Goal: Contribute content: Contribute content

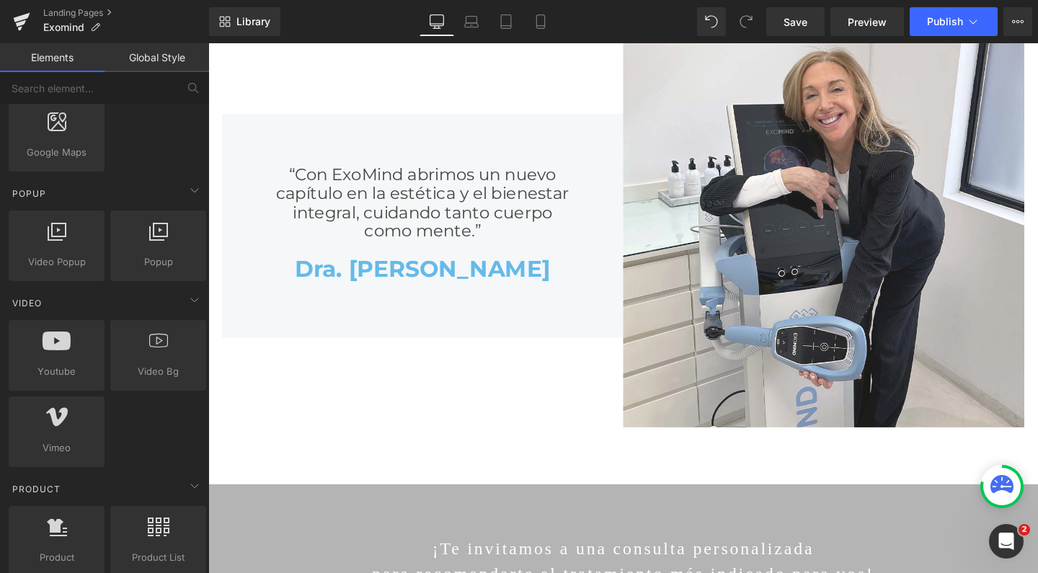
scroll to position [859, 0]
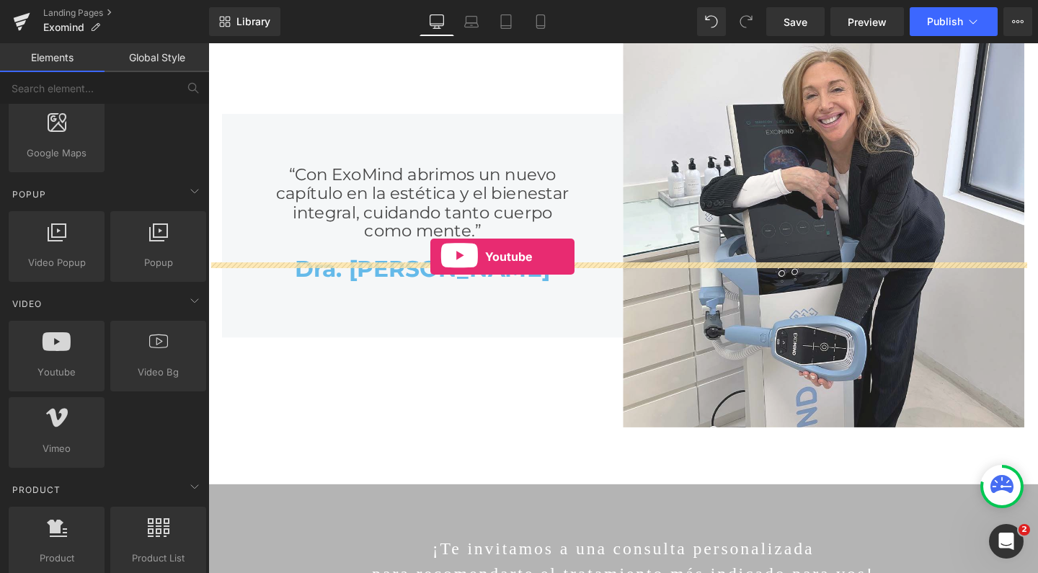
drag, startPoint x: 253, startPoint y: 389, endPoint x: 442, endPoint y: 267, distance: 224.4
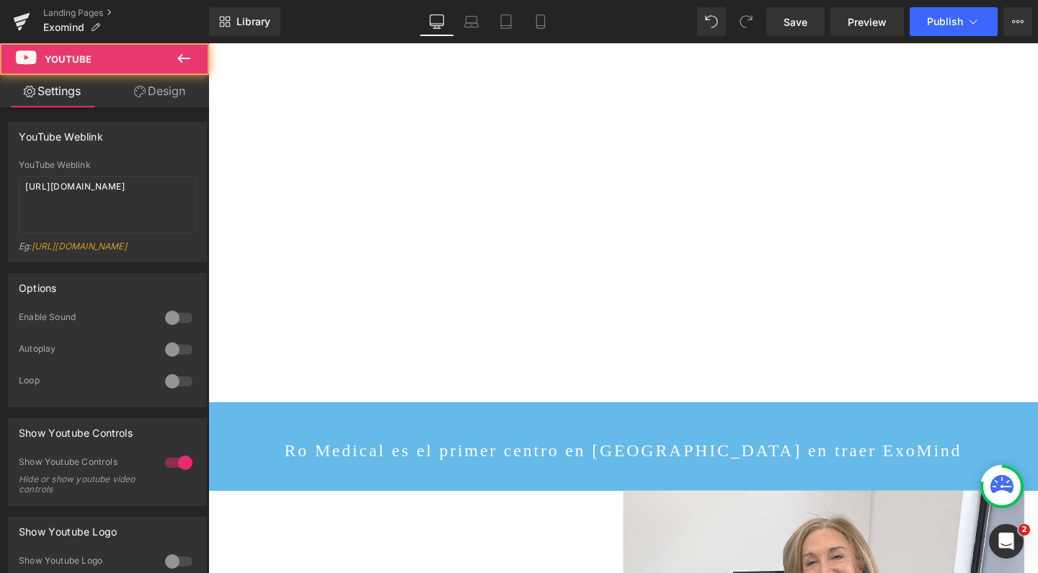
scroll to position [6222, 858]
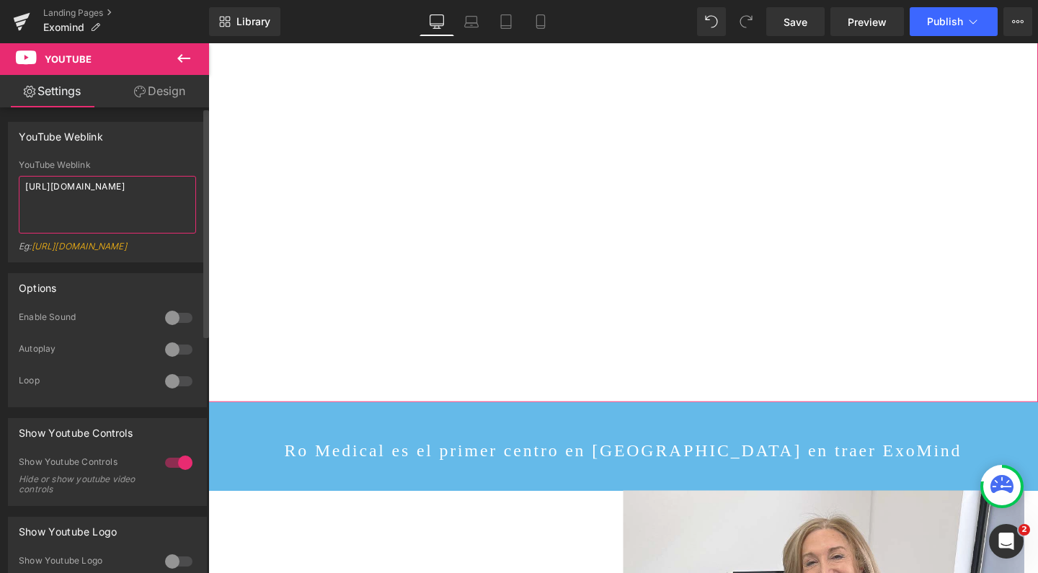
click at [78, 191] on textarea "[URL][DOMAIN_NAME]" at bounding box center [107, 205] width 177 height 58
click at [4, 180] on div "YouTube Weblink YouTube Weblink [URL][DOMAIN_NAME] Eg: [URL][DOMAIN_NAME]" at bounding box center [108, 186] width 216 height 151
paste textarea "4_Cx8lLnv24&t=3s"
type textarea "[URL][DOMAIN_NAME]"
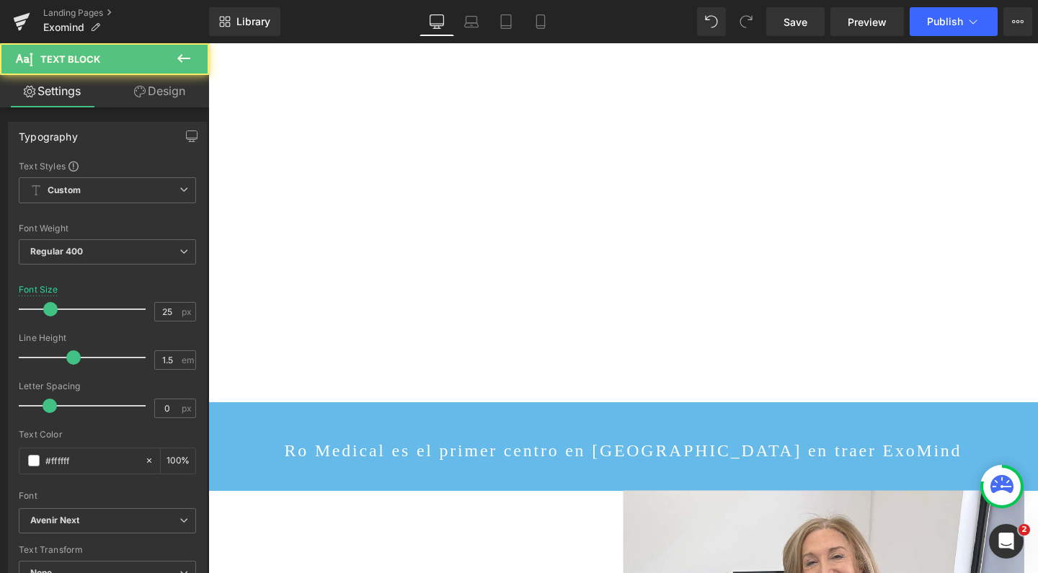
drag, startPoint x: 501, startPoint y: 236, endPoint x: 491, endPoint y: 236, distance: 10.1
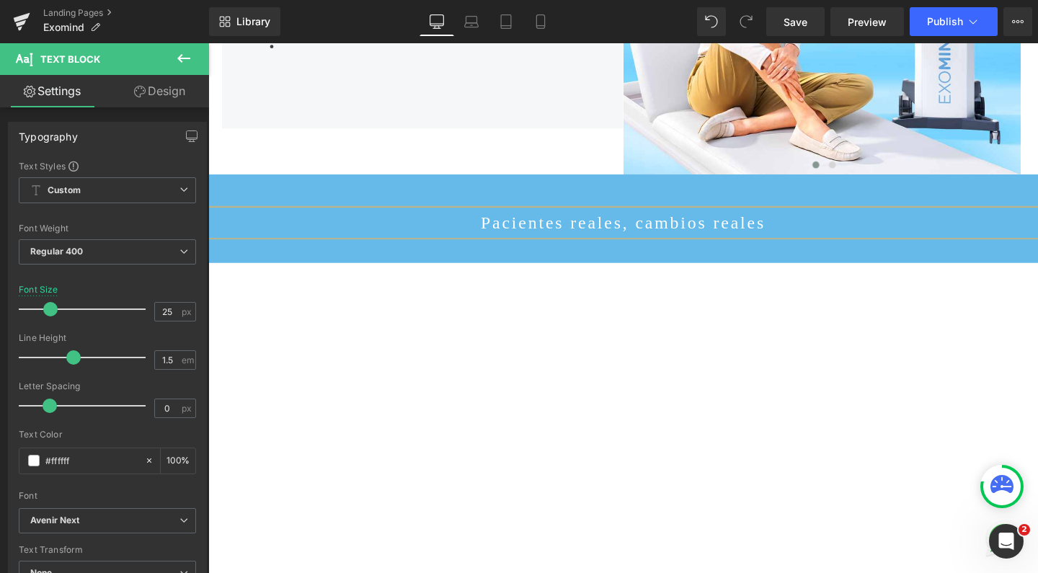
scroll to position [2409, 0]
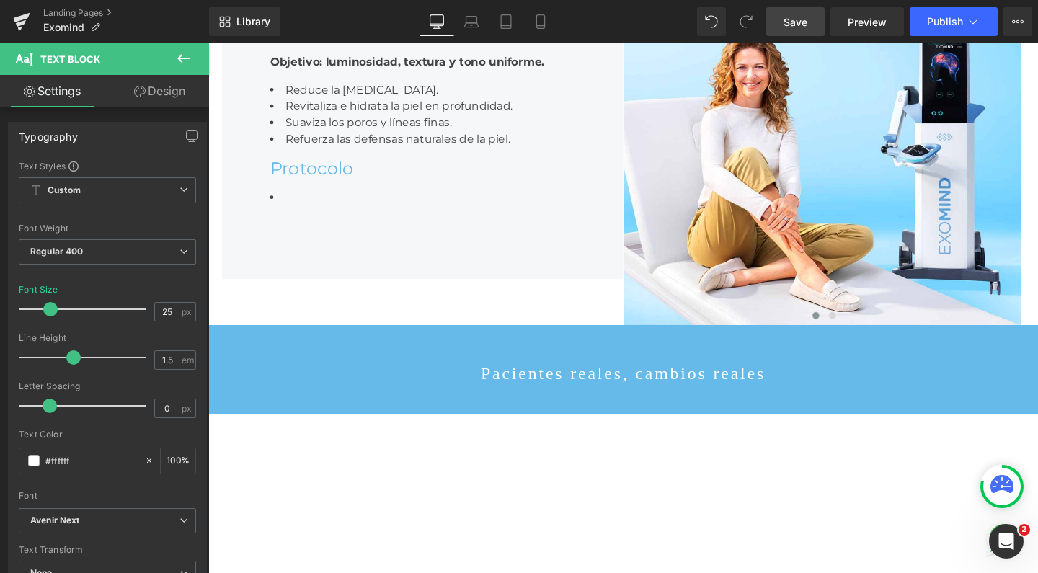
drag, startPoint x: 803, startPoint y: 22, endPoint x: 573, endPoint y: 557, distance: 581.7
click at [803, 22] on span "Save" at bounding box center [796, 21] width 24 height 15
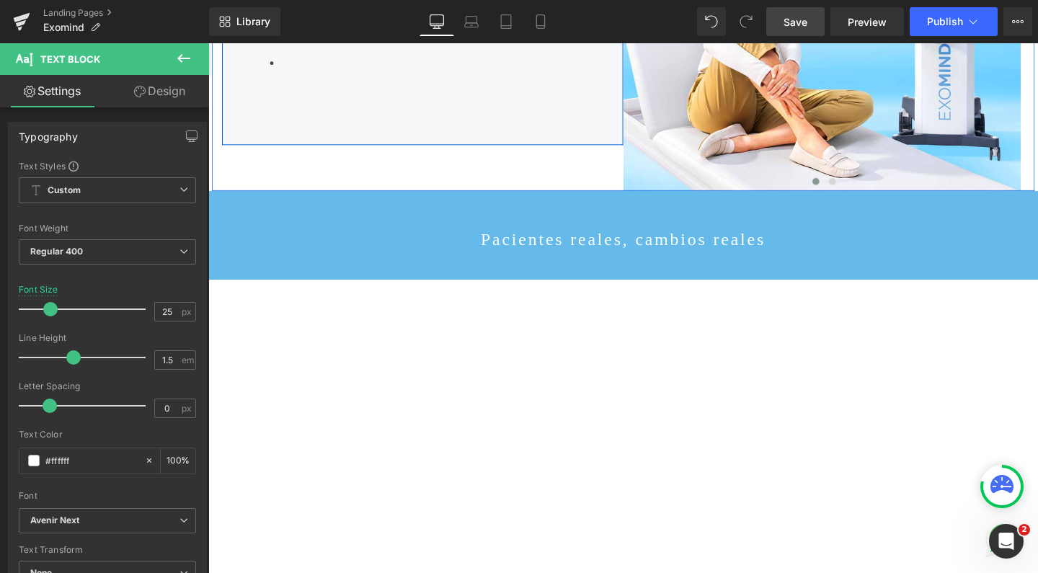
scroll to position [2574, 0]
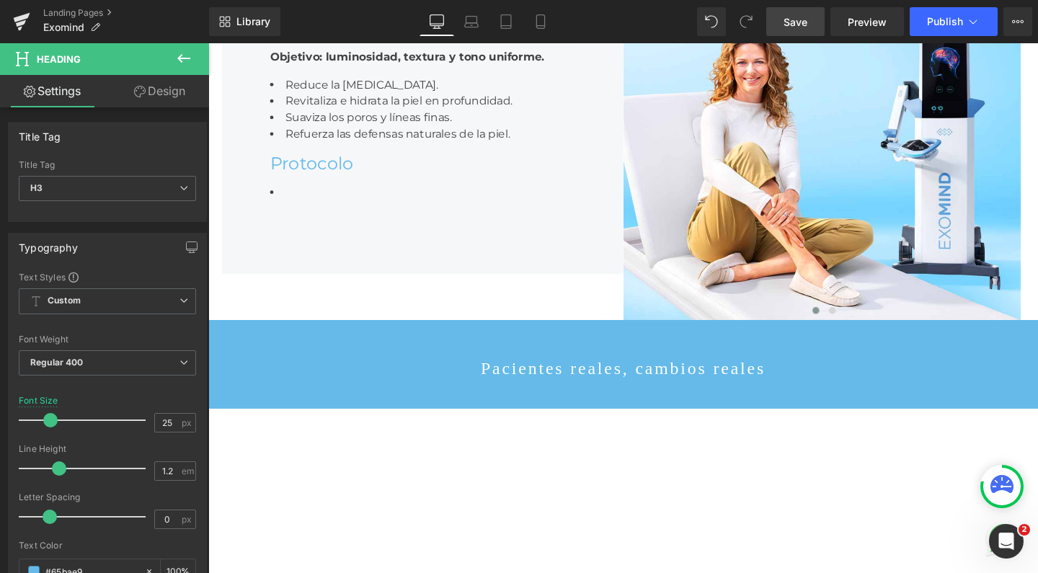
scroll to position [2415, 0]
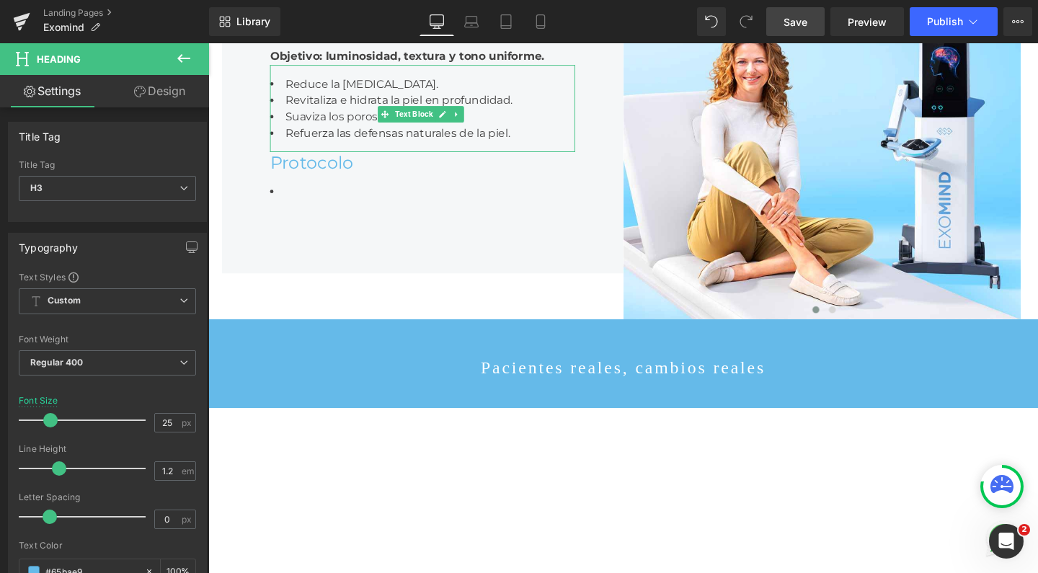
click at [308, 95] on li "Reduce la [MEDICAL_DATA]." at bounding box center [433, 86] width 321 height 17
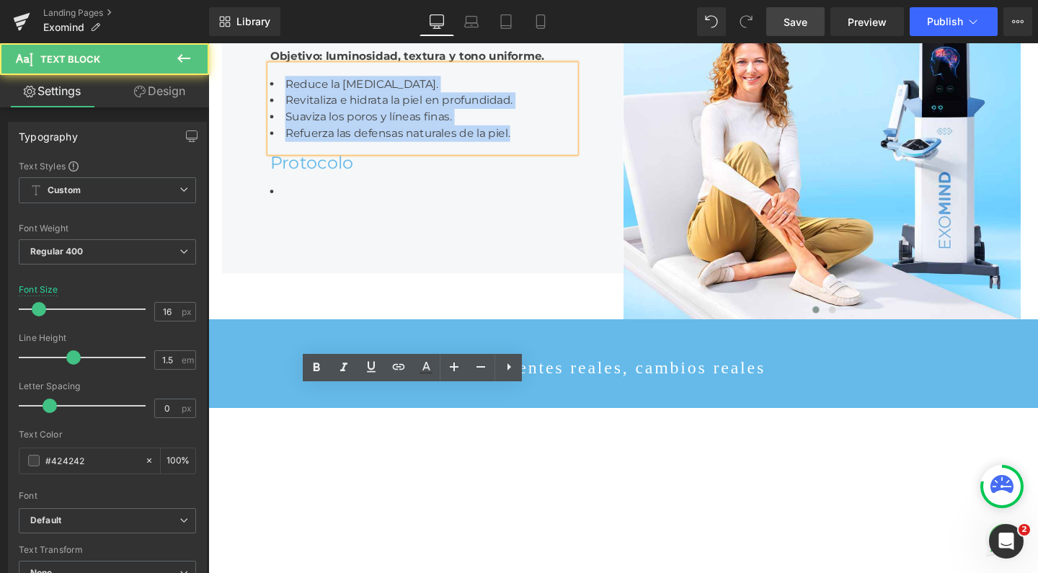
drag, startPoint x: 529, startPoint y: 476, endPoint x: 221, endPoint y: 416, distance: 314.3
click at [223, 286] on div "¿Es seguro? Heading Objetivo: luminosidad, textura y tono uniforme. Text Block …" at bounding box center [434, 124] width 422 height 324
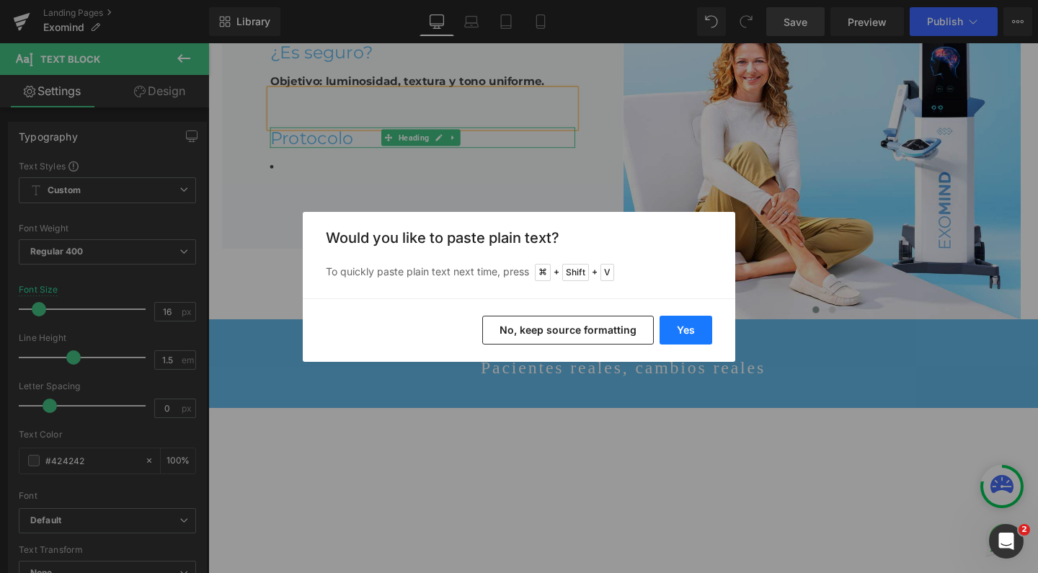
click at [686, 327] on button "Yes" at bounding box center [686, 330] width 53 height 29
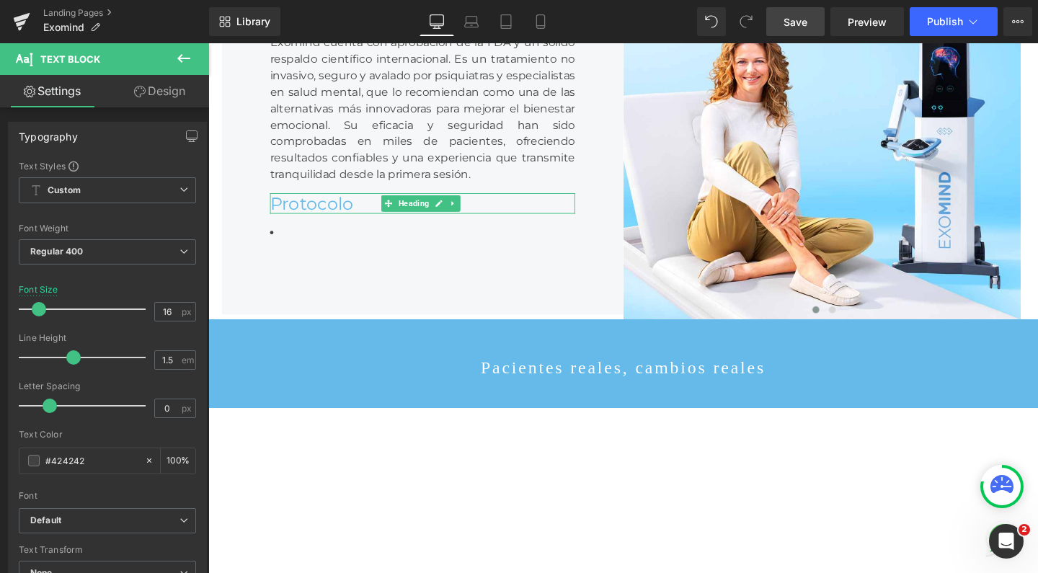
scroll to position [6268, 858]
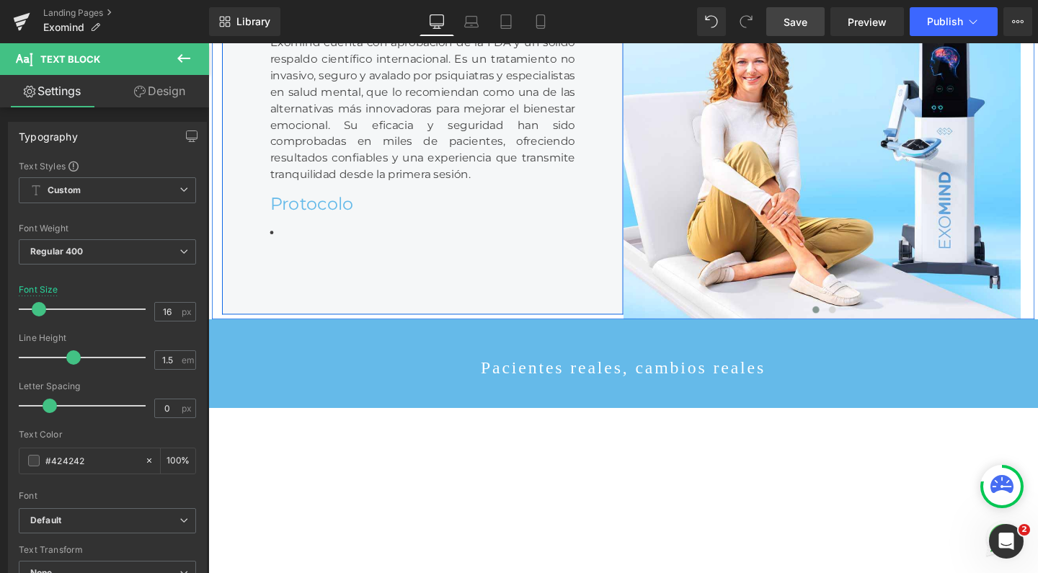
click at [471, 29] on link at bounding box center [469, 20] width 15 height 17
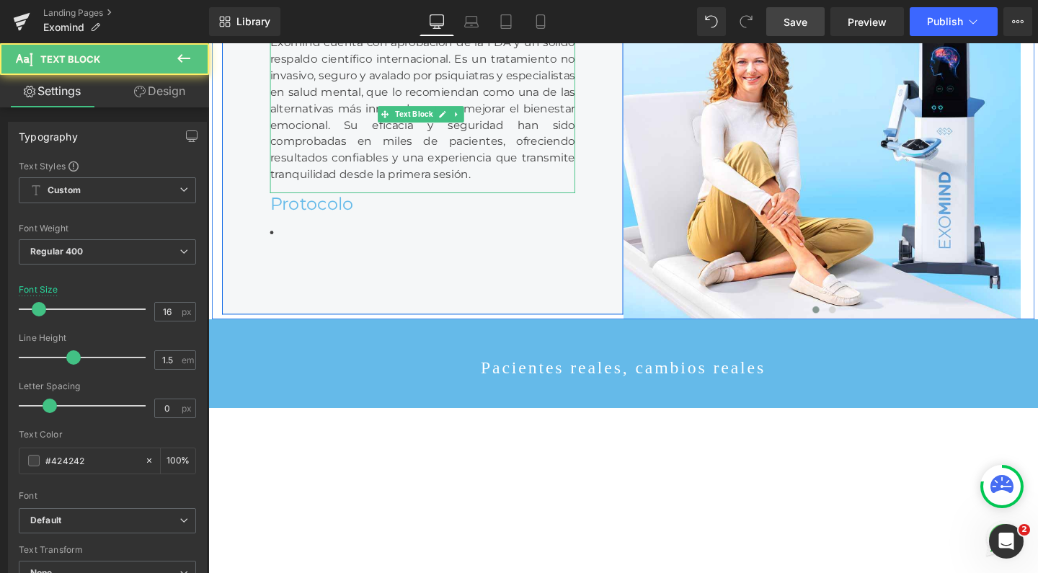
drag, startPoint x: 428, startPoint y: 424, endPoint x: 464, endPoint y: 424, distance: 36.8
click at [428, 190] on div "Exomind cuenta con aprobación de la FDA y un sólido respaldo científico interna…" at bounding box center [433, 113] width 321 height 156
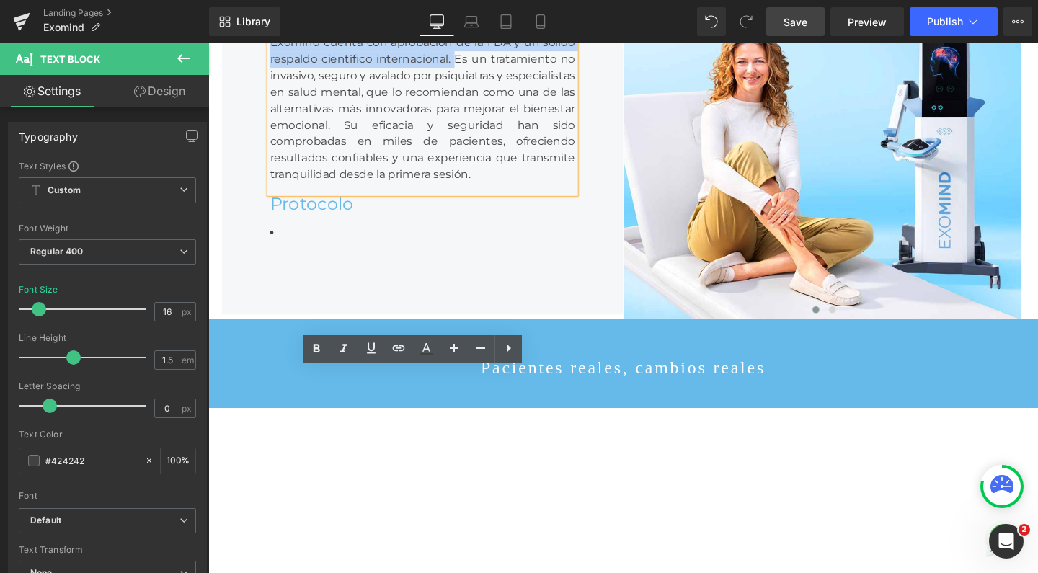
drag, startPoint x: 460, startPoint y: 423, endPoint x: 219, endPoint y: 396, distance: 242.4
click at [223, 329] on div "¿Es seguro? Heading Objetivo: luminosidad, textura y tono uniforme. Text Block …" at bounding box center [434, 124] width 422 height 410
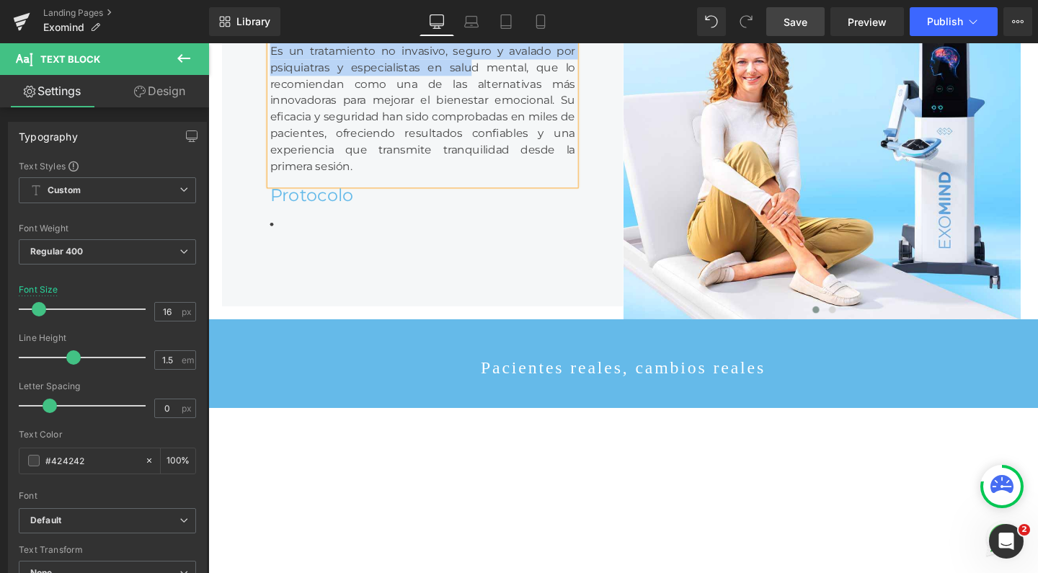
scroll to position [6251, 858]
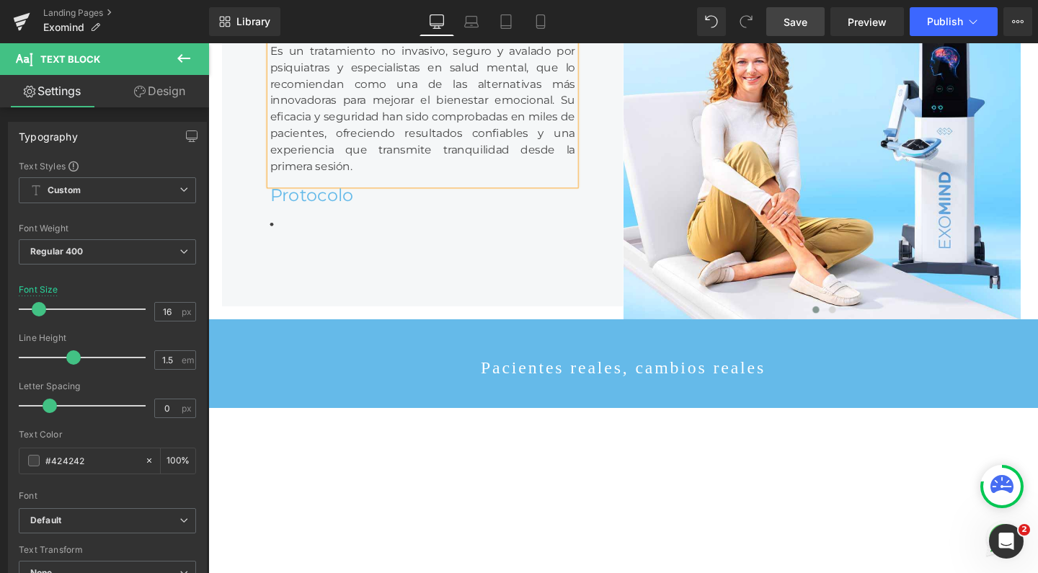
click at [278, 30] on strong "Objetivo: luminosidad, textura y tono uniforme." at bounding box center [417, 23] width 288 height 14
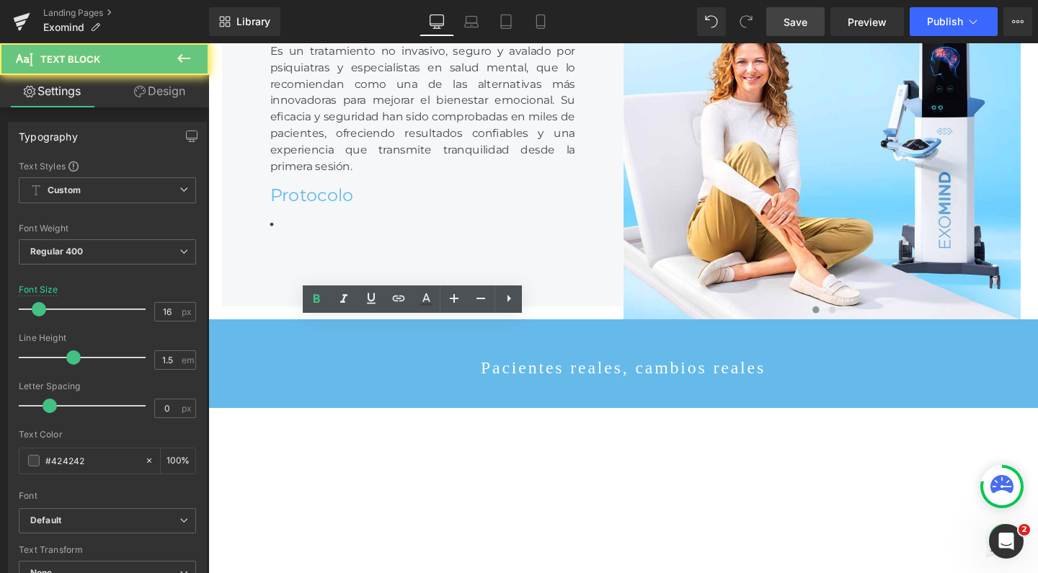
click at [278, 30] on strong "Objetivo: luminosidad, textura y tono uniforme." at bounding box center [417, 23] width 288 height 14
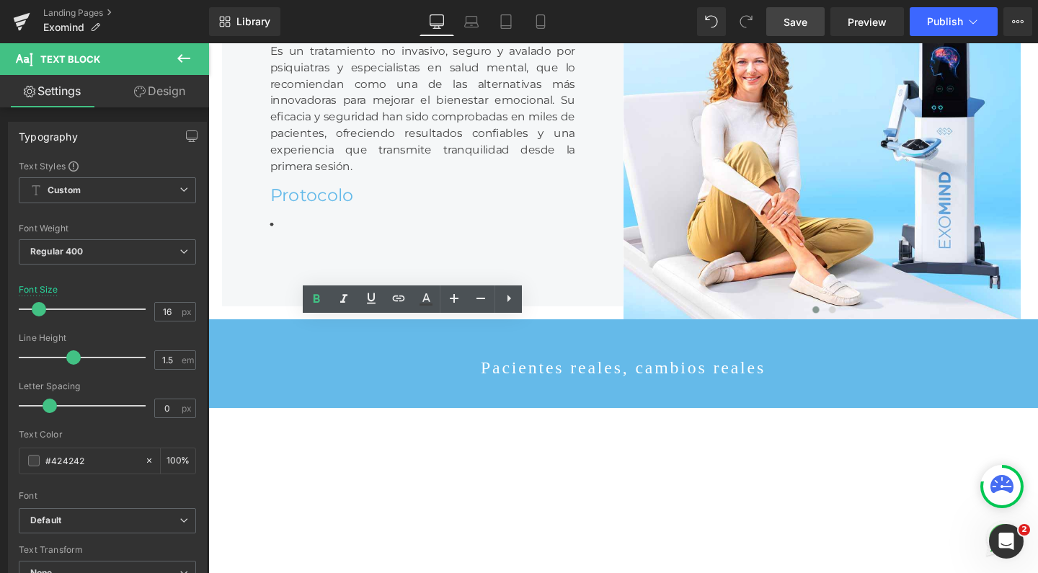
click at [294, 30] on strong "Objetivo: luminosidad, textura y tono uniforme." at bounding box center [417, 23] width 288 height 14
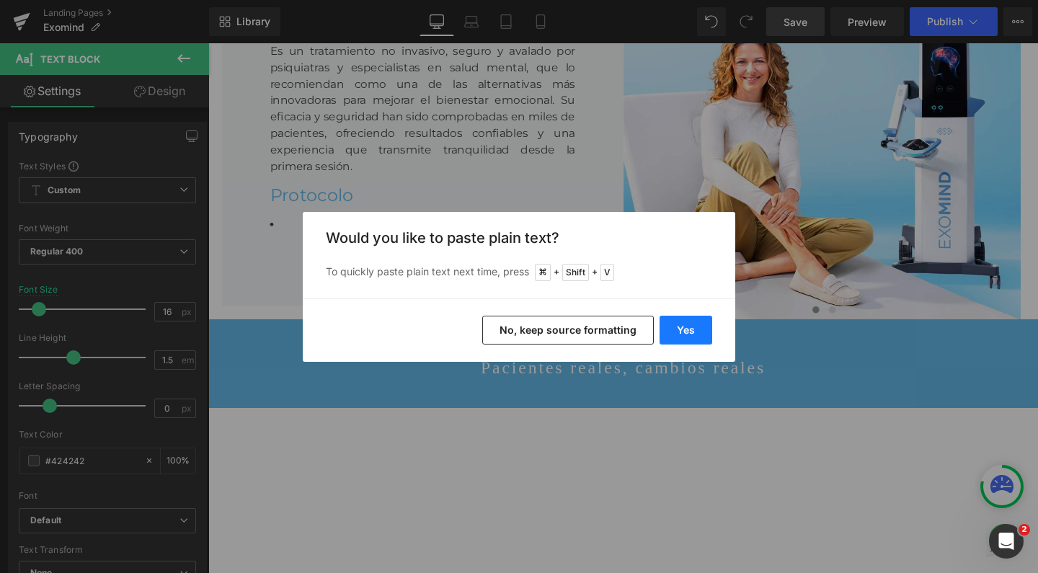
click at [666, 325] on button "Yes" at bounding box center [686, 330] width 53 height 29
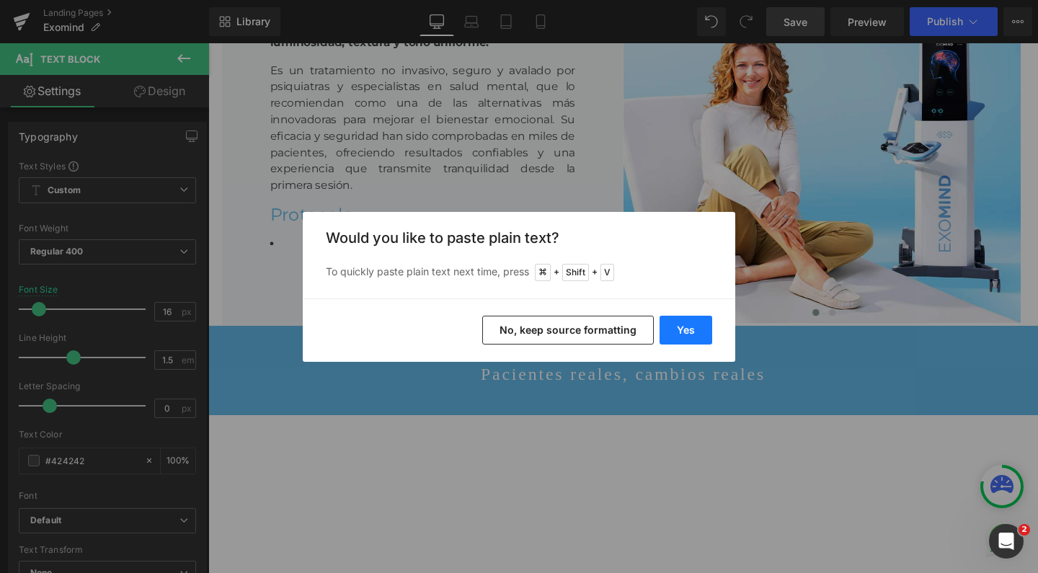
scroll to position [6286, 858]
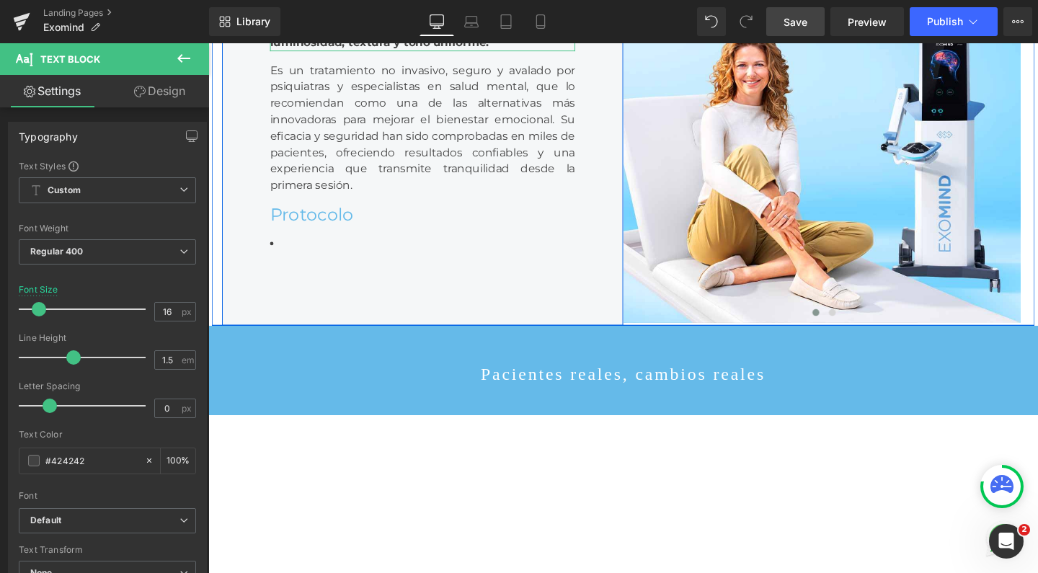
click at [463, 40] on link at bounding box center [462, 31] width 15 height 17
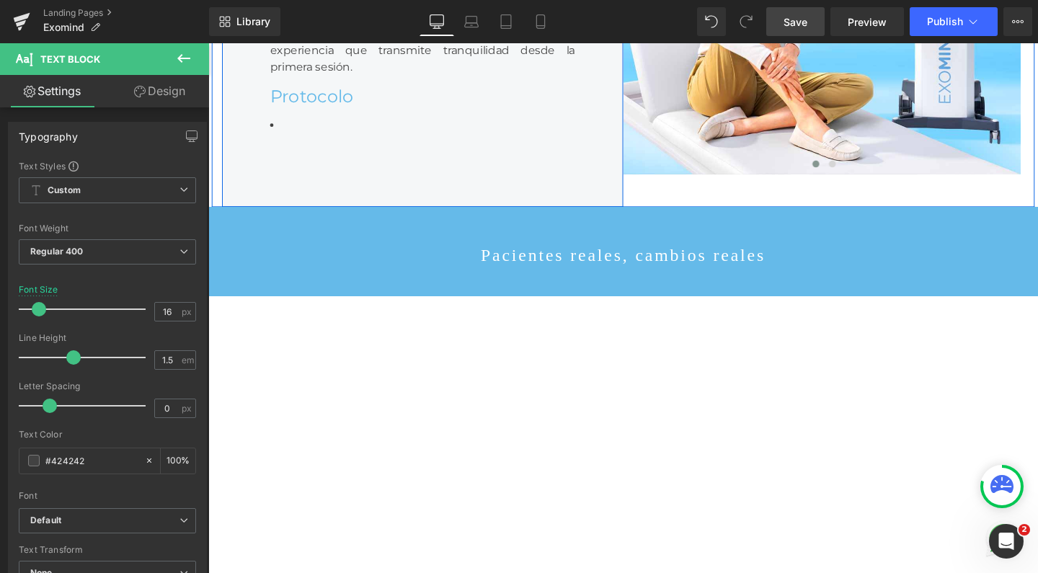
scroll to position [2591, 0]
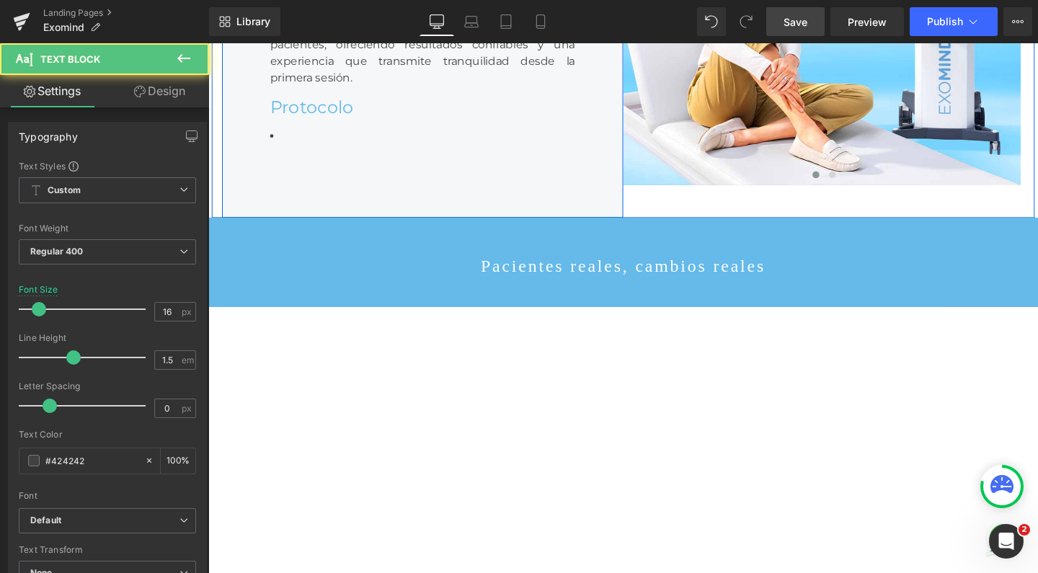
drag, startPoint x: 549, startPoint y: 192, endPoint x: 580, endPoint y: 195, distance: 31.2
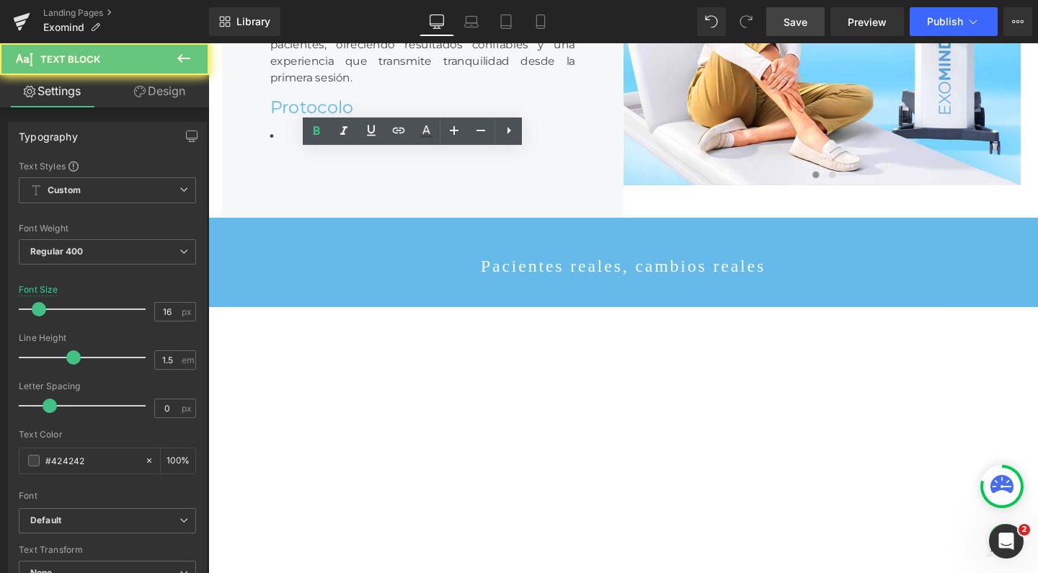
drag, startPoint x: 571, startPoint y: 195, endPoint x: 581, endPoint y: 207, distance: 15.9
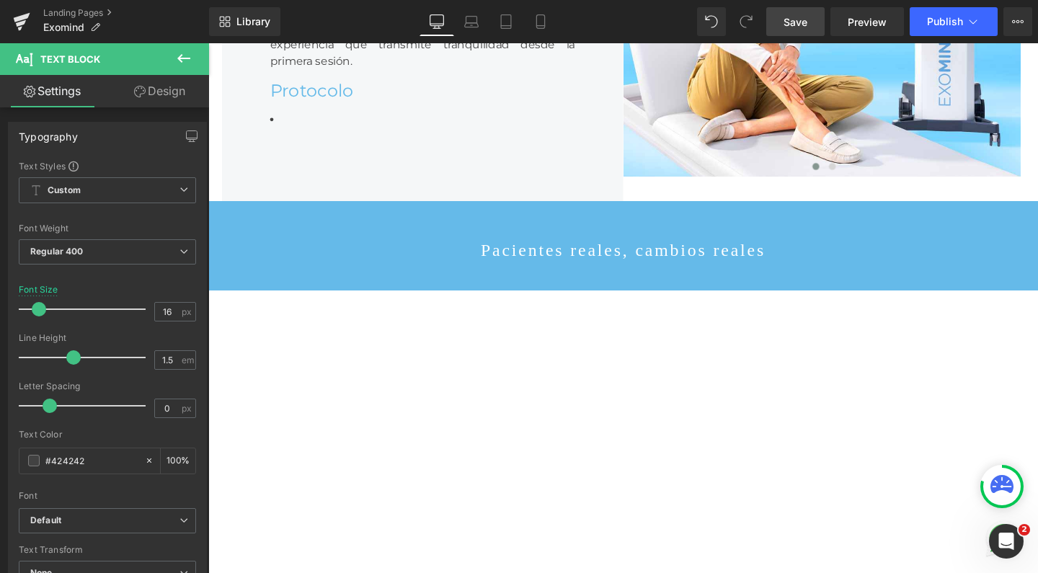
scroll to position [6355, 858]
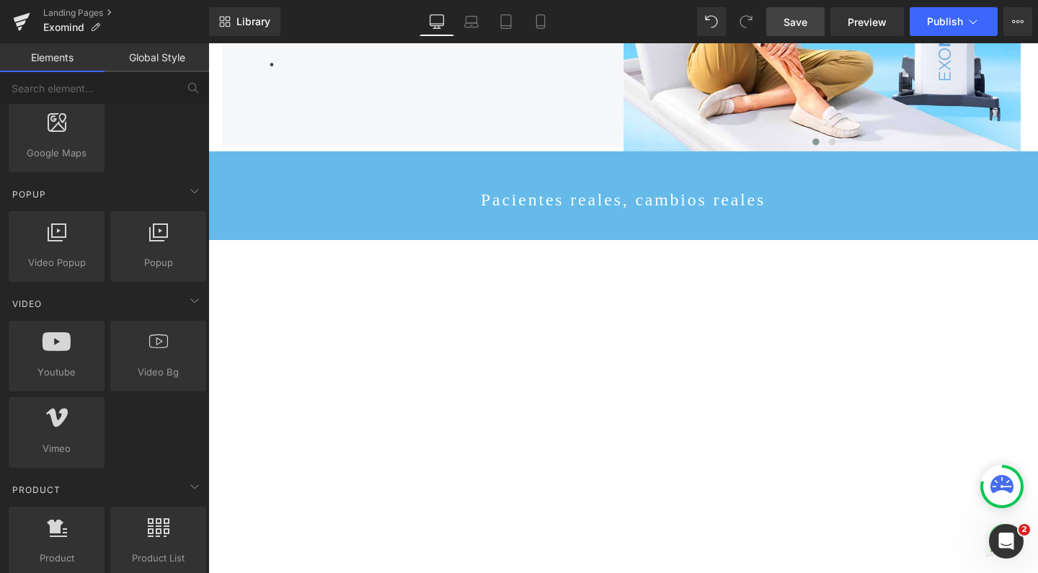
scroll to position [6268, 858]
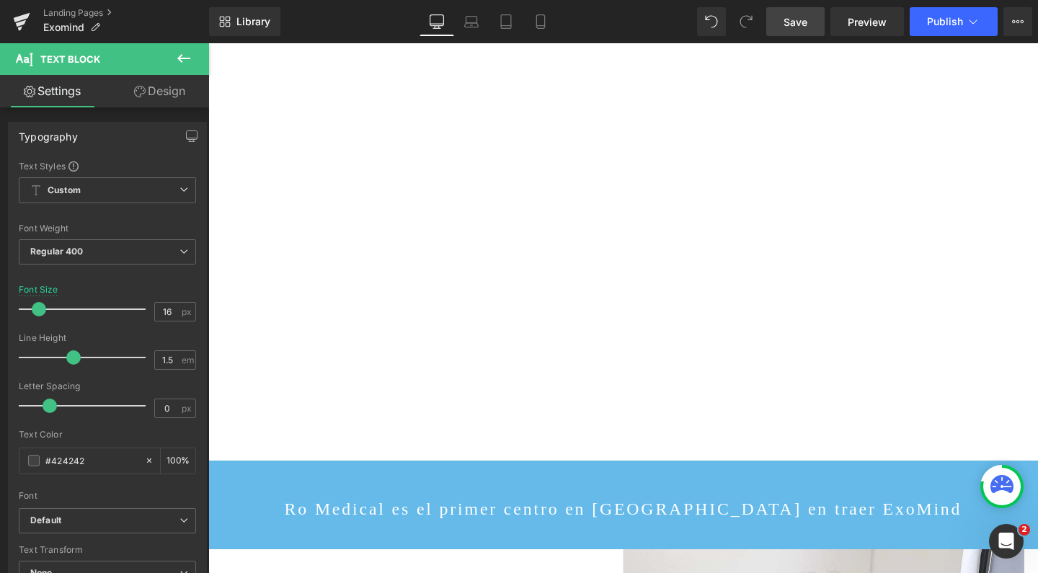
scroll to position [2858, 0]
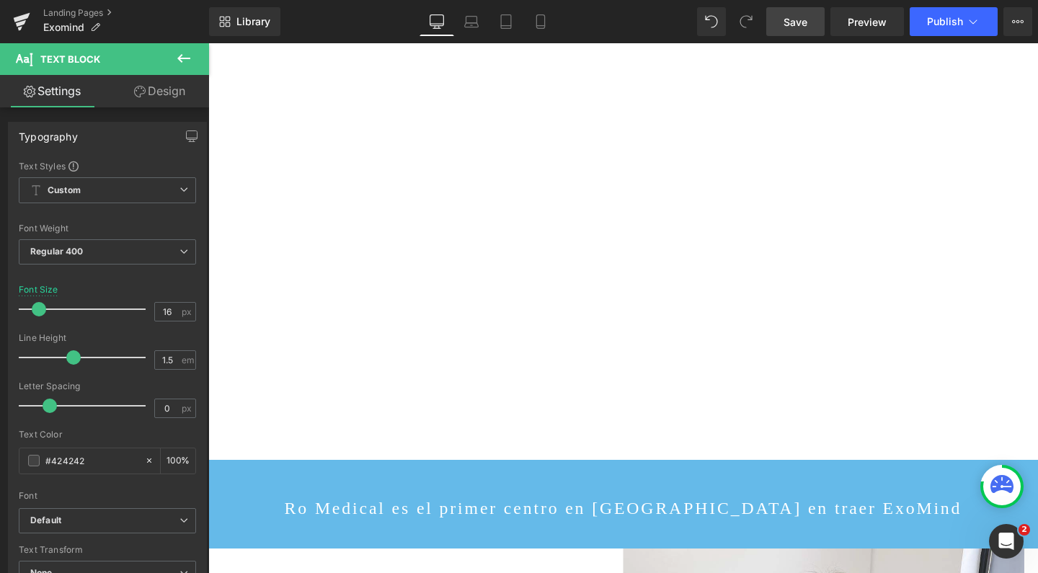
drag, startPoint x: 458, startPoint y: 167, endPoint x: 475, endPoint y: 167, distance: 17.3
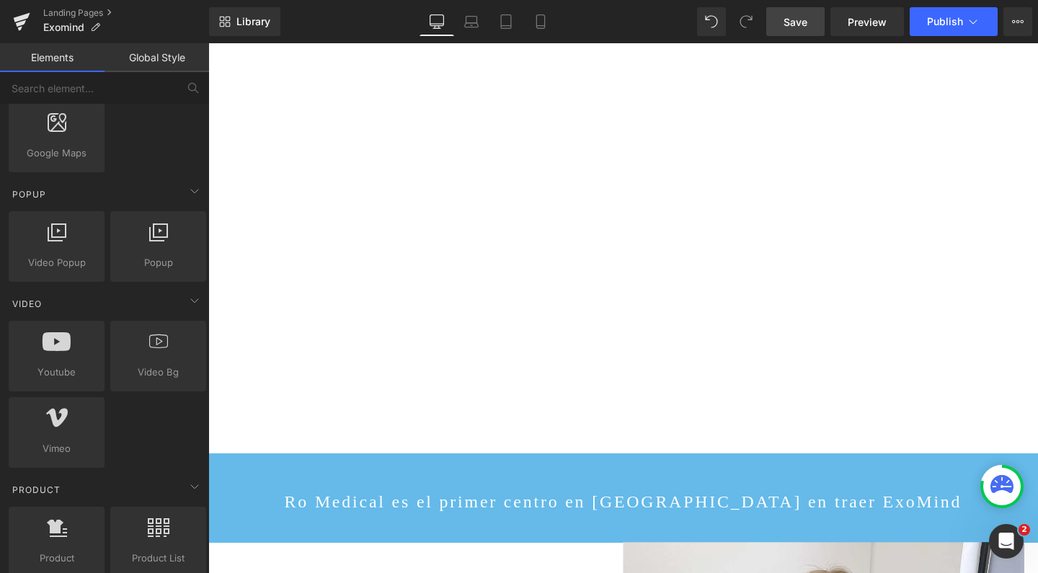
scroll to position [6253, 858]
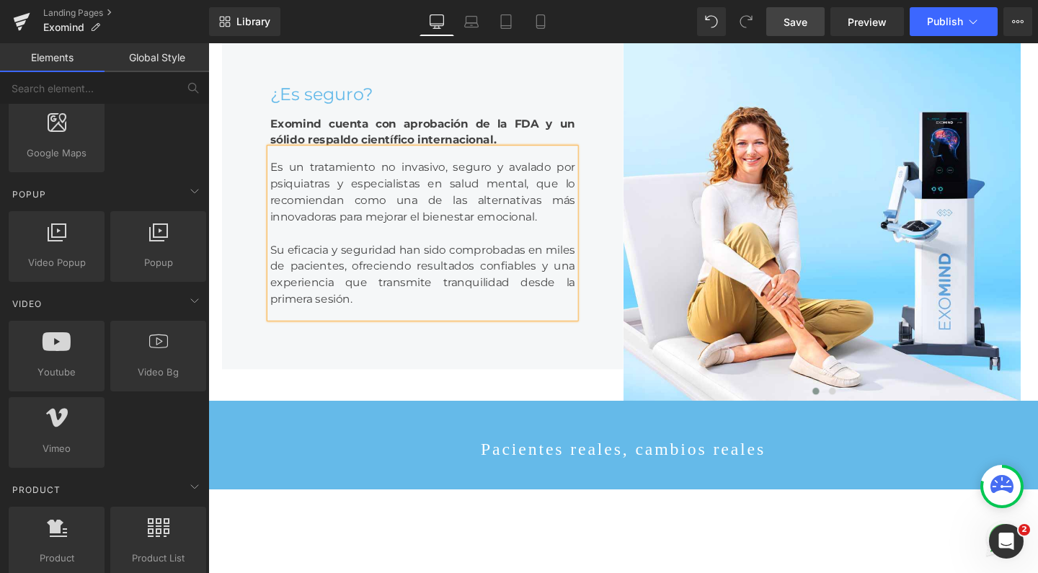
scroll to position [2573, 0]
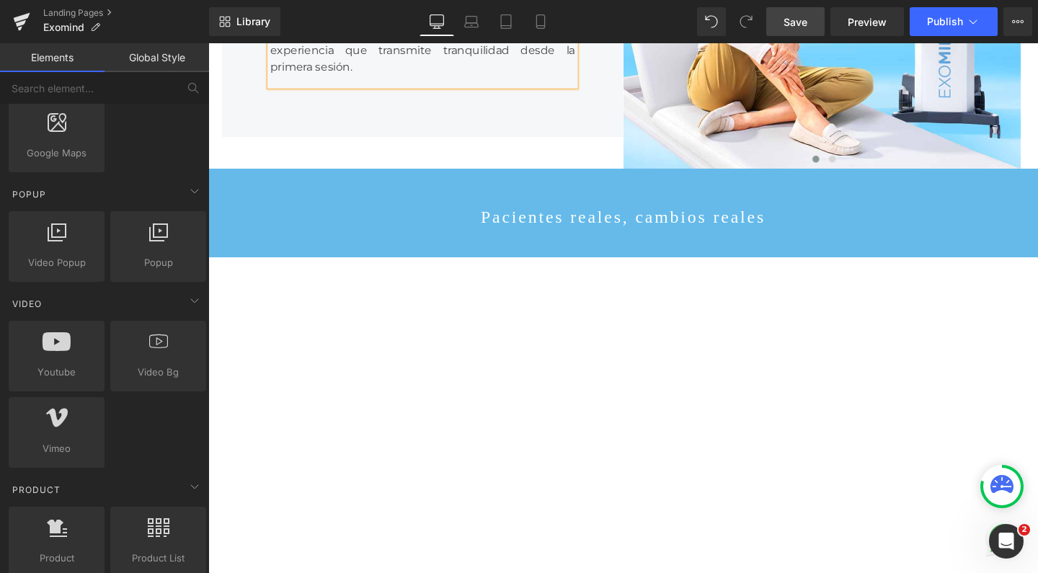
click at [394, 77] on div "Su eficacia y seguridad han sido comprobadas en miles de pacientes, ofreciendo …" at bounding box center [433, 42] width 321 height 69
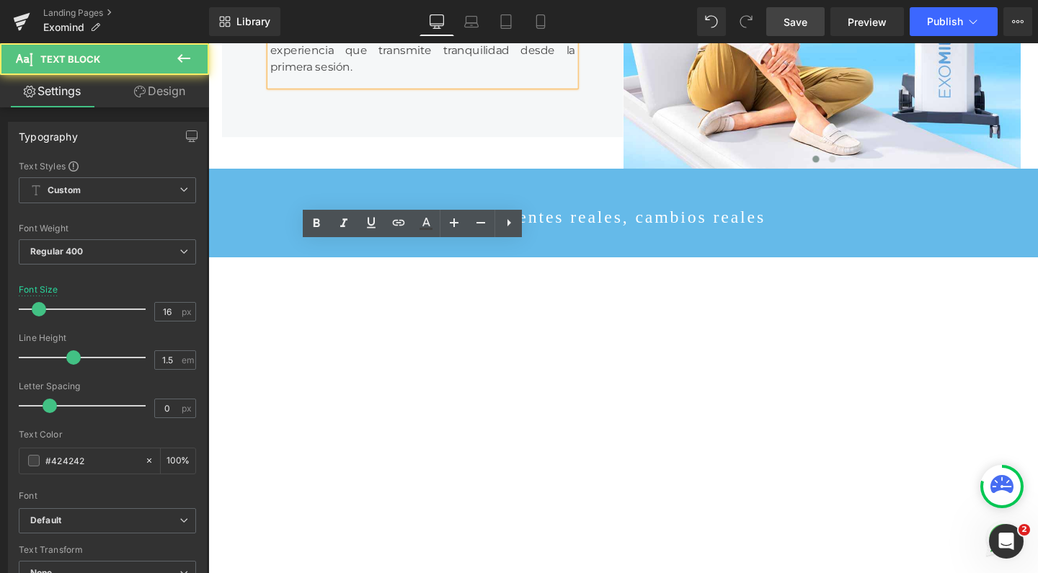
drag, startPoint x: 384, startPoint y: 276, endPoint x: 542, endPoint y: 294, distance: 159.6
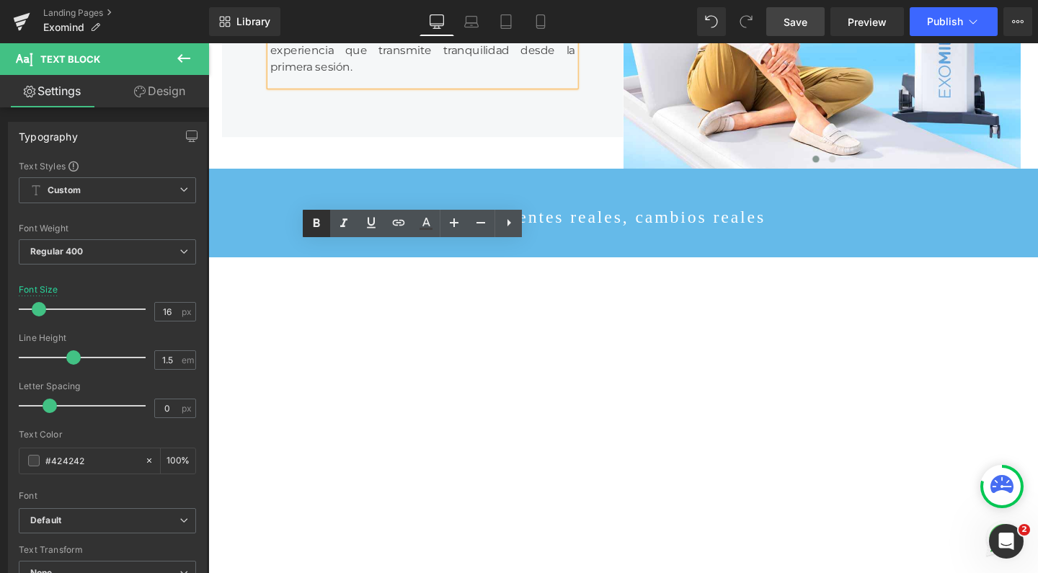
click at [322, 226] on icon at bounding box center [316, 223] width 17 height 17
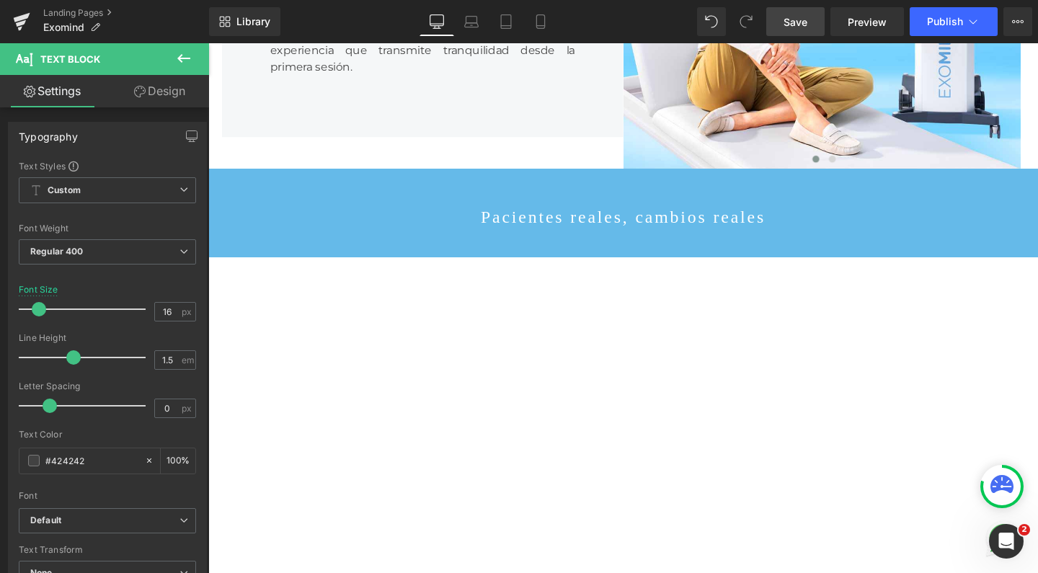
click at [812, 20] on link "Save" at bounding box center [795, 21] width 58 height 29
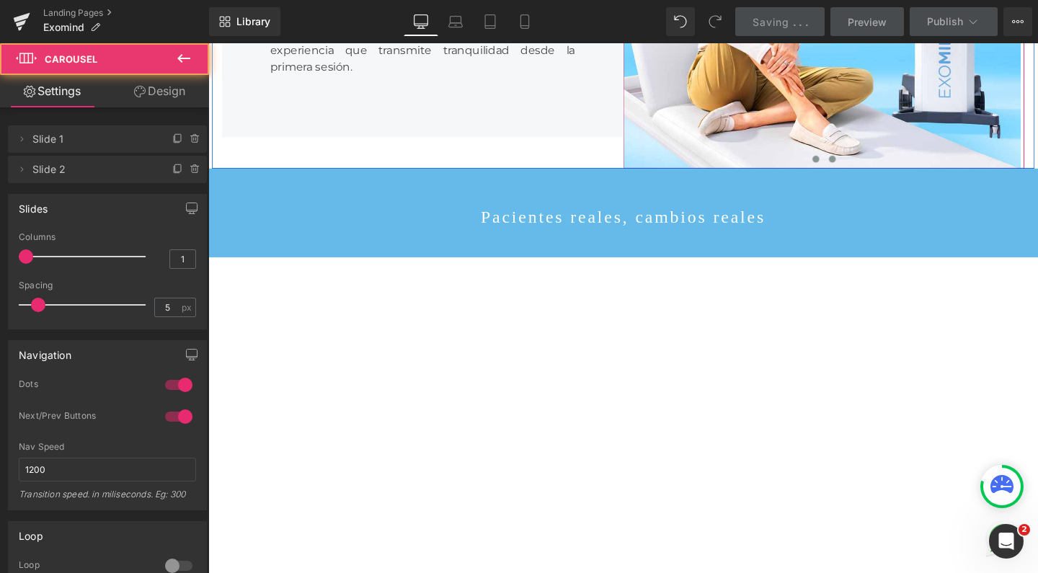
click at [861, 169] on span at bounding box center [864, 165] width 7 height 7
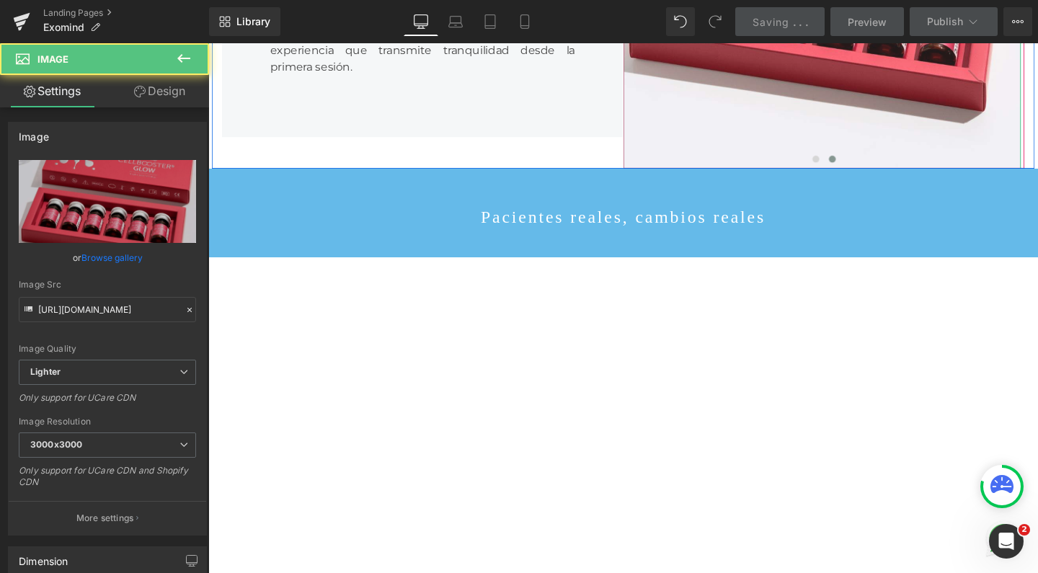
drag, startPoint x: 823, startPoint y: 204, endPoint x: 392, endPoint y: 600, distance: 585.8
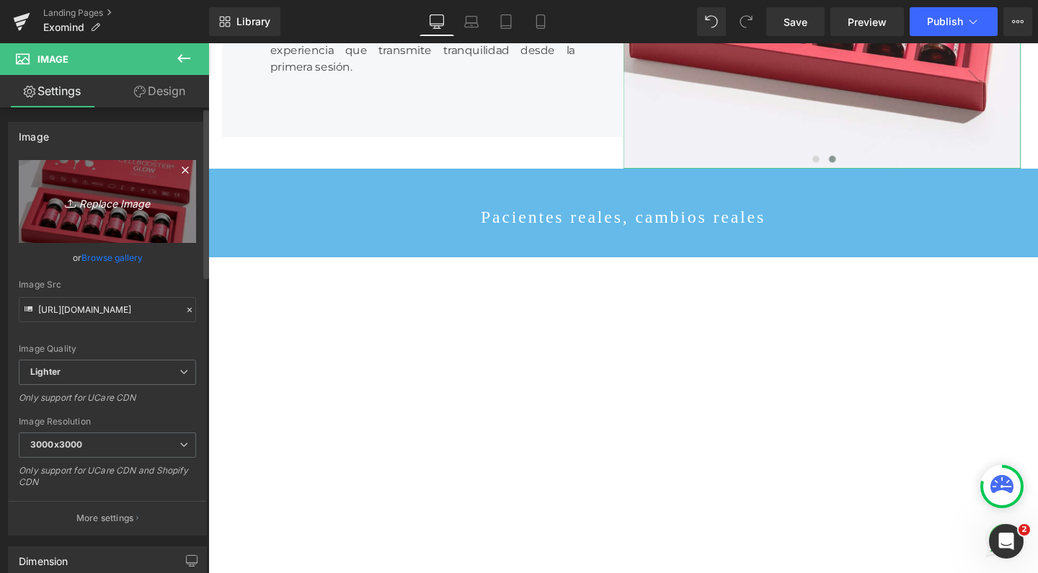
click at [115, 187] on link "Replace Image" at bounding box center [107, 201] width 177 height 83
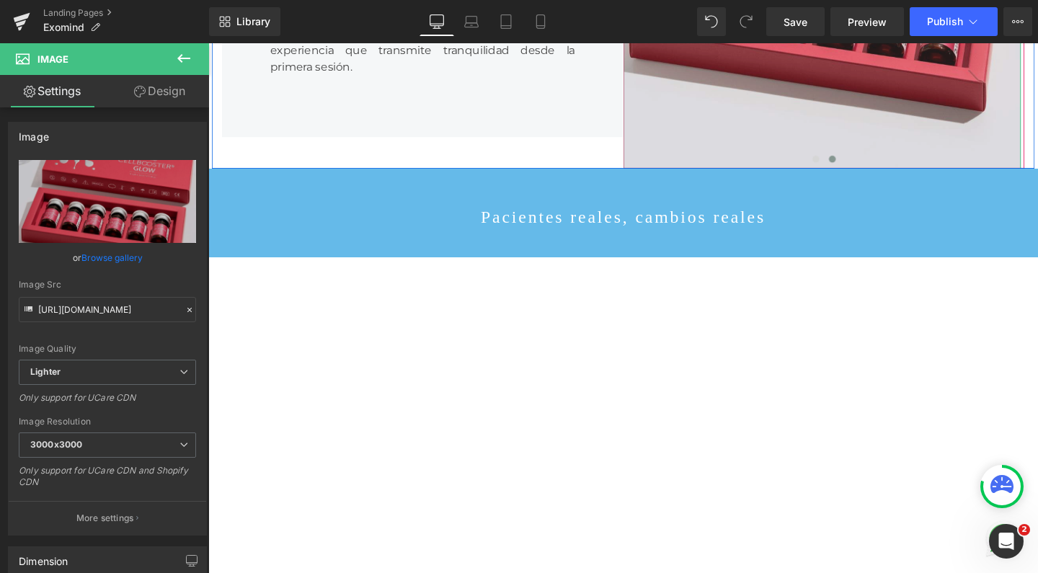
type input "C:\fakepath\exomind tratamiento revolucionario salud mental romedical.jpg"
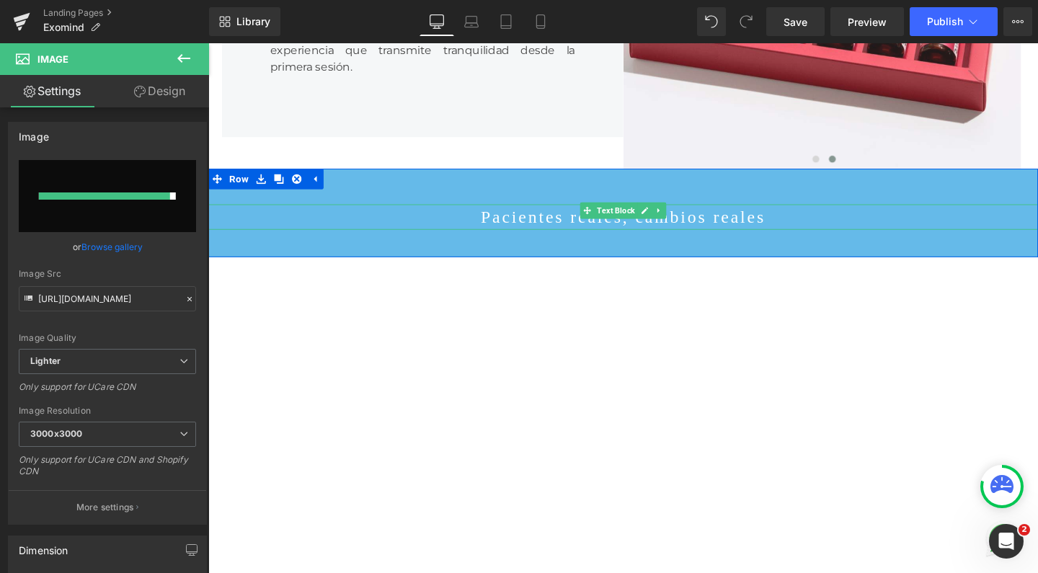
type input "[URL][DOMAIN_NAME]"
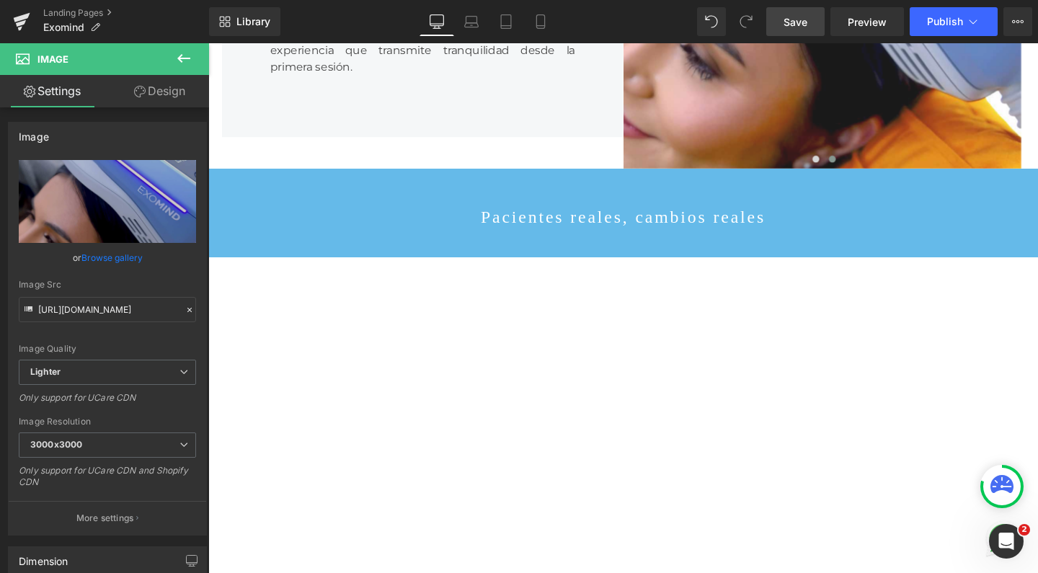
click at [789, 13] on link "Save" at bounding box center [795, 21] width 58 height 29
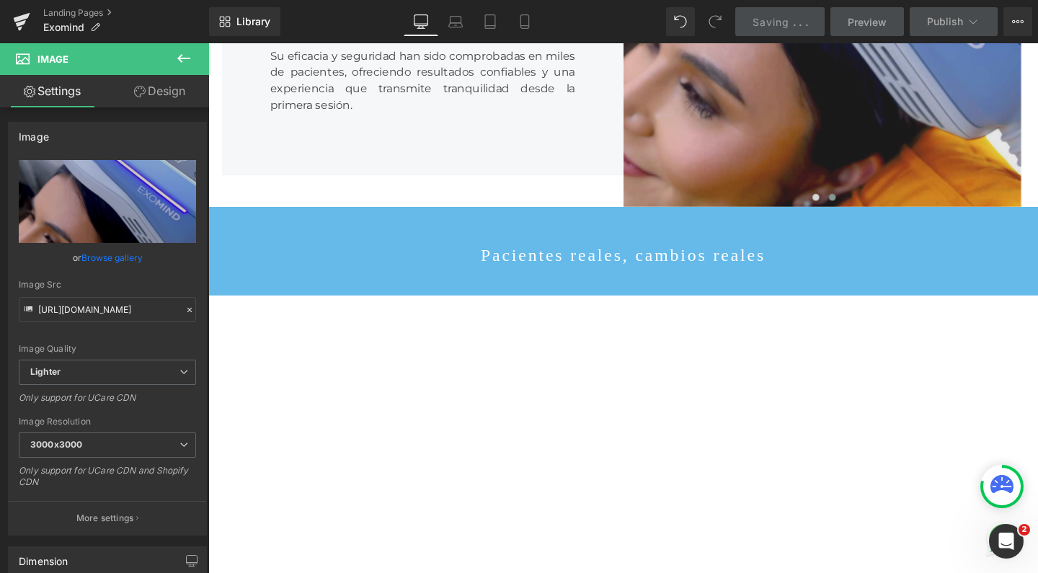
scroll to position [2534, 0]
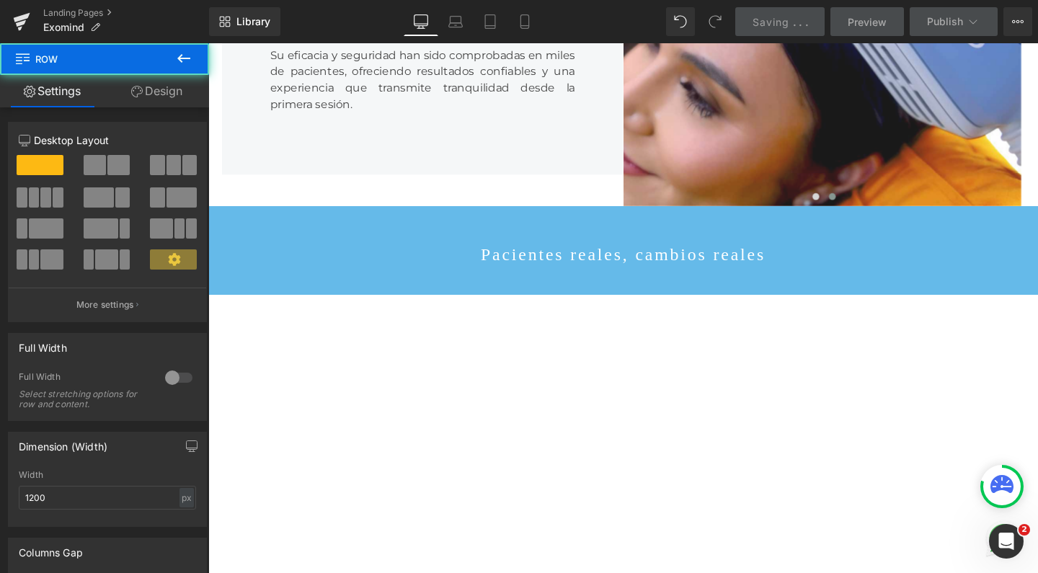
drag, startPoint x: 282, startPoint y: 177, endPoint x: 371, endPoint y: 231, distance: 103.5
click at [282, 177] on div "¿Es seguro? Heading Exomind cuenta con aprobación de la FDA y un sólido respald…" at bounding box center [434, 5] width 422 height 354
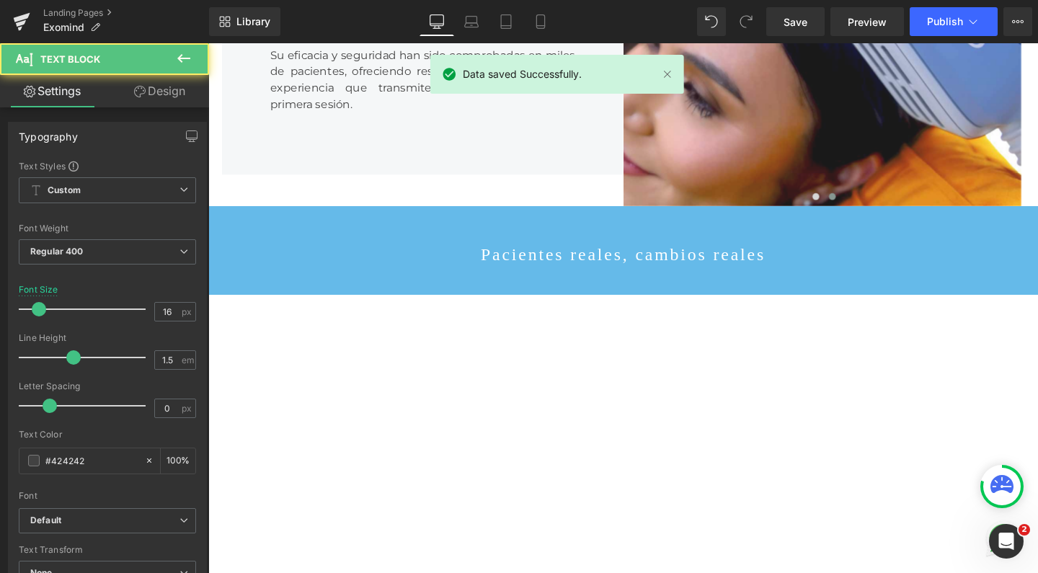
click at [159, 78] on link "Design" at bounding box center [159, 91] width 105 height 32
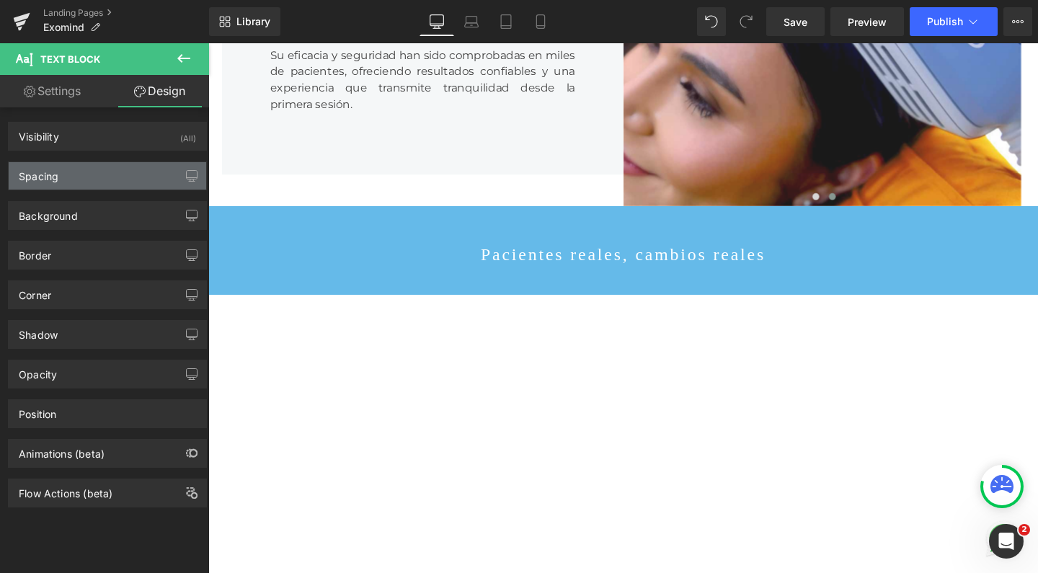
click at [116, 185] on div "Spacing" at bounding box center [108, 175] width 198 height 27
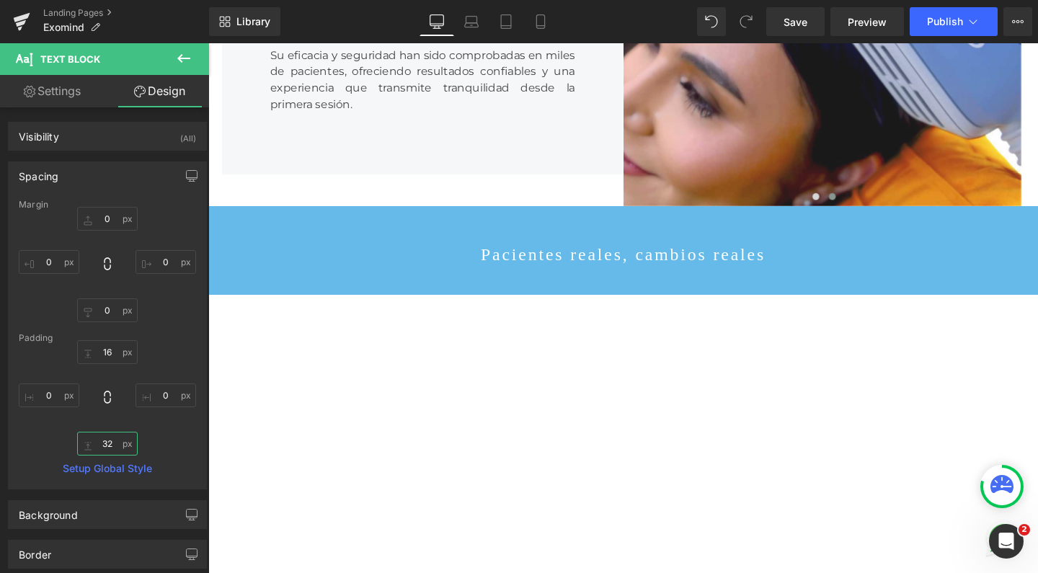
click at [107, 443] on input "32" at bounding box center [107, 444] width 61 height 24
type input "0"
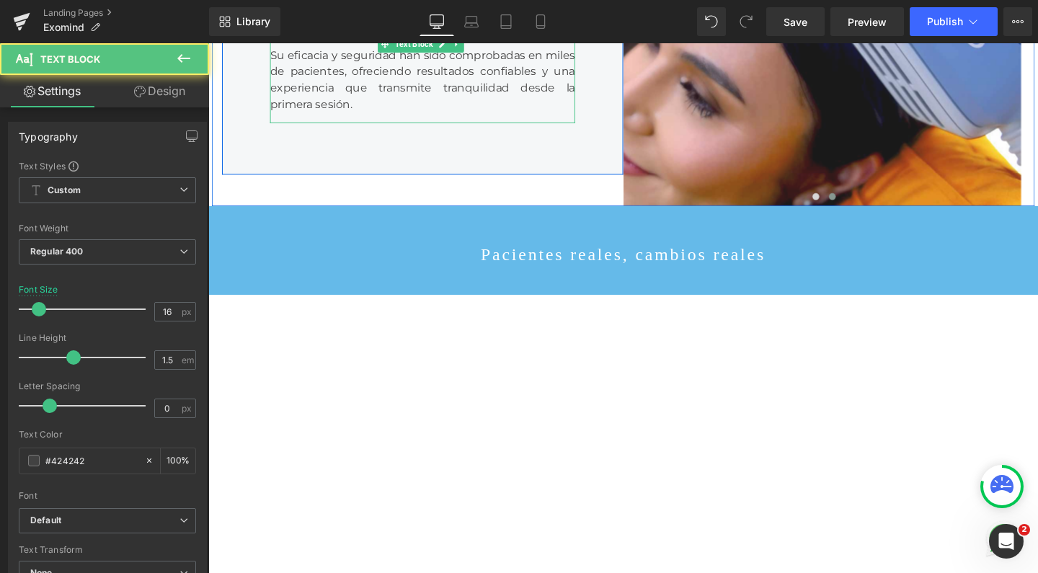
click at [395, 117] on div "Su eficacia y seguridad han sido comprobadas en miles de pacientes, ofreciendo …" at bounding box center [433, 82] width 321 height 69
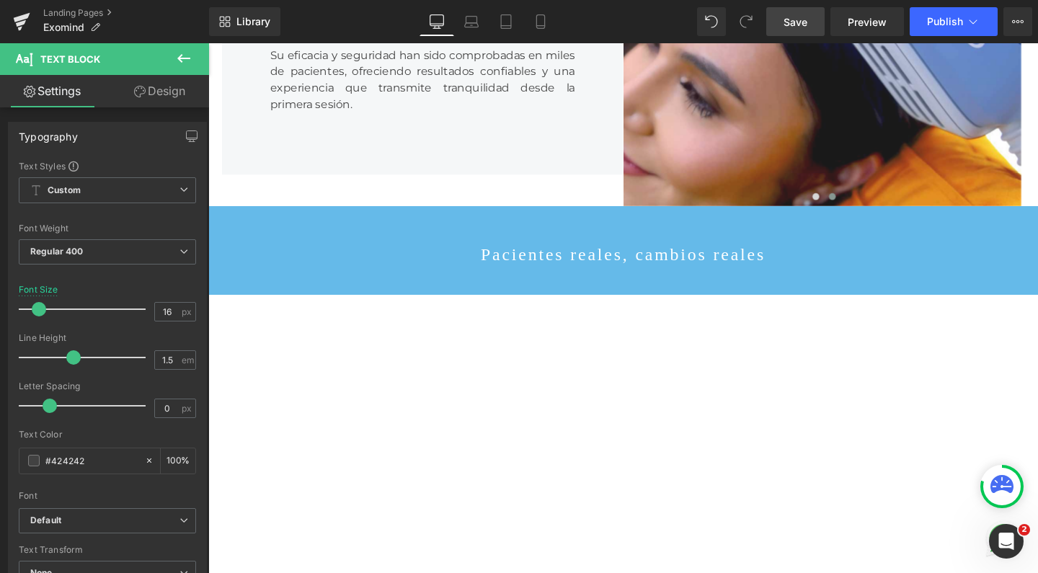
click at [792, 19] on span "Save" at bounding box center [796, 21] width 24 height 15
click at [949, 27] on span "Publish" at bounding box center [945, 22] width 36 height 12
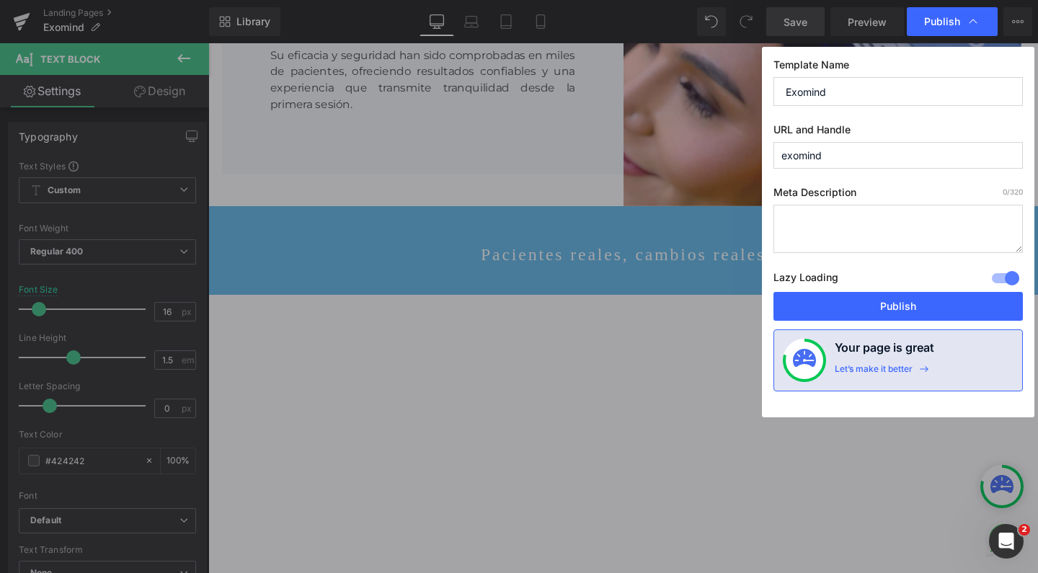
click at [848, 221] on textarea at bounding box center [898, 229] width 249 height 48
paste textarea "Exomind llega por primera vez a la [GEOGRAPHIC_DATA]: tecnología aprobada por l…"
paste textarea "tratamiento seguro que ayuda a dormir mejor, disminuir la ansiedad y recuperar …"
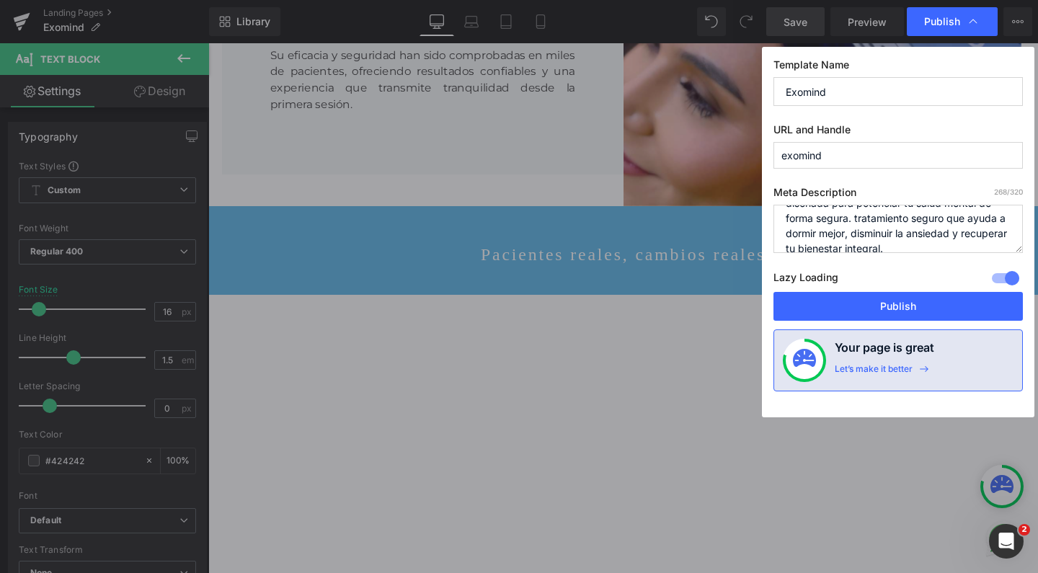
scroll to position [57, 0]
click at [831, 226] on textarea "Exomind llega por primera vez a la [GEOGRAPHIC_DATA]: tecnología aprobada por l…" at bounding box center [898, 229] width 249 height 48
drag, startPoint x: 950, startPoint y: 230, endPoint x: 827, endPoint y: 226, distance: 122.6
click at [827, 226] on textarea "Exomind llega por primera vez a la [GEOGRAPHIC_DATA]: tecnología aprobada por l…" at bounding box center [898, 229] width 249 height 48
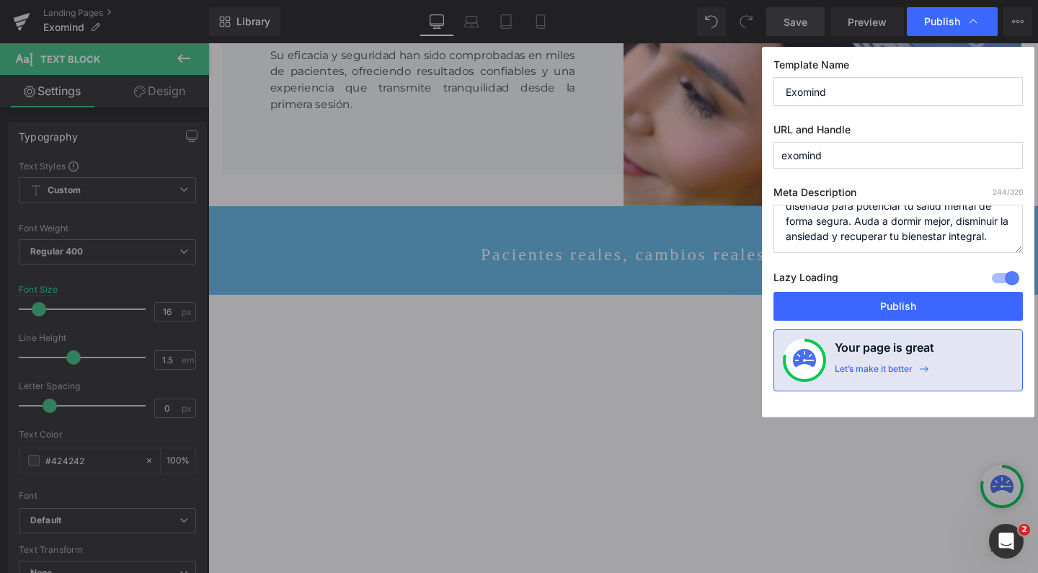
scroll to position [61, 0]
click at [999, 234] on textarea "Exomind llega por primera vez a la [GEOGRAPHIC_DATA]: tecnología aprobada por l…" at bounding box center [898, 229] width 249 height 48
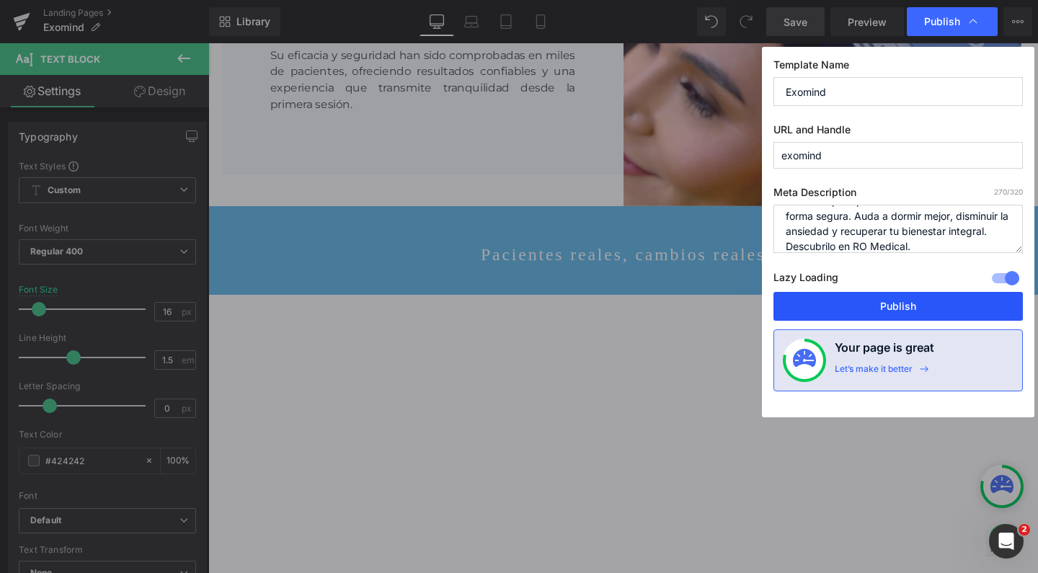
type textarea "Exomind llega por primera vez a la [GEOGRAPHIC_DATA]: tecnología aprobada por l…"
click at [928, 298] on button "Publish" at bounding box center [898, 306] width 249 height 29
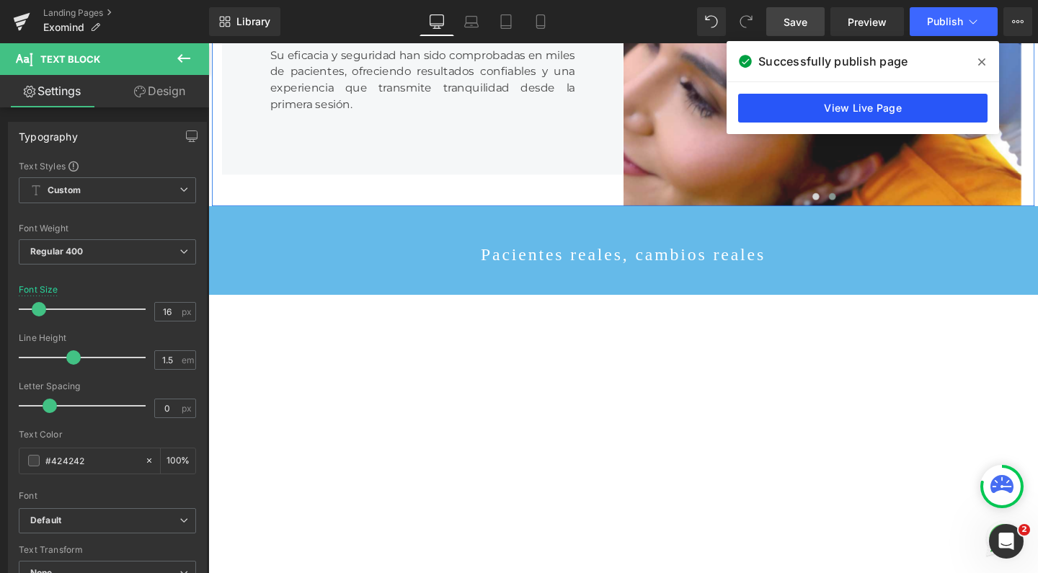
click at [929, 104] on link "View Live Page" at bounding box center [862, 108] width 249 height 29
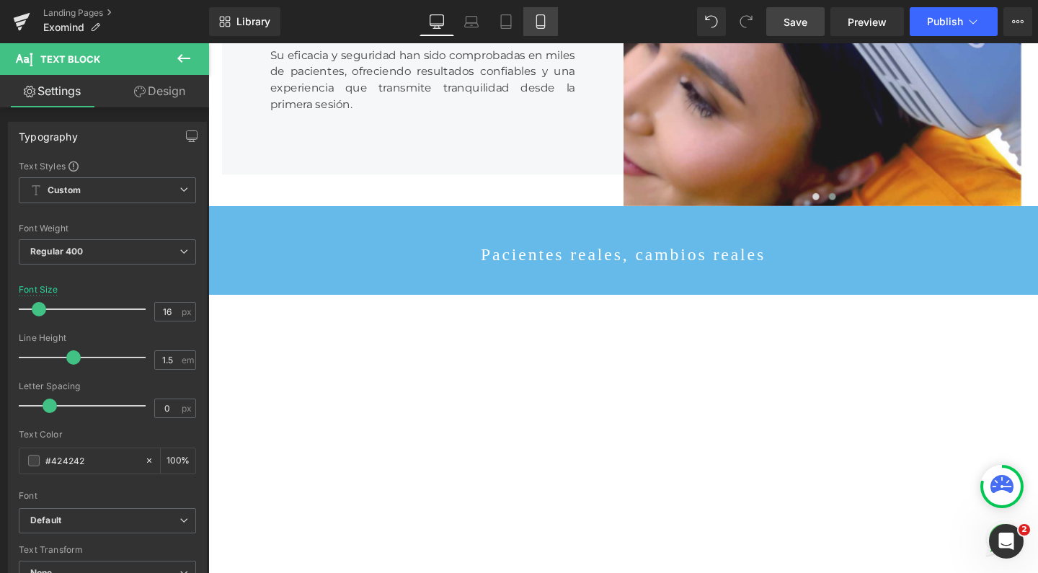
click at [535, 15] on icon at bounding box center [541, 21] width 14 height 14
type input "14"
type input "100"
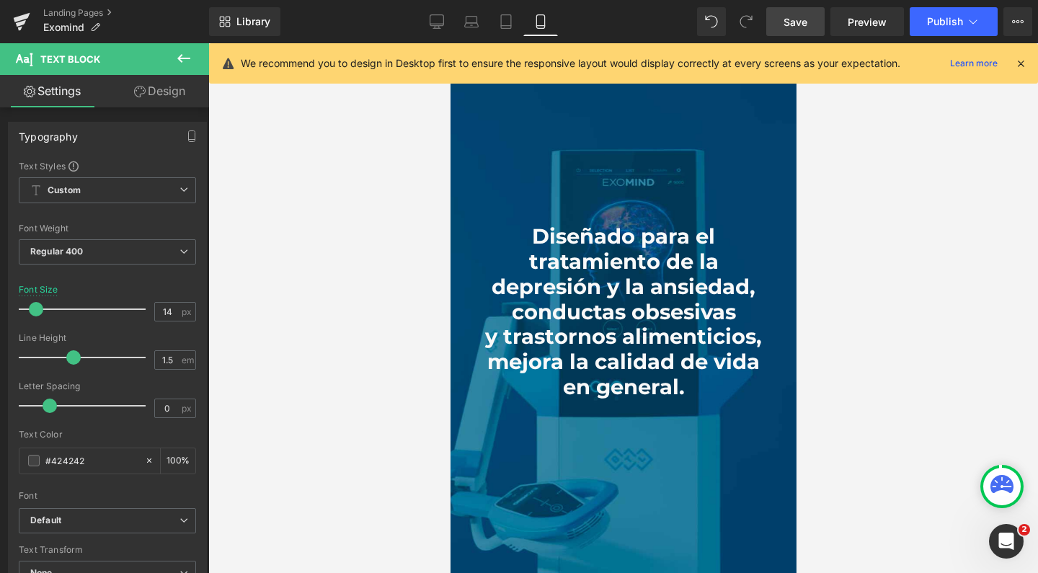
scroll to position [1378, 0]
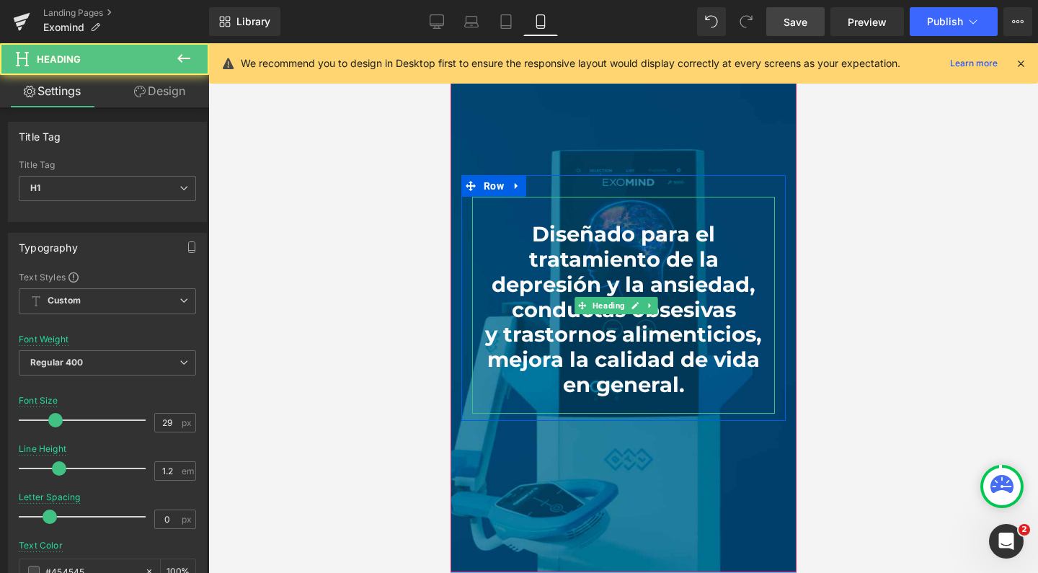
click at [699, 250] on span "tratamiento de la" at bounding box center [623, 259] width 190 height 25
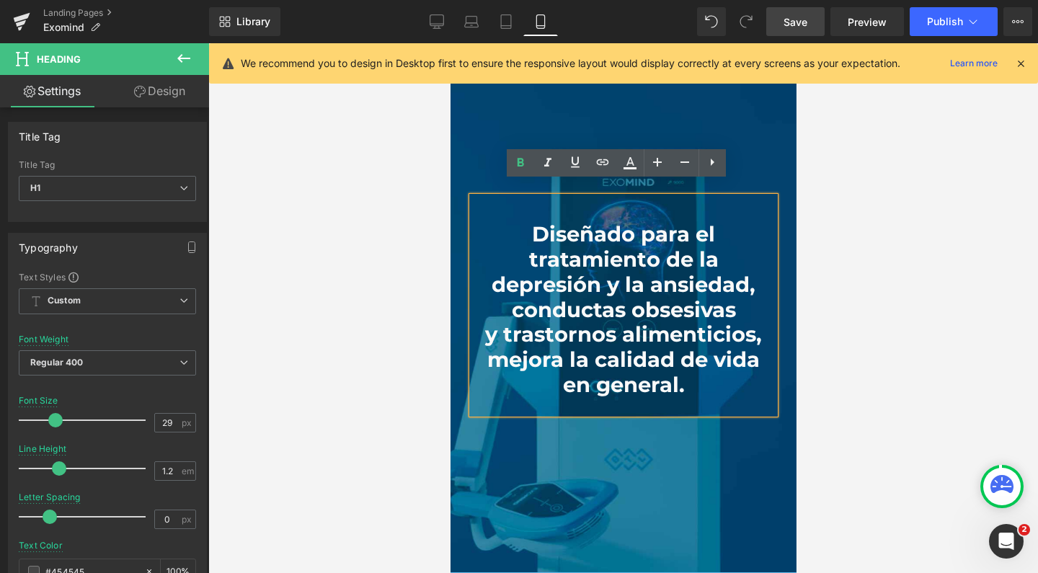
click at [947, 267] on div at bounding box center [623, 308] width 830 height 530
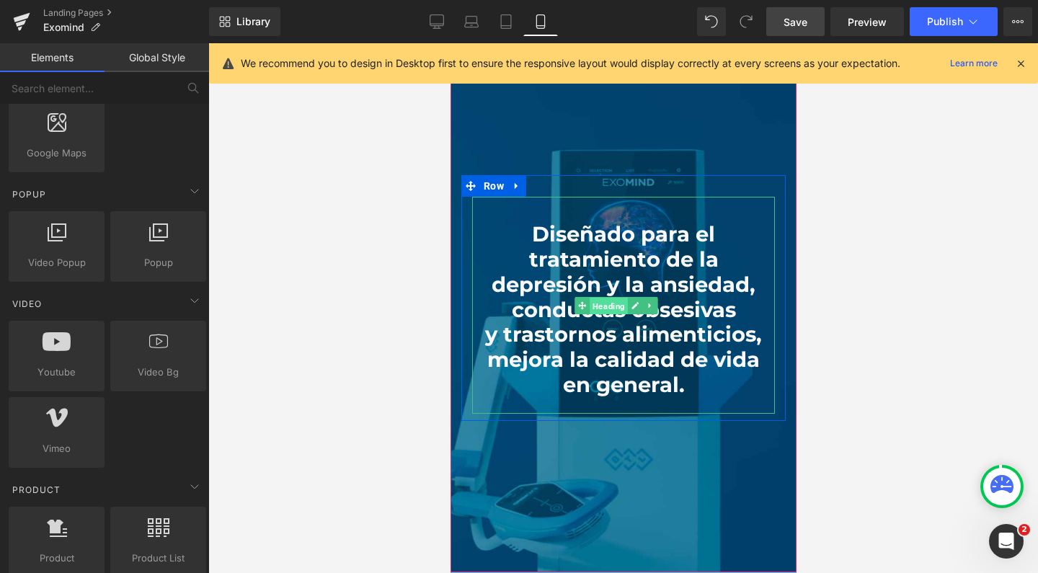
click at [615, 298] on span "Heading" at bounding box center [608, 306] width 38 height 17
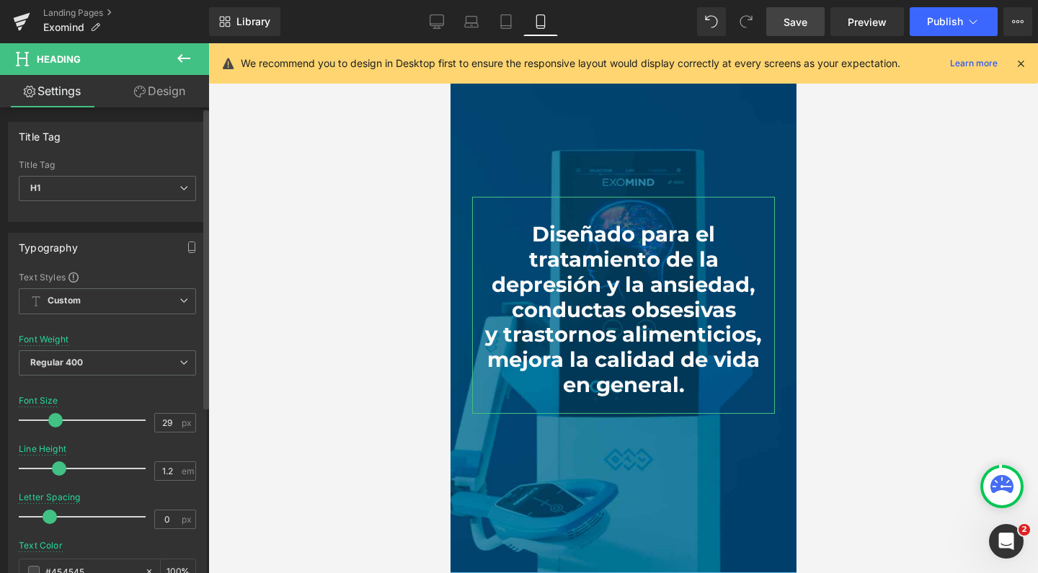
type input "21"
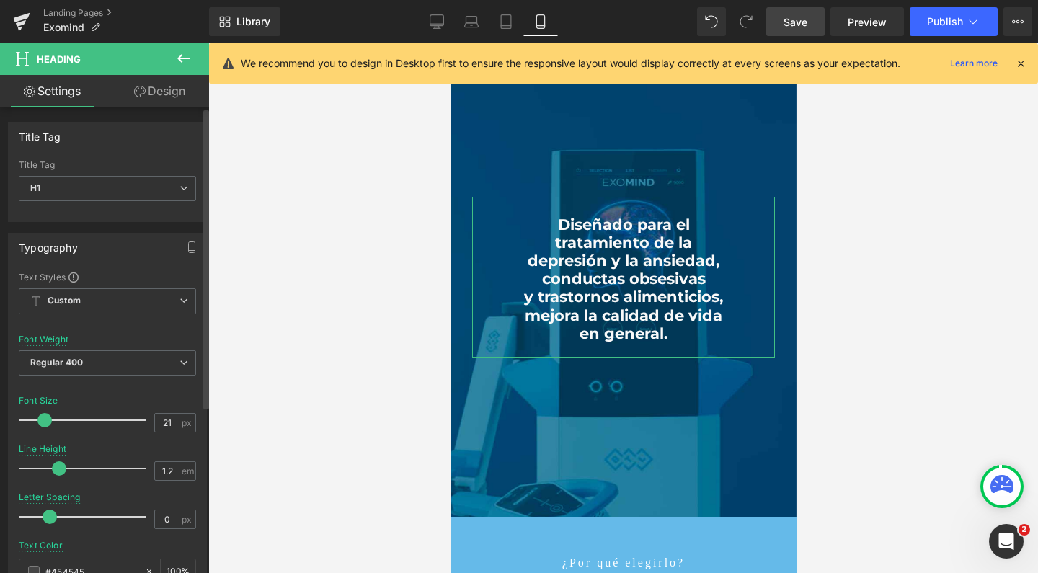
scroll to position [7796, 332]
click at [45, 415] on div at bounding box center [86, 420] width 120 height 29
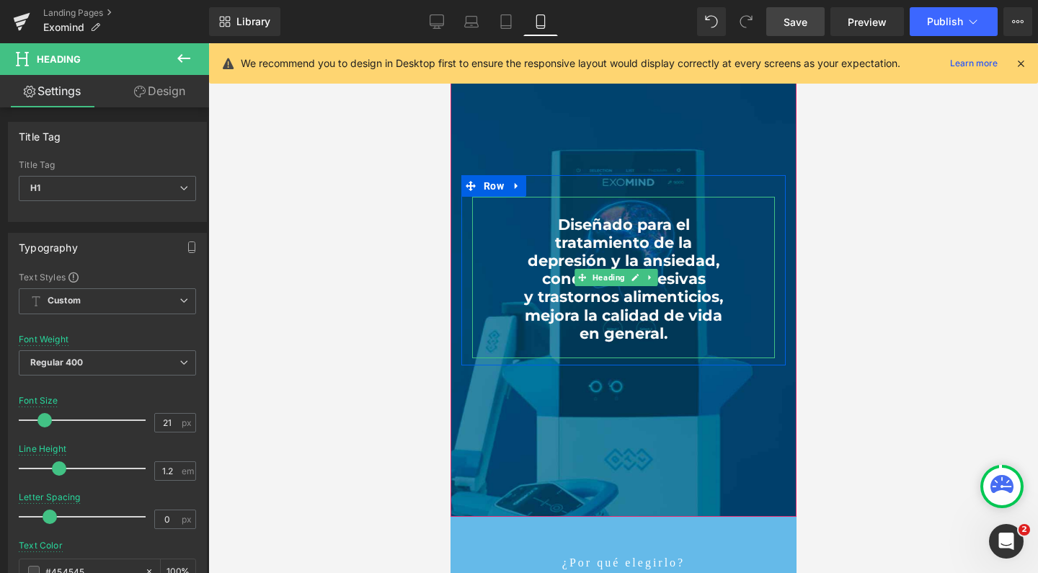
click at [679, 306] on span "mejora la calidad de vida" at bounding box center [623, 315] width 198 height 18
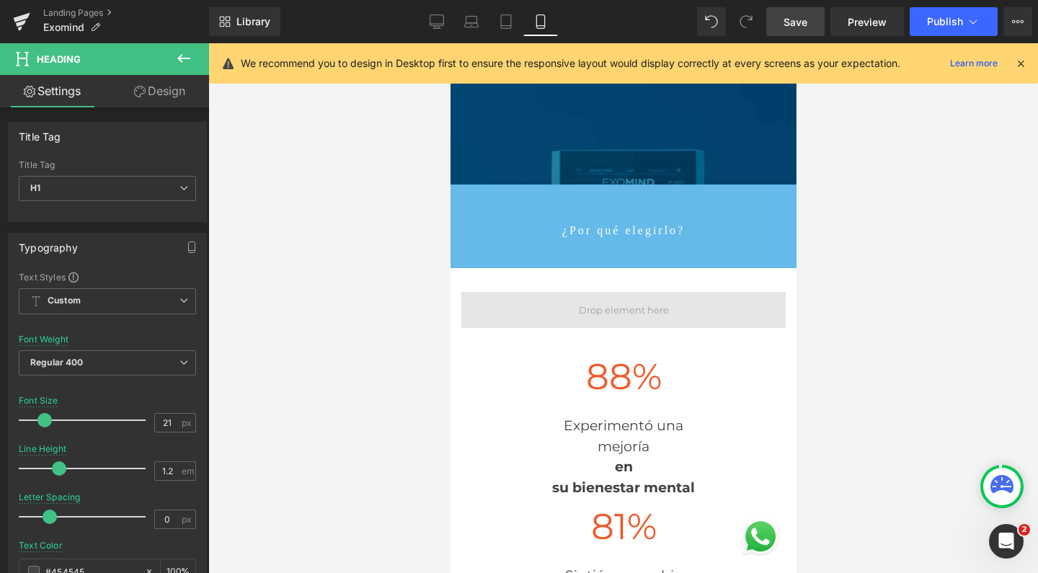
scroll to position [1745, 0]
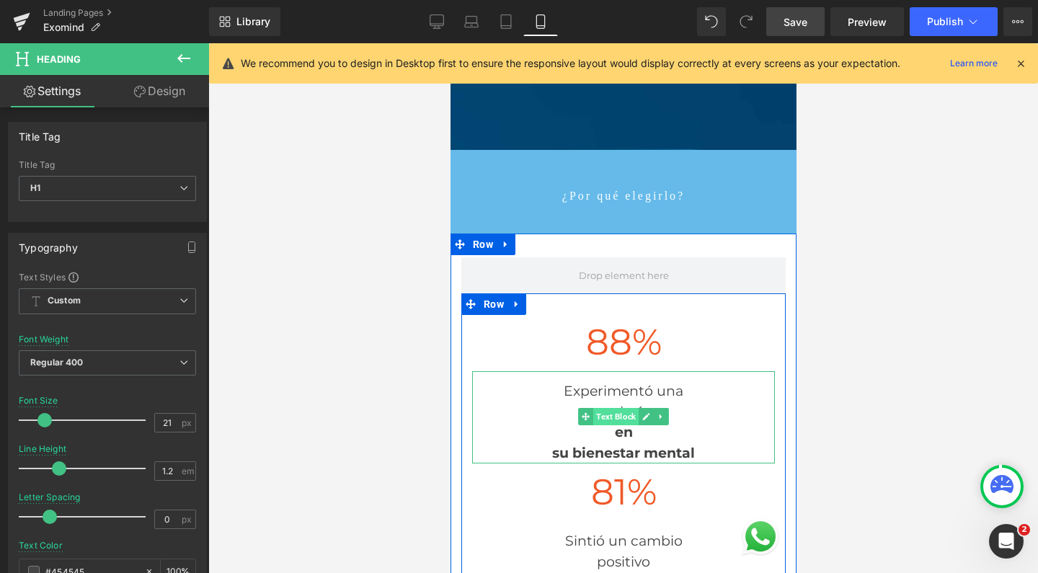
click at [607, 408] on span "Text Block" at bounding box center [615, 416] width 45 height 17
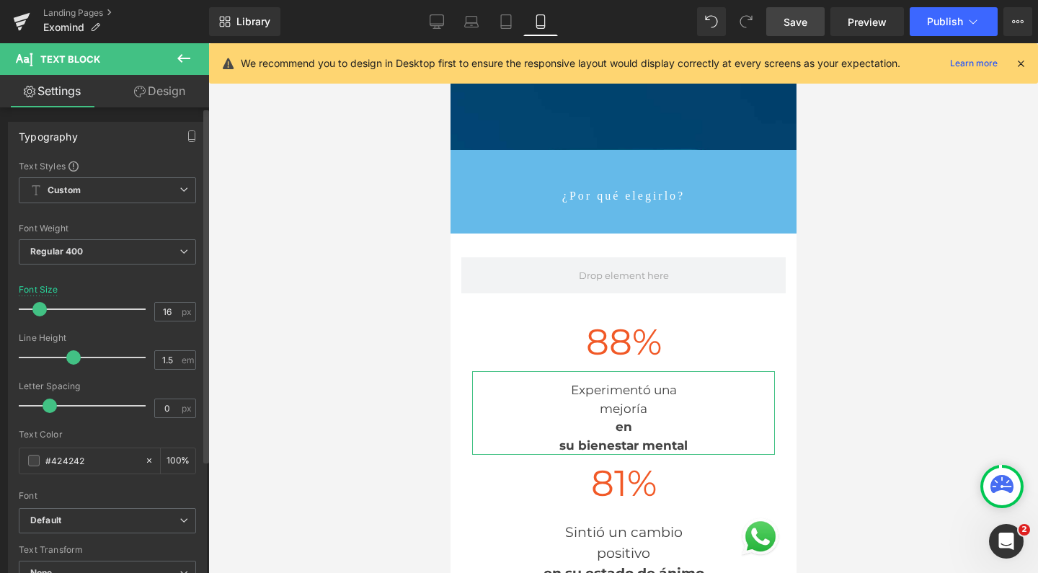
type input "15"
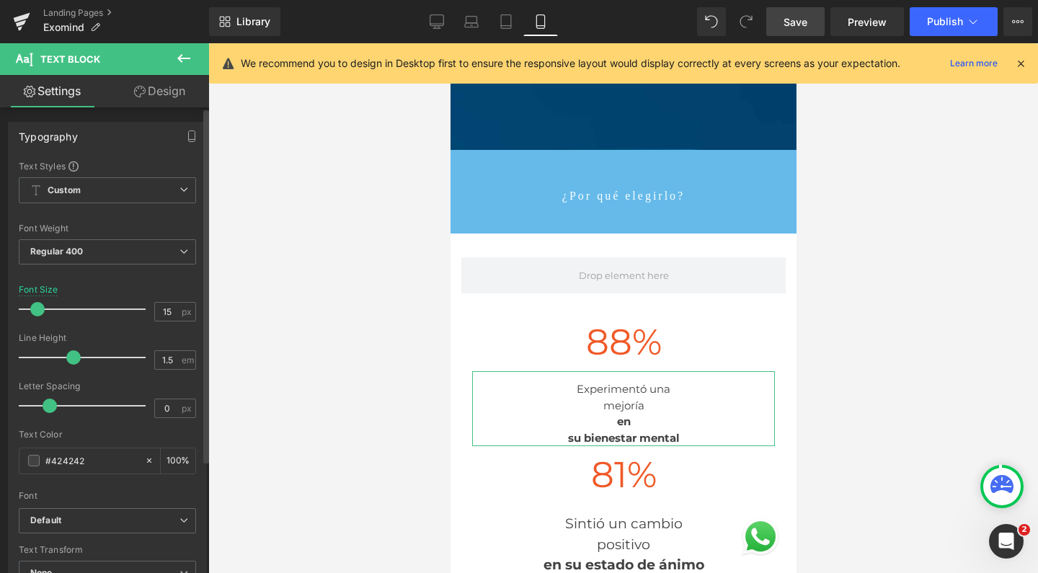
scroll to position [7779, 332]
click at [38, 311] on span at bounding box center [37, 309] width 14 height 14
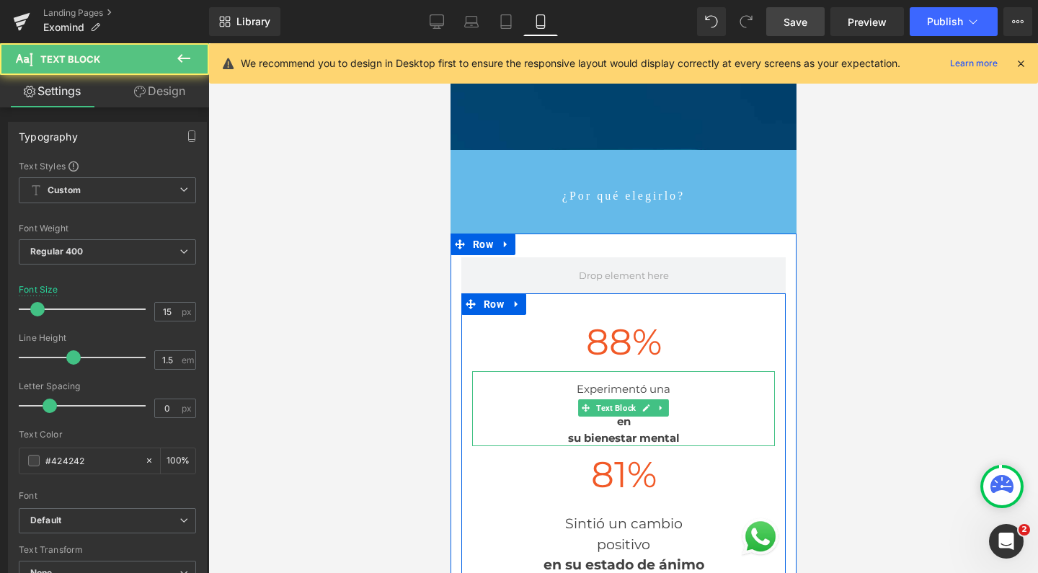
click at [554, 430] on div "su bienestar mental" at bounding box center [623, 438] width 303 height 17
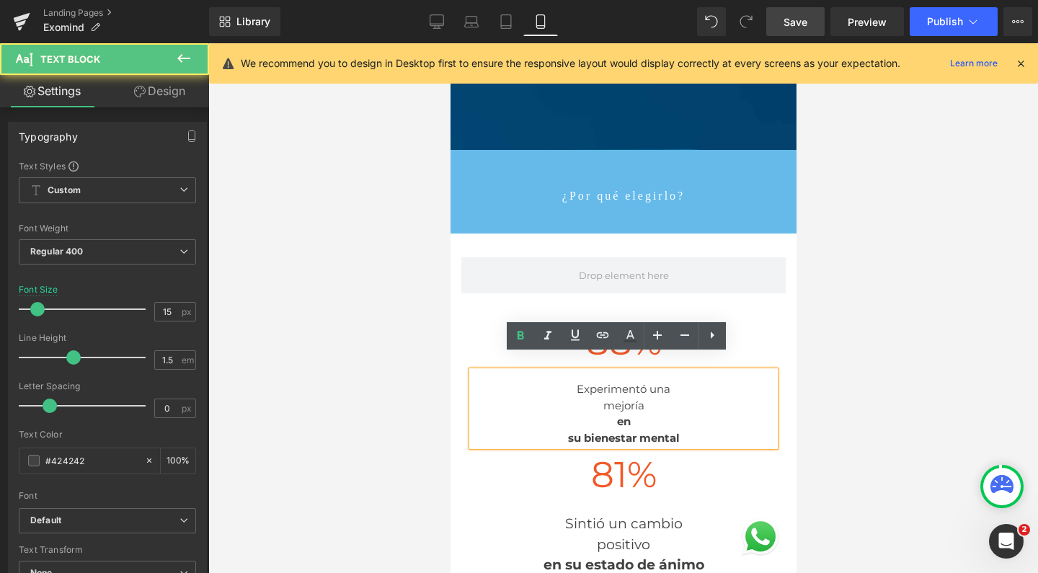
click at [603, 414] on div "en" at bounding box center [623, 422] width 303 height 17
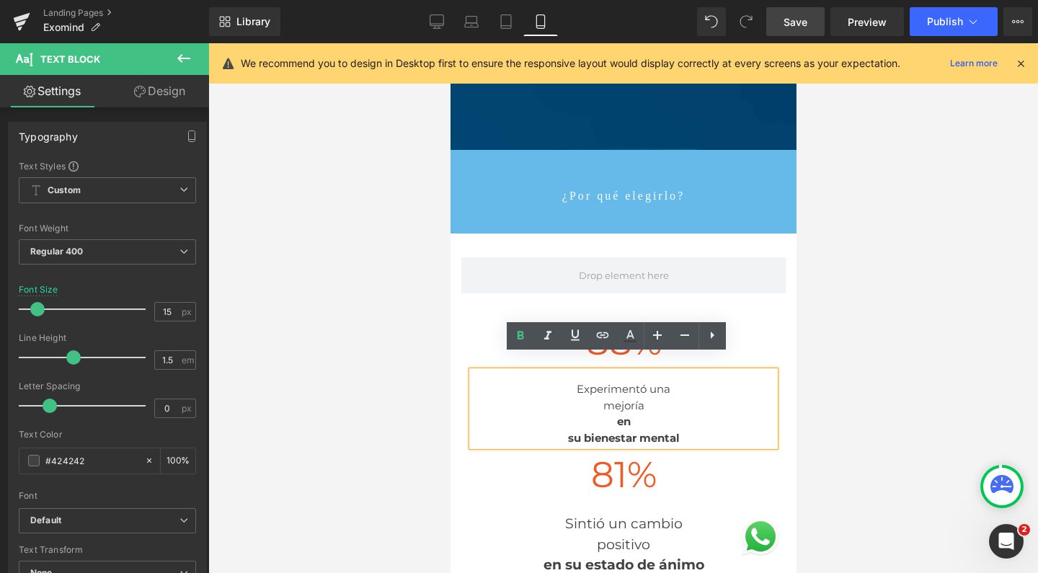
click at [601, 414] on div "en" at bounding box center [623, 422] width 303 height 17
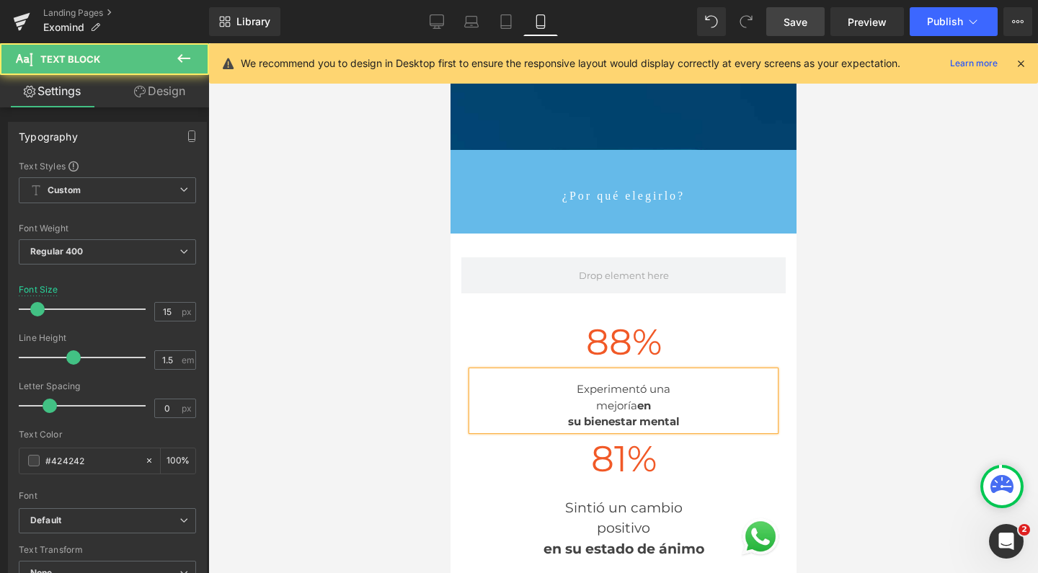
scroll to position [7763, 332]
drag, startPoint x: 653, startPoint y: 391, endPoint x: 633, endPoint y: 391, distance: 19.5
click at [633, 398] on div "mejoría en" at bounding box center [623, 406] width 303 height 17
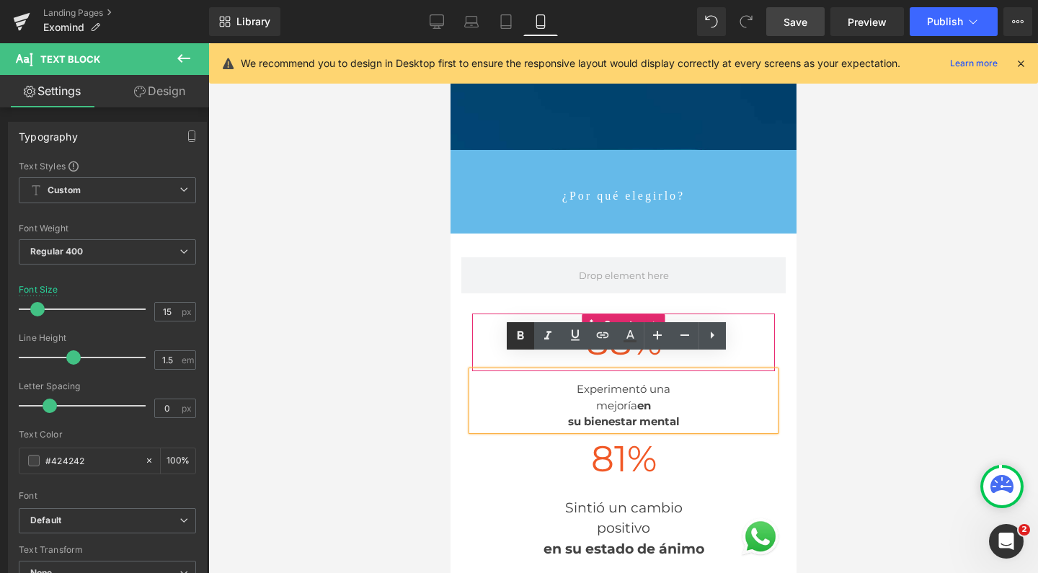
click at [513, 338] on icon at bounding box center [520, 335] width 17 height 17
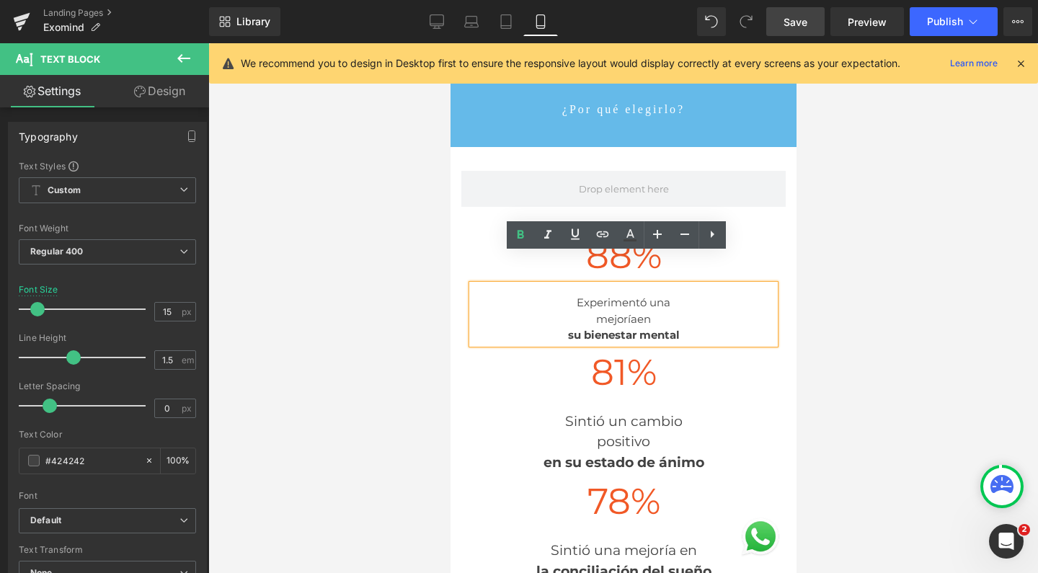
scroll to position [1846, 0]
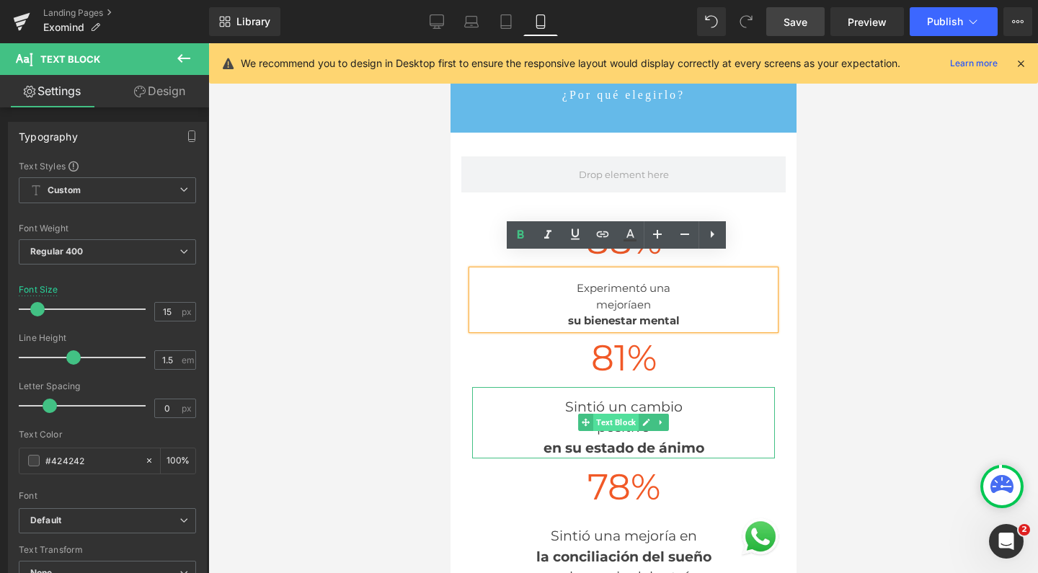
click at [609, 414] on span "Text Block" at bounding box center [615, 422] width 45 height 17
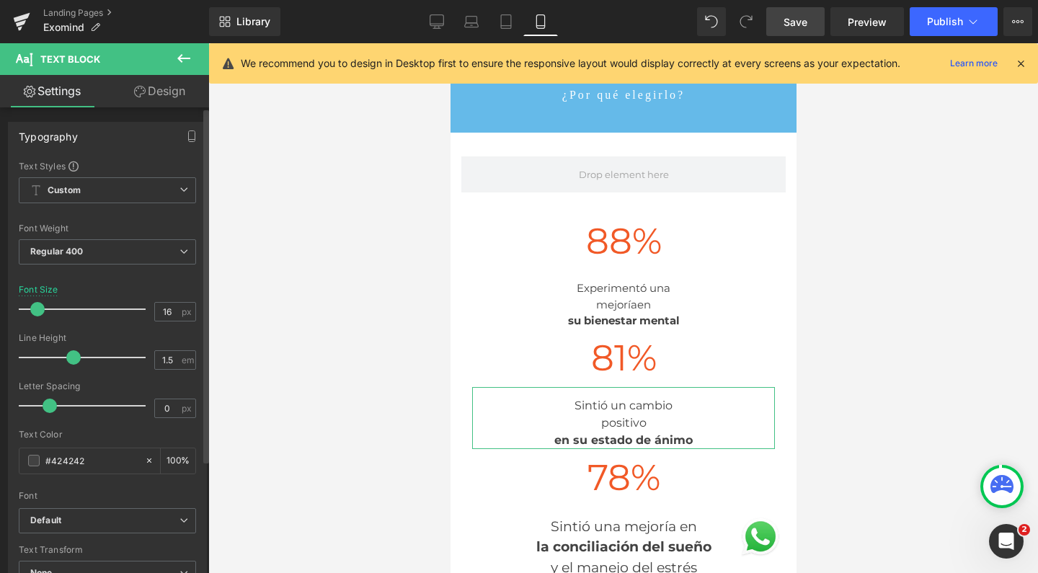
type input "15"
click at [34, 311] on span at bounding box center [37, 309] width 14 height 14
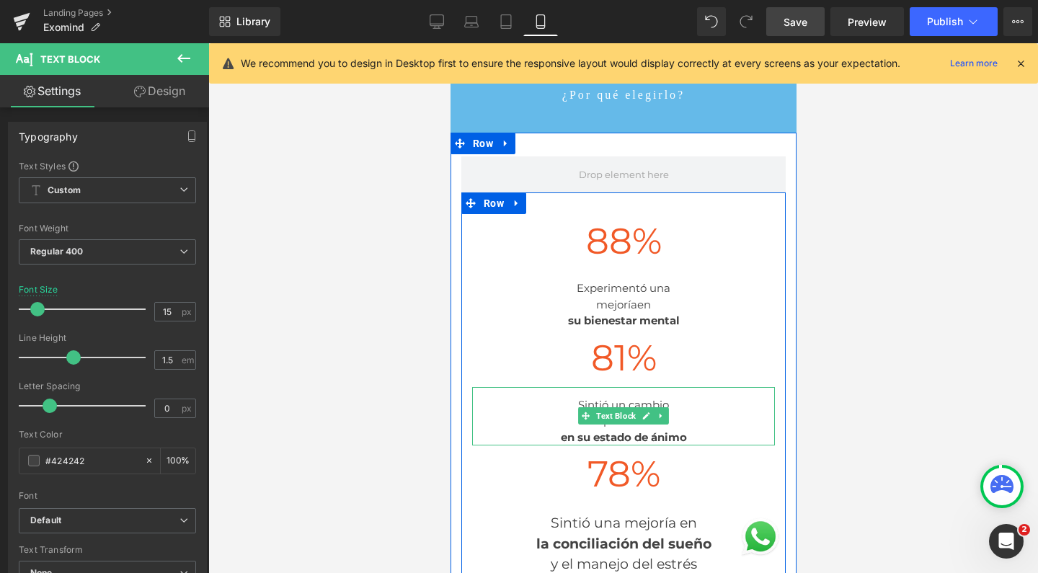
click at [582, 430] on strong "en su estado de ánimo" at bounding box center [623, 437] width 126 height 14
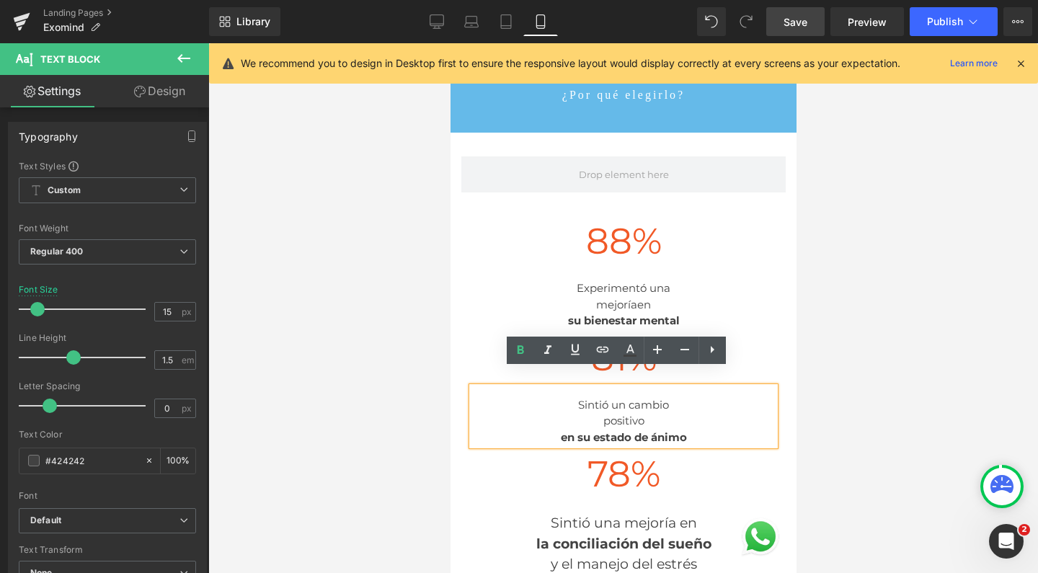
click at [590, 413] on div "positivo" at bounding box center [623, 421] width 303 height 17
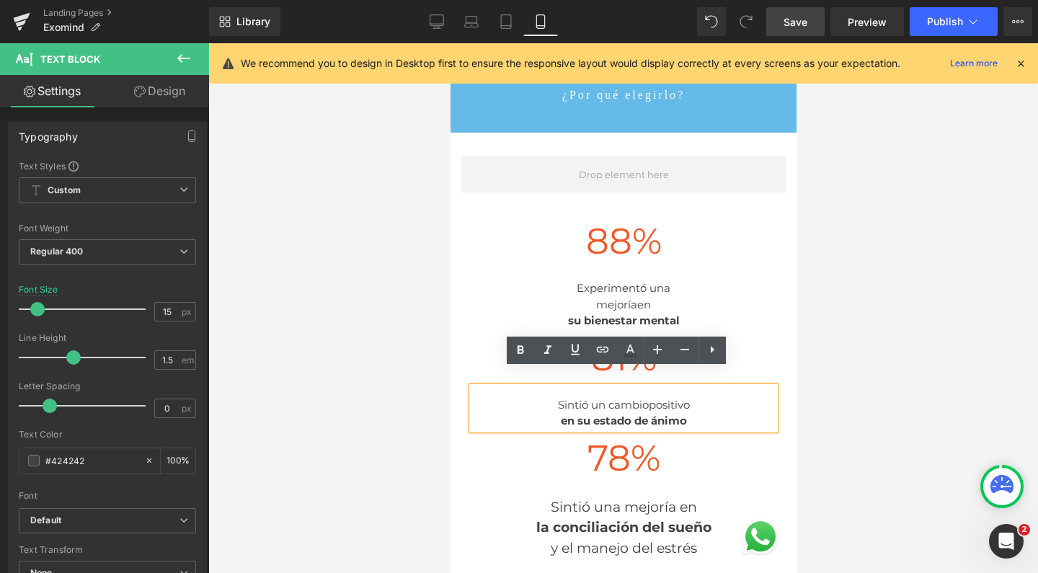
scroll to position [7734, 332]
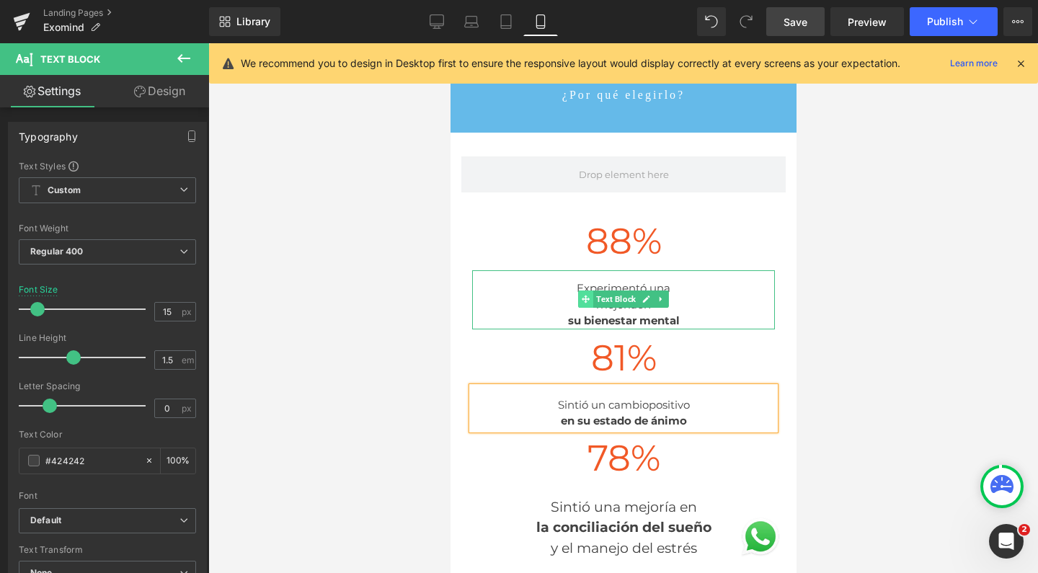
click at [578, 291] on span at bounding box center [585, 299] width 15 height 17
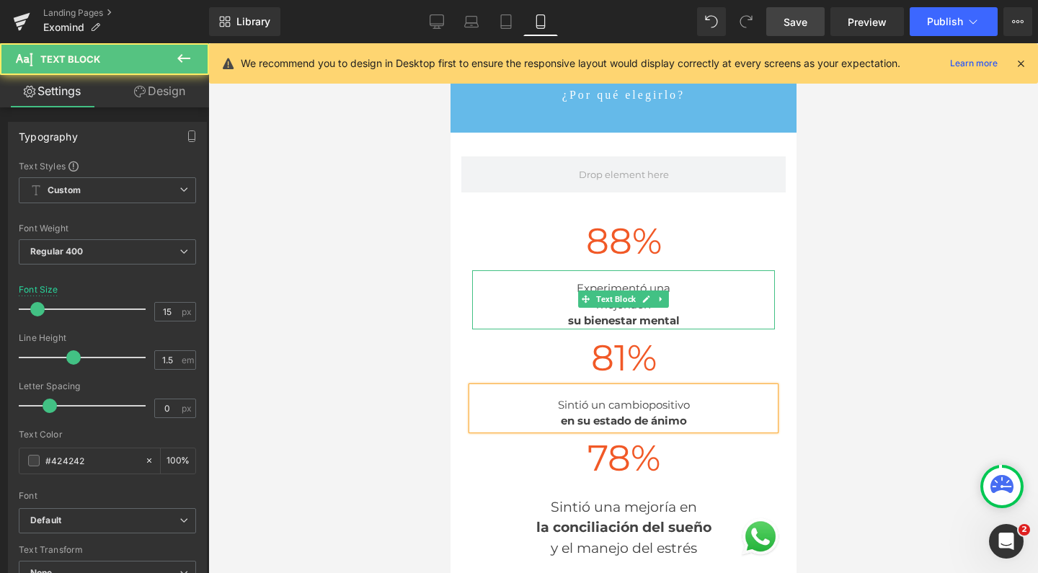
click at [558, 297] on div "mejoría en" at bounding box center [623, 305] width 303 height 17
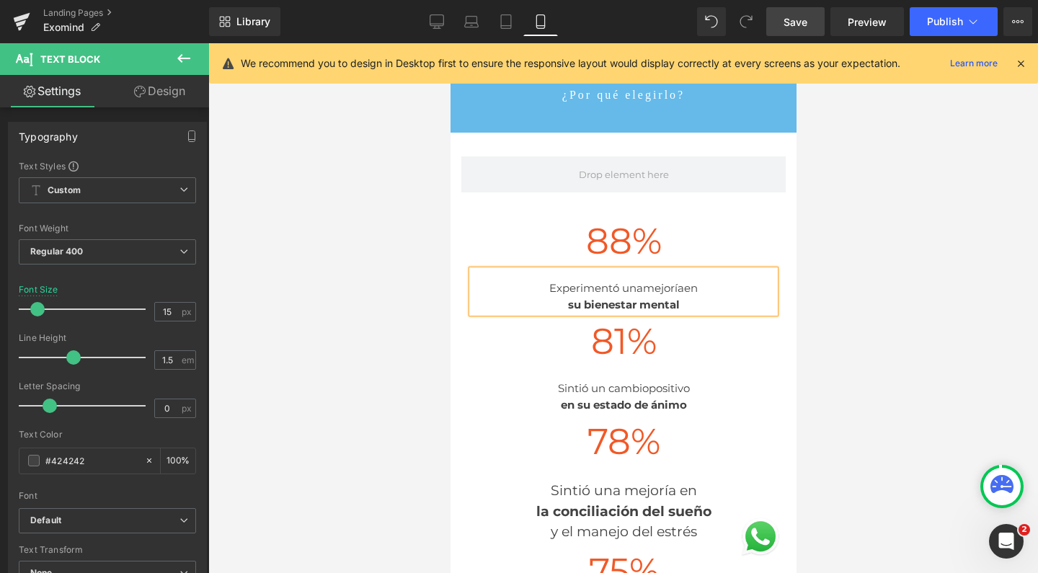
scroll to position [7718, 332]
click at [684, 281] on span "en" at bounding box center [691, 288] width 14 height 14
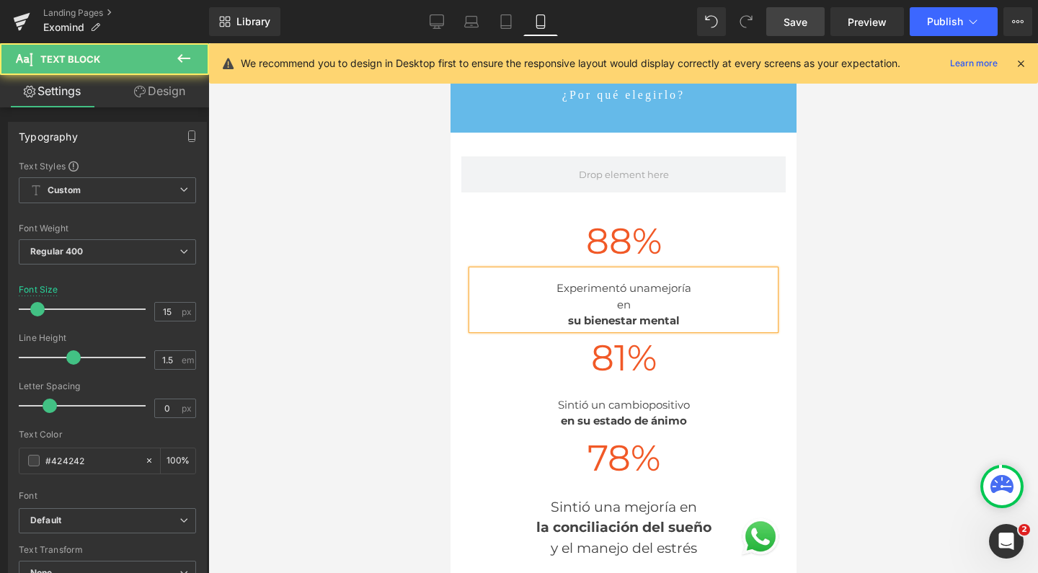
scroll to position [7734, 332]
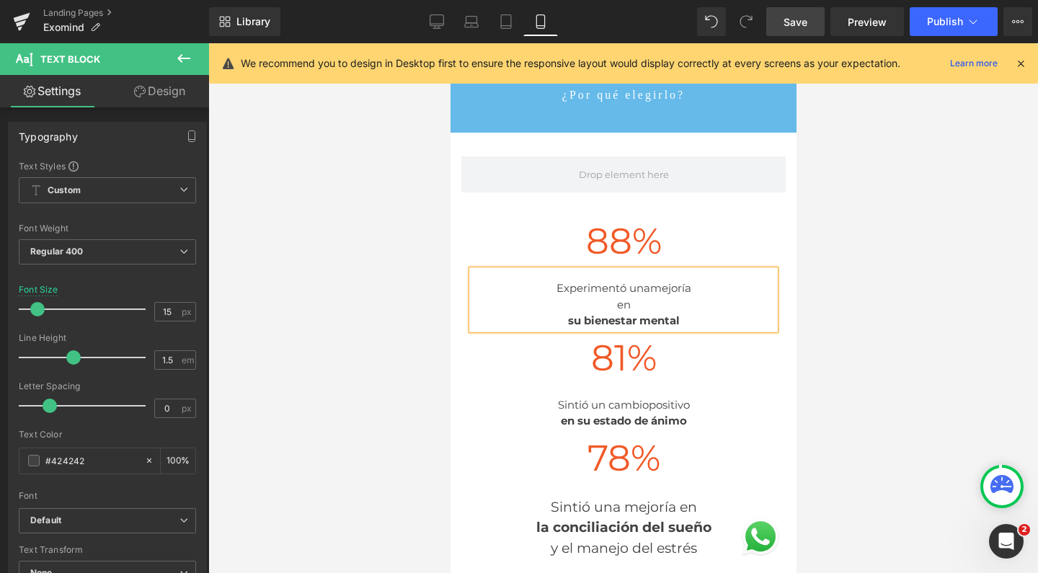
click at [557, 313] on div "su bienestar mental" at bounding box center [623, 321] width 303 height 17
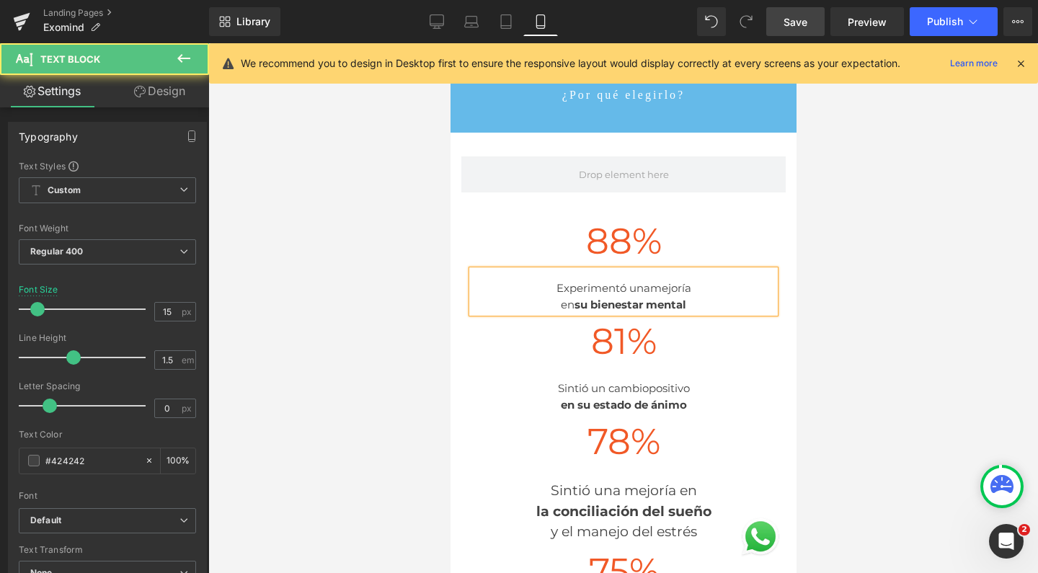
scroll to position [7718, 332]
drag, startPoint x: 552, startPoint y: 291, endPoint x: 562, endPoint y: 291, distance: 10.1
click at [562, 298] on span "en" at bounding box center [567, 305] width 14 height 14
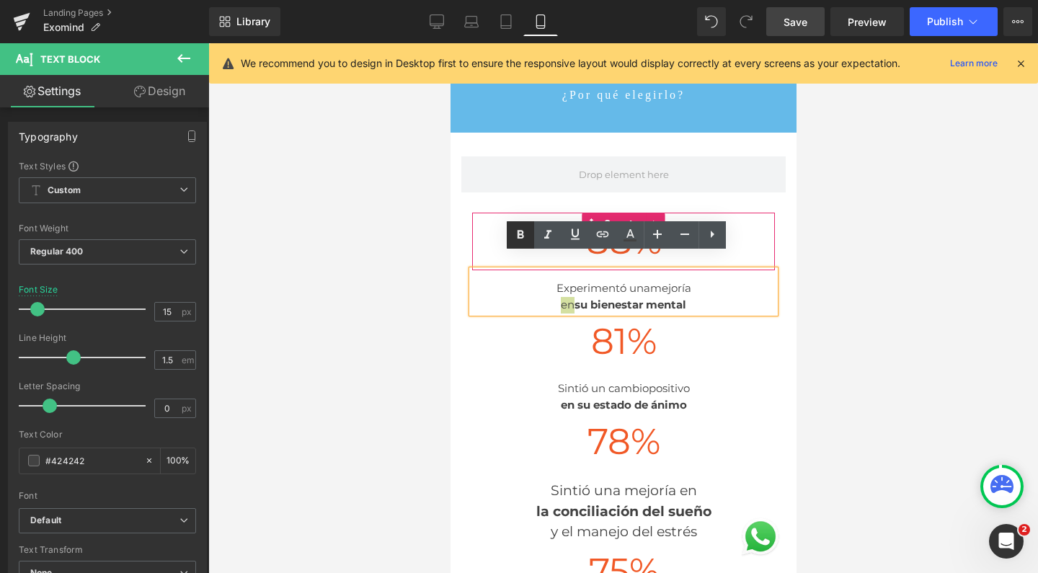
click at [517, 234] on icon at bounding box center [520, 234] width 17 height 17
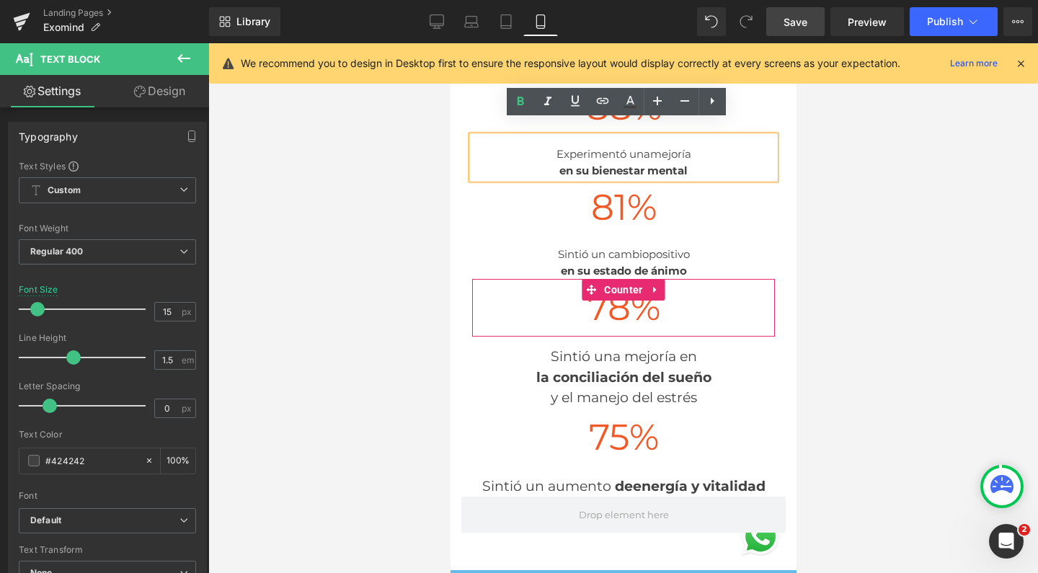
scroll to position [1979, 0]
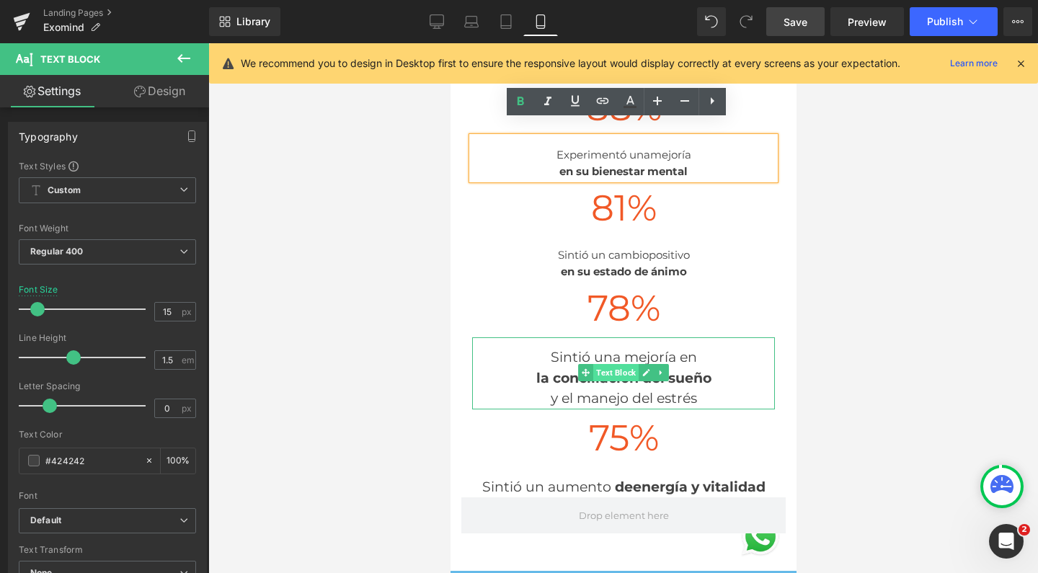
click at [619, 364] on span "Text Block" at bounding box center [615, 372] width 45 height 17
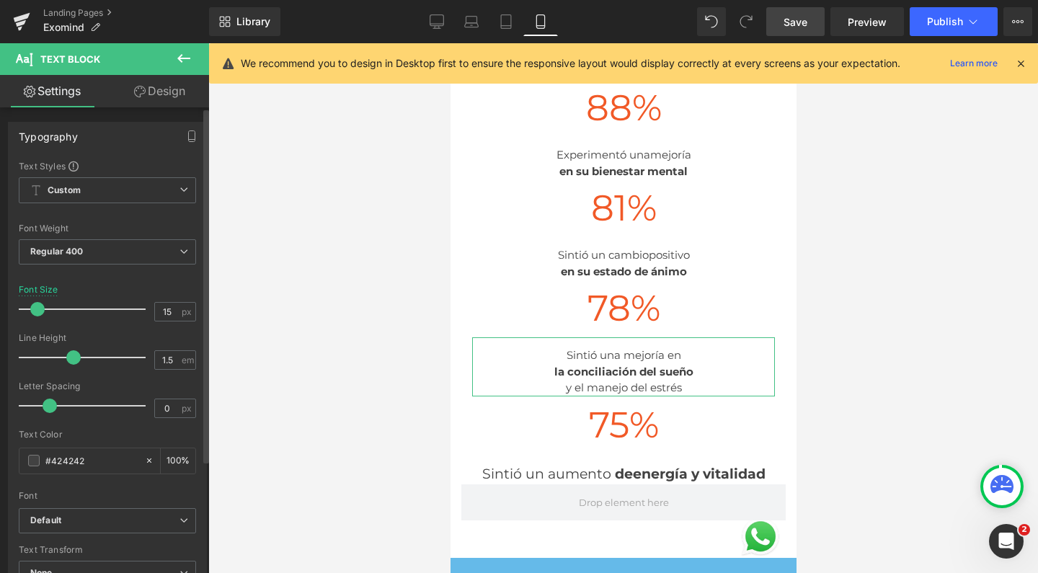
scroll to position [7705, 332]
click at [38, 309] on span at bounding box center [37, 309] width 14 height 14
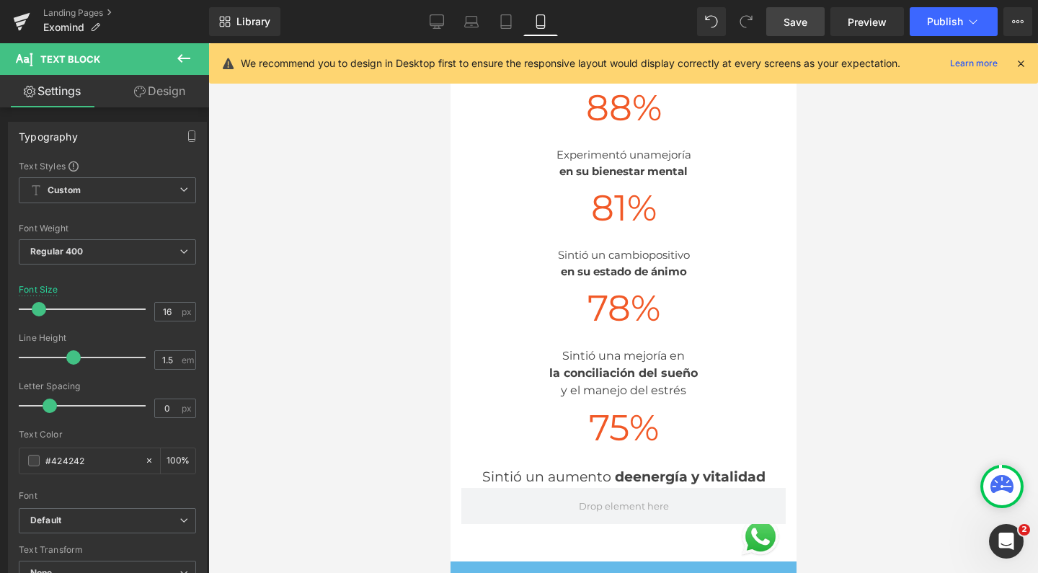
scroll to position [7710, 332]
type input "15"
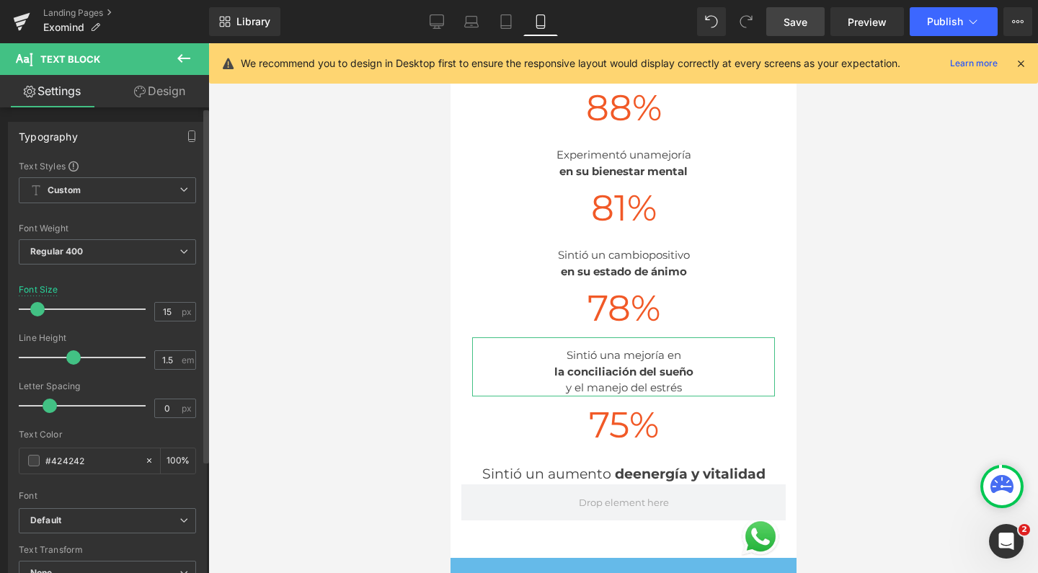
click at [34, 305] on span at bounding box center [37, 309] width 14 height 14
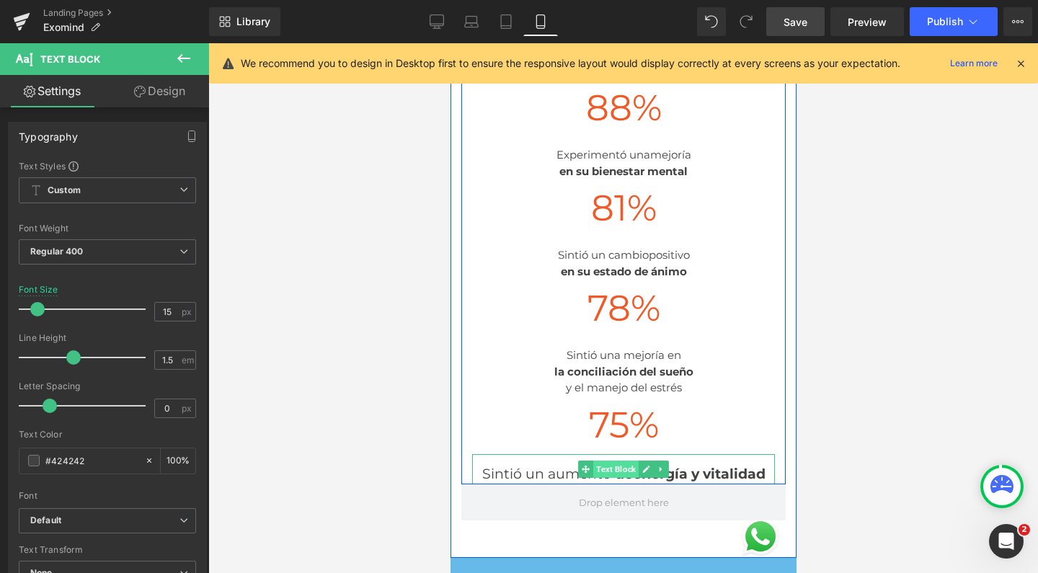
click at [607, 461] on span "Text Block" at bounding box center [615, 469] width 45 height 17
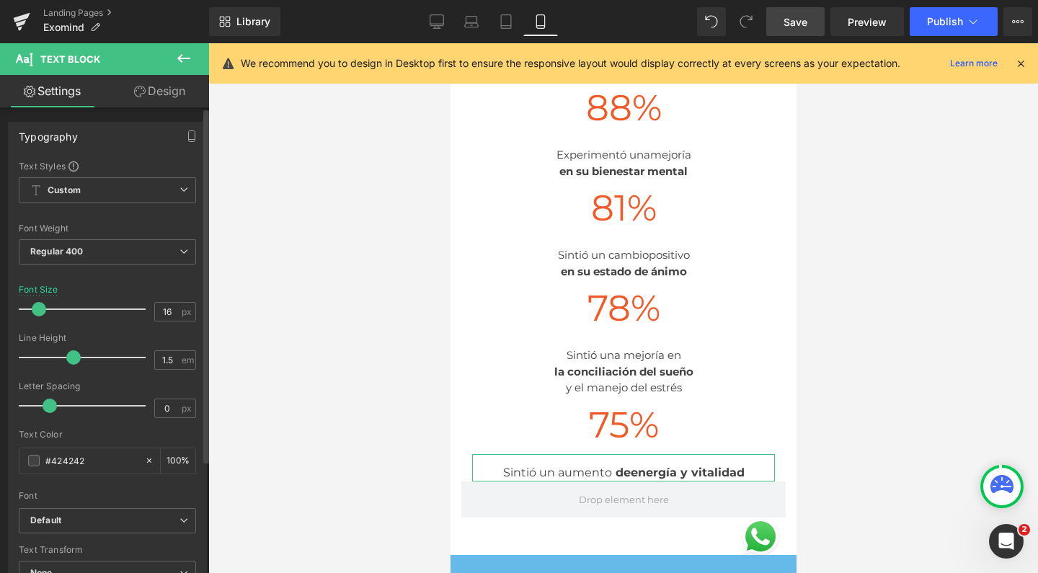
type input "15"
click at [40, 309] on span at bounding box center [37, 309] width 14 height 14
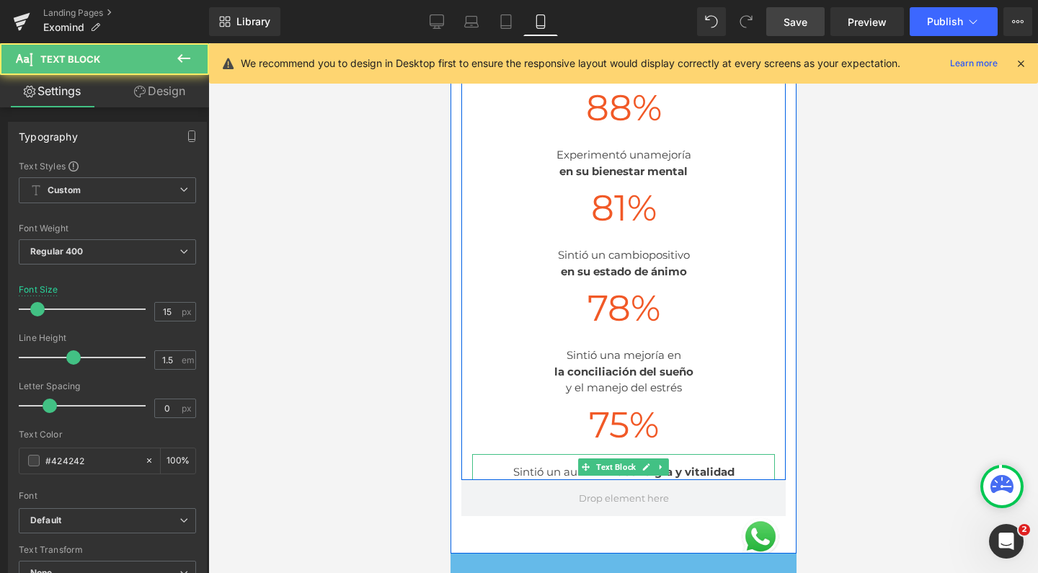
click at [556, 454] on div "Sintió un aumento de energía y vitalidad" at bounding box center [623, 467] width 303 height 27
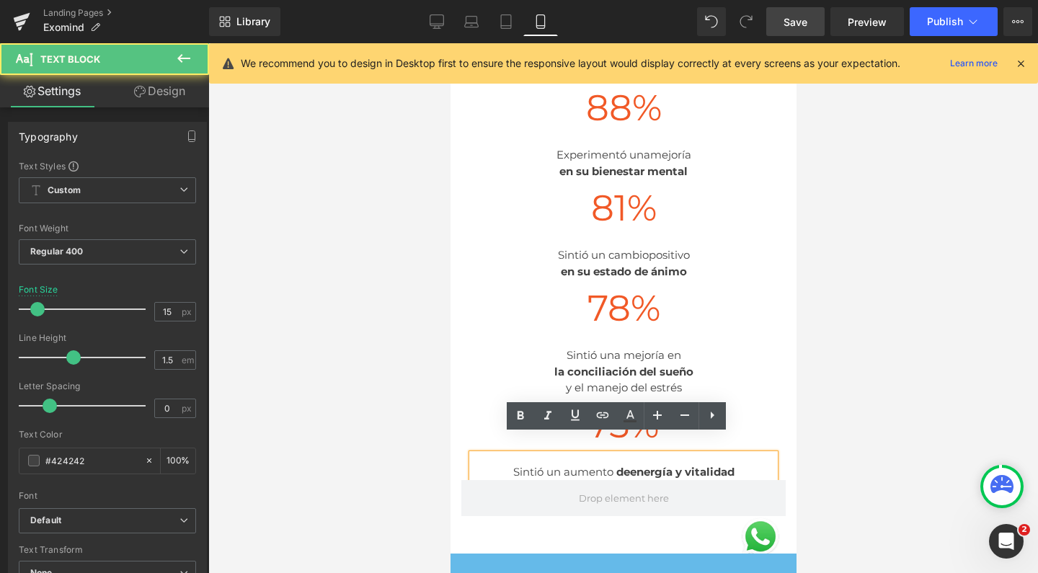
click at [616, 465] on span "de" at bounding box center [623, 472] width 14 height 14
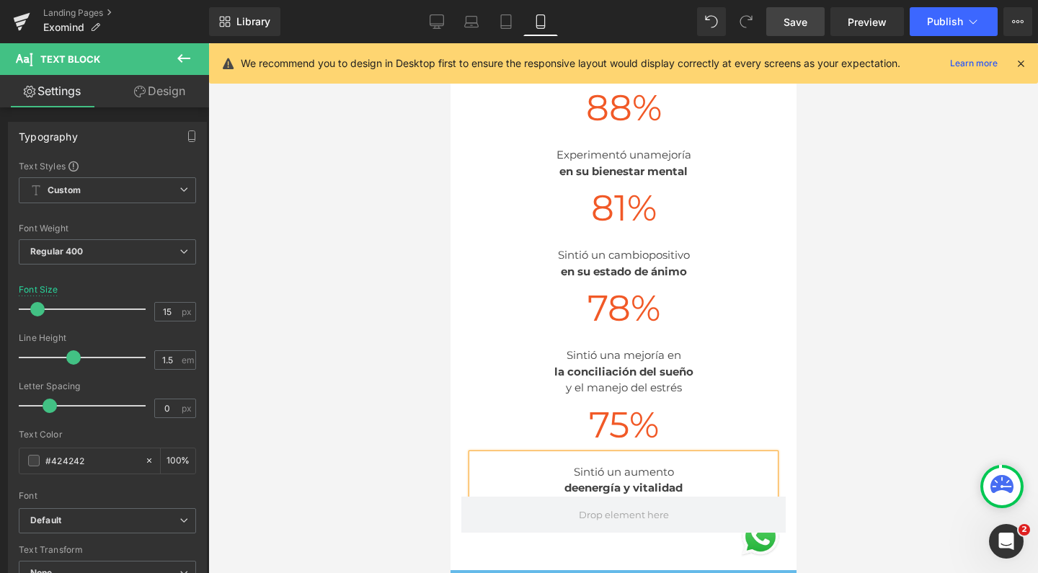
scroll to position [7717, 332]
click at [686, 480] on div "de energía y vitalidad" at bounding box center [623, 488] width 303 height 17
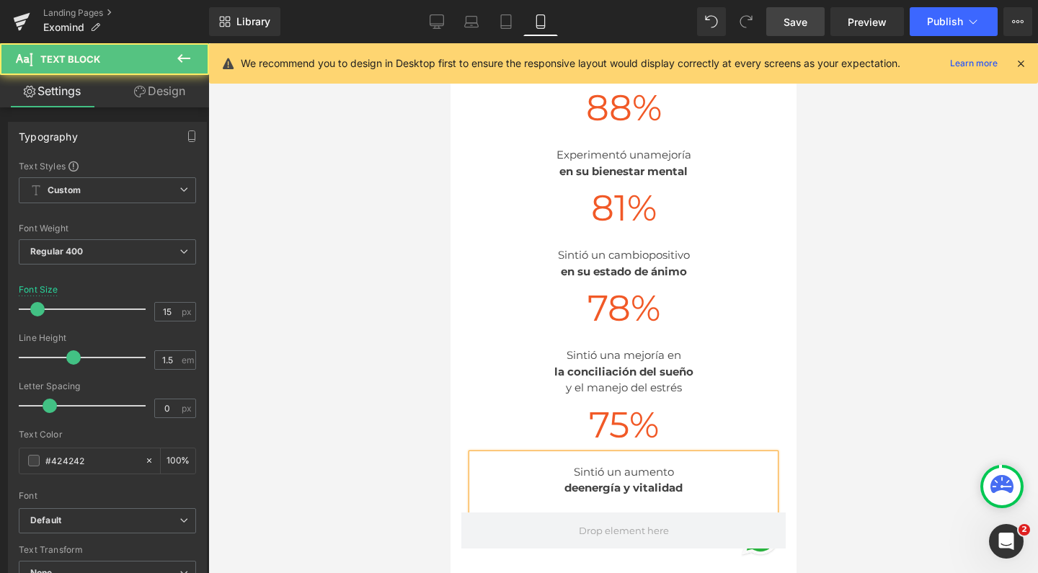
scroll to position [7733, 332]
click at [684, 380] on div "y el manejo del estrés" at bounding box center [623, 388] width 303 height 17
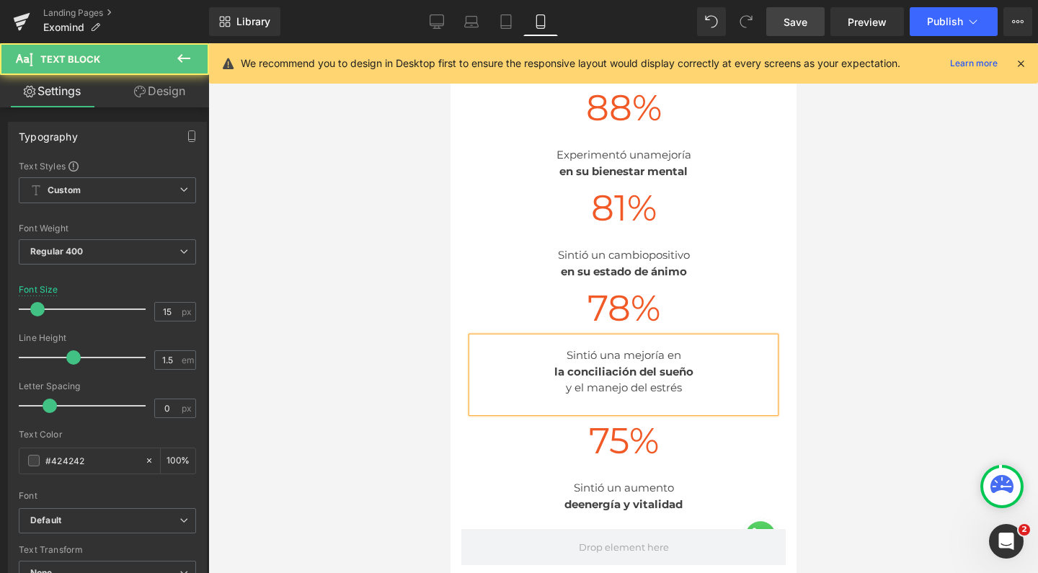
scroll to position [7749, 332]
click at [684, 264] on div "en su estado de ánimo" at bounding box center [623, 272] width 303 height 17
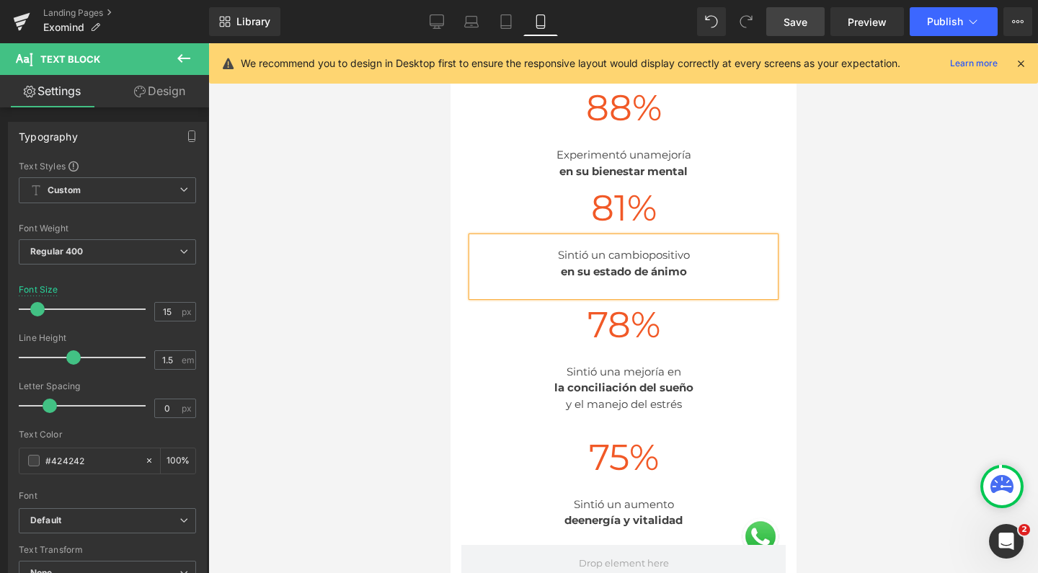
scroll to position [7764, 332]
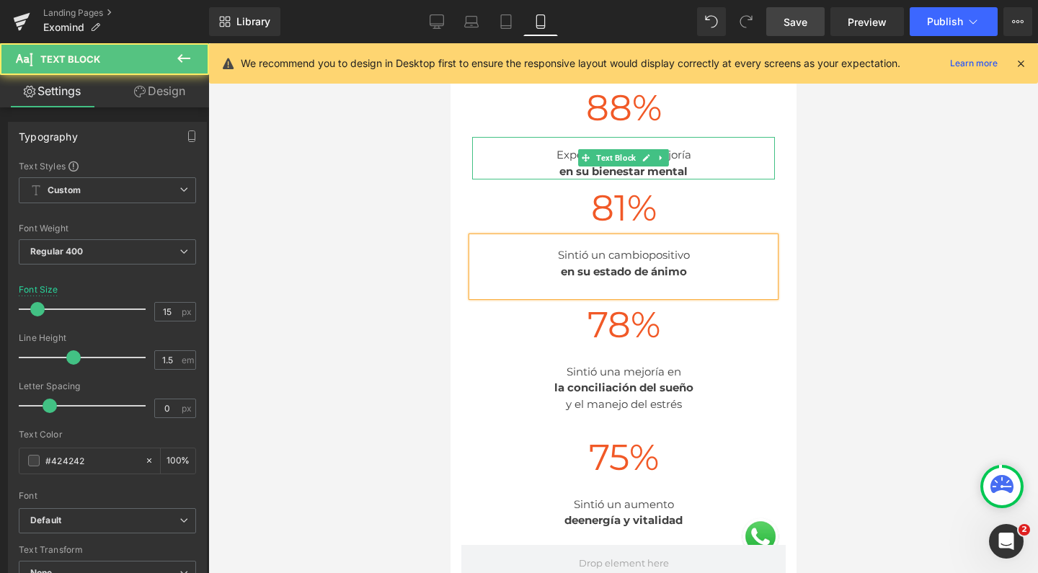
click at [687, 164] on div "en su bienestar mental" at bounding box center [623, 172] width 303 height 17
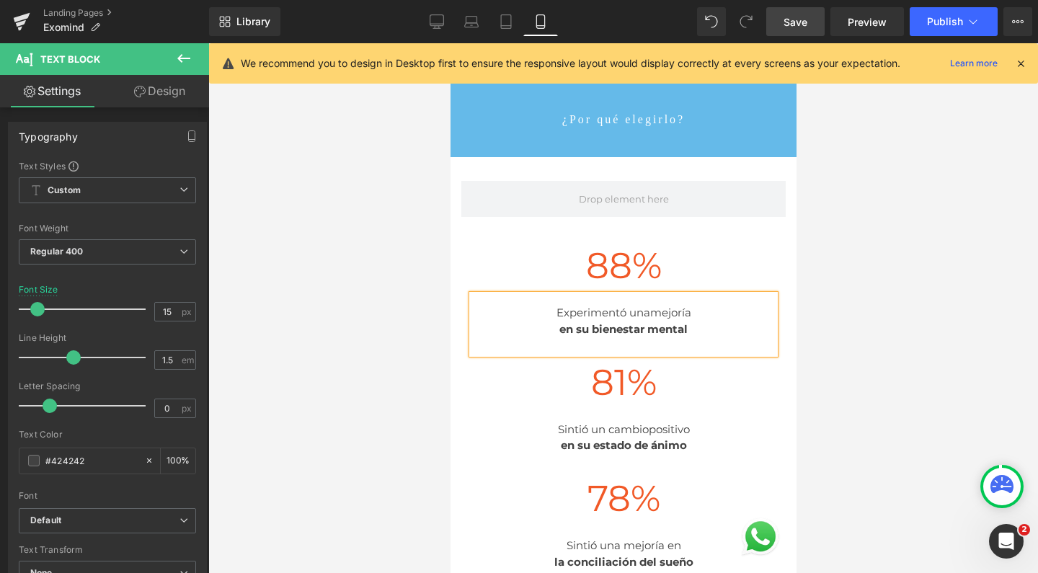
scroll to position [1819, 0]
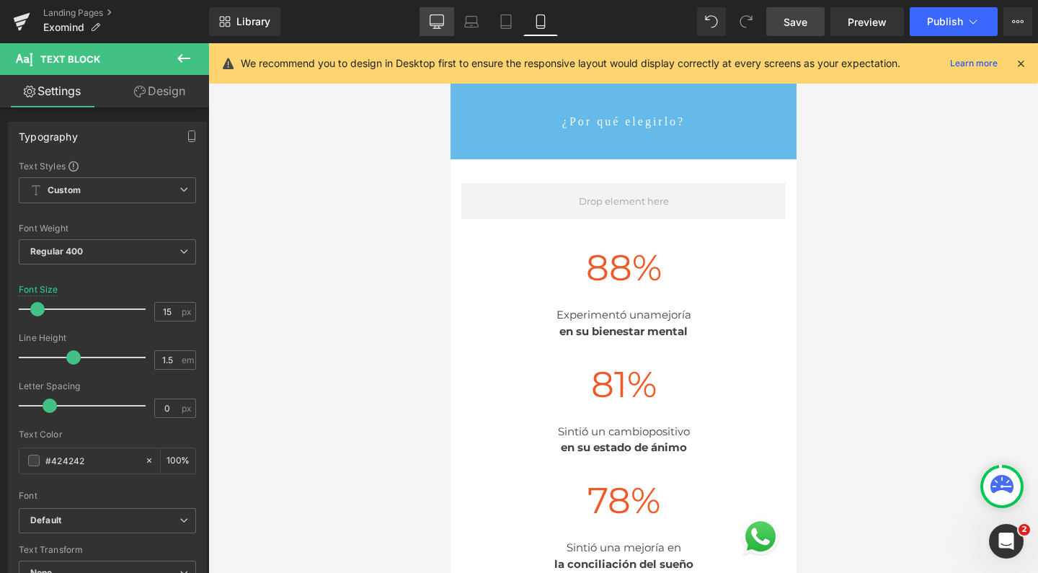
click at [438, 12] on link "Desktop" at bounding box center [437, 21] width 35 height 29
type input "11"
type input "100"
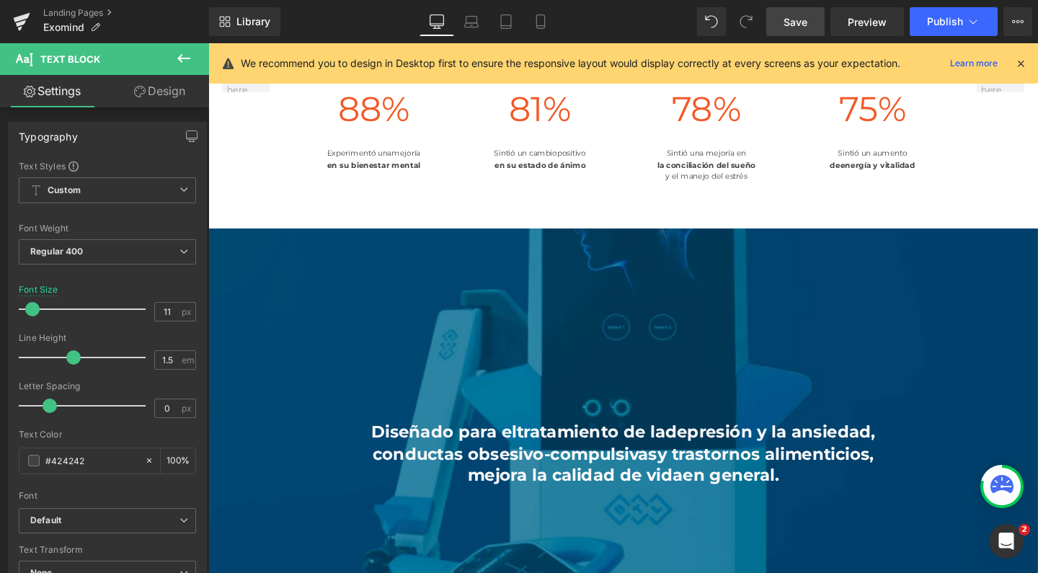
scroll to position [7, 7]
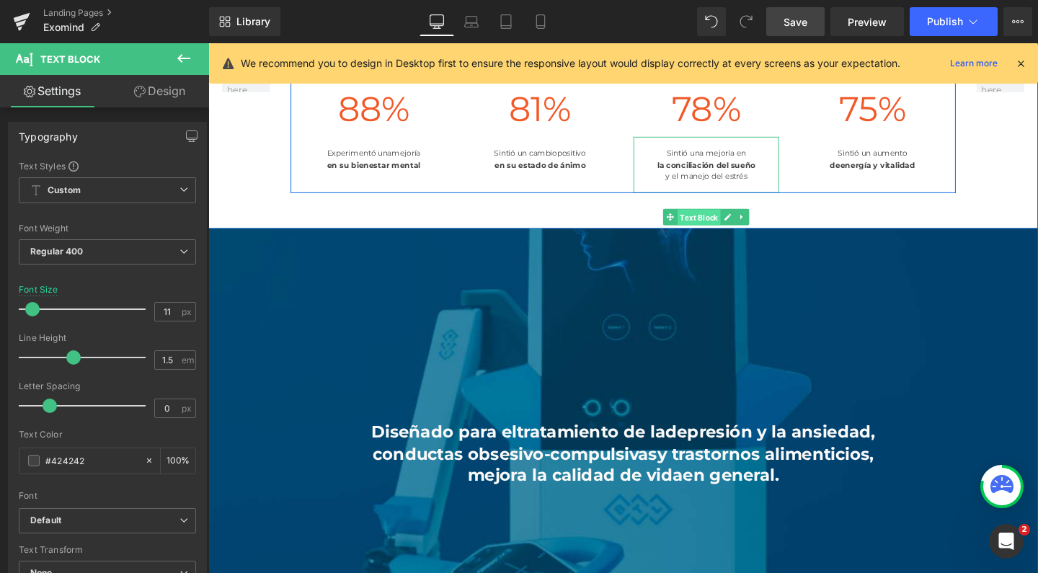
click at [725, 235] on span "Text Block" at bounding box center [724, 226] width 45 height 17
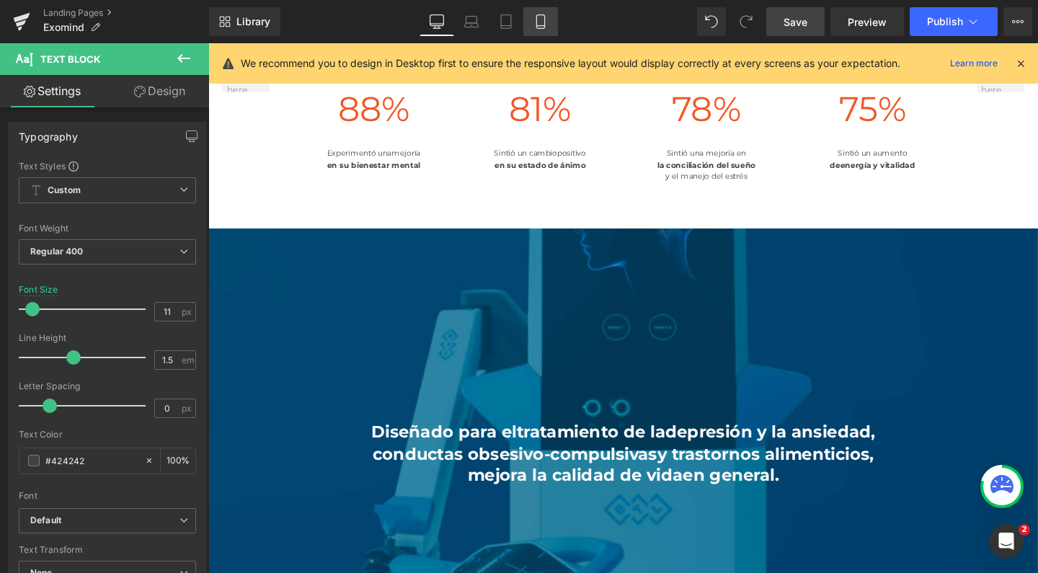
click at [539, 17] on icon at bounding box center [541, 21] width 14 height 14
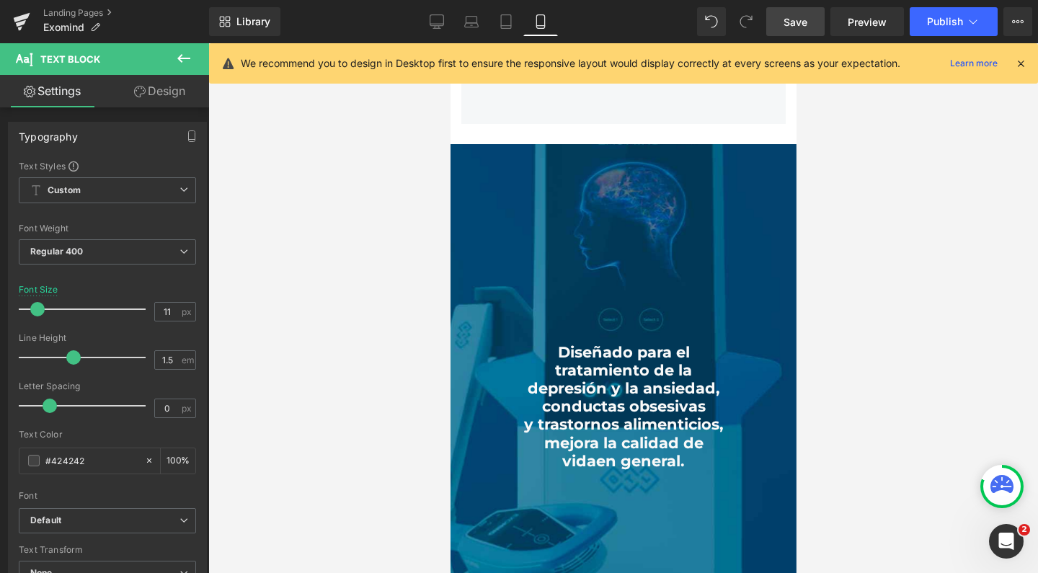
type input "15"
type input "100"
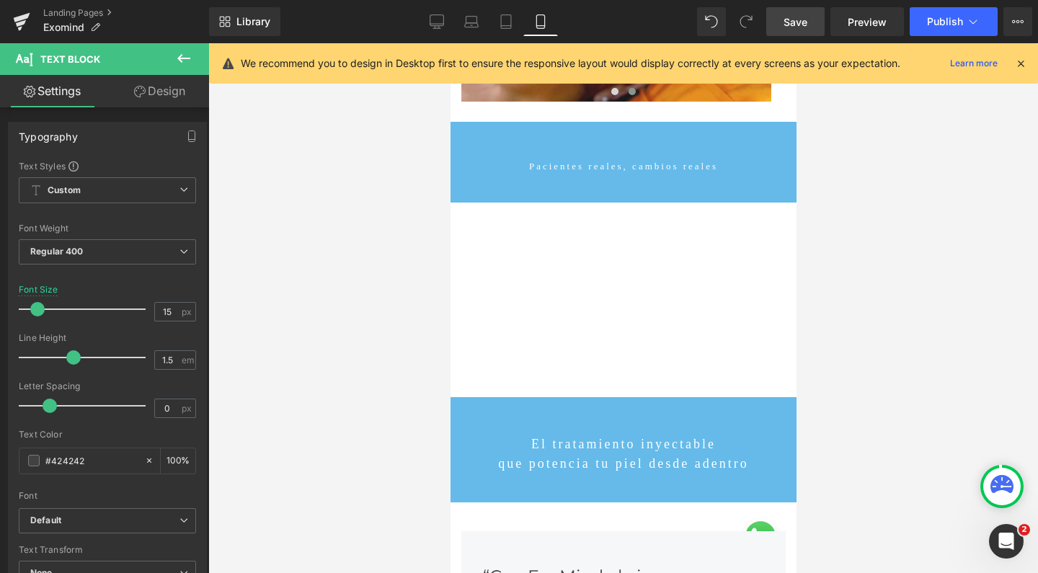
scroll to position [3942, 0]
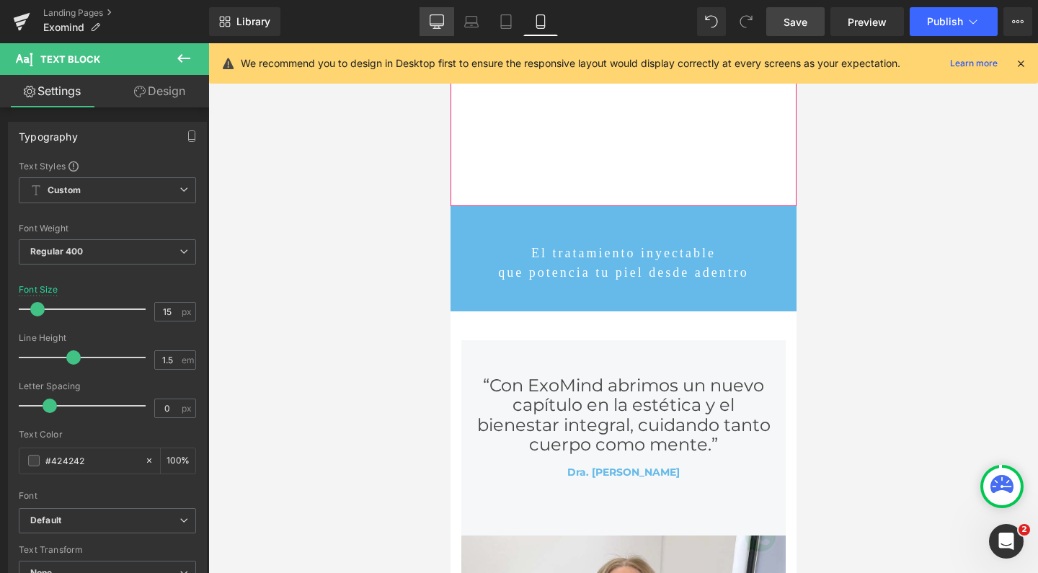
click at [438, 25] on icon at bounding box center [437, 21] width 14 height 14
type input "11"
type input "100"
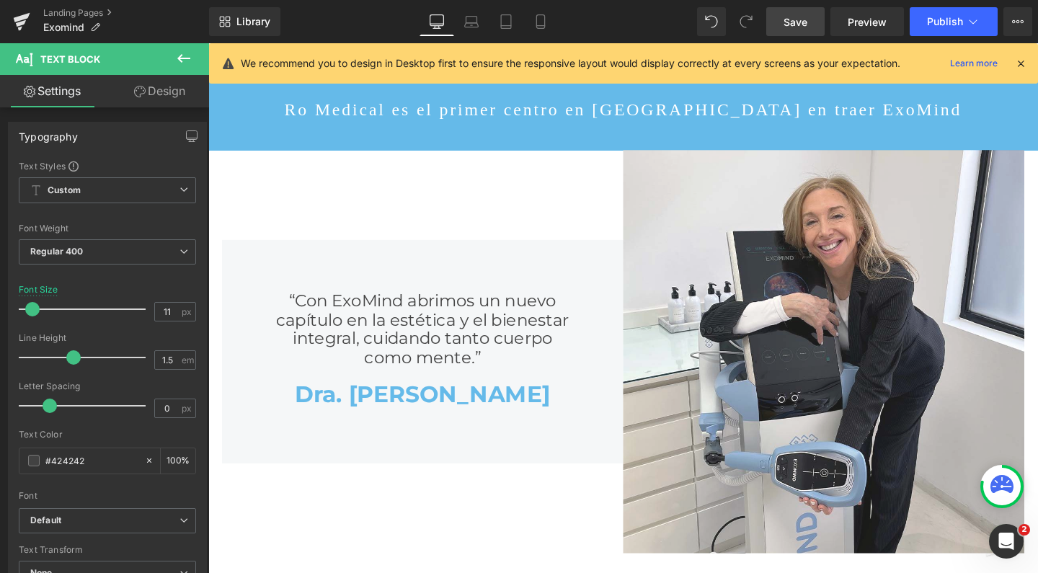
scroll to position [3280, 0]
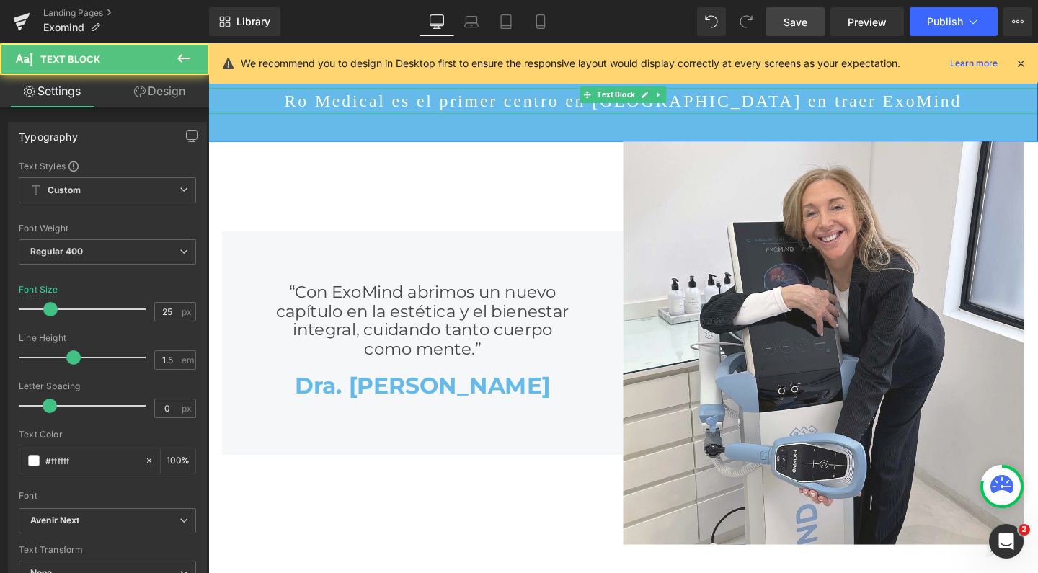
click at [544, 118] on p "Ro Medical es el primer centro en [GEOGRAPHIC_DATA] en traer ExoMind" at bounding box center [644, 103] width 872 height 27
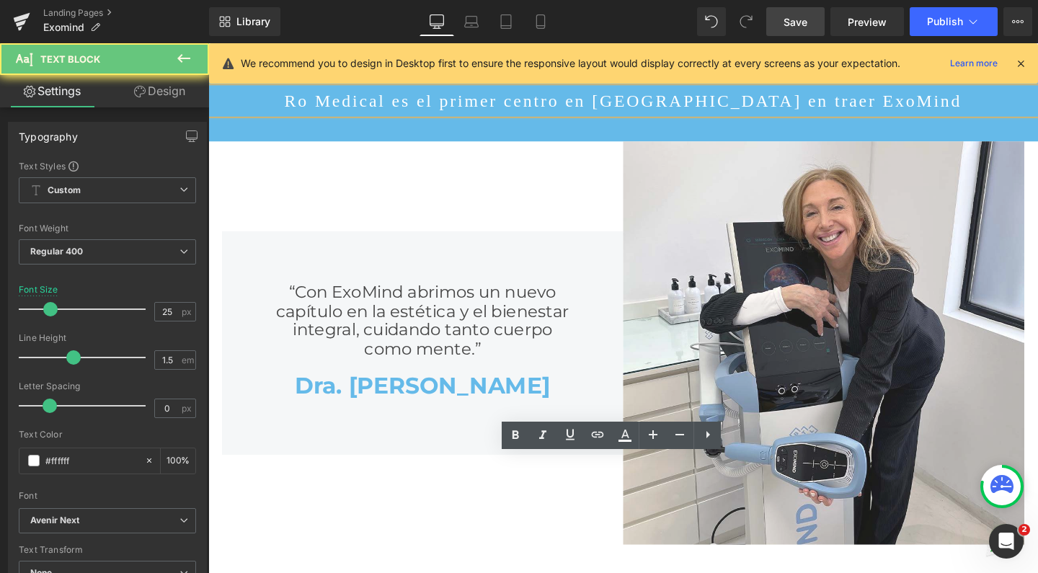
click at [544, 118] on p "Ro Medical es el primer centro en [GEOGRAPHIC_DATA] en traer ExoMind" at bounding box center [644, 103] width 872 height 27
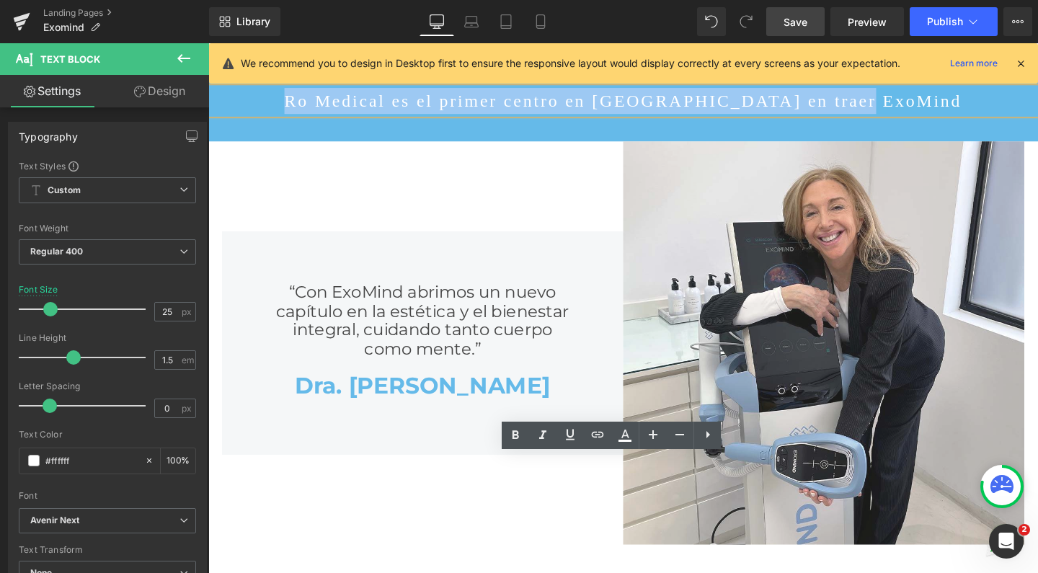
copy p "Ro Medical es el primer centro en [GEOGRAPHIC_DATA] en traer ExoMind"
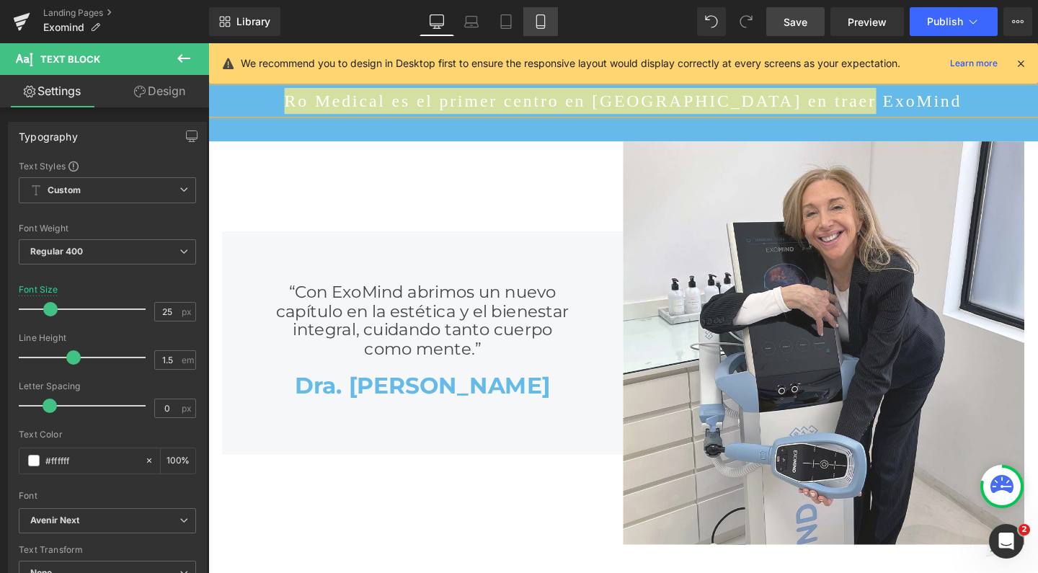
click at [542, 22] on icon at bounding box center [541, 21] width 14 height 14
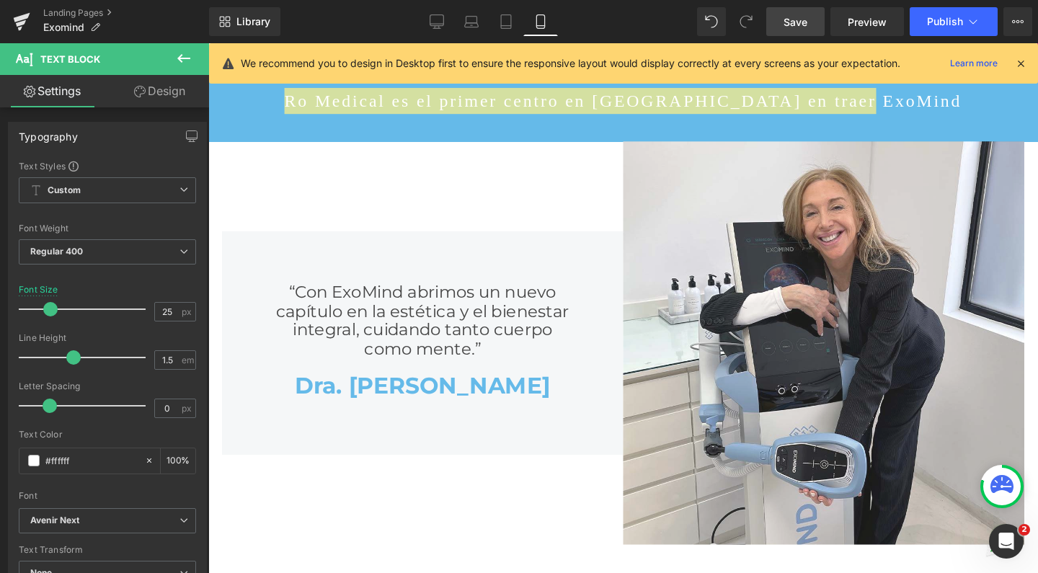
type input "14"
type input "100"
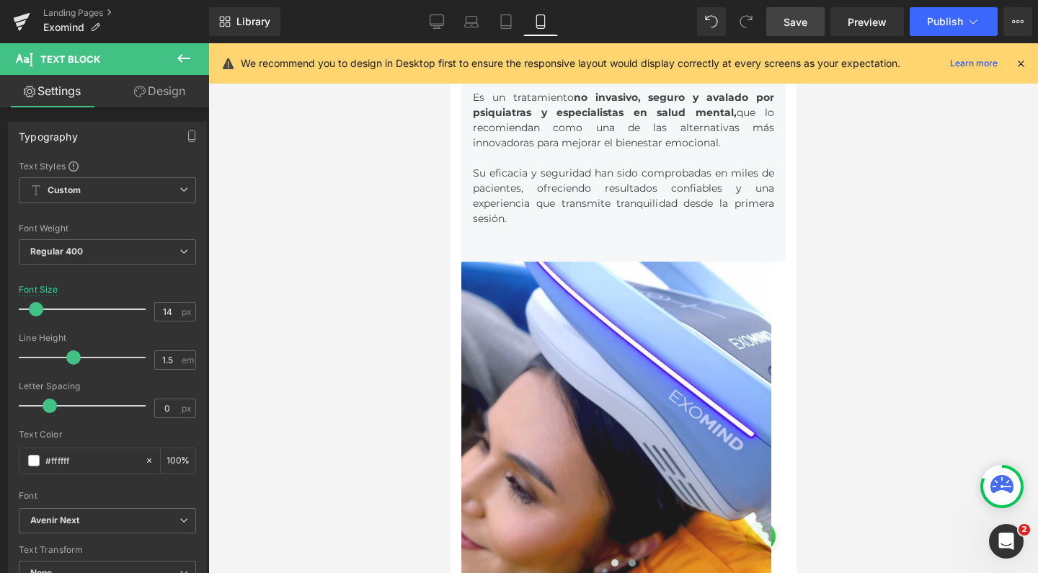
scroll to position [7780, 332]
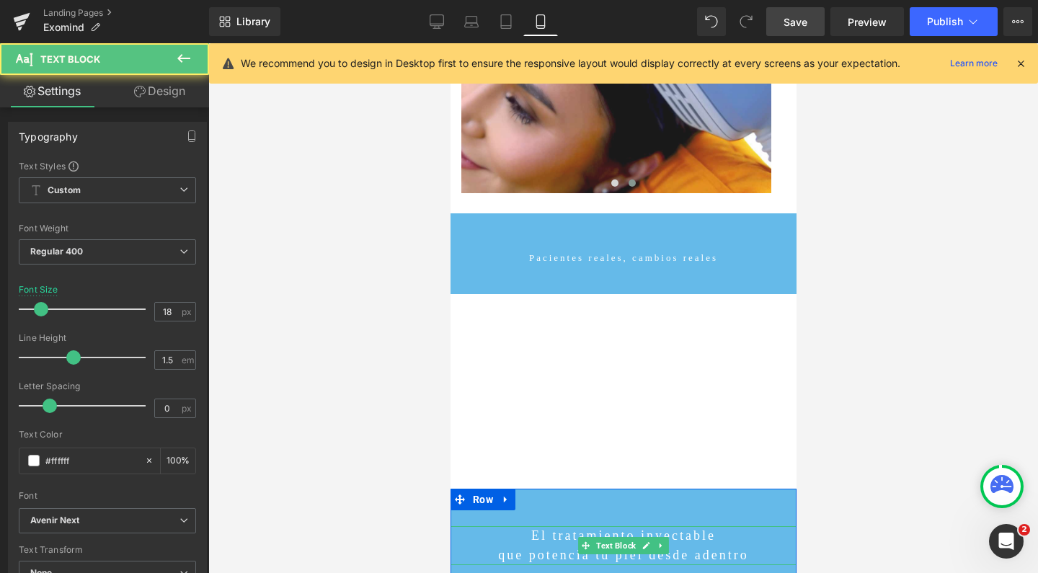
click at [548, 526] on p "El tratamiento inyectable" at bounding box center [623, 535] width 346 height 19
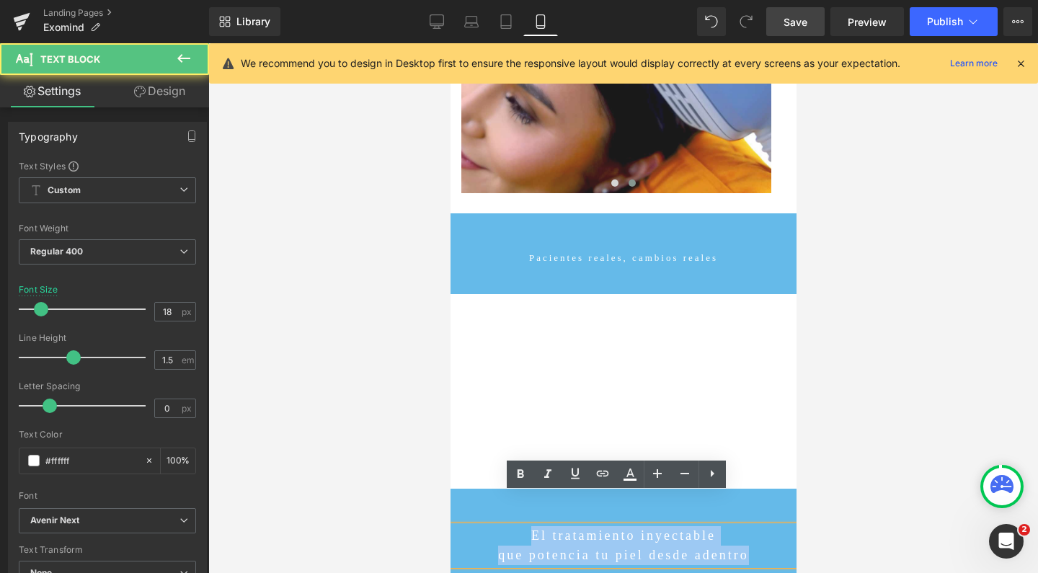
drag, startPoint x: 512, startPoint y: 502, endPoint x: 764, endPoint y: 521, distance: 253.1
click at [764, 526] on div "El tratamiento inyectable que potencia tu piel desde adentro" at bounding box center [623, 545] width 346 height 39
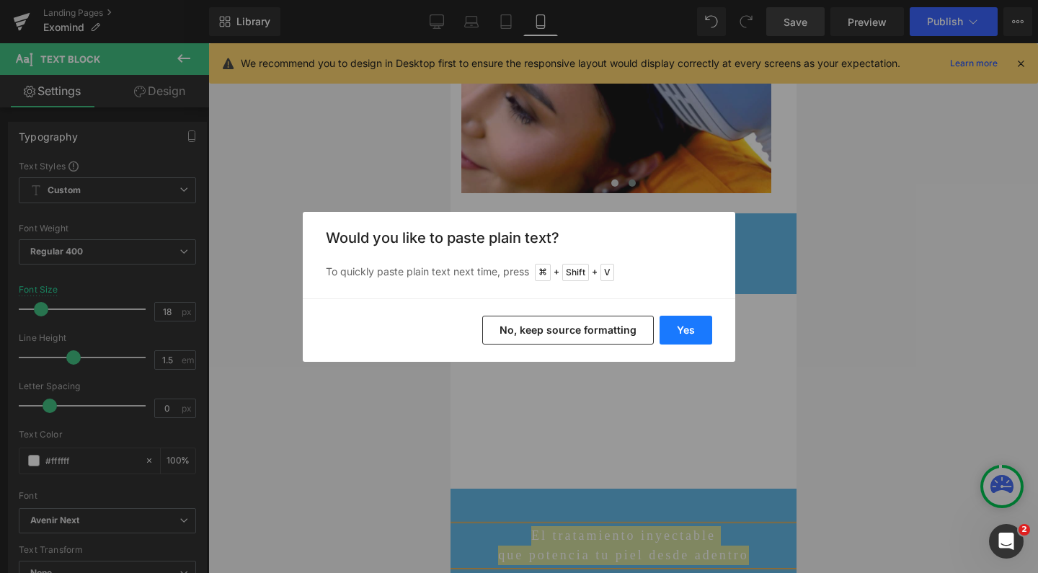
click at [694, 332] on button "Yes" at bounding box center [686, 330] width 53 height 29
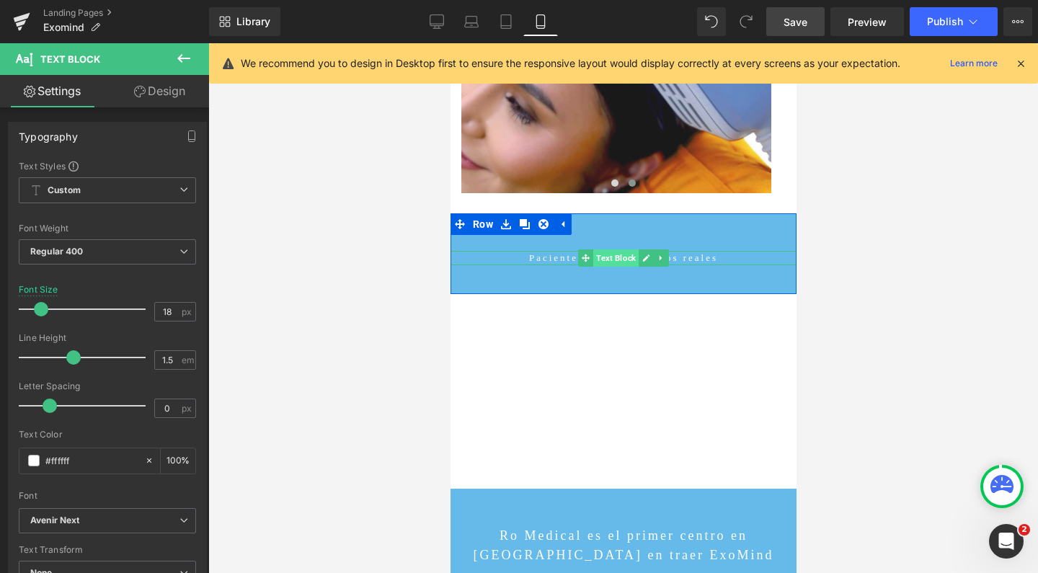
click at [614, 249] on span "Text Block" at bounding box center [615, 257] width 45 height 17
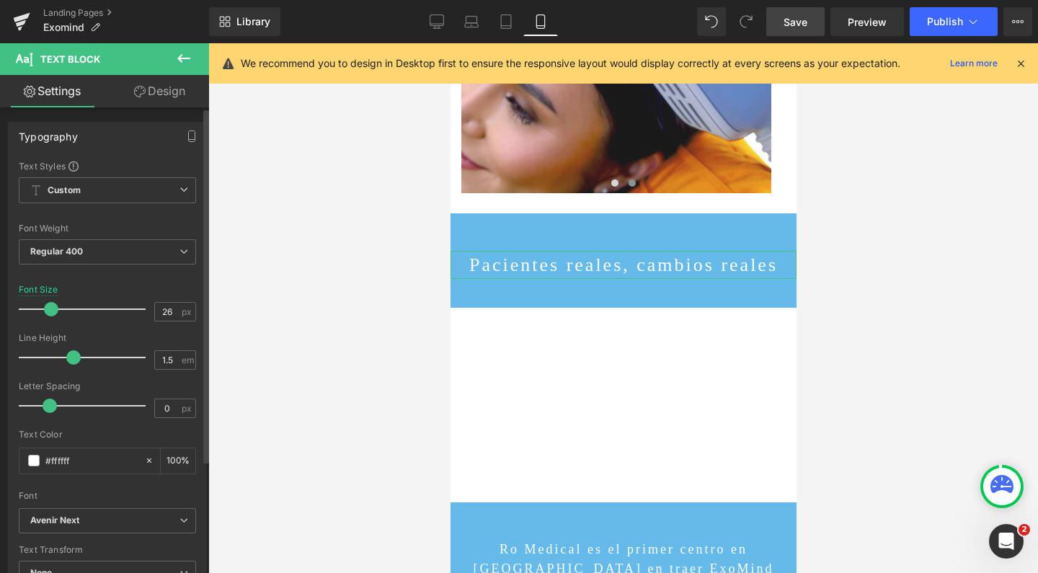
scroll to position [7, 7]
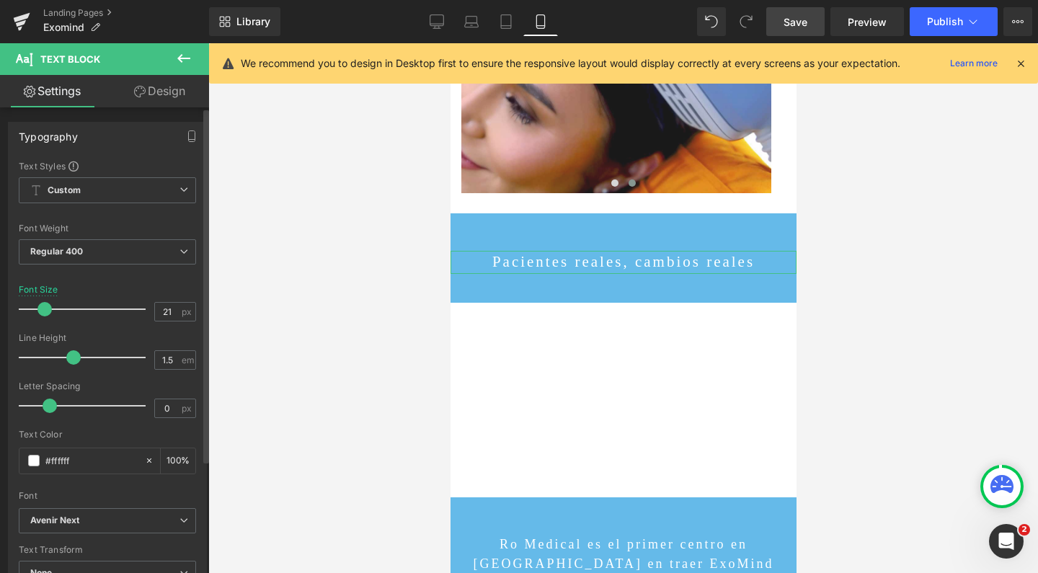
type input "18"
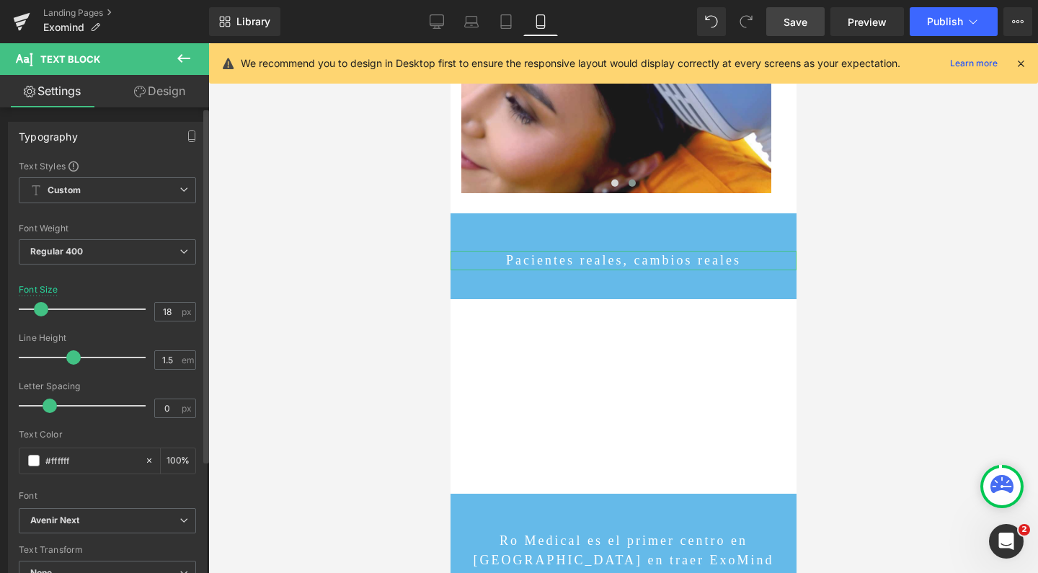
scroll to position [7786, 332]
drag, startPoint x: 50, startPoint y: 308, endPoint x: 41, endPoint y: 307, distance: 9.4
click at [41, 307] on div at bounding box center [86, 309] width 120 height 29
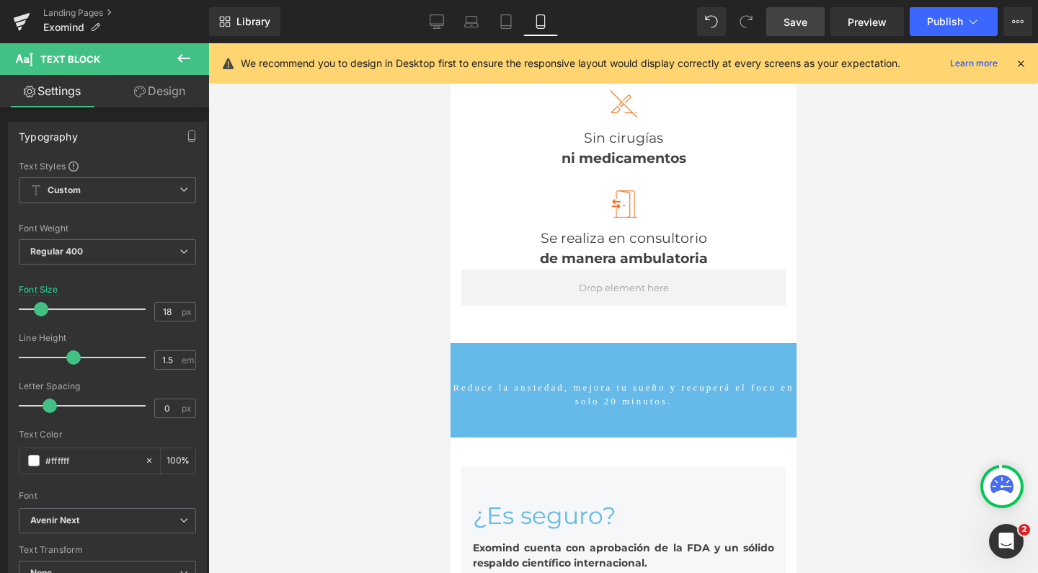
scroll to position [2790, 0]
click at [611, 385] on span "Text Block" at bounding box center [615, 393] width 45 height 17
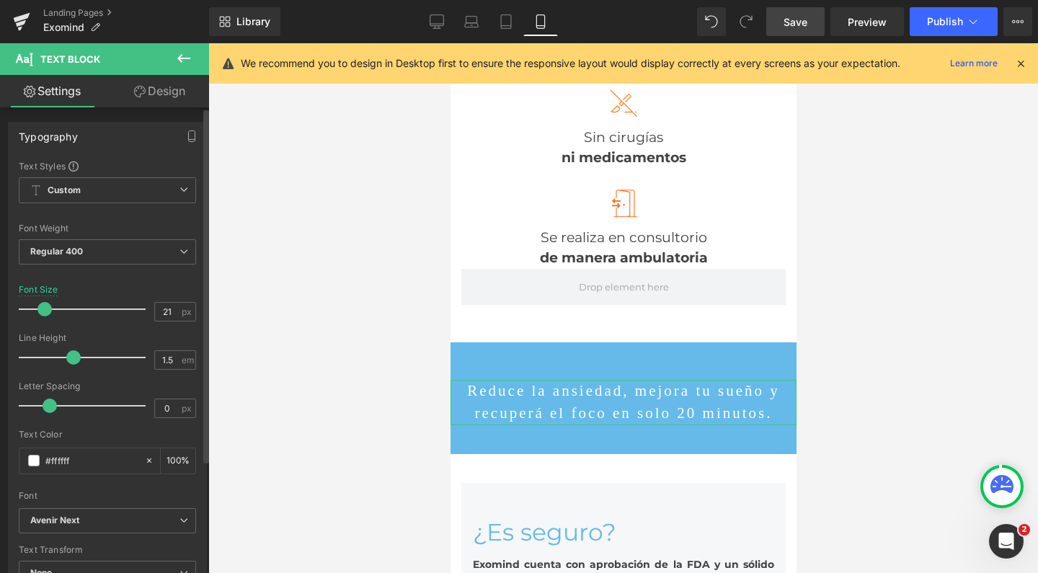
scroll to position [7, 7]
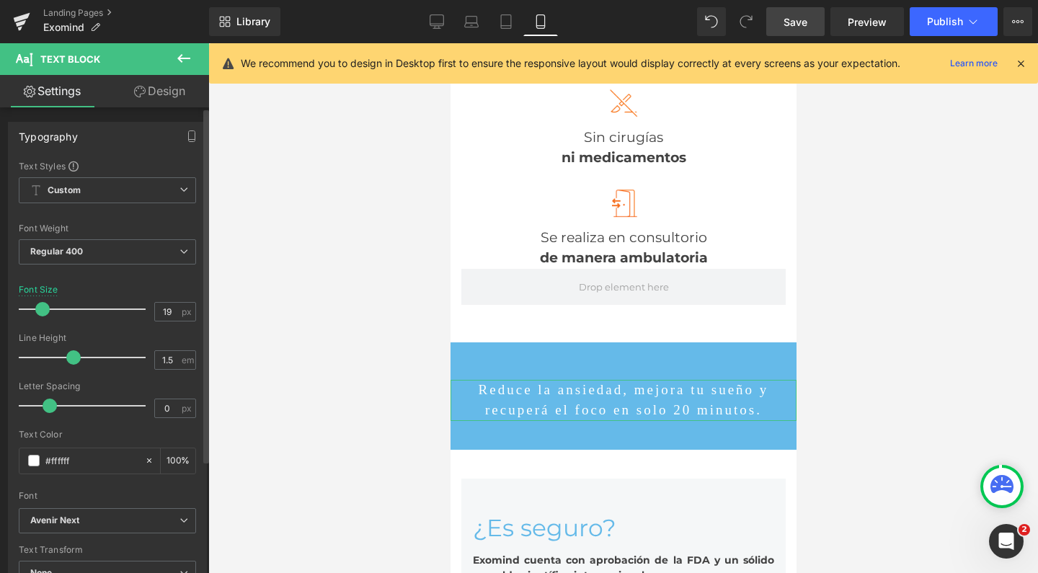
type input "18"
click at [43, 308] on span at bounding box center [41, 309] width 14 height 14
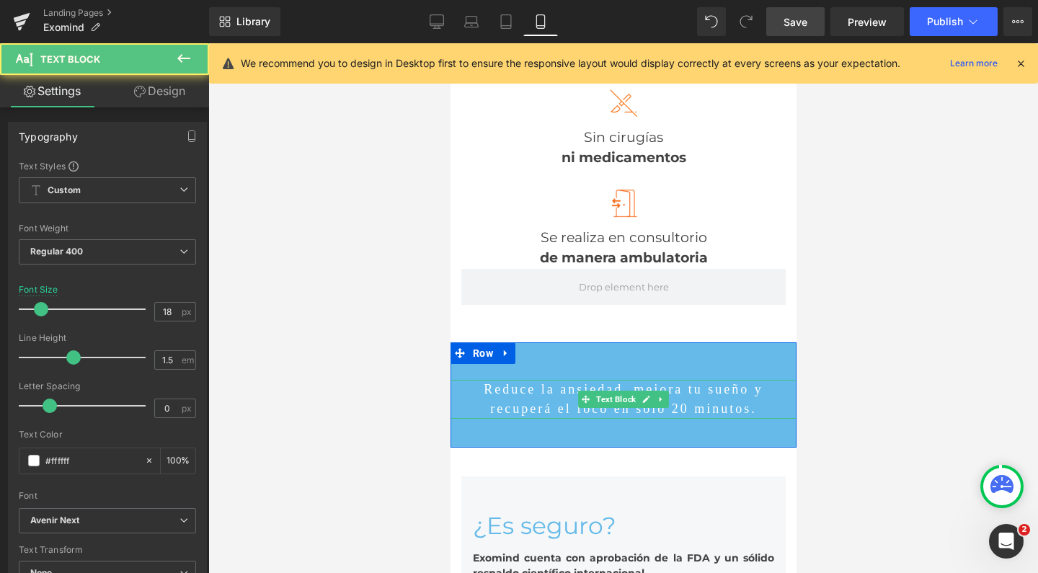
click at [627, 380] on p "Reduce la ansiedad, mejora tu sueño y recuperá el foco en solo 20 minutos." at bounding box center [623, 399] width 346 height 39
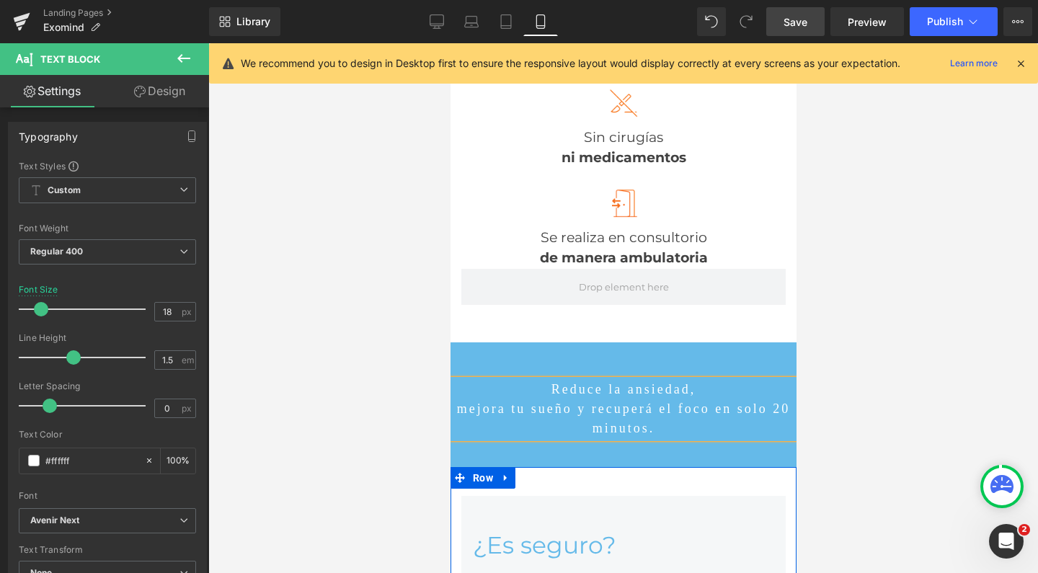
scroll to position [7817, 332]
click at [575, 399] on p "mejora tu sueño y recuperá el foco en solo 20 minutos." at bounding box center [623, 418] width 346 height 39
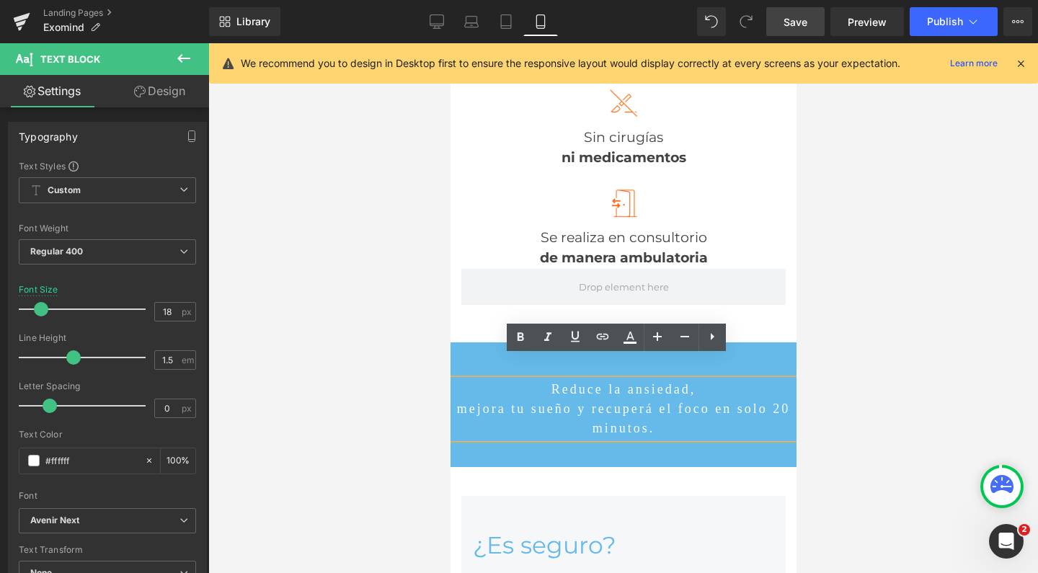
click at [664, 399] on p "mejora tu sueño y recuperá el foco en solo 20 minutos." at bounding box center [623, 418] width 346 height 39
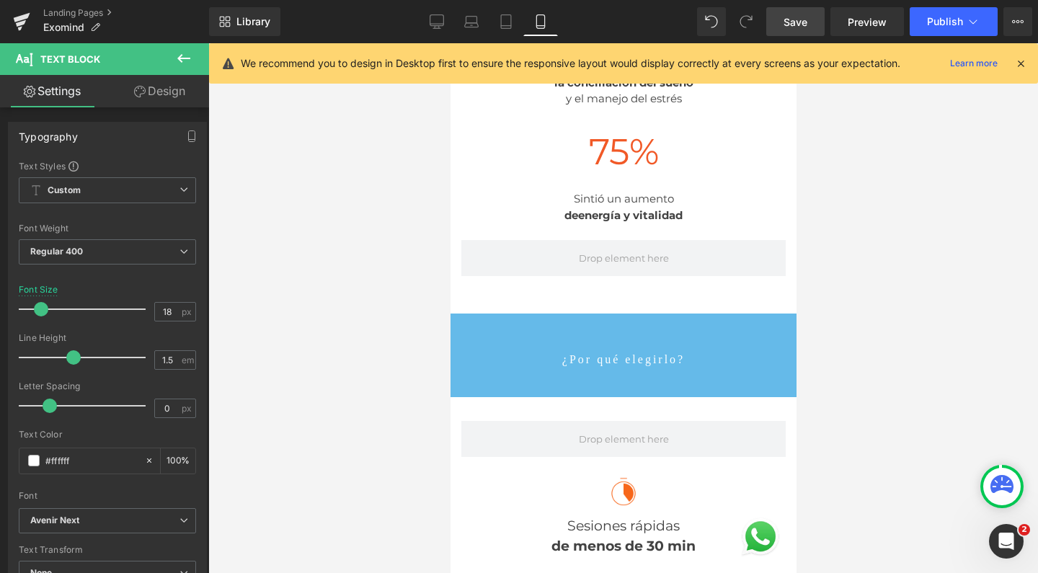
scroll to position [2300, 0]
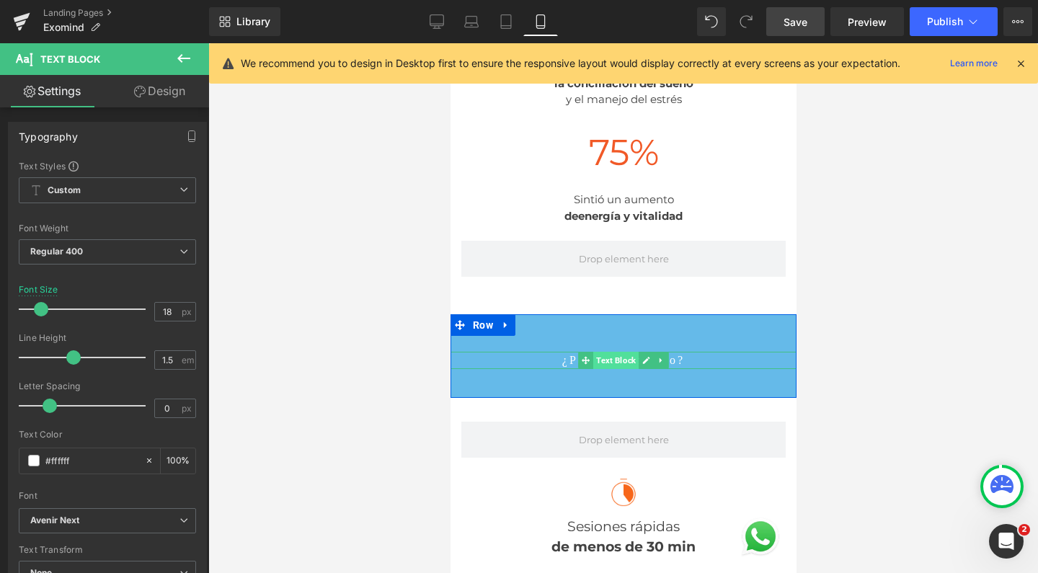
click at [622, 352] on span "Text Block" at bounding box center [615, 360] width 45 height 17
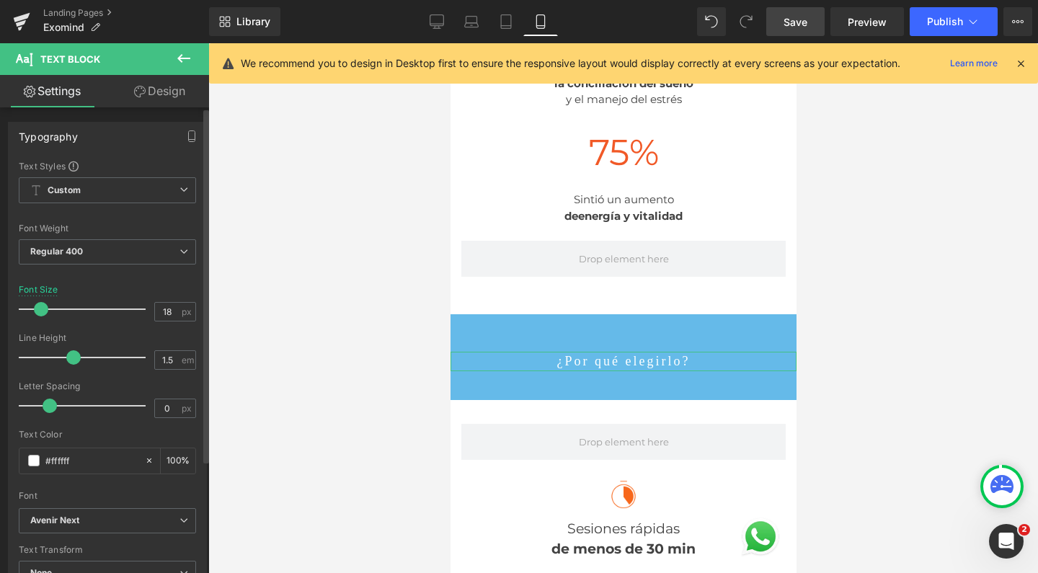
scroll to position [7819, 332]
click at [42, 308] on span at bounding box center [41, 309] width 14 height 14
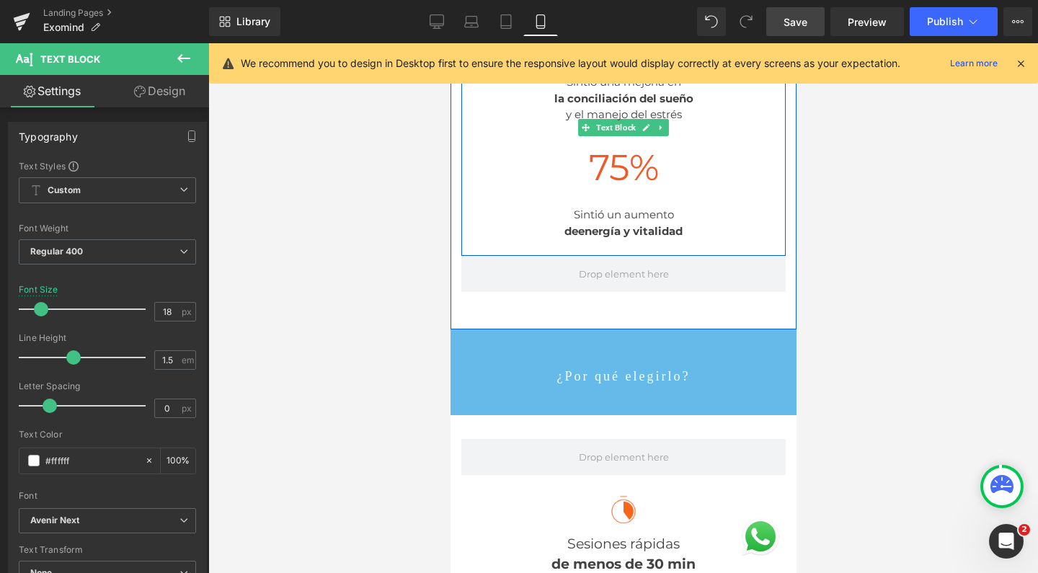
scroll to position [2339, 0]
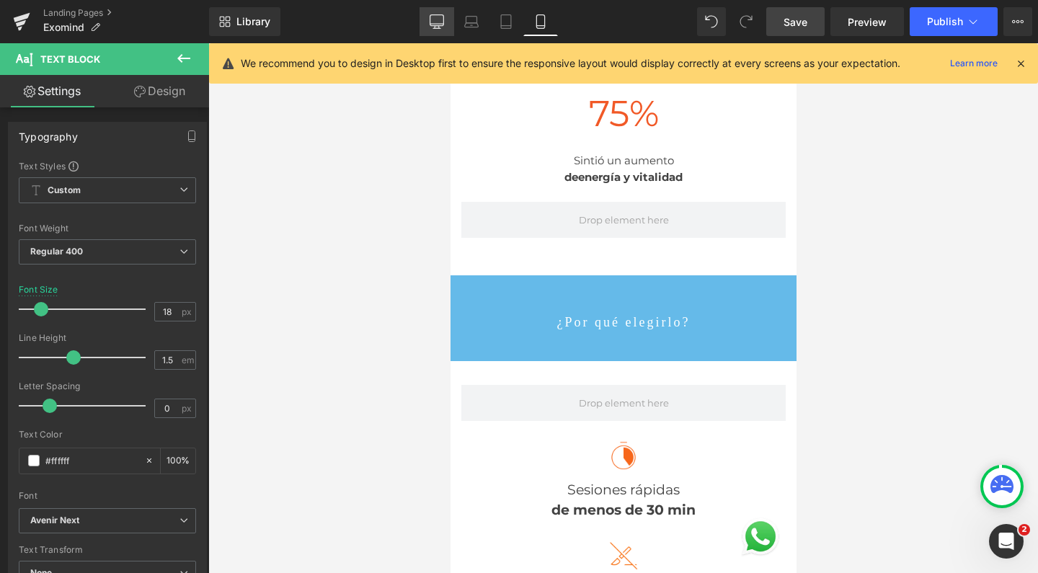
click at [438, 23] on icon at bounding box center [437, 21] width 14 height 14
type input "25"
type input "100"
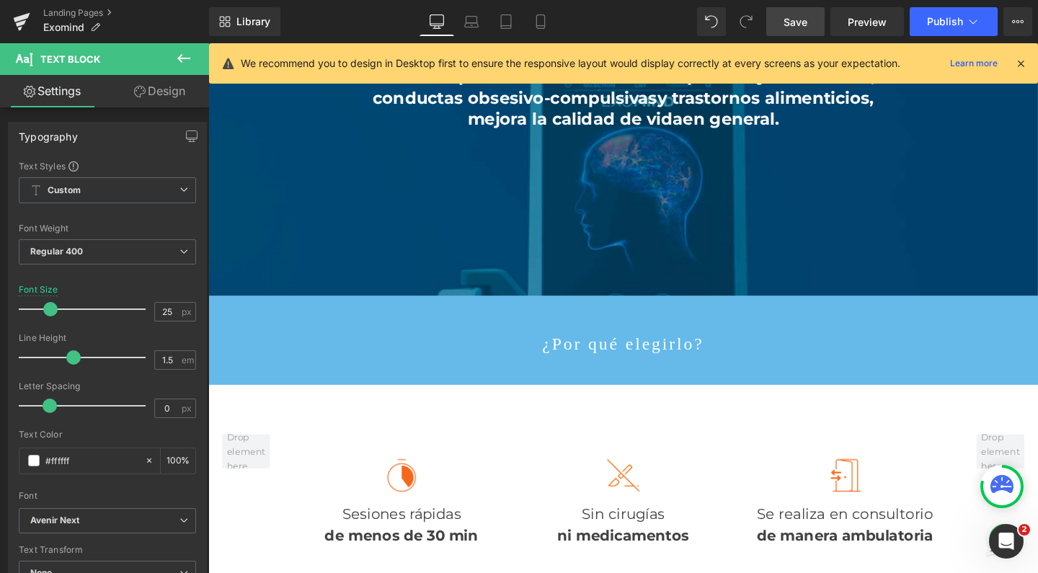
scroll to position [1725, 0]
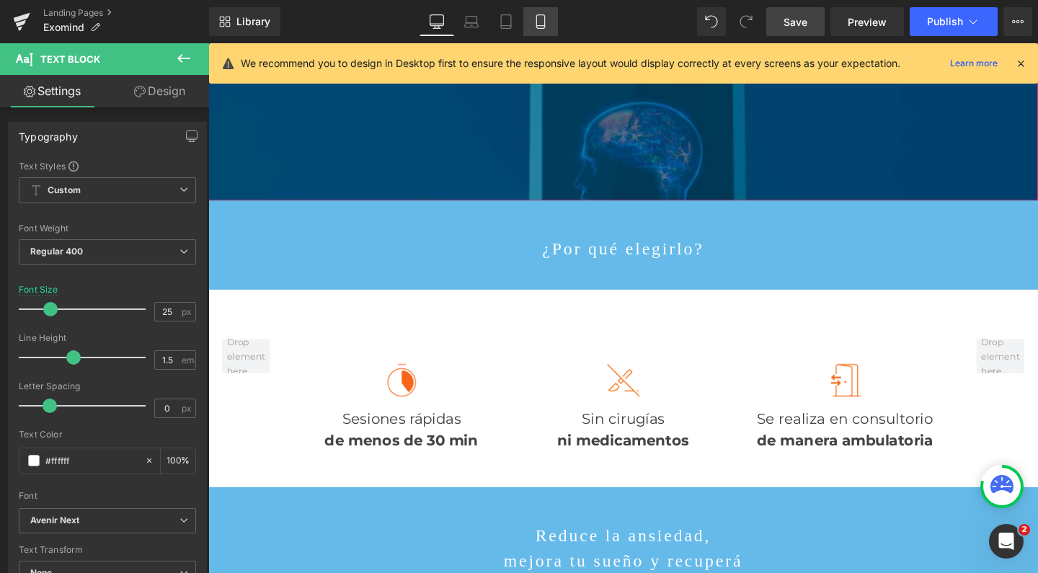
click at [540, 20] on icon at bounding box center [541, 21] width 14 height 14
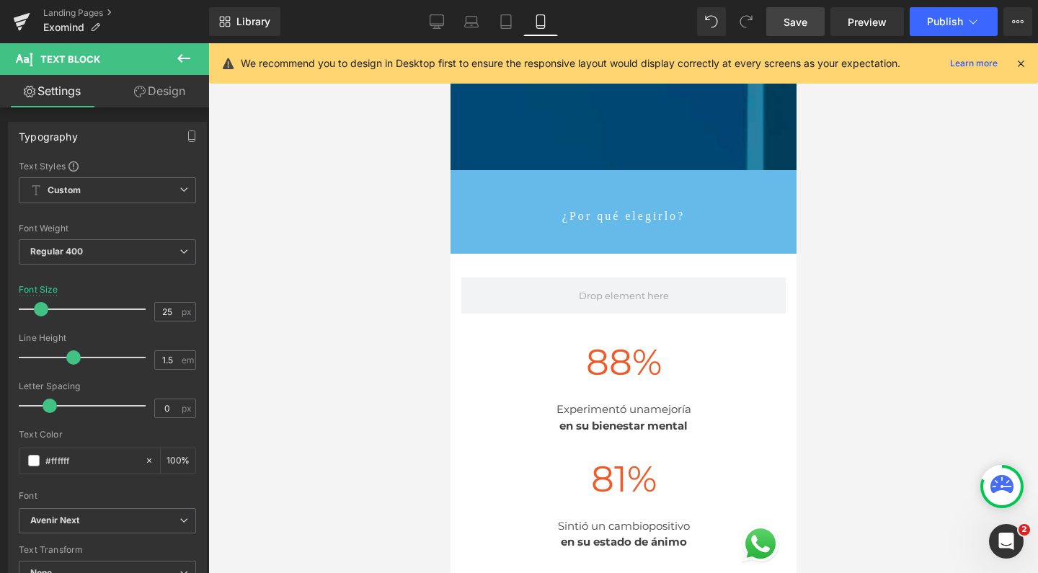
type input "18"
type input "100"
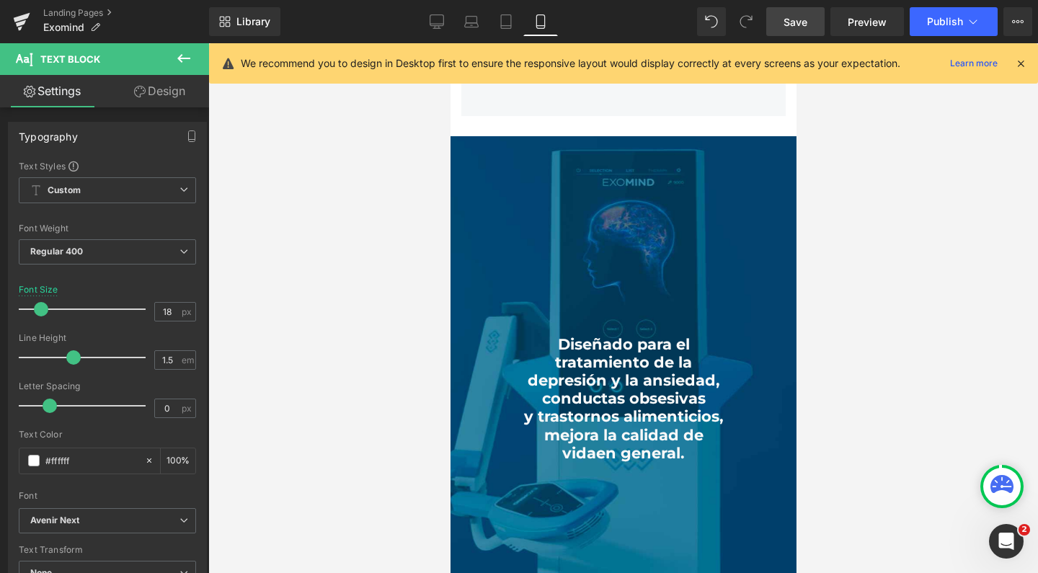
scroll to position [1141, 0]
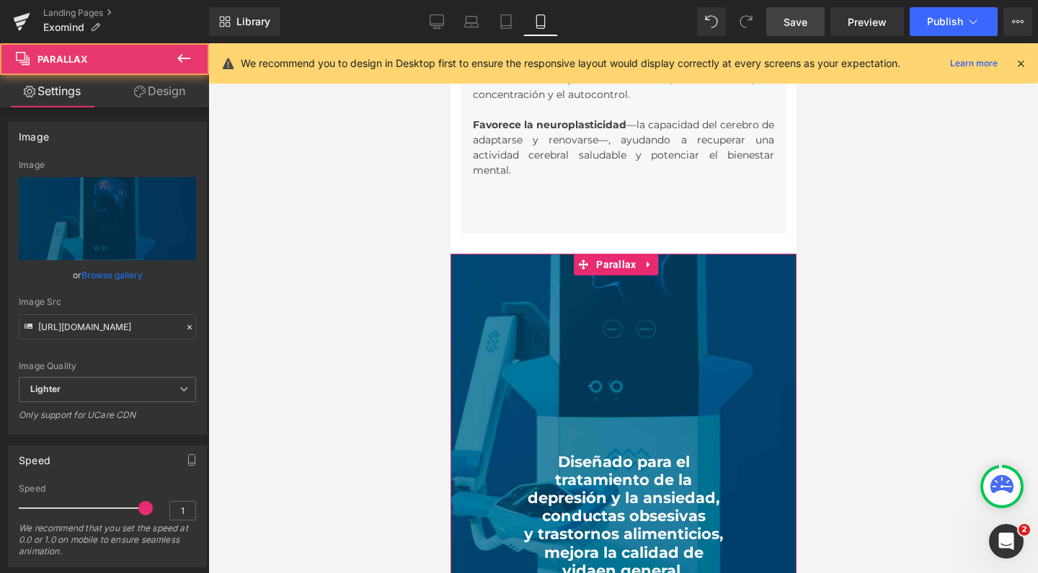
click at [611, 311] on div at bounding box center [623, 308] width 346 height 530
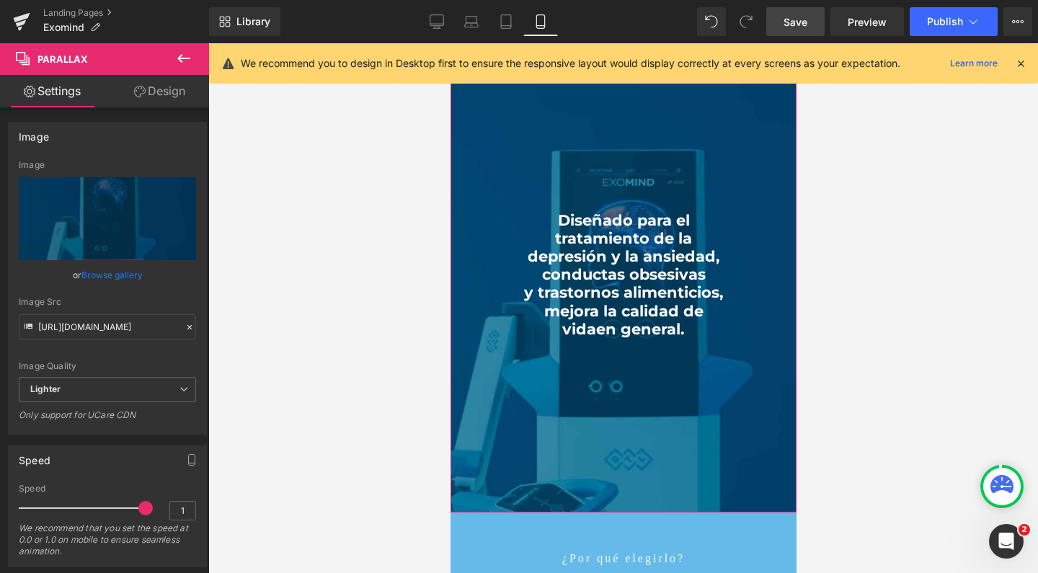
scroll to position [1431, 0]
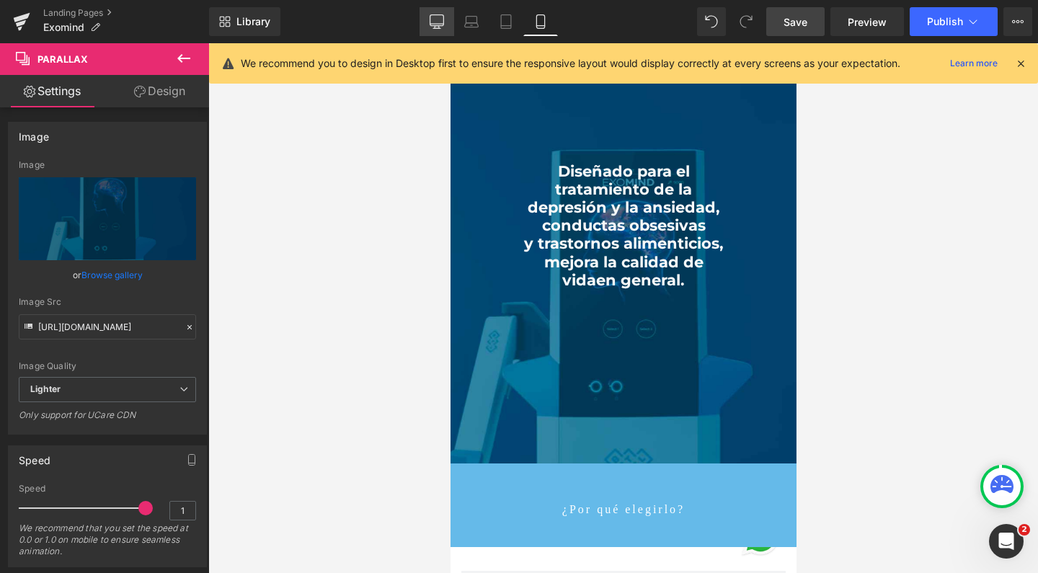
click at [433, 30] on link "Desktop" at bounding box center [437, 21] width 35 height 29
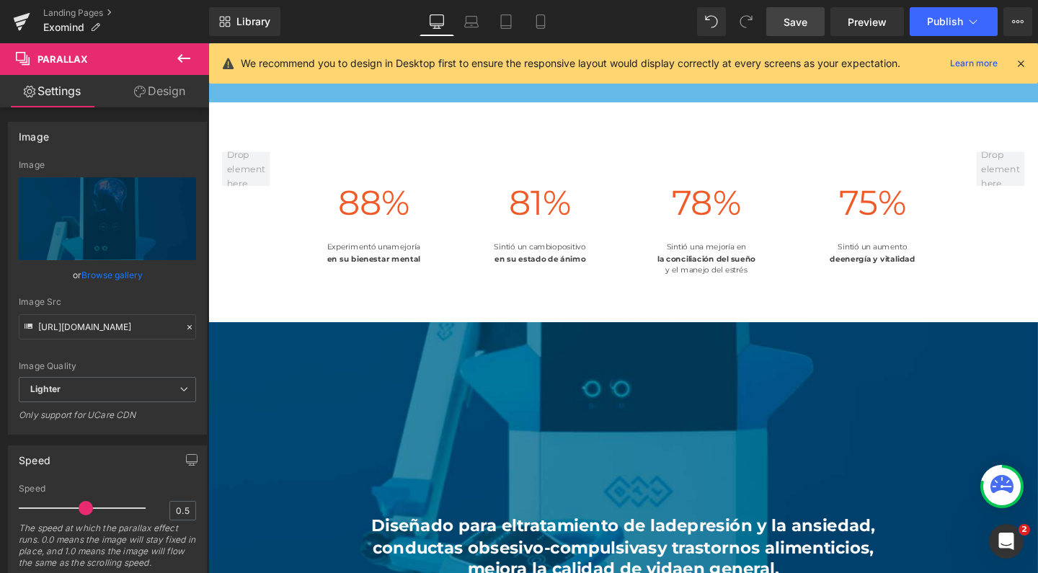
scroll to position [831, 0]
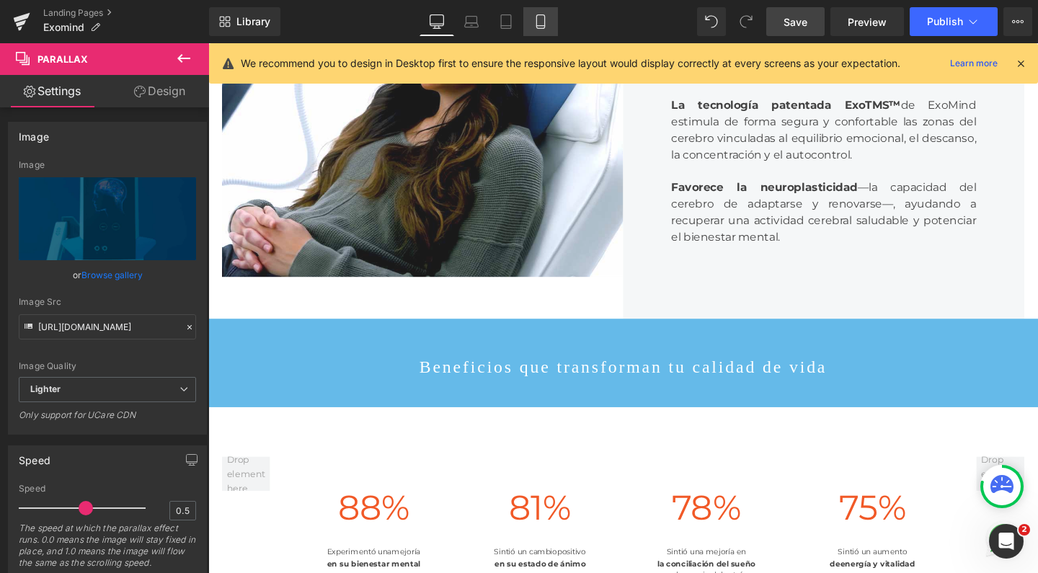
click at [540, 22] on icon at bounding box center [541, 21] width 14 height 14
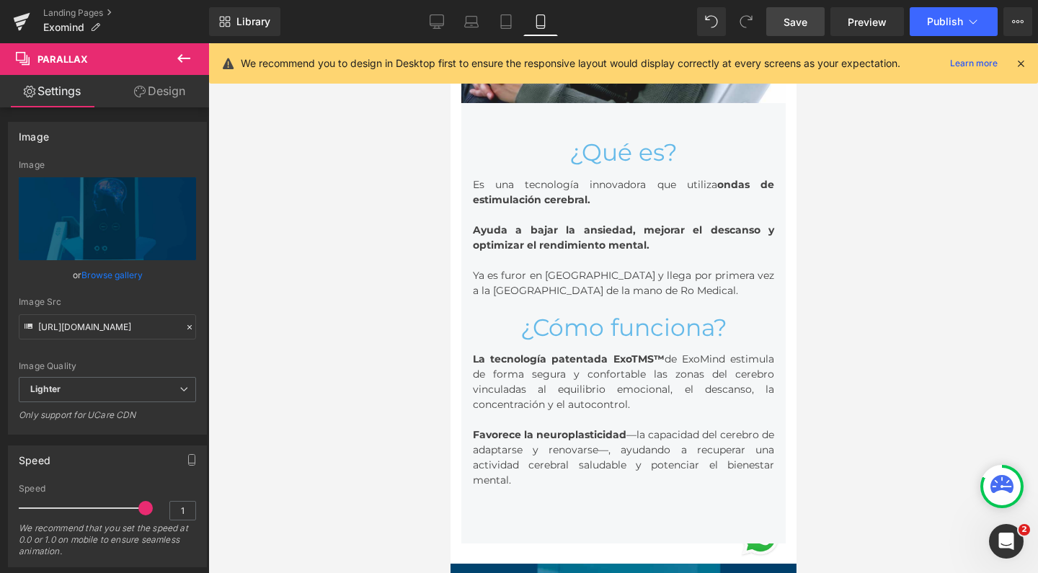
scroll to position [7, 7]
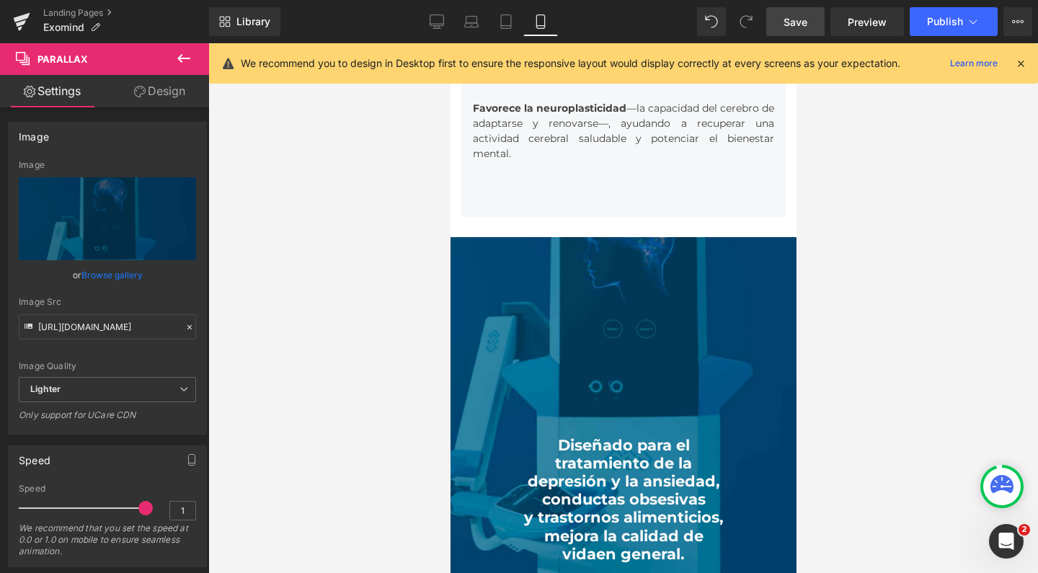
click at [459, 288] on div at bounding box center [623, 308] width 346 height 530
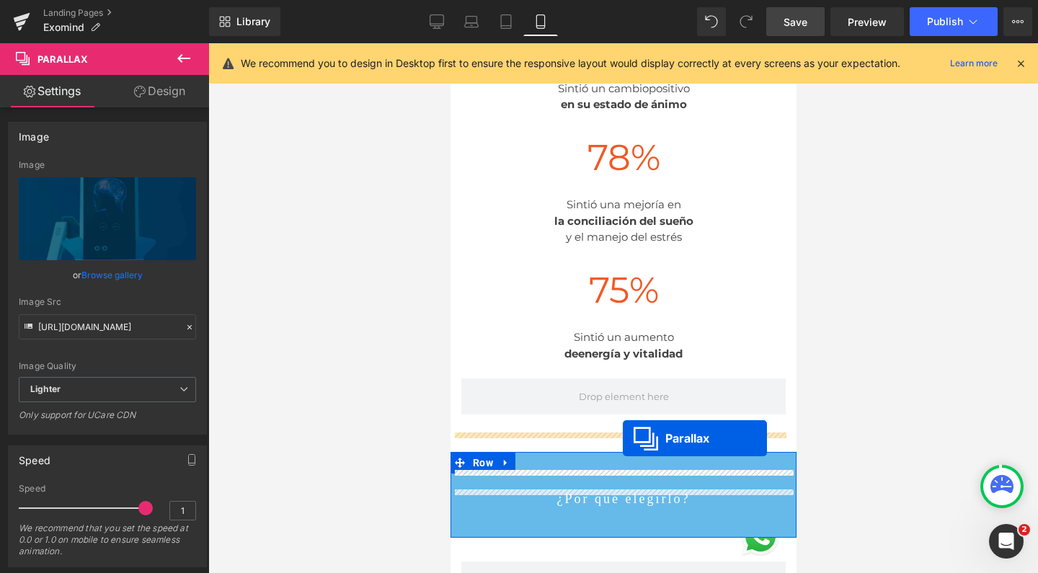
drag, startPoint x: 585, startPoint y: 236, endPoint x: 622, endPoint y: 438, distance: 205.3
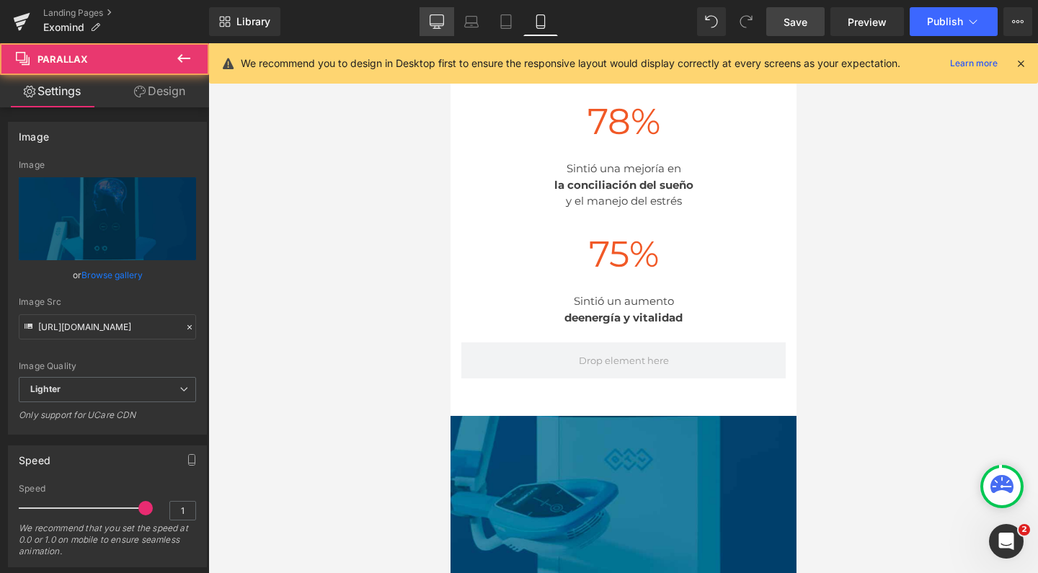
click at [434, 18] on icon at bounding box center [437, 21] width 14 height 14
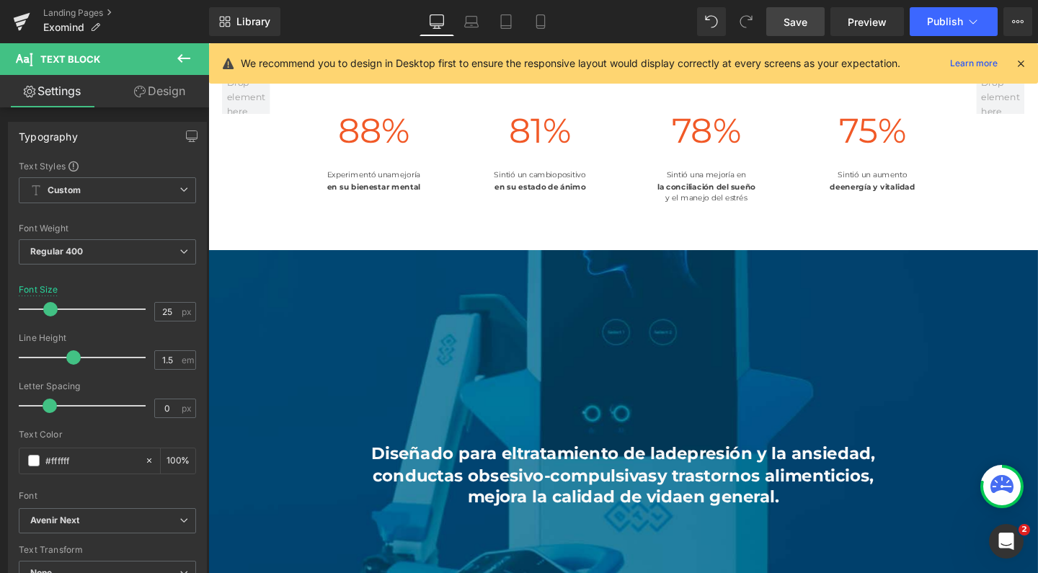
copy p "Beneficios que transforman tu calidad de vida"
click at [541, 19] on icon at bounding box center [541, 21] width 14 height 14
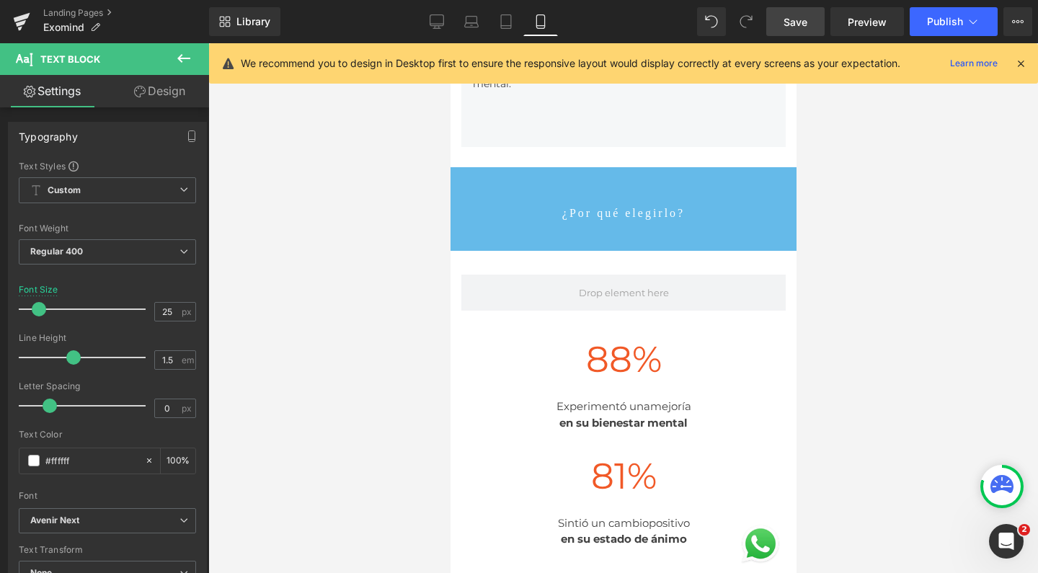
type input "16"
type input "100"
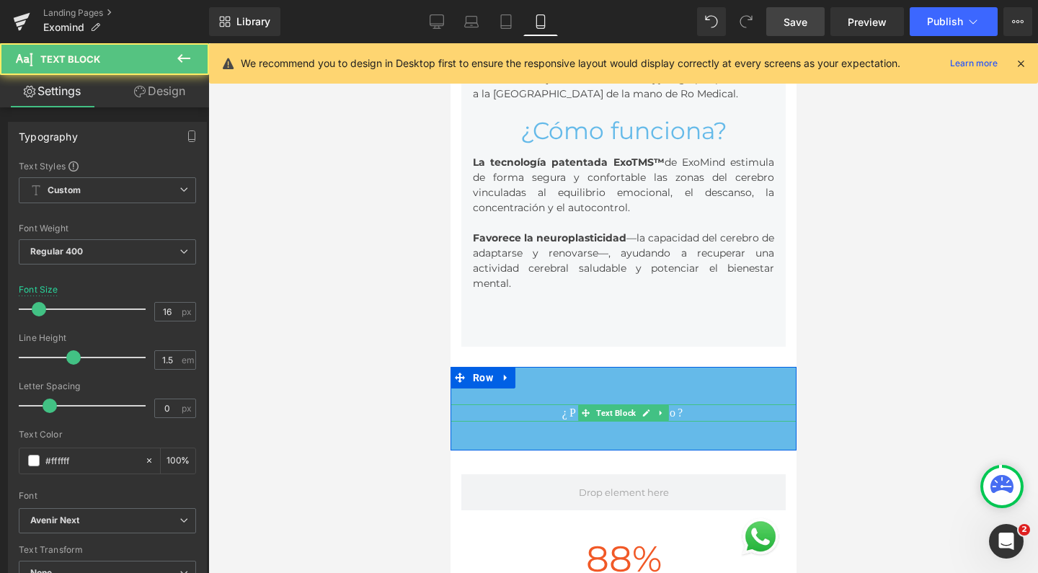
click at [553, 404] on p "¿Por qué elegirlo?" at bounding box center [623, 412] width 346 height 17
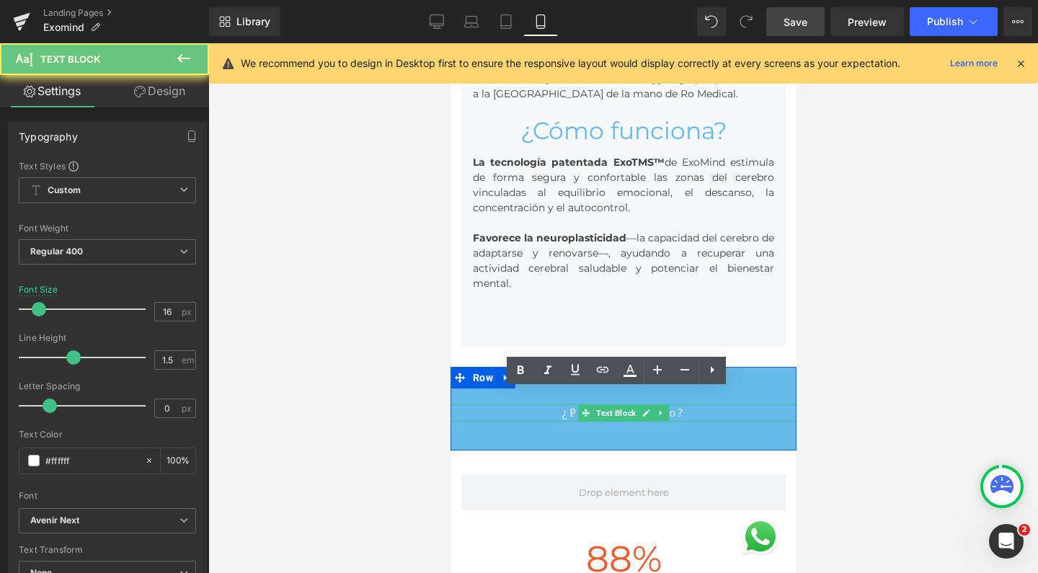
click at [553, 404] on p "¿Por qué elegirlo?" at bounding box center [623, 412] width 346 height 17
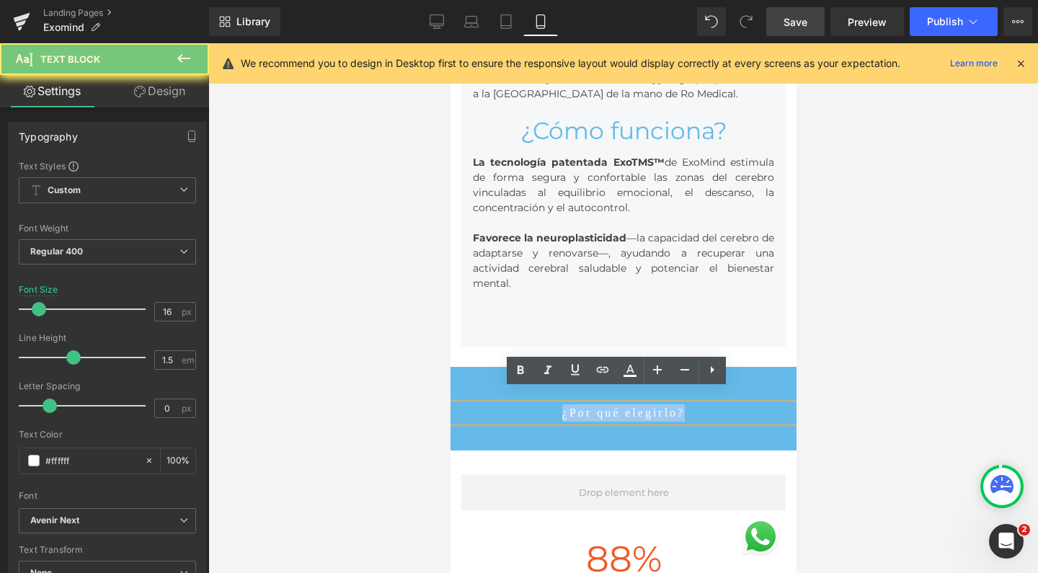
click at [553, 404] on p "¿Por qué elegirlo?" at bounding box center [623, 412] width 346 height 17
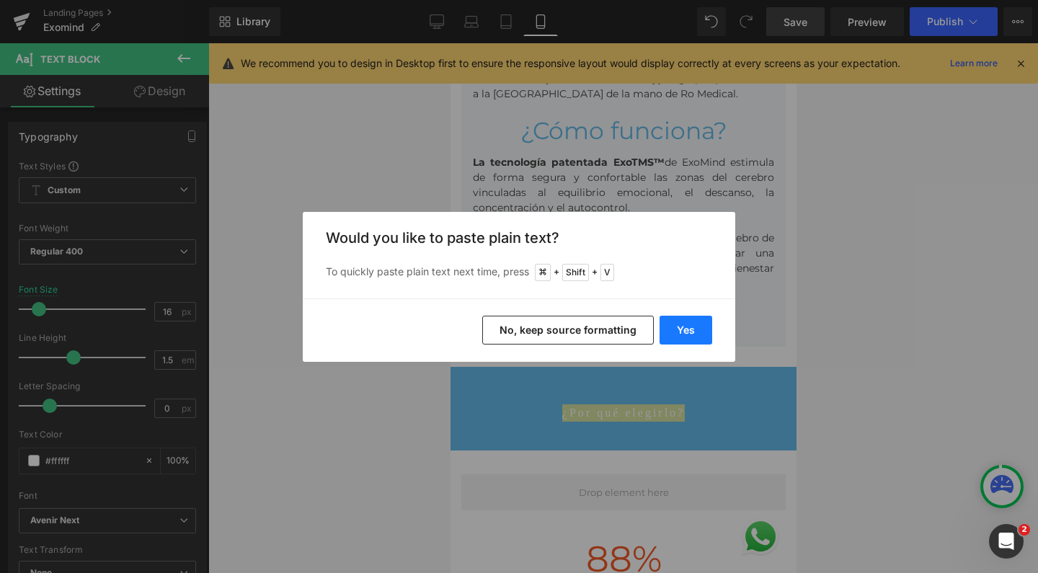
drag, startPoint x: 693, startPoint y: 337, endPoint x: 243, endPoint y: 293, distance: 452.0
click at [693, 337] on button "Yes" at bounding box center [686, 330] width 53 height 29
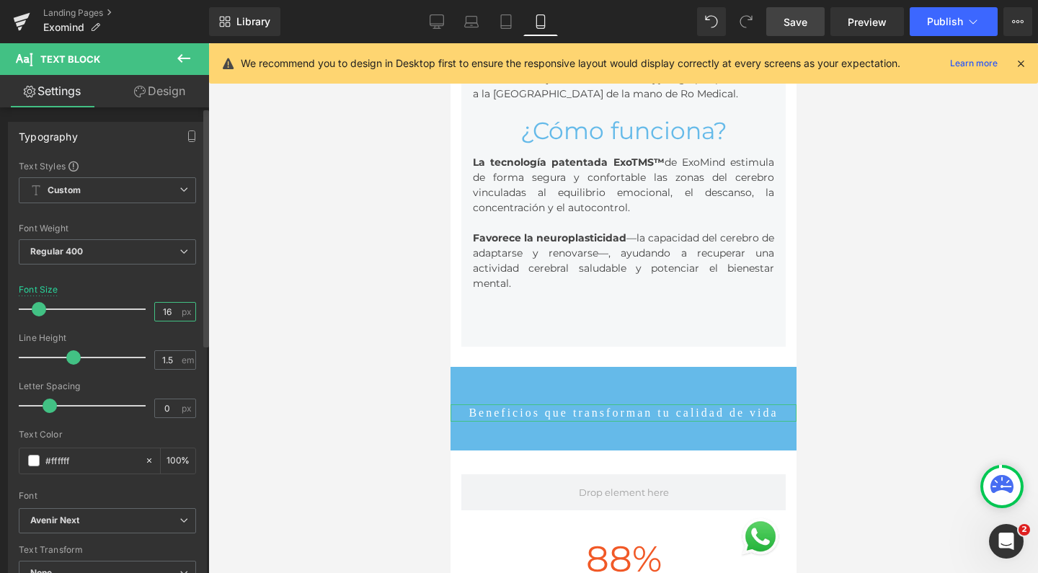
click at [167, 310] on input "16" at bounding box center [167, 312] width 25 height 18
type input "18"
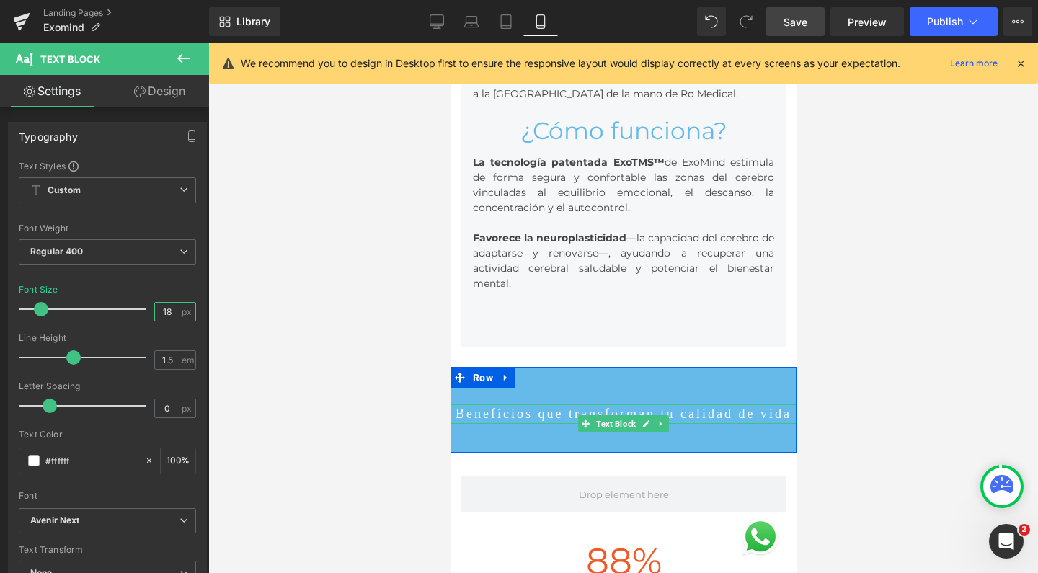
click at [585, 415] on span at bounding box center [585, 423] width 15 height 17
click at [667, 404] on p "Beneficios que transforman tu calidad de vida" at bounding box center [623, 413] width 346 height 19
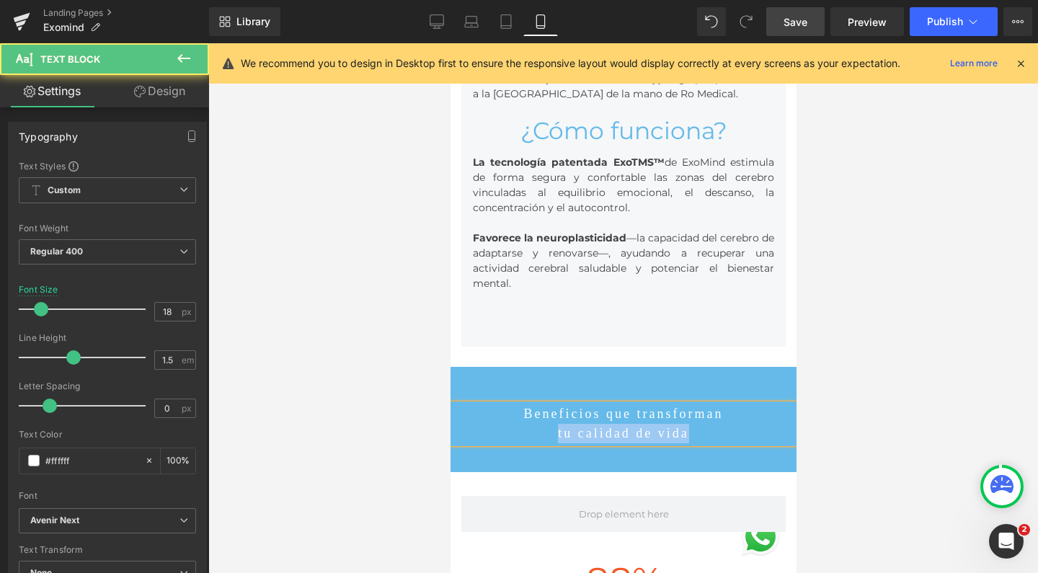
drag, startPoint x: 695, startPoint y: 424, endPoint x: 529, endPoint y: 420, distance: 165.9
click at [529, 424] on p "tu calidad de vida" at bounding box center [623, 433] width 346 height 19
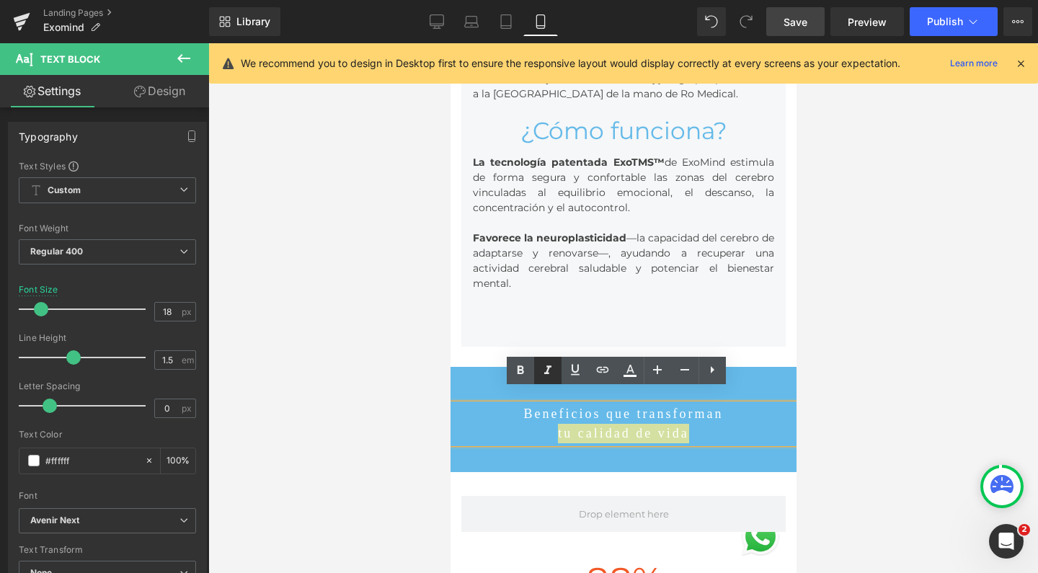
drag, startPoint x: 529, startPoint y: 369, endPoint x: 555, endPoint y: 368, distance: 26.0
click at [529, 369] on link at bounding box center [520, 370] width 27 height 27
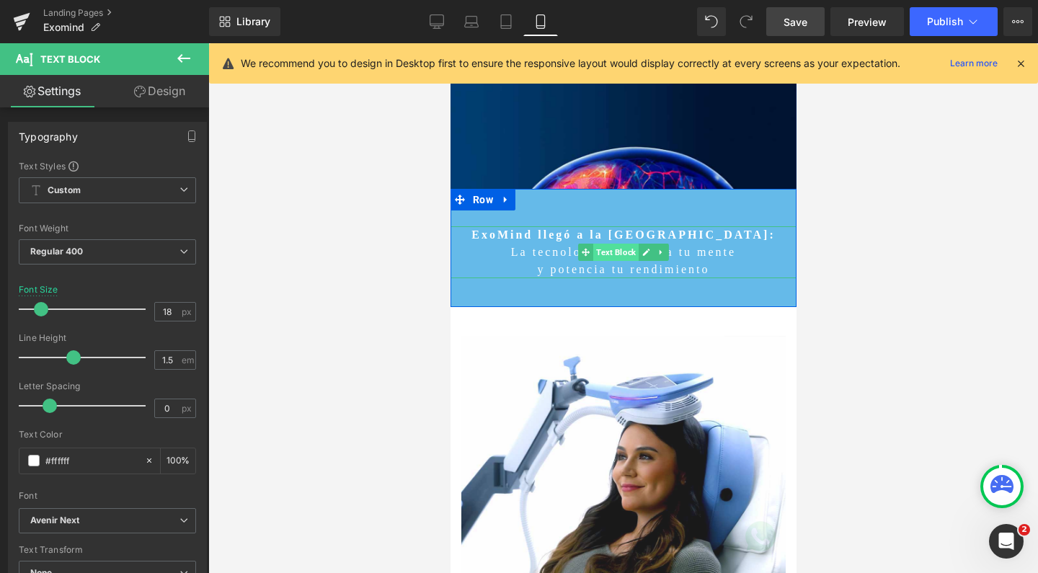
click at [616, 252] on span "Text Block" at bounding box center [615, 252] width 45 height 17
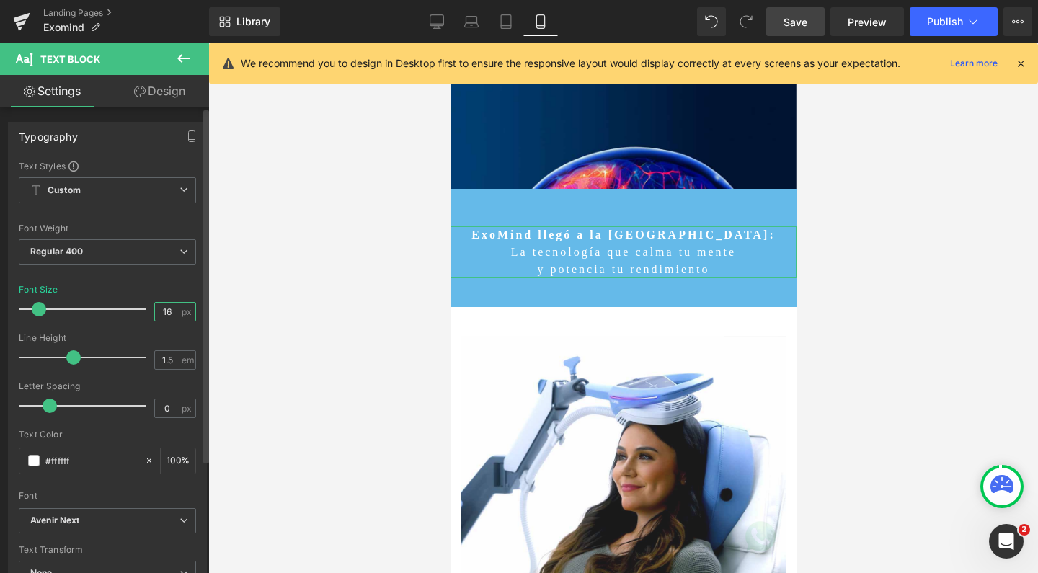
click at [164, 311] on input "16" at bounding box center [167, 312] width 25 height 18
type input "18"
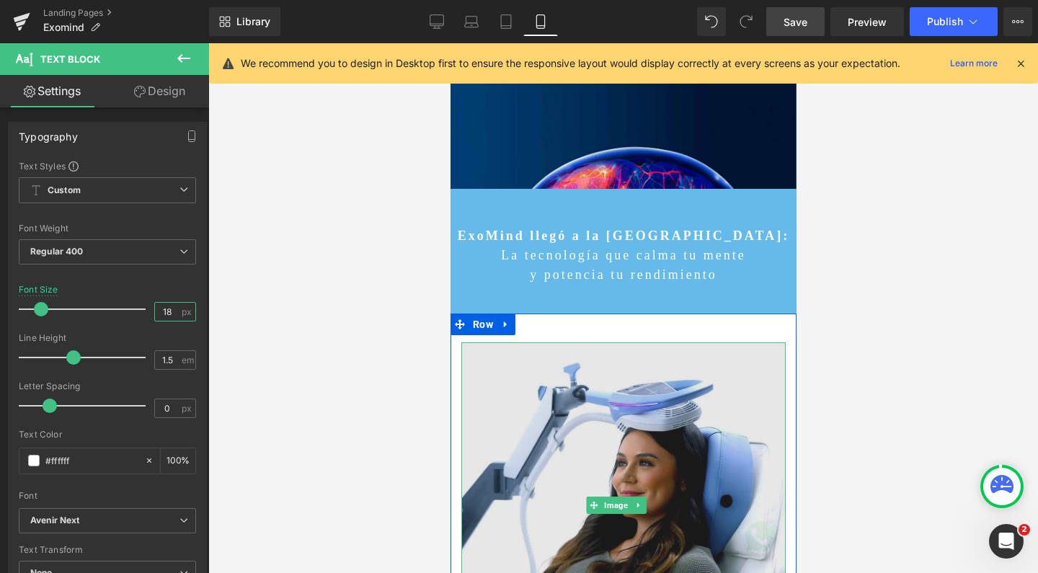
click at [644, 430] on img at bounding box center [623, 505] width 324 height 327
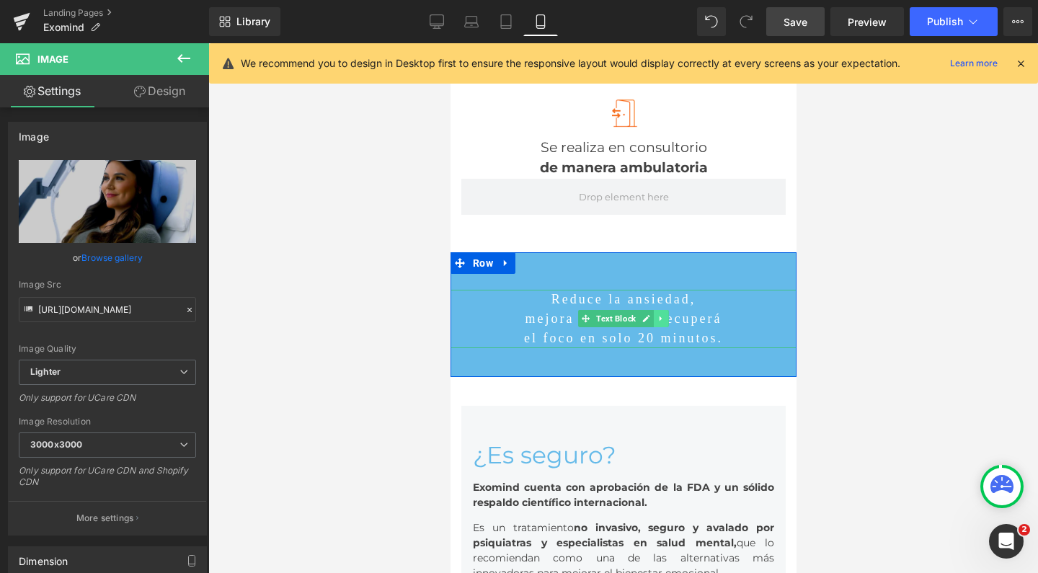
click at [659, 310] on link at bounding box center [660, 318] width 15 height 17
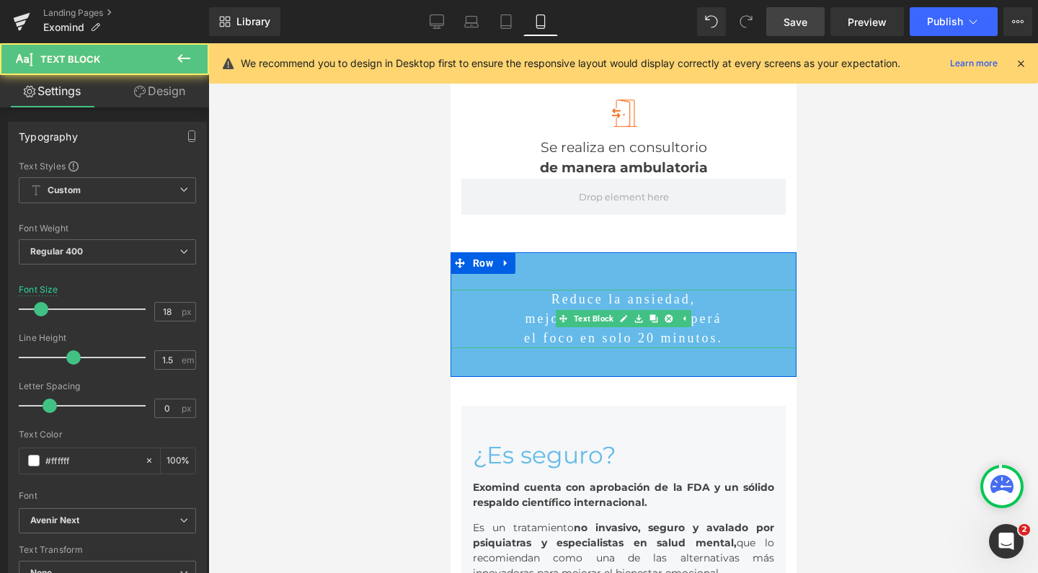
drag, startPoint x: 712, startPoint y: 314, endPoint x: 733, endPoint y: 317, distance: 21.9
click at [712, 329] on p "el foco en solo 20 minutos." at bounding box center [623, 338] width 346 height 19
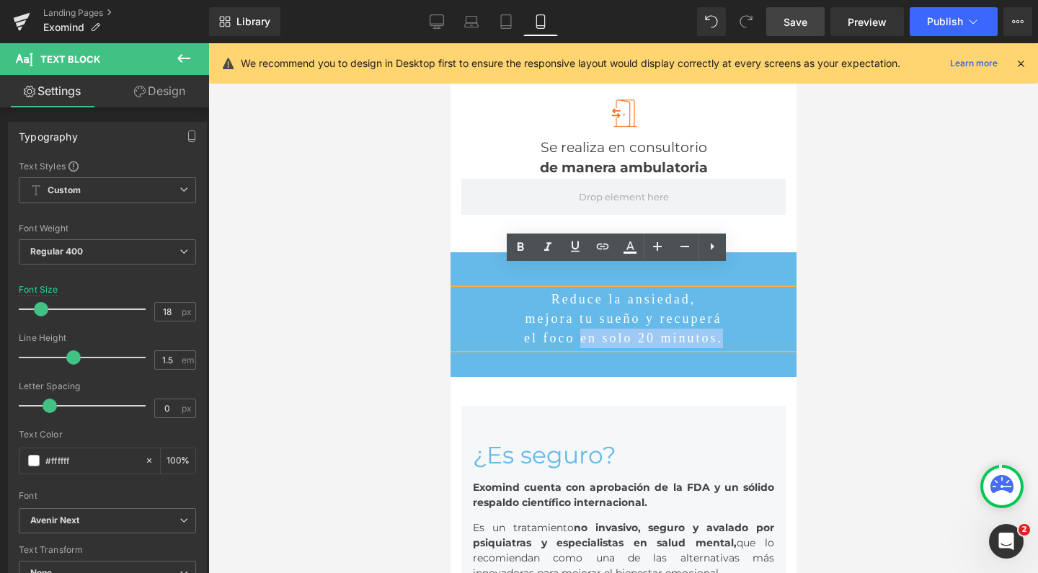
drag, startPoint x: 731, startPoint y: 317, endPoint x: 569, endPoint y: 312, distance: 162.3
click at [569, 329] on p "el foco en solo 20 minutos." at bounding box center [623, 338] width 346 height 19
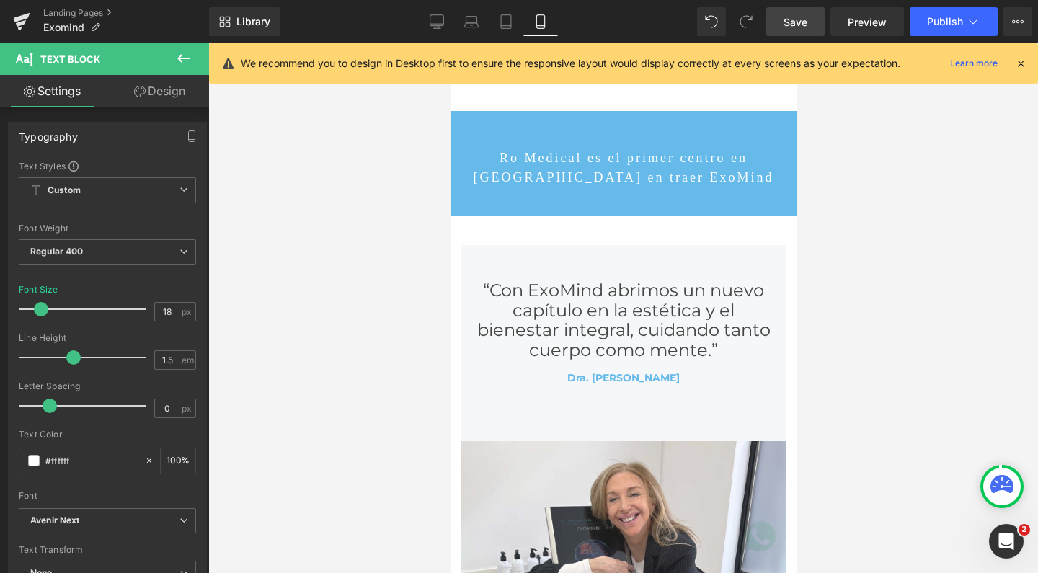
click at [800, 23] on span "Save" at bounding box center [796, 21] width 24 height 15
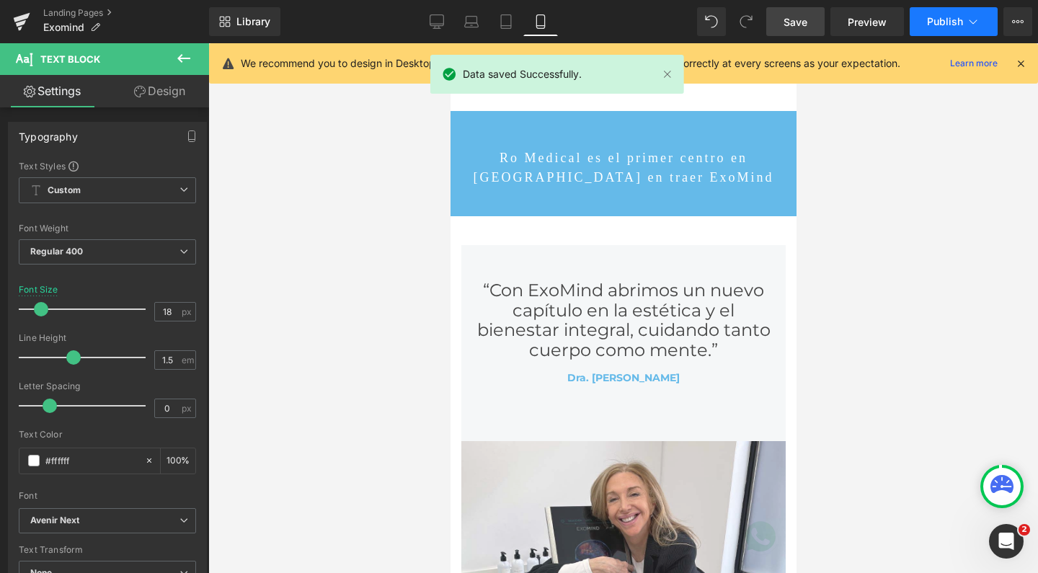
click at [936, 33] on button "Publish" at bounding box center [954, 21] width 88 height 29
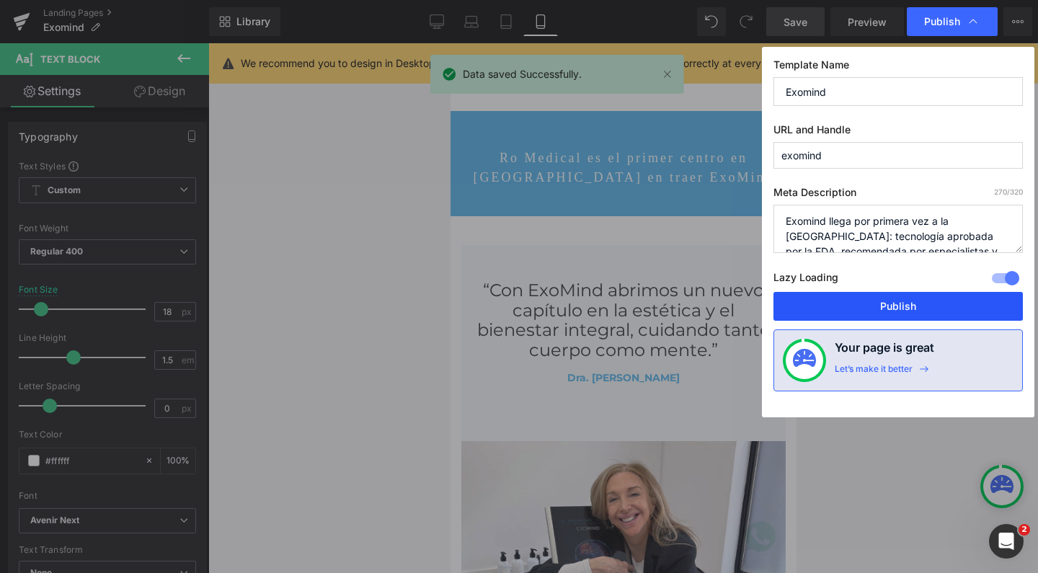
click at [847, 301] on button "Publish" at bounding box center [898, 306] width 249 height 29
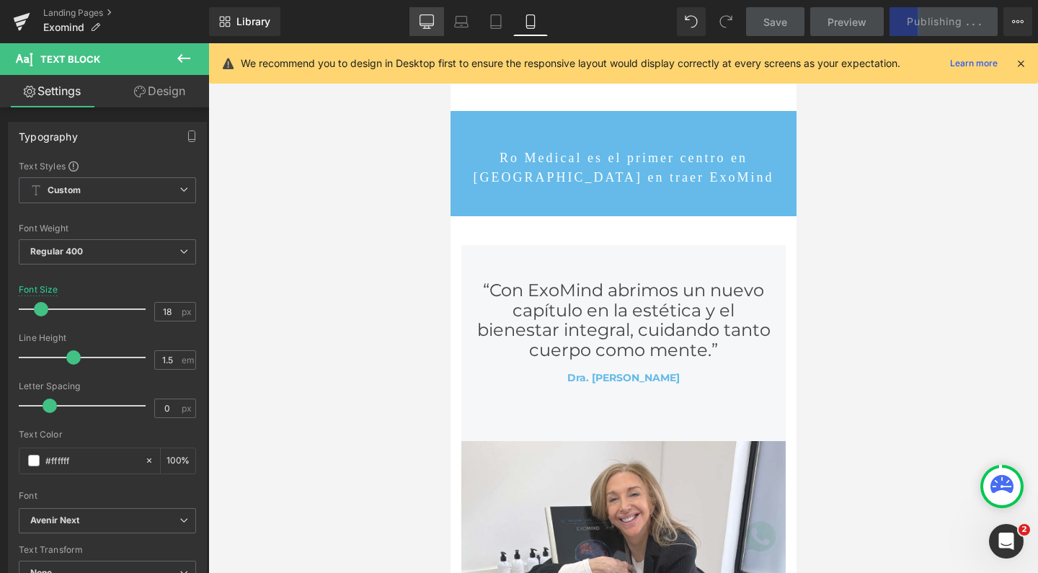
click at [424, 17] on icon at bounding box center [427, 21] width 14 height 14
type input "25"
type input "100"
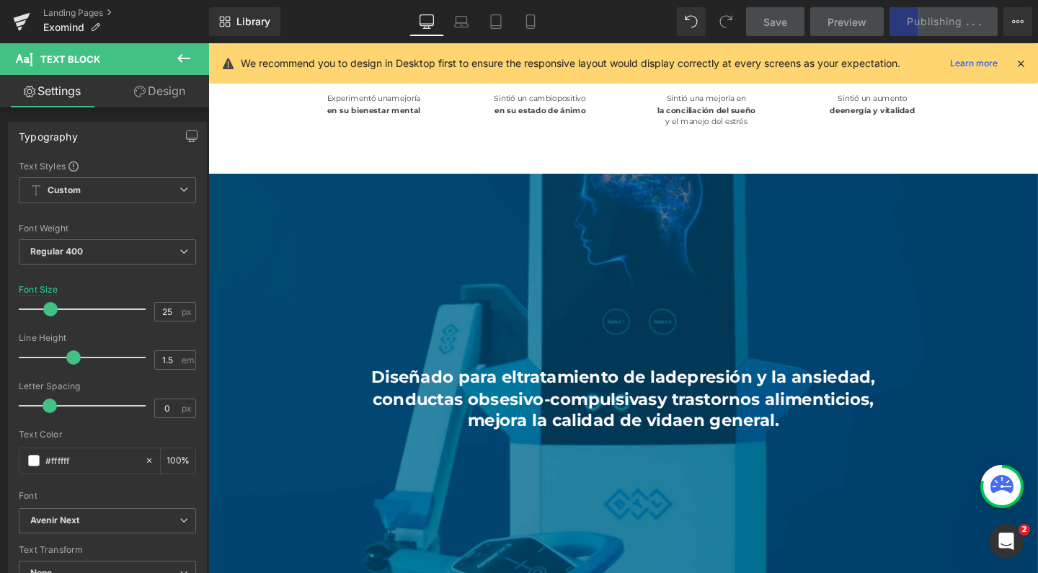
scroll to position [1285, 0]
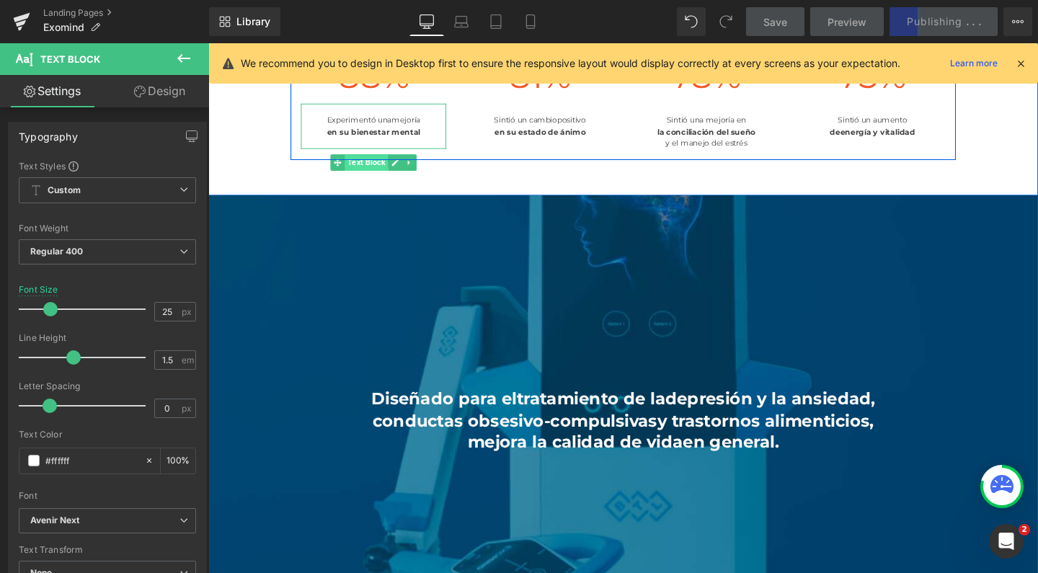
click at [372, 177] on span "Text Block" at bounding box center [374, 168] width 45 height 17
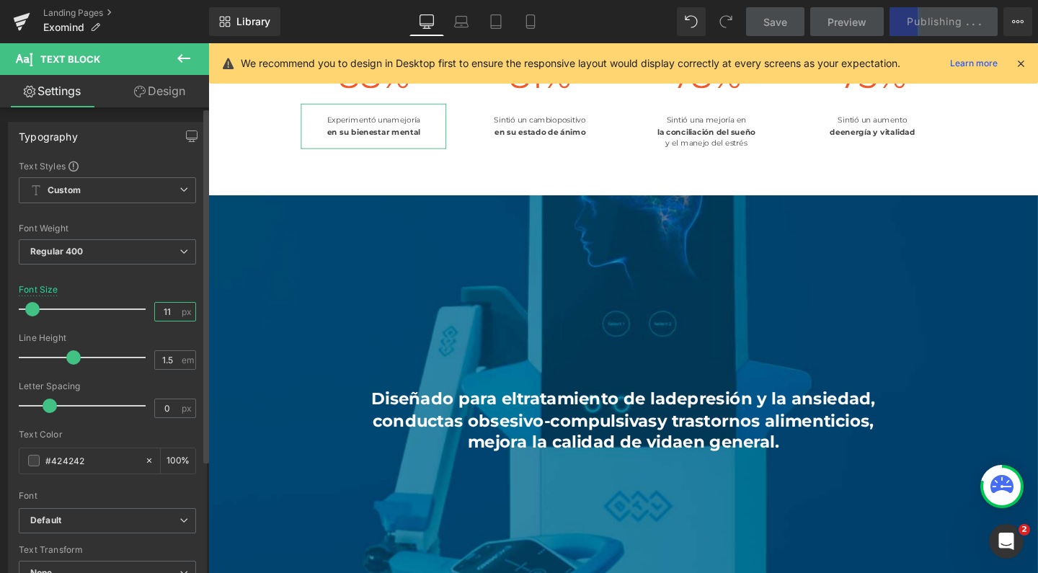
click at [173, 313] on input "11" at bounding box center [167, 312] width 25 height 18
type input "15"
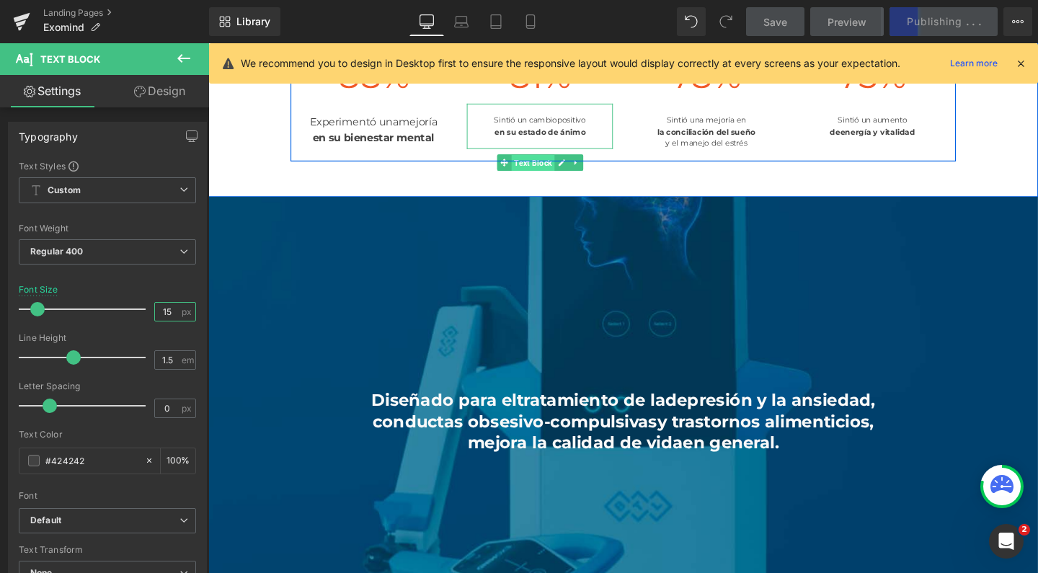
click at [547, 178] on span "Text Block" at bounding box center [549, 169] width 45 height 17
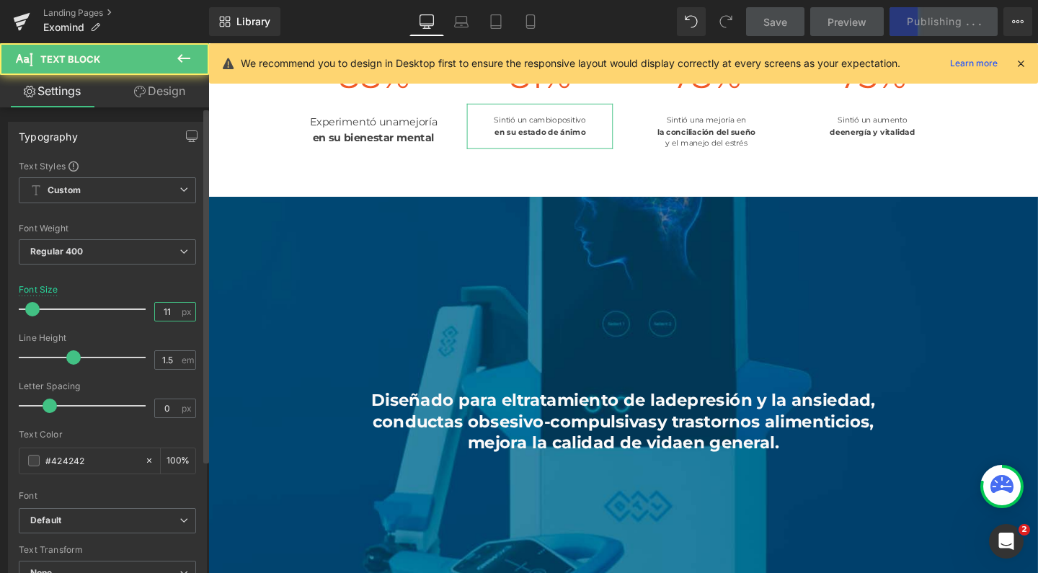
click at [171, 311] on input "11" at bounding box center [167, 312] width 25 height 18
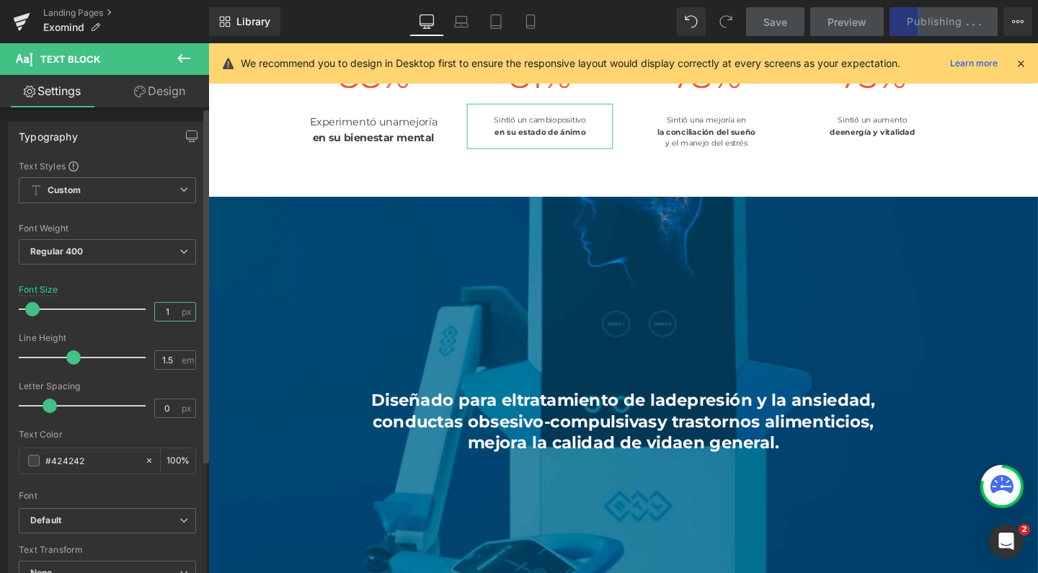
type input "15"
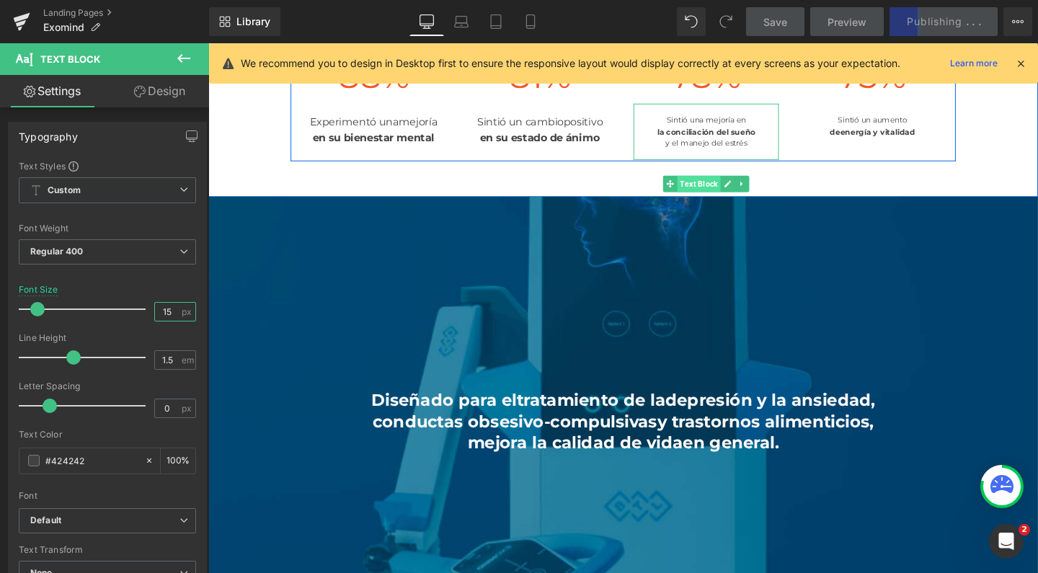
click at [723, 200] on span "Text Block" at bounding box center [724, 190] width 45 height 17
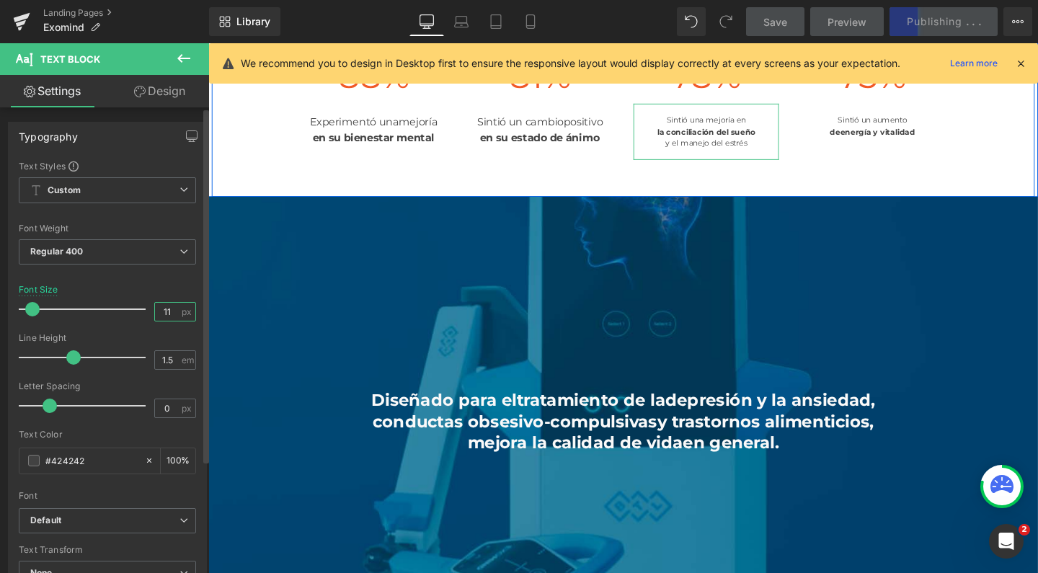
click at [172, 314] on input "11" at bounding box center [167, 312] width 25 height 18
type input "15"
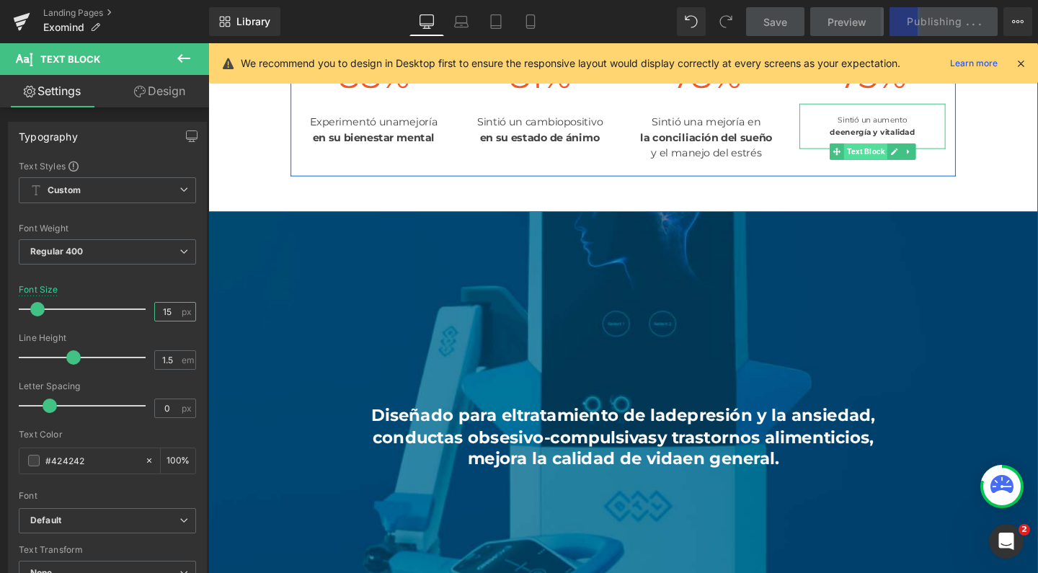
click at [898, 166] on span "Text Block" at bounding box center [899, 157] width 45 height 17
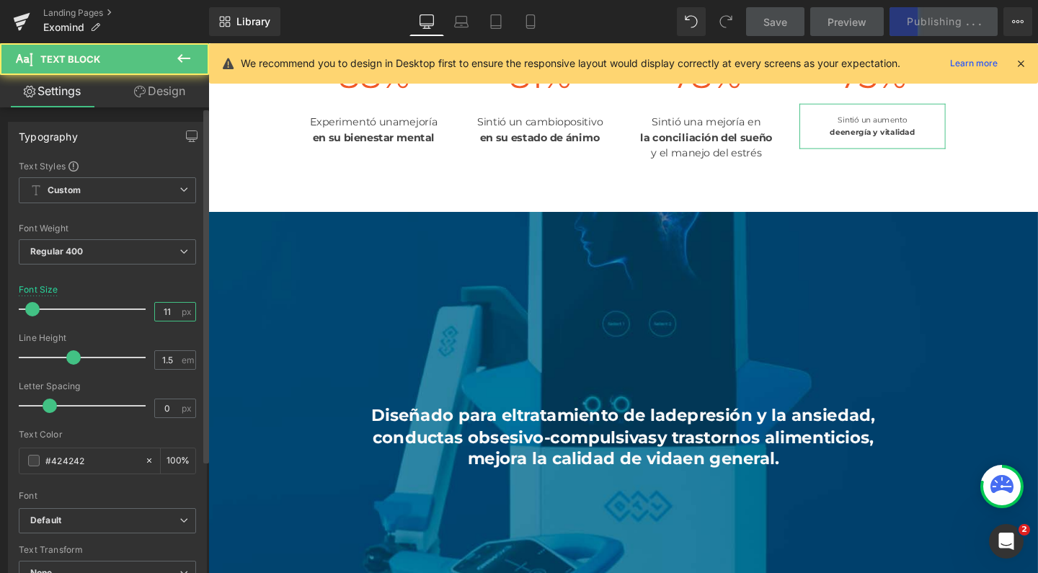
click at [168, 312] on input "11" at bounding box center [167, 312] width 25 height 18
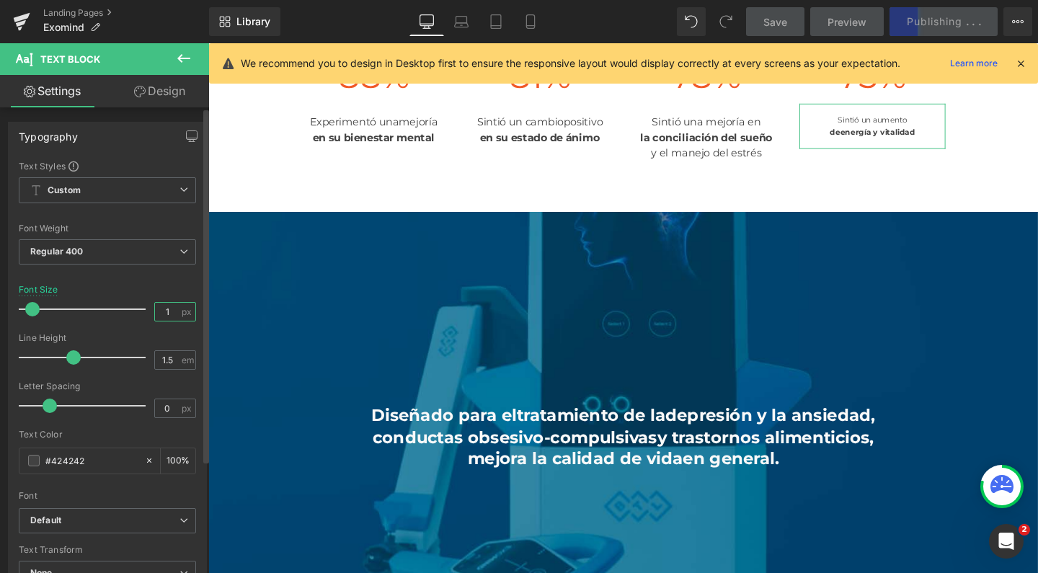
type input "15"
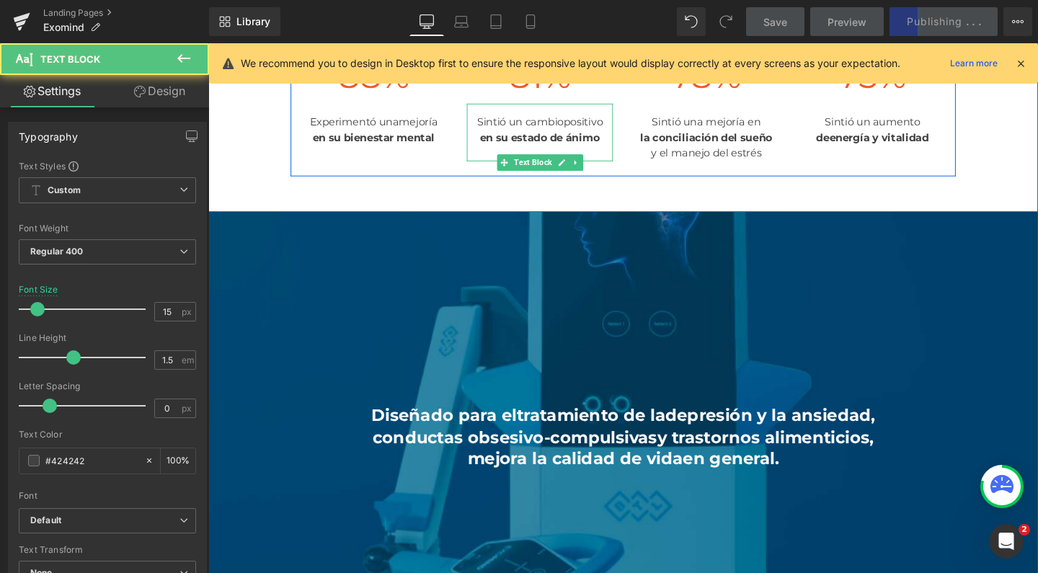
drag, startPoint x: 521, startPoint y: 289, endPoint x: 577, endPoint y: 348, distance: 81.1
click at [521, 167] on div "Sintió un cambio positivo en su estado de ánimo" at bounding box center [556, 137] width 153 height 61
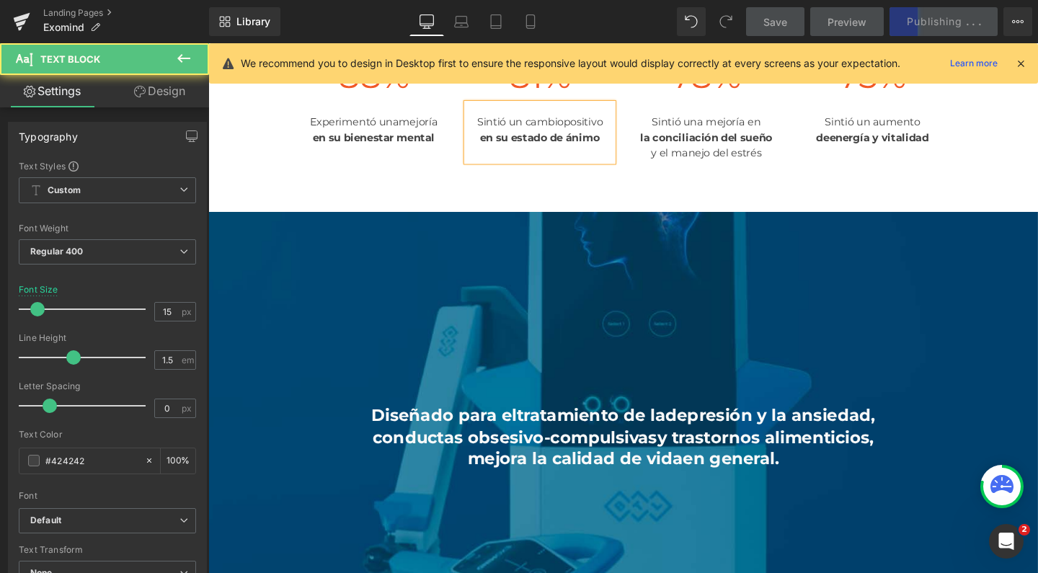
click at [494, 149] on strong "en su estado de ánimo" at bounding box center [557, 143] width 126 height 14
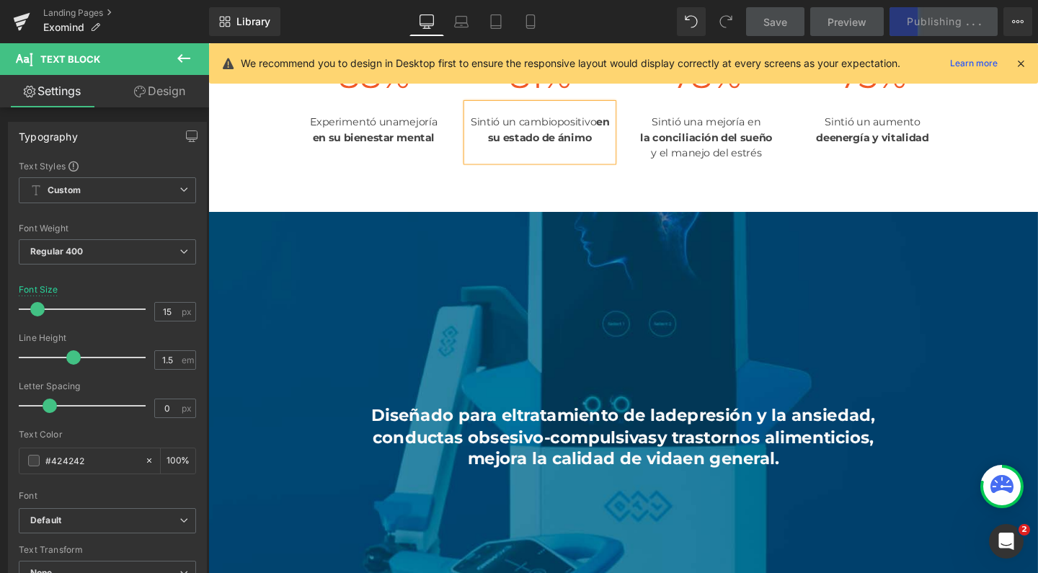
click at [607, 167] on div "Sintió un cambio positivo en su estado de ánimo" at bounding box center [556, 137] width 153 height 61
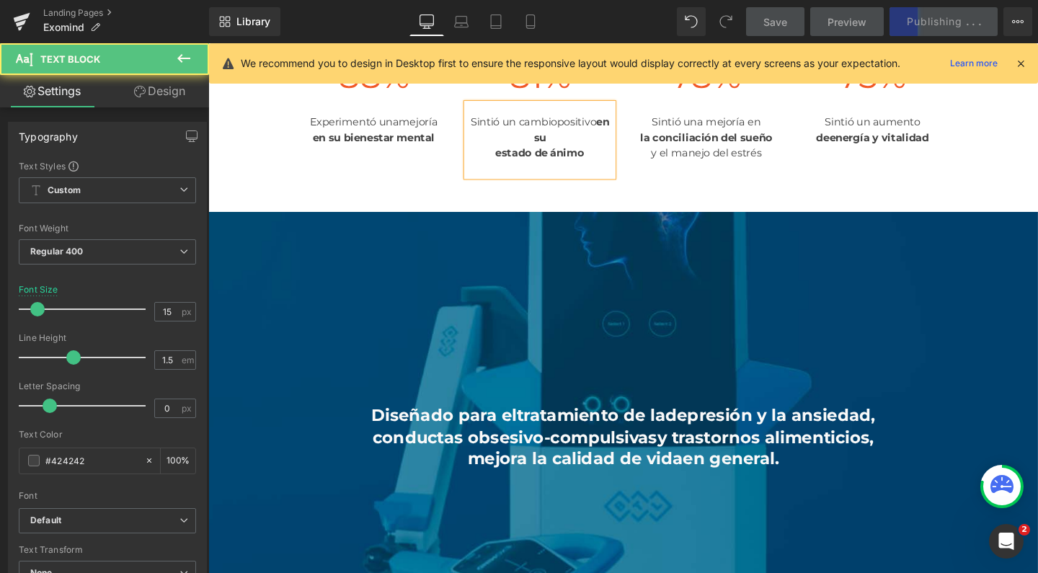
drag, startPoint x: 617, startPoint y: 296, endPoint x: 563, endPoint y: 295, distance: 54.1
click at [563, 183] on div "Sintió un cambio positivo en su estado de ánimo" at bounding box center [556, 145] width 153 height 76
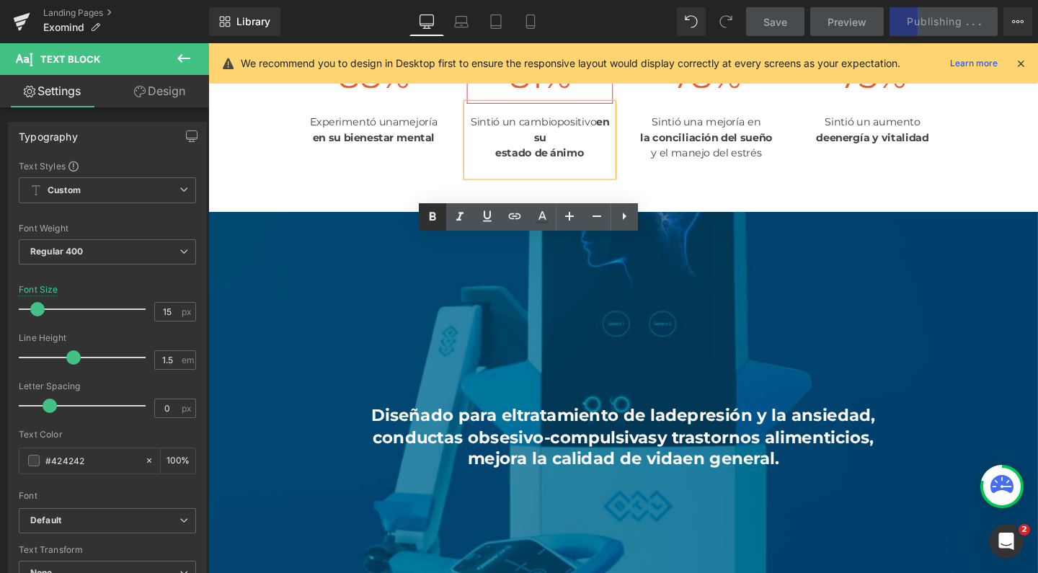
click at [433, 213] on icon at bounding box center [433, 216] width 6 height 9
click at [617, 0] on div "Library Desktop Desktop Laptop Tablet Mobile Save Preview Publishing . . . Sche…" at bounding box center [623, 21] width 829 height 43
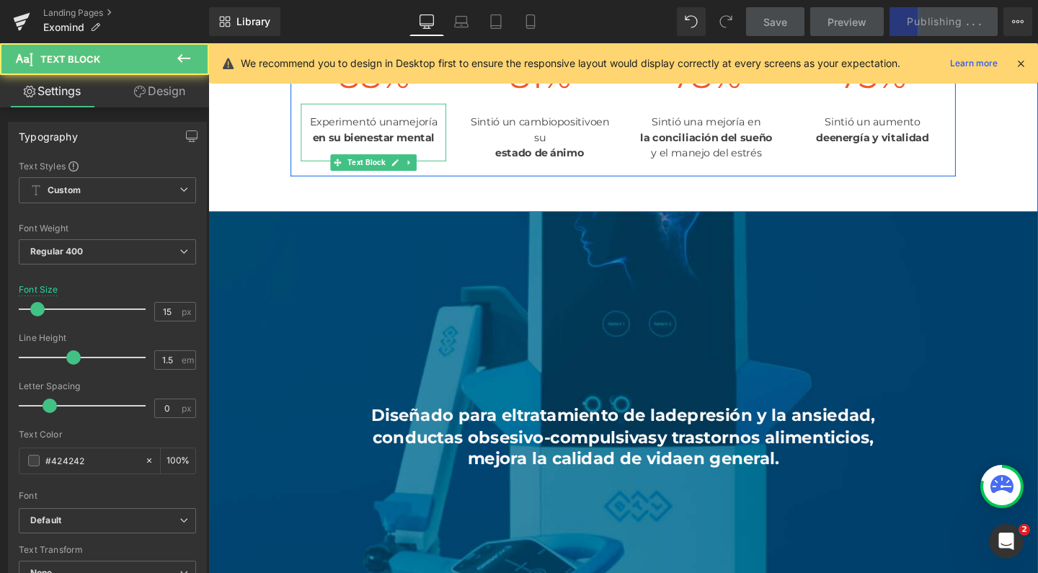
click at [318, 149] on strong "en" at bounding box center [325, 143] width 14 height 14
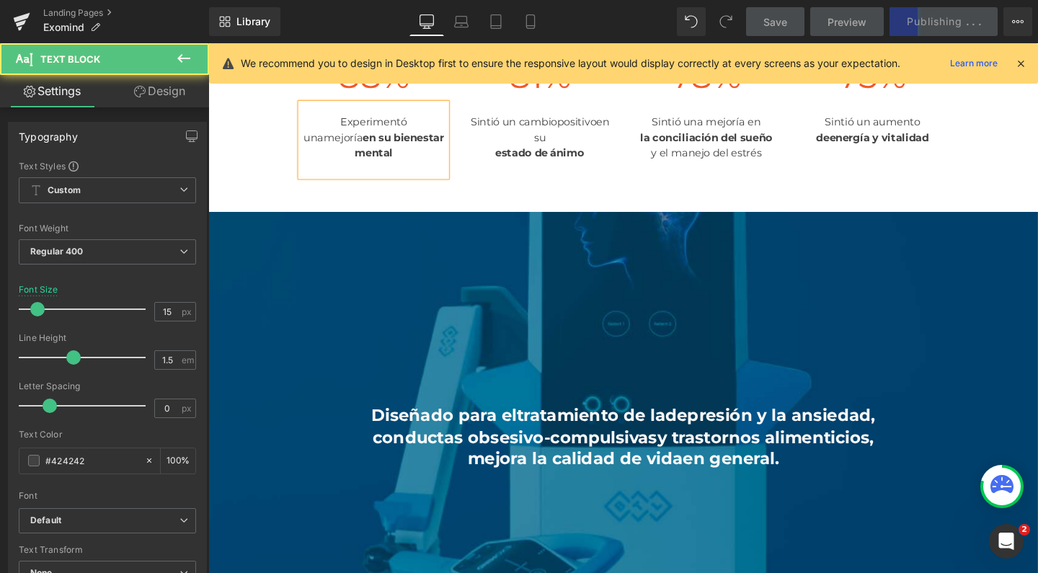
drag, startPoint x: 427, startPoint y: 296, endPoint x: 389, endPoint y: 296, distance: 38.2
click at [389, 183] on div "Experimentó una mejoría en su bienestar mental" at bounding box center [382, 145] width 153 height 76
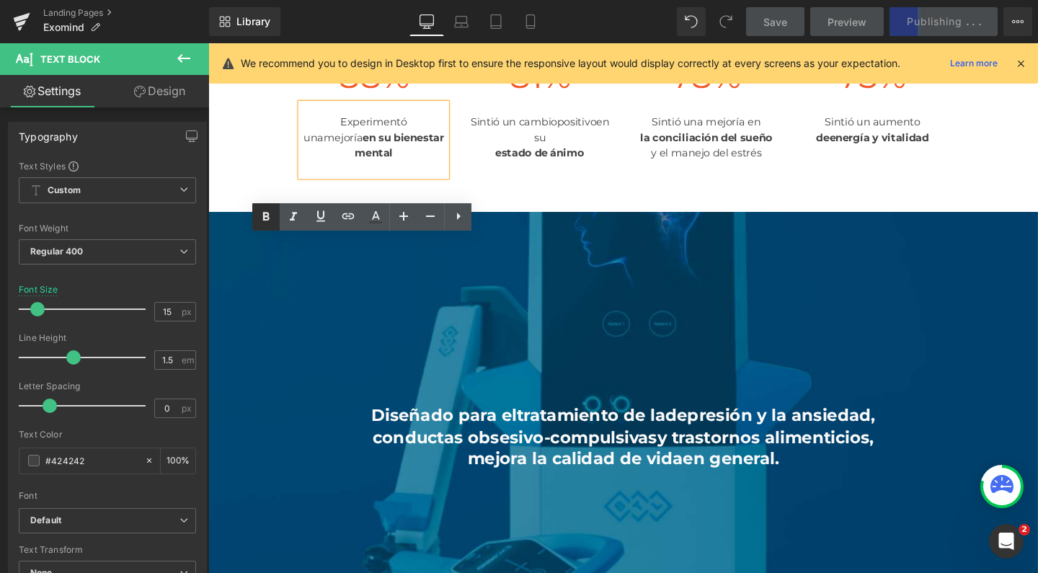
click at [270, 215] on icon at bounding box center [265, 216] width 17 height 17
click at [727, 200] on span "Text Block" at bounding box center [724, 190] width 45 height 17
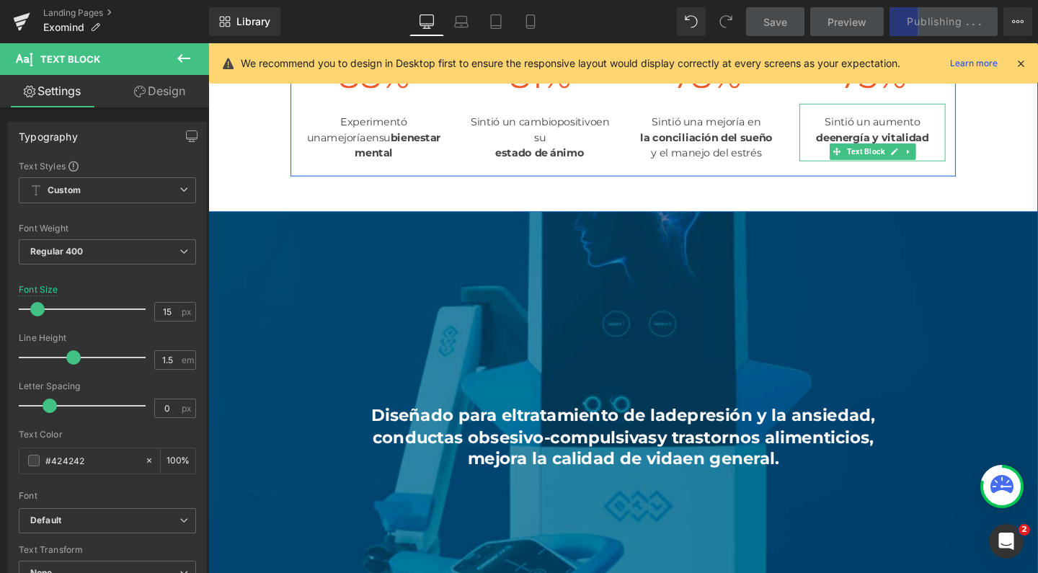
click at [839, 151] on div "de energía y vitalidad" at bounding box center [906, 143] width 153 height 17
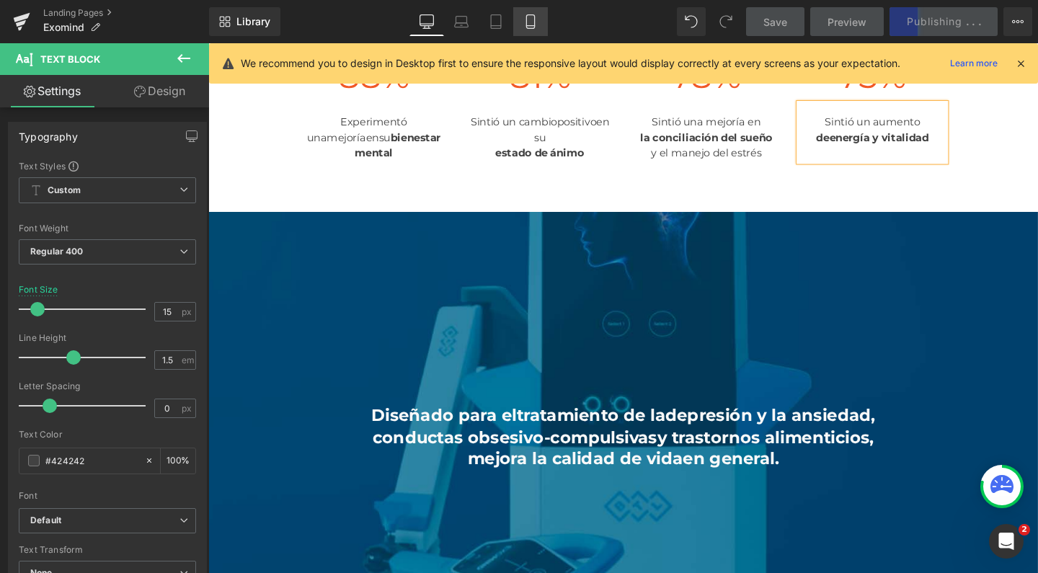
click at [534, 19] on icon at bounding box center [530, 22] width 8 height 14
type input "100"
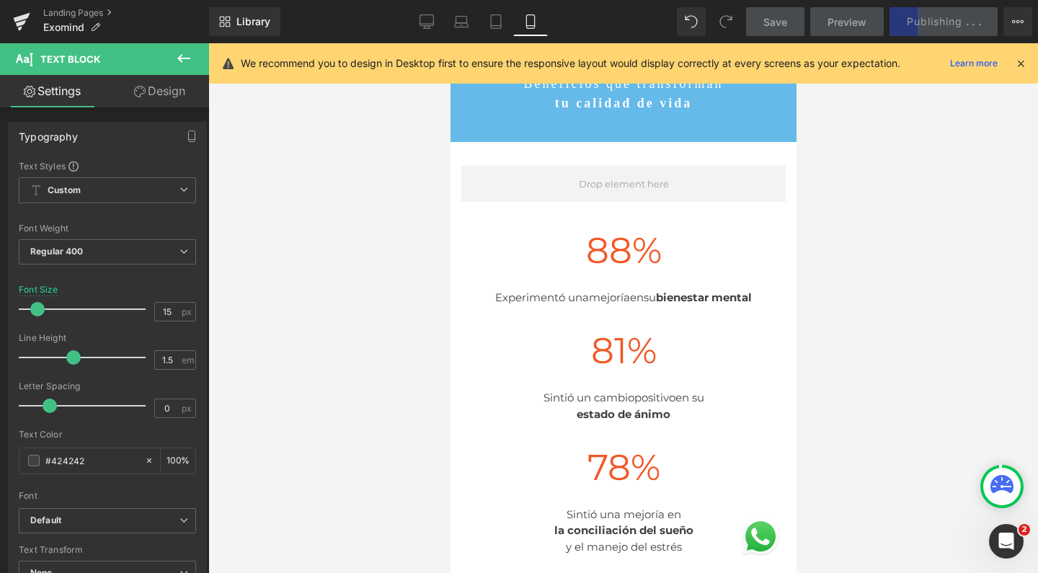
scroll to position [1366, 0]
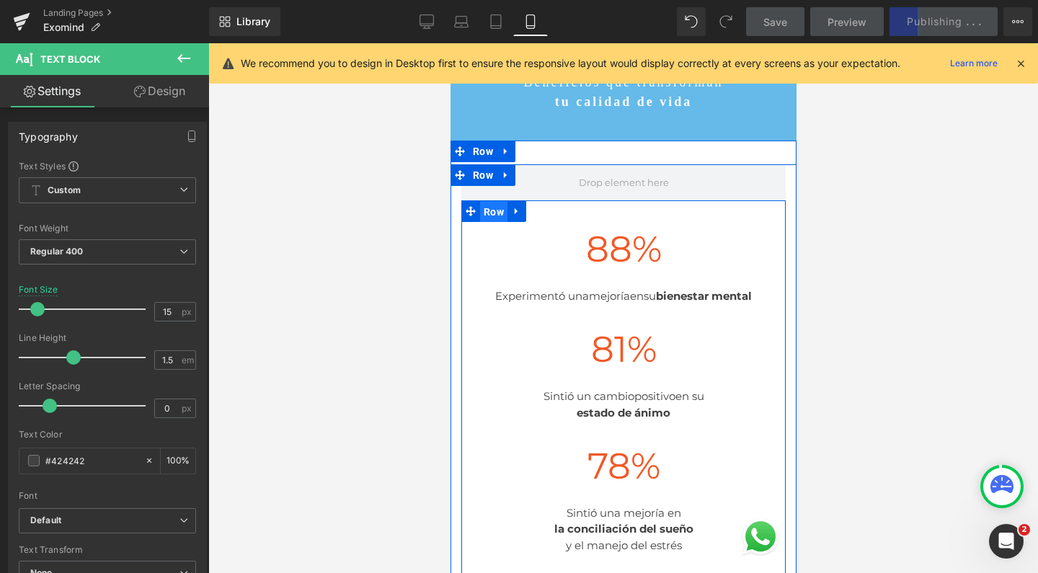
click at [488, 201] on span "Row" at bounding box center [492, 212] width 27 height 22
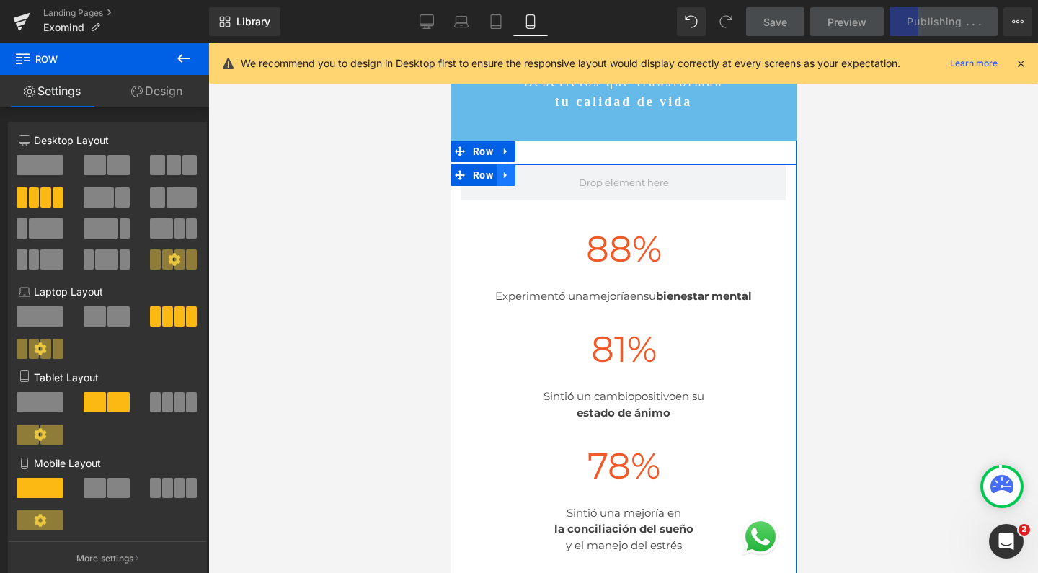
click at [503, 172] on icon at bounding box center [504, 175] width 3 height 6
click at [520, 170] on icon at bounding box center [524, 175] width 10 height 11
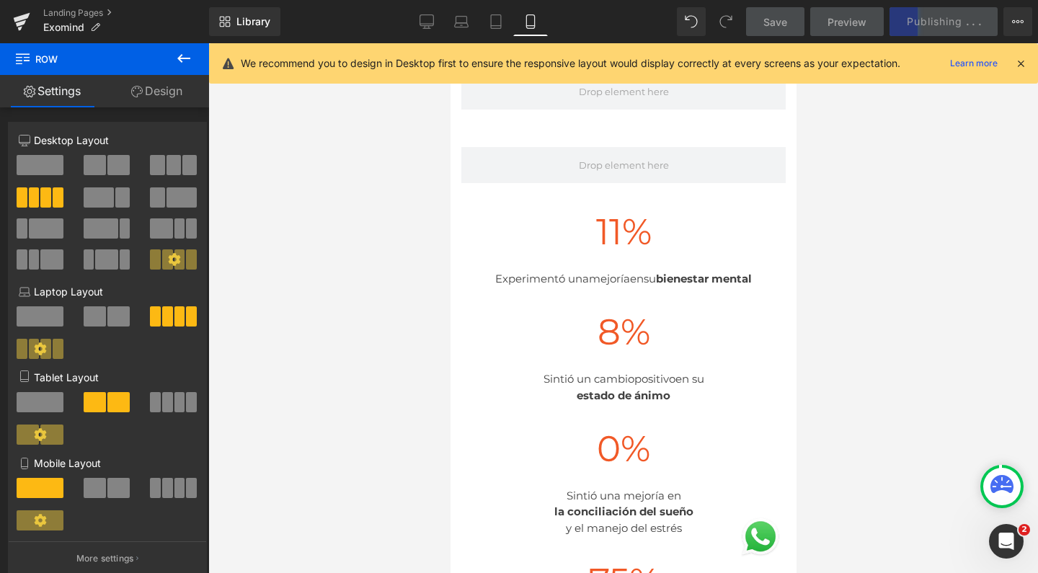
scroll to position [2006, 0]
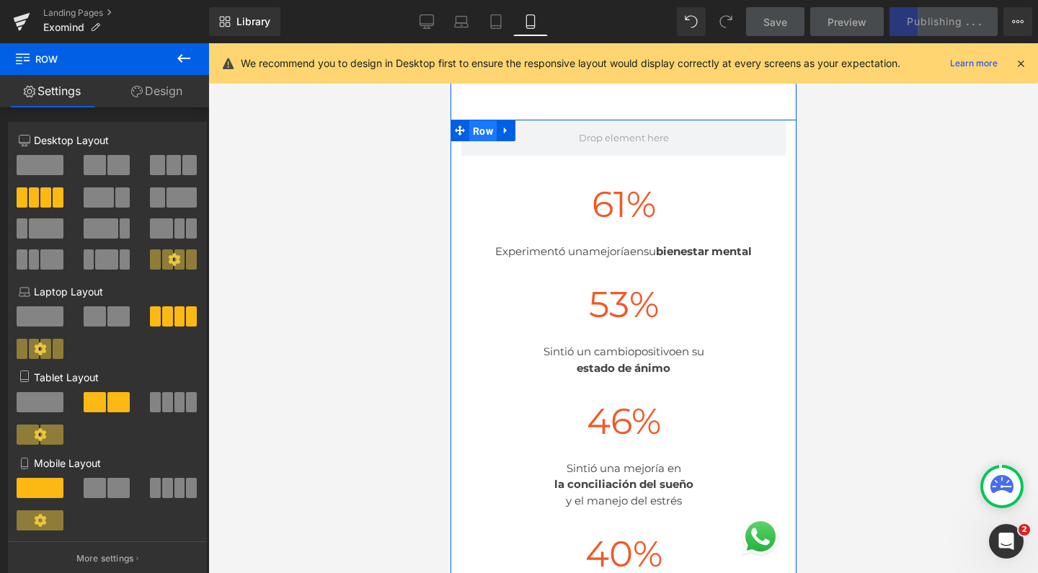
click at [484, 120] on span "Row" at bounding box center [482, 131] width 27 height 22
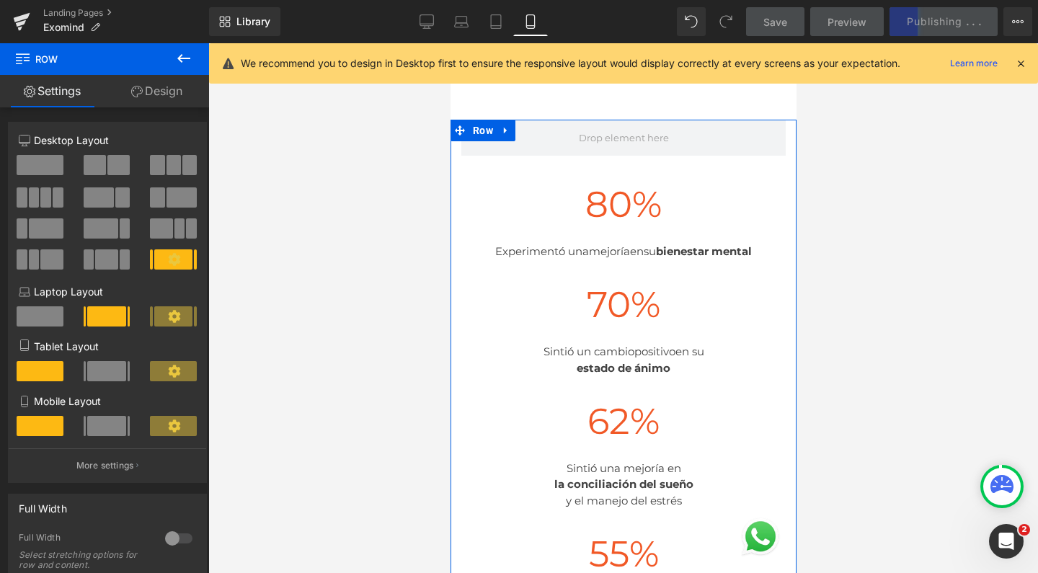
click at [199, 92] on link "Design" at bounding box center [157, 91] width 105 height 32
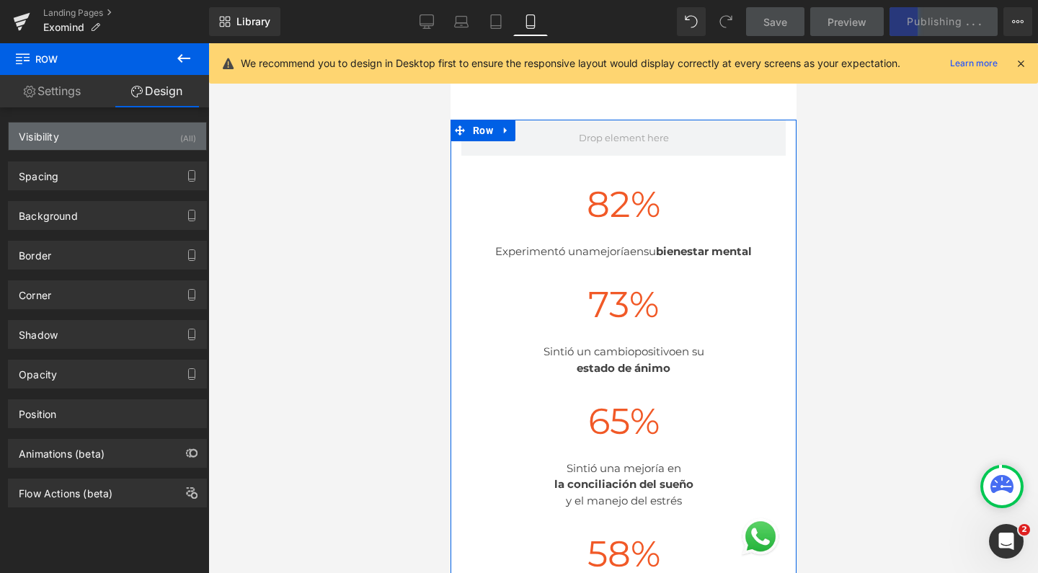
click at [94, 138] on div "Visibility (All)" at bounding box center [108, 136] width 198 height 27
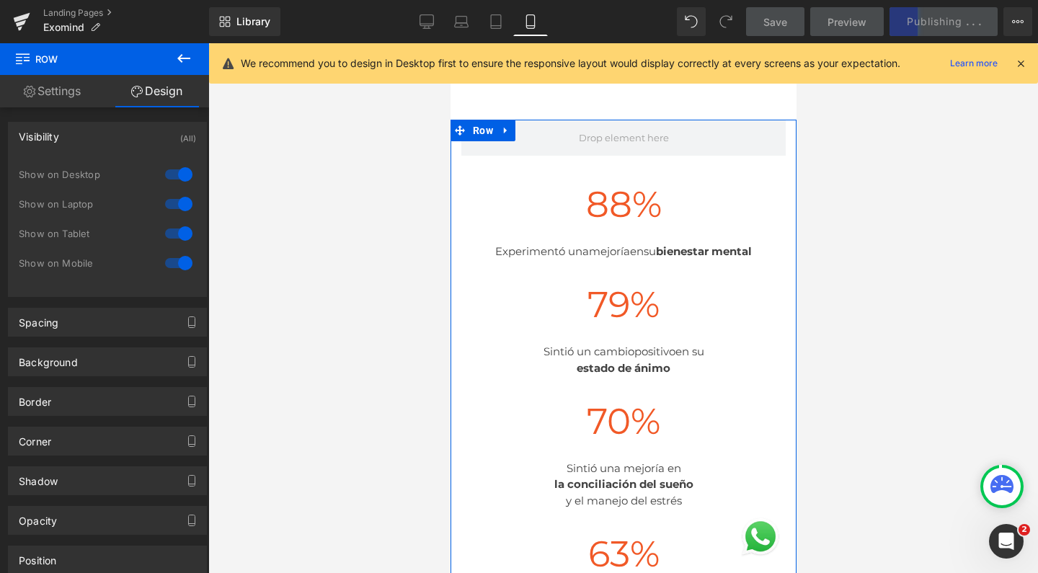
click at [180, 264] on div at bounding box center [179, 263] width 35 height 23
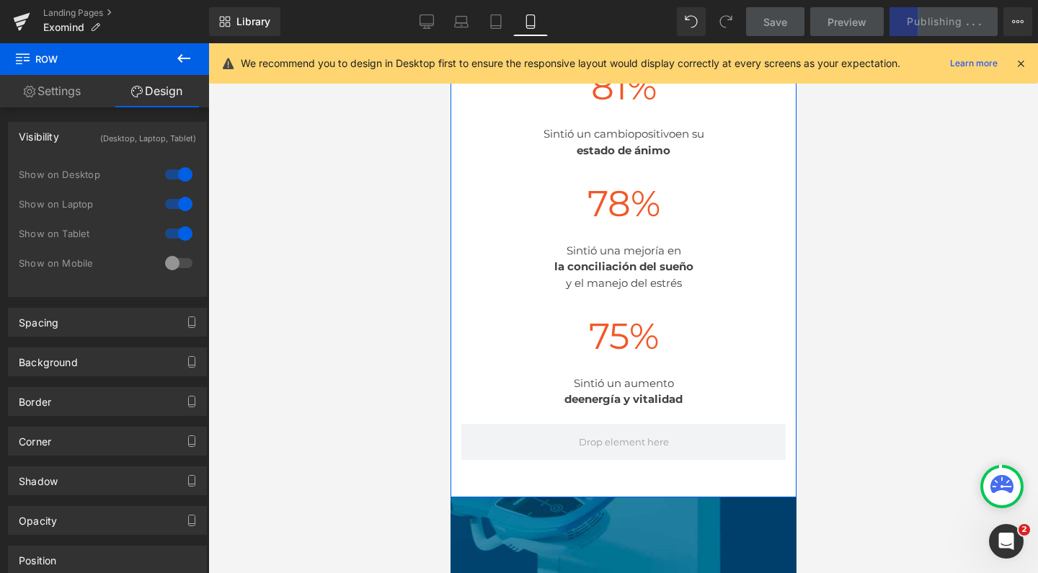
scroll to position [1351, 0]
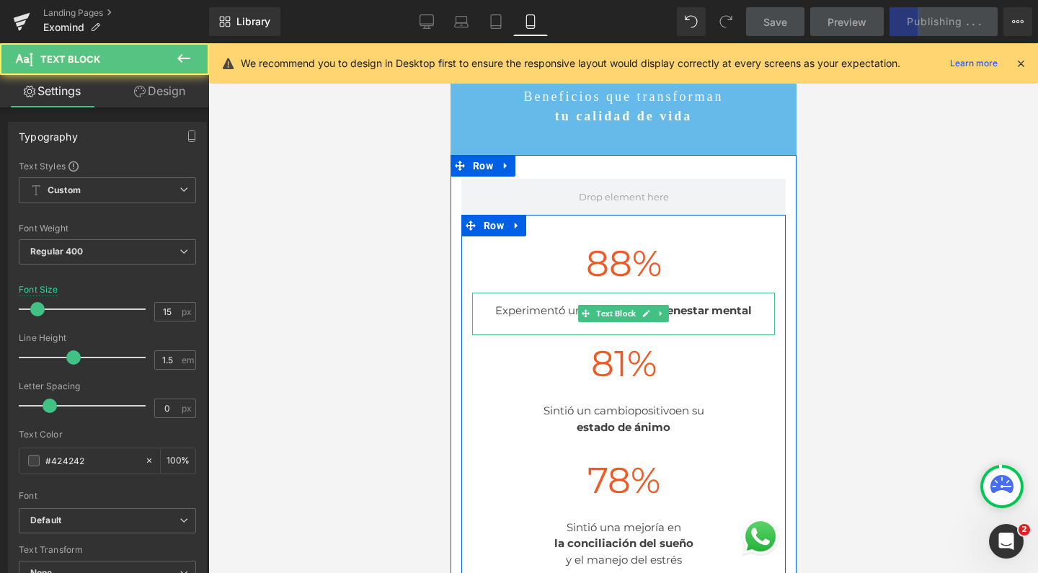
click at [678, 304] on strong "bienestar mental" at bounding box center [703, 311] width 96 height 14
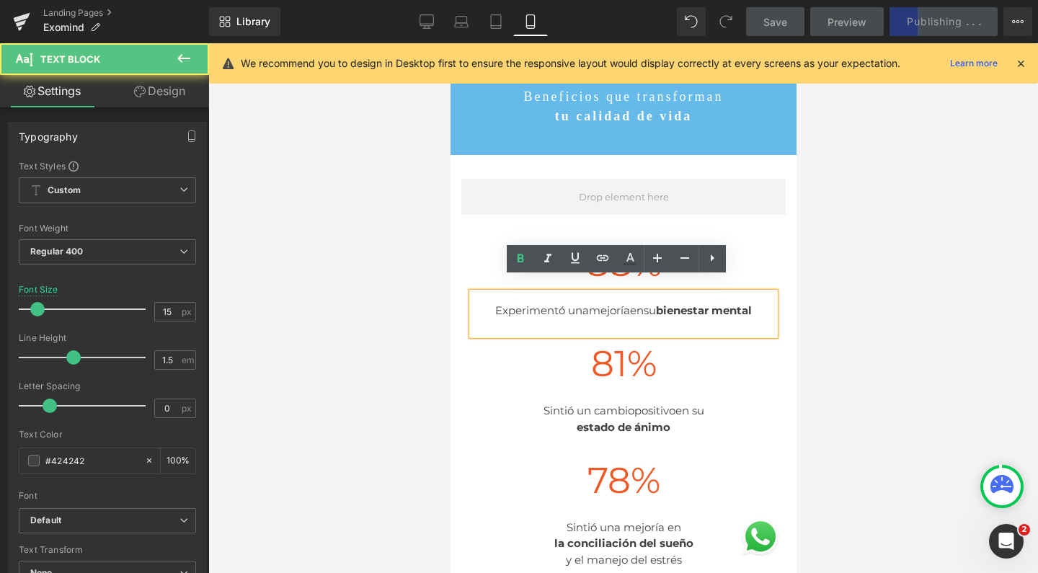
click at [616, 296] on div "Experimentó una mejoría en su bienestar mental" at bounding box center [623, 314] width 303 height 43
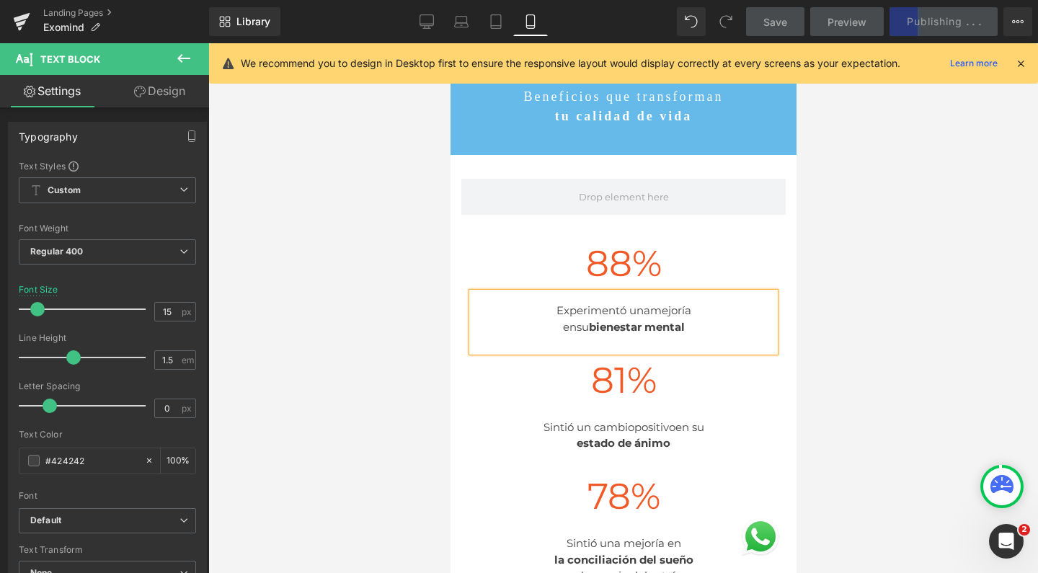
scroll to position [7847, 332]
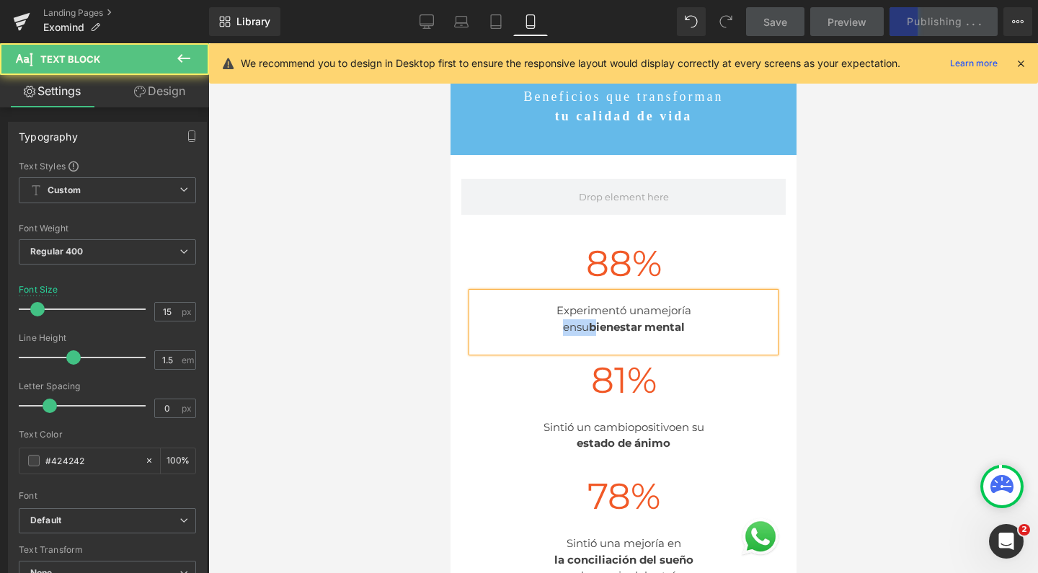
drag, startPoint x: 554, startPoint y: 309, endPoint x: 583, endPoint y: 309, distance: 28.1
click at [583, 319] on div "en su bienestar mental" at bounding box center [623, 335] width 303 height 32
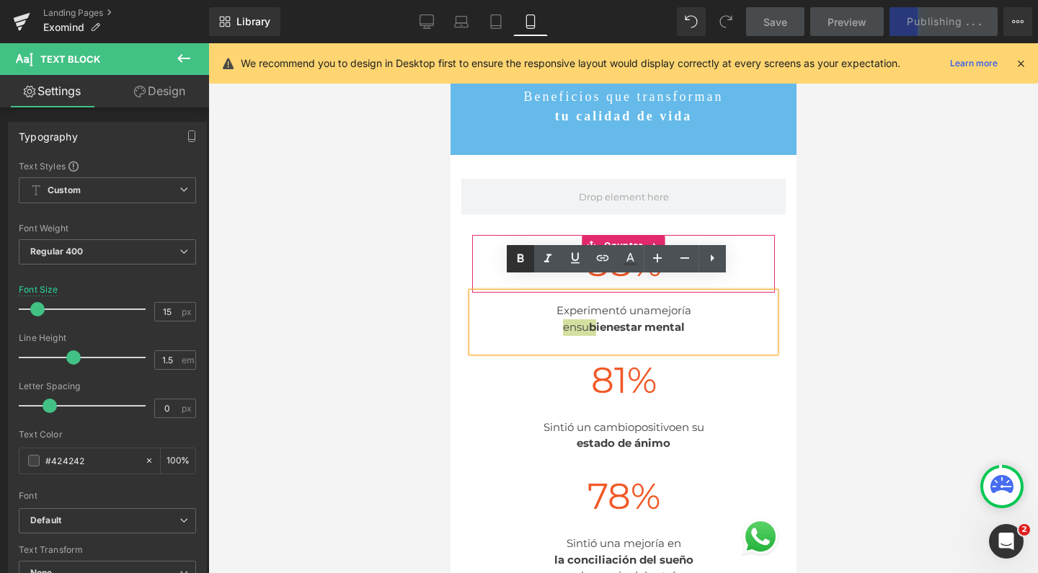
click at [514, 254] on icon at bounding box center [520, 258] width 17 height 17
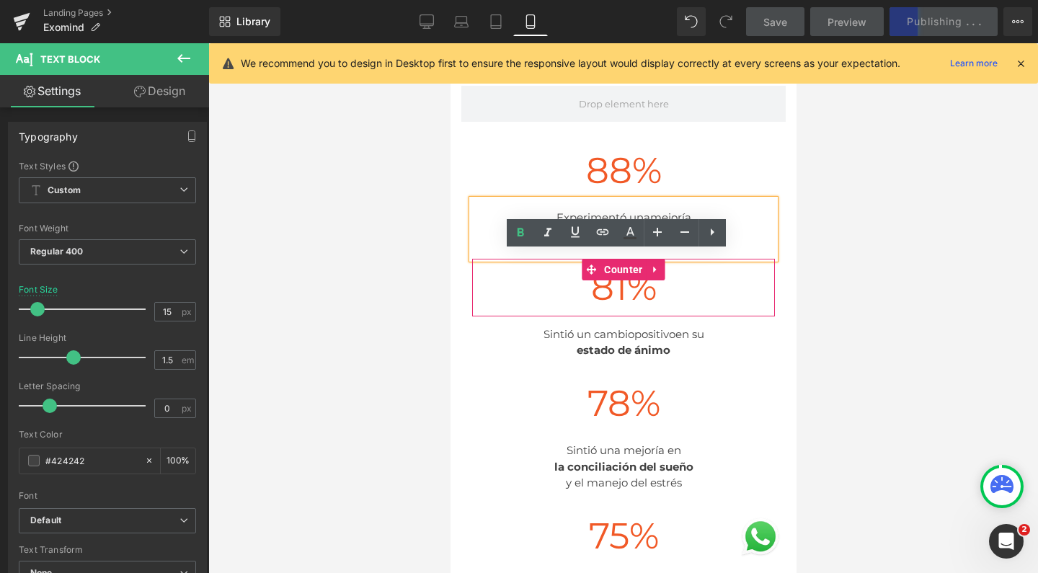
scroll to position [1448, 0]
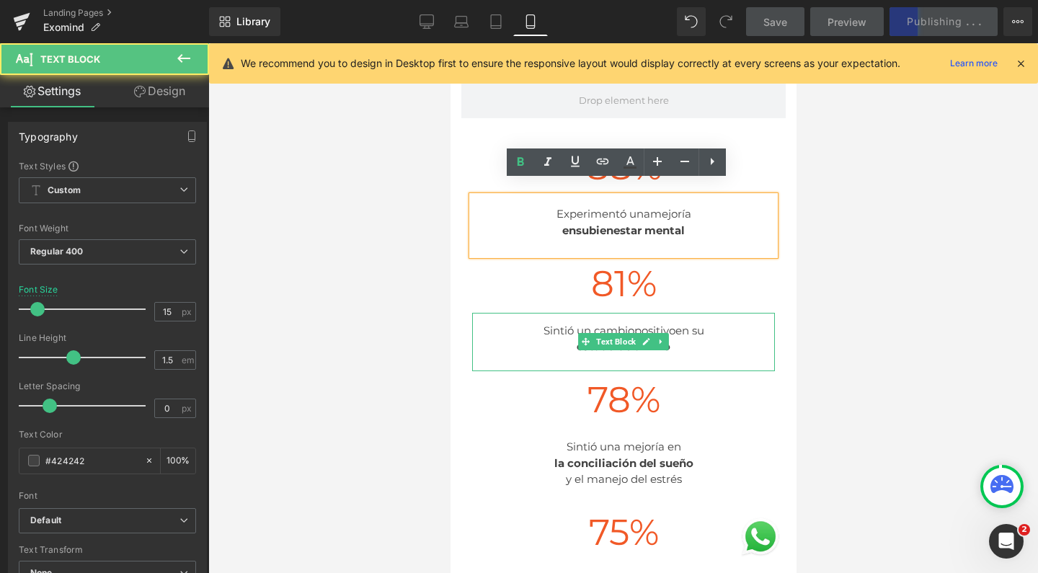
click at [675, 324] on span "en su" at bounding box center [689, 331] width 29 height 14
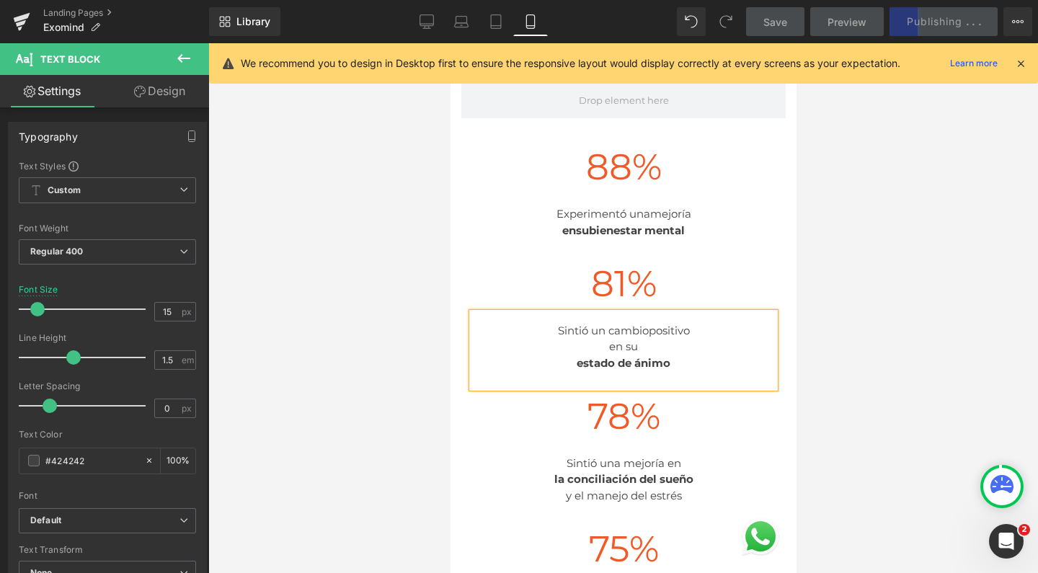
scroll to position [7863, 332]
click at [564, 355] on div "estado de ánimo" at bounding box center [623, 371] width 303 height 32
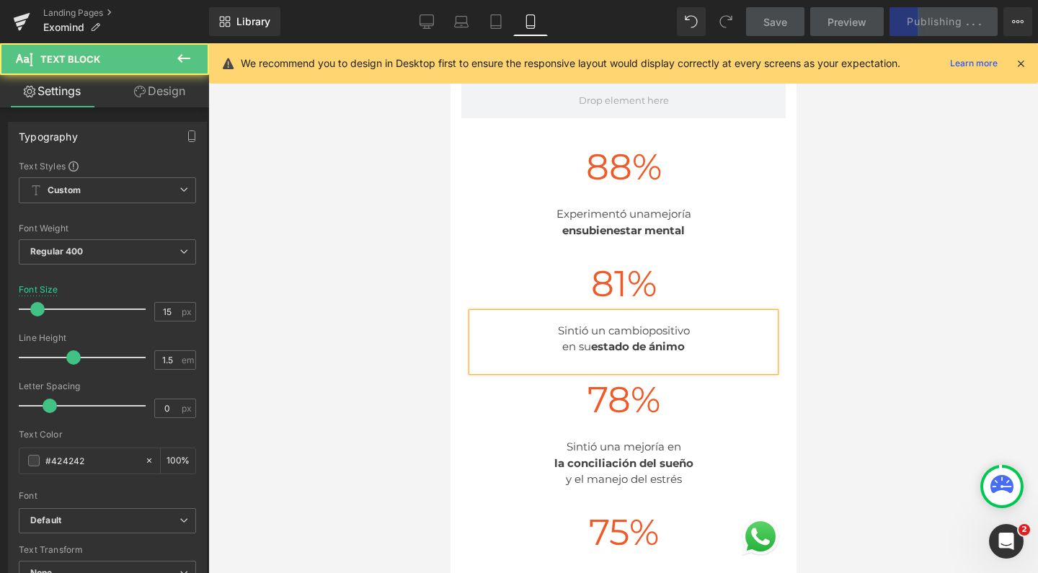
scroll to position [7847, 332]
drag, startPoint x: 587, startPoint y: 332, endPoint x: 553, endPoint y: 329, distance: 34.0
click at [553, 339] on div "en su estado de ánimo" at bounding box center [623, 355] width 303 height 32
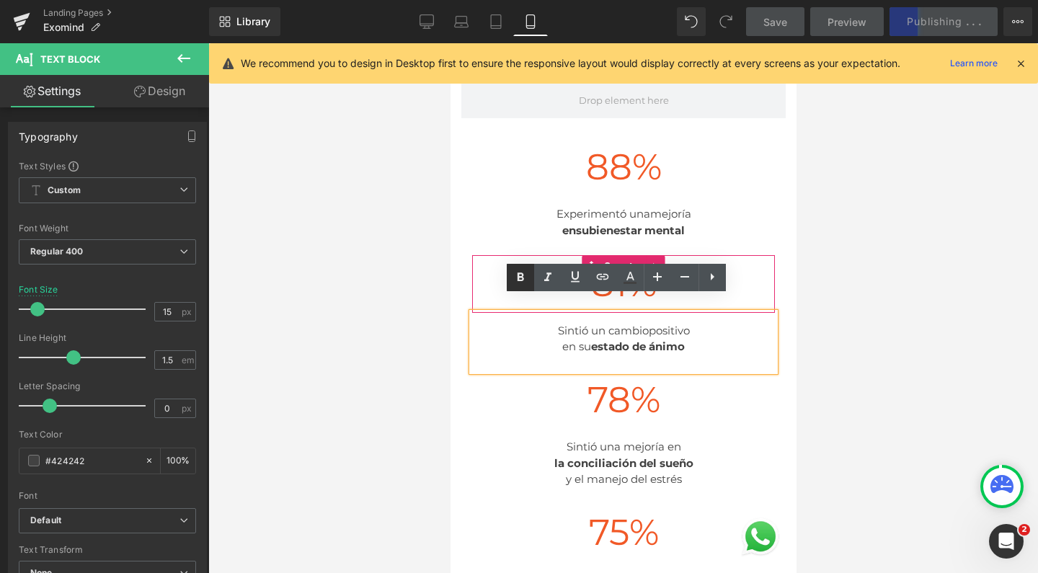
click at [521, 271] on icon at bounding box center [520, 277] width 17 height 17
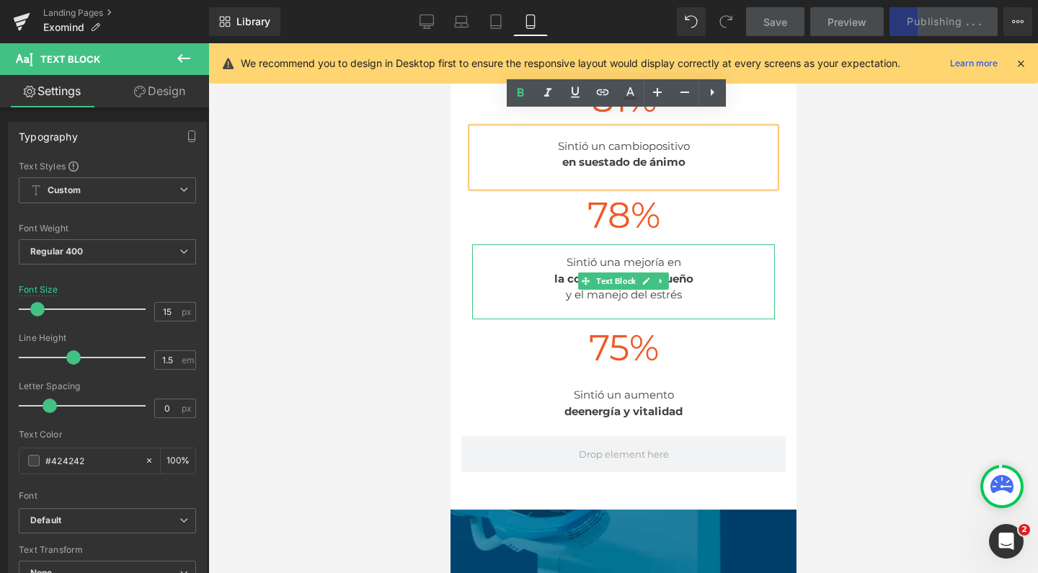
scroll to position [1662, 0]
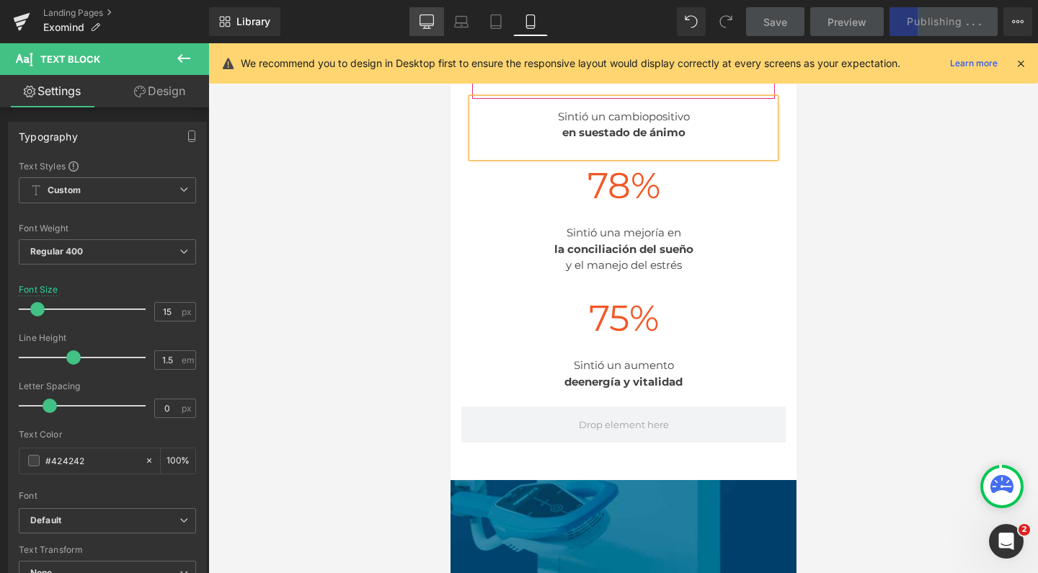
drag, startPoint x: 420, startPoint y: 22, endPoint x: 373, endPoint y: 214, distance: 198.1
click at [420, 22] on icon at bounding box center [427, 21] width 14 height 14
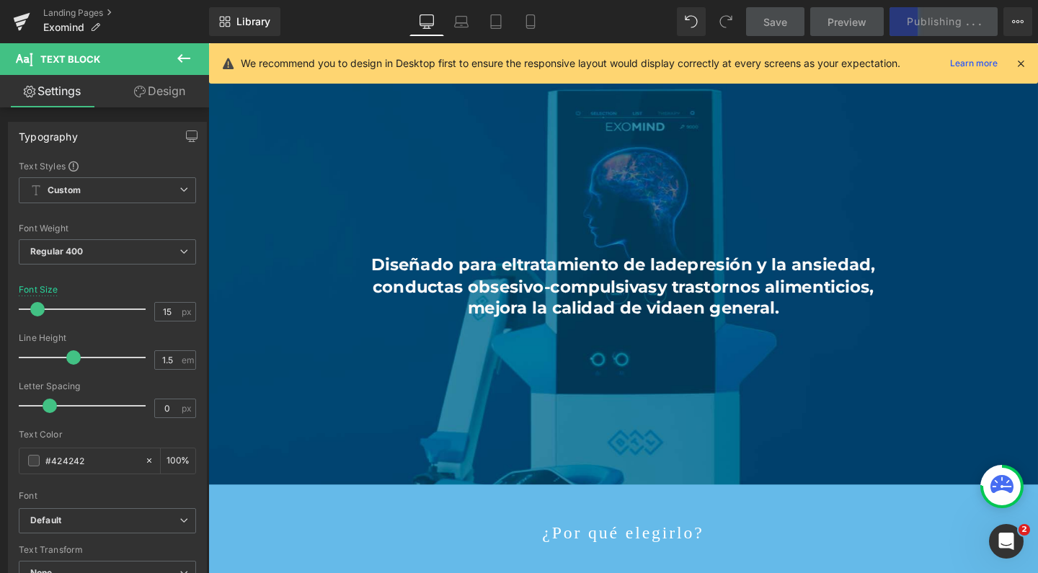
type input "100"
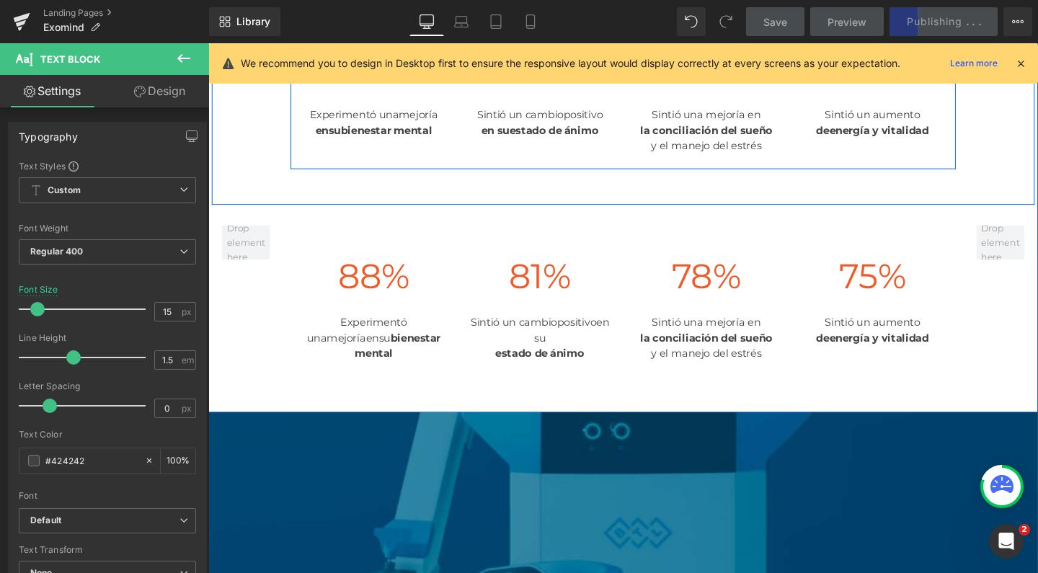
scroll to position [1264, 0]
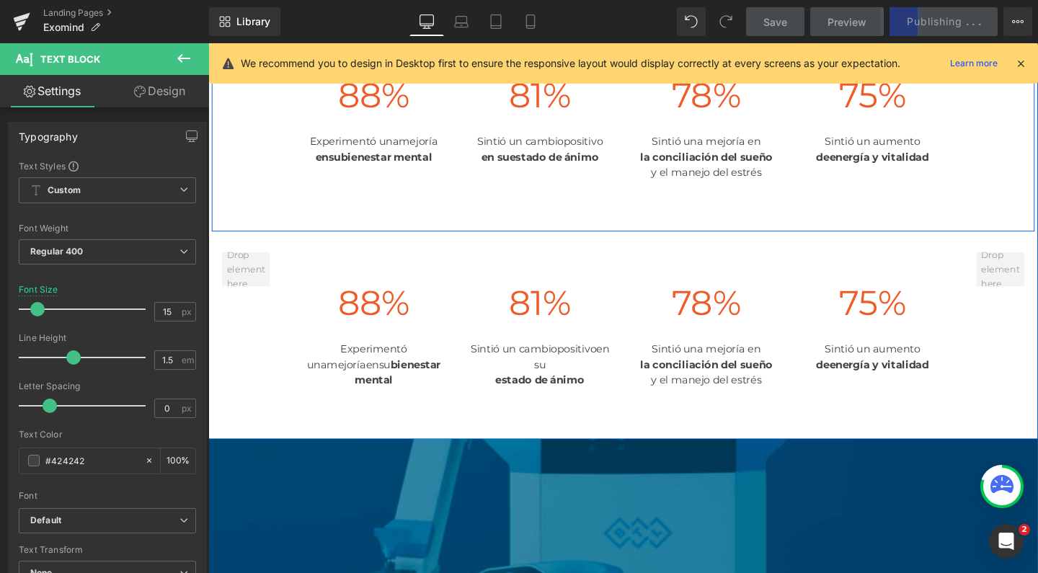
click at [246, 45] on span "Row" at bounding box center [244, 35] width 27 height 22
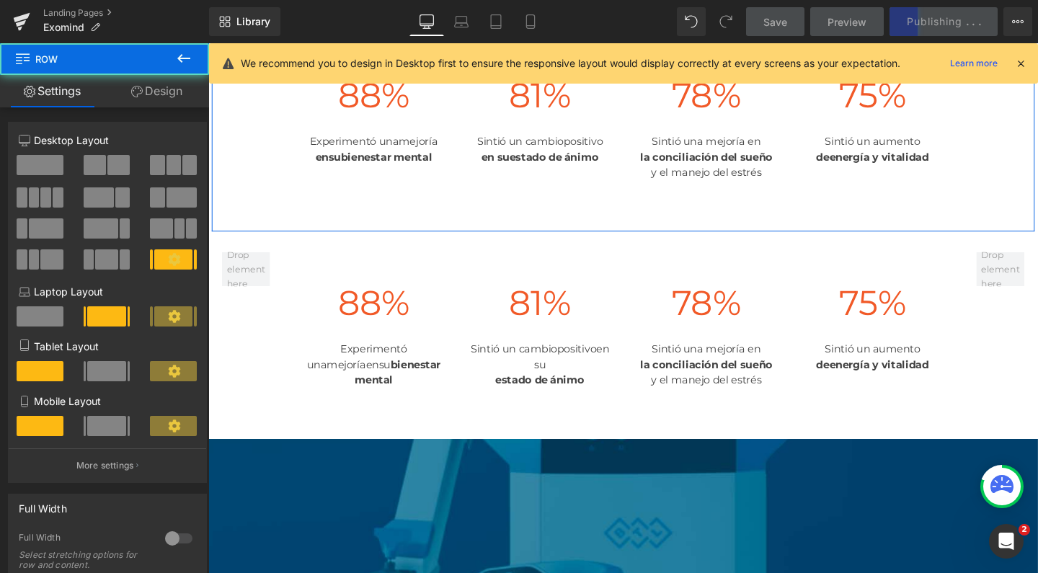
click at [151, 91] on link "Design" at bounding box center [157, 91] width 105 height 32
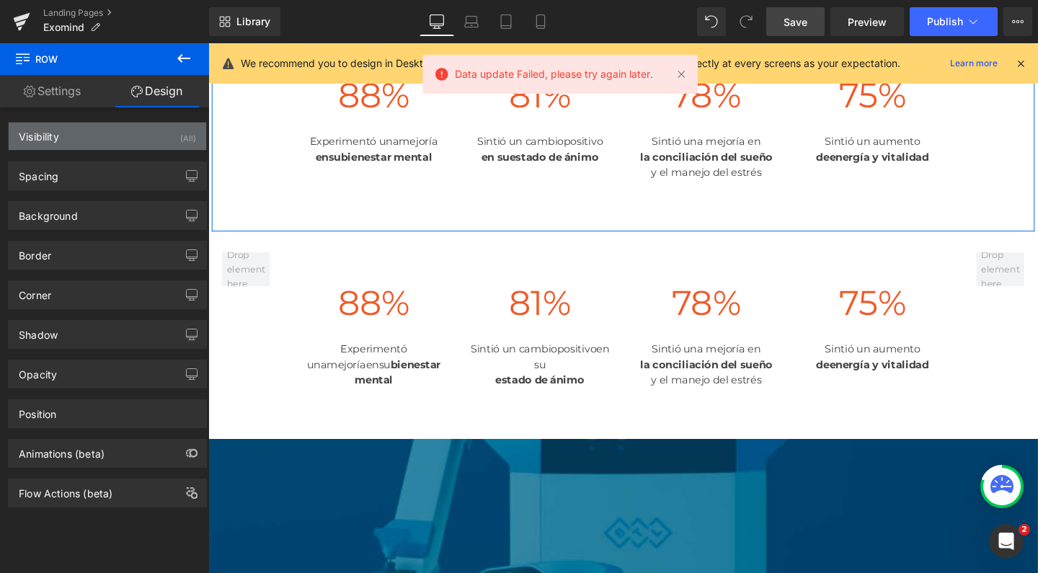
drag, startPoint x: 77, startPoint y: 133, endPoint x: 38, endPoint y: 179, distance: 59.8
click at [77, 133] on div "Visibility (All)" at bounding box center [108, 136] width 198 height 27
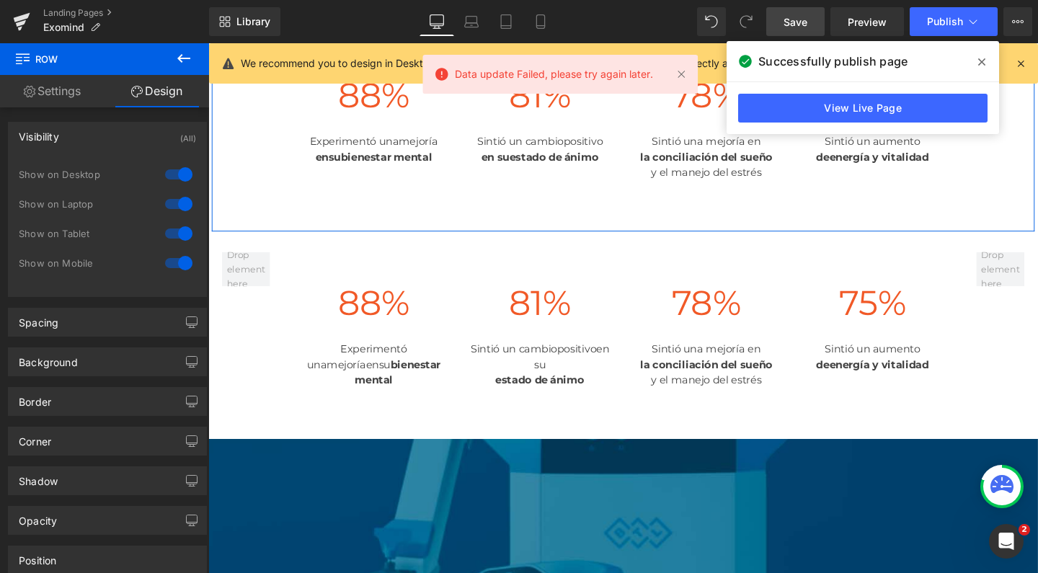
click at [177, 231] on div at bounding box center [179, 233] width 35 height 23
click at [177, 202] on div at bounding box center [179, 204] width 35 height 23
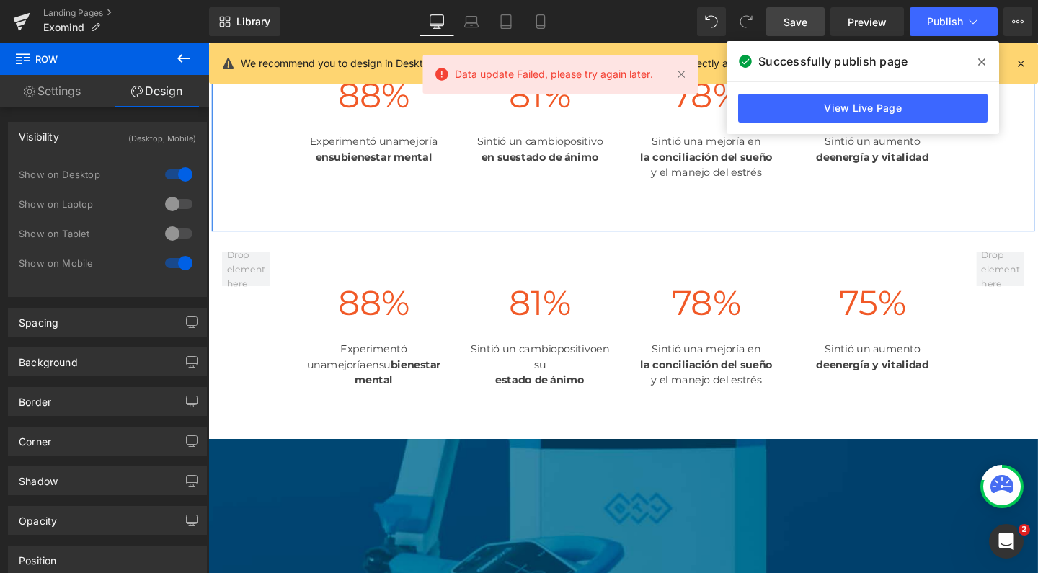
scroll to position [6271, 858]
click at [180, 169] on div at bounding box center [179, 174] width 35 height 23
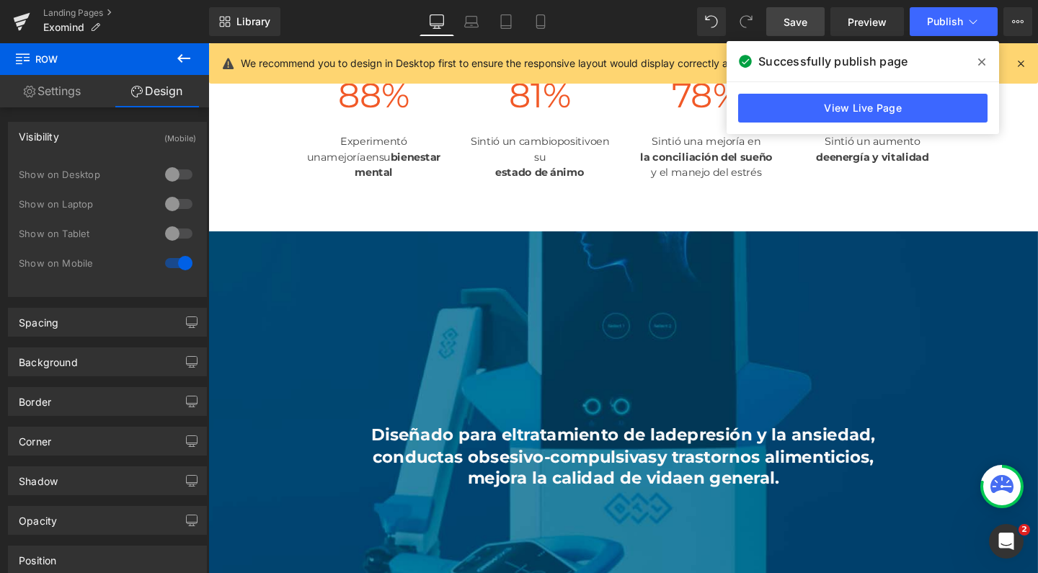
click at [805, 17] on span "Save" at bounding box center [796, 21] width 24 height 15
click at [909, 29] on div "Save Preview Publish Scheduled View Live Page View with current Template Save T…" at bounding box center [900, 21] width 278 height 29
click at [917, 29] on button "Publish" at bounding box center [954, 21] width 88 height 29
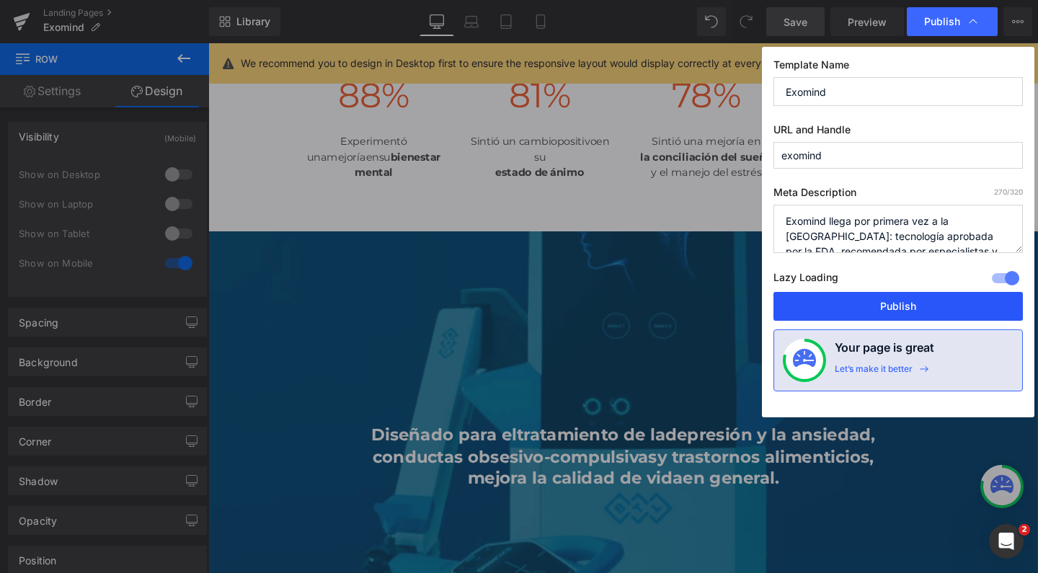
click at [833, 301] on button "Publish" at bounding box center [898, 306] width 249 height 29
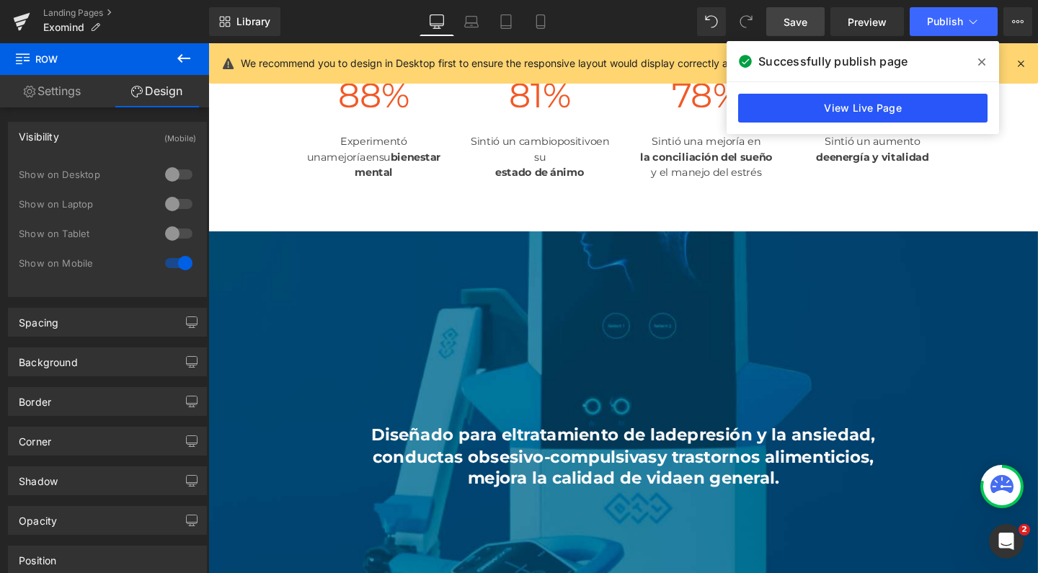
click at [855, 105] on link "View Live Page" at bounding box center [862, 108] width 249 height 29
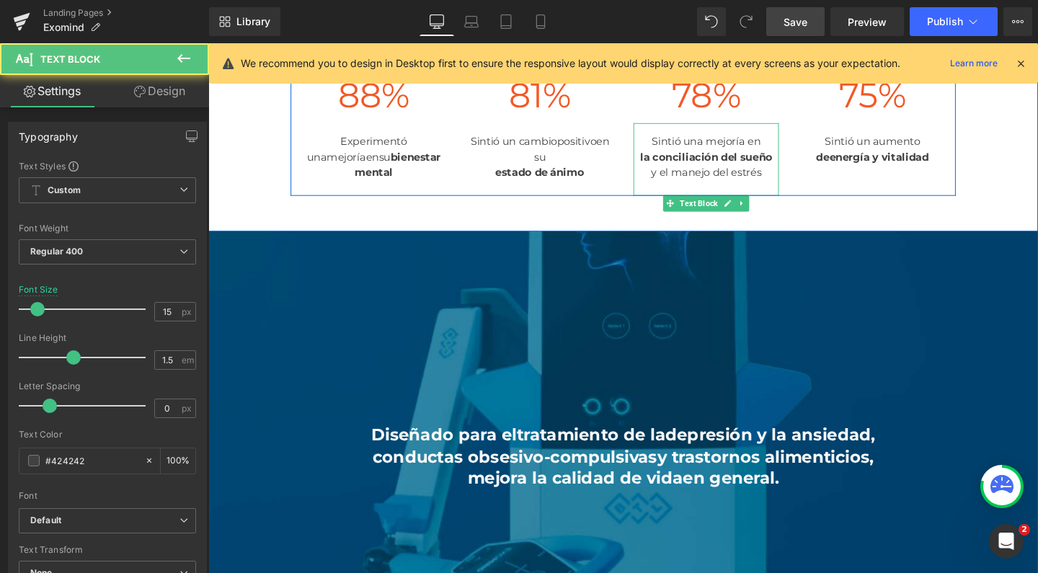
click at [779, 170] on strong "la conciliación del sueño" at bounding box center [732, 163] width 139 height 14
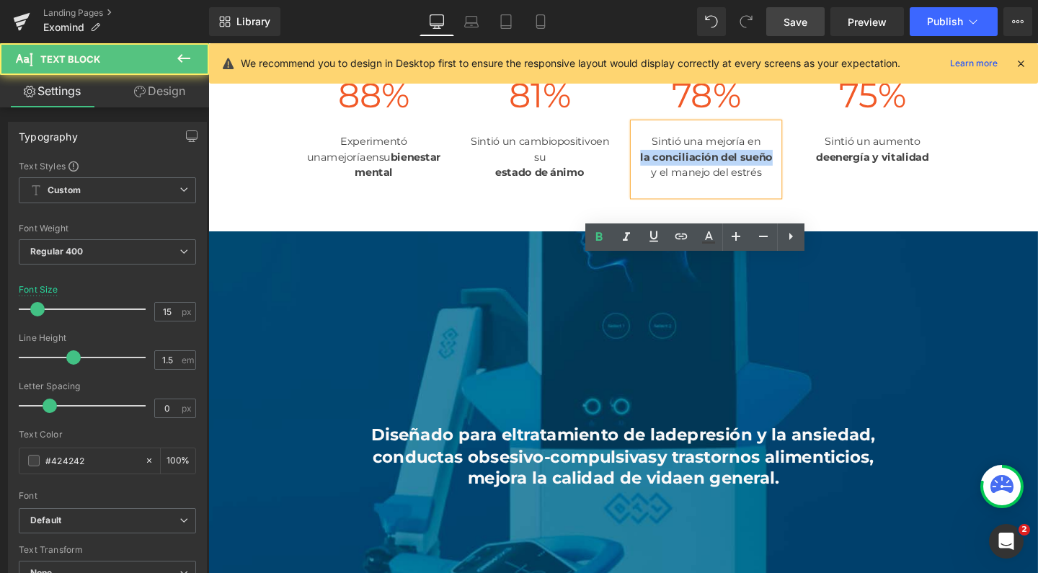
drag, startPoint x: 758, startPoint y: 358, endPoint x: 626, endPoint y: 332, distance: 134.5
click at [626, 204] on div "88 % Counter Experimentó una mejoría en su bienestar mental Text Block 81 % Cou…" at bounding box center [644, 124] width 699 height 159
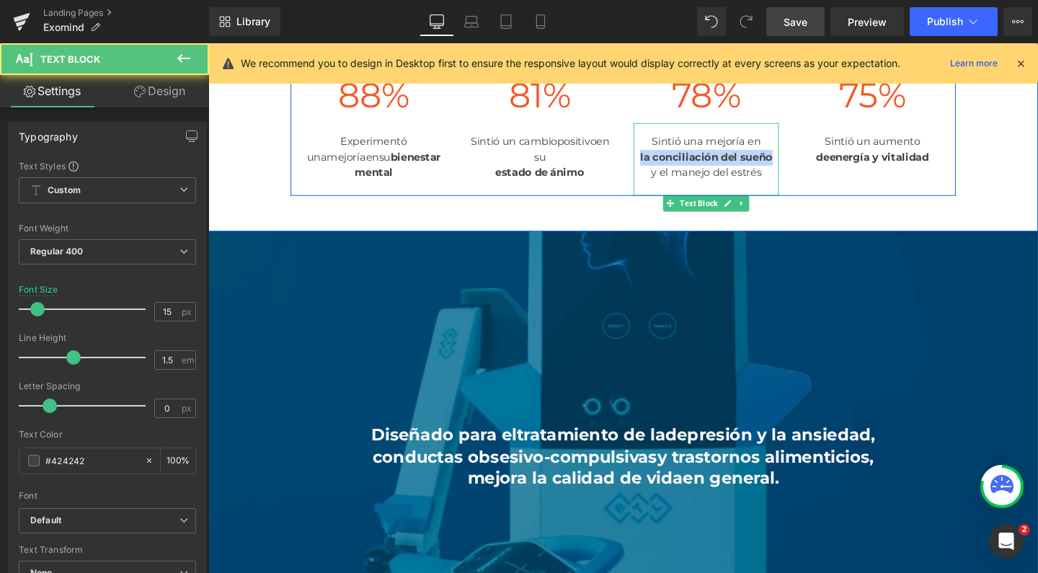
click at [720, 170] on strong "la conciliación del sueño" at bounding box center [732, 163] width 139 height 14
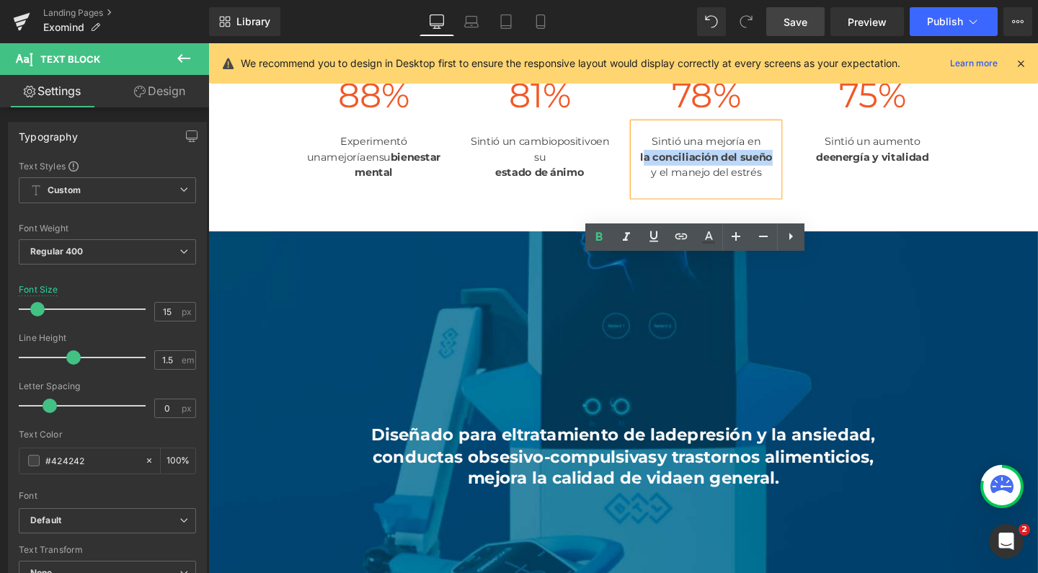
drag, startPoint x: 764, startPoint y: 357, endPoint x: 654, endPoint y: 336, distance: 111.6
click at [655, 188] on div "la conciliación del sueño y el manejo del estrés" at bounding box center [731, 172] width 153 height 32
click at [716, 188] on div "la conciliación del sueño y el manejo del estrés" at bounding box center [731, 172] width 153 height 32
drag, startPoint x: 766, startPoint y: 351, endPoint x: 652, endPoint y: 335, distance: 115.0
click at [655, 188] on div "la conciliación del sueño y el manejo del estrés" at bounding box center [731, 172] width 153 height 32
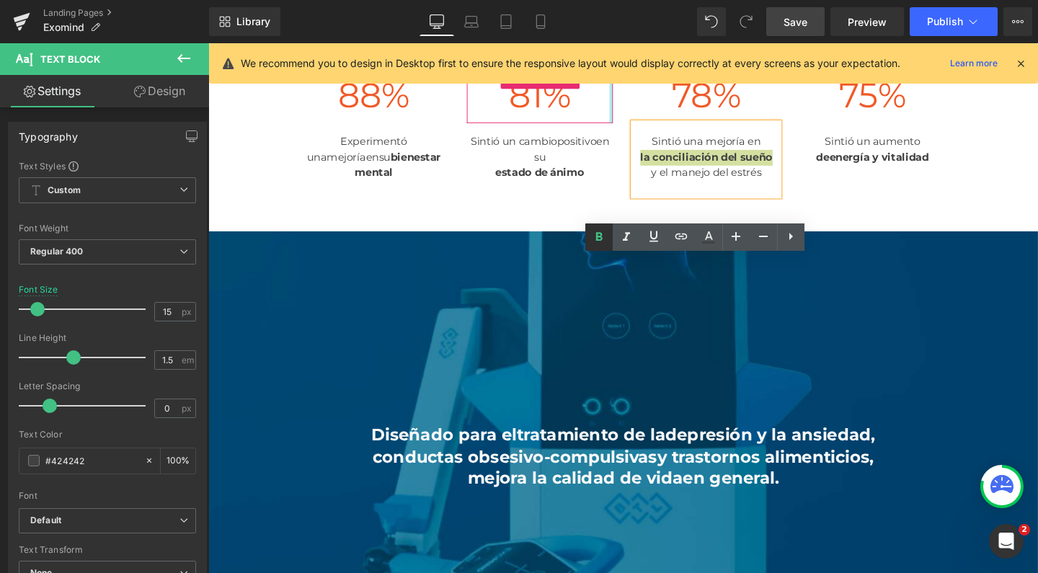
click at [603, 242] on icon at bounding box center [599, 237] width 17 height 17
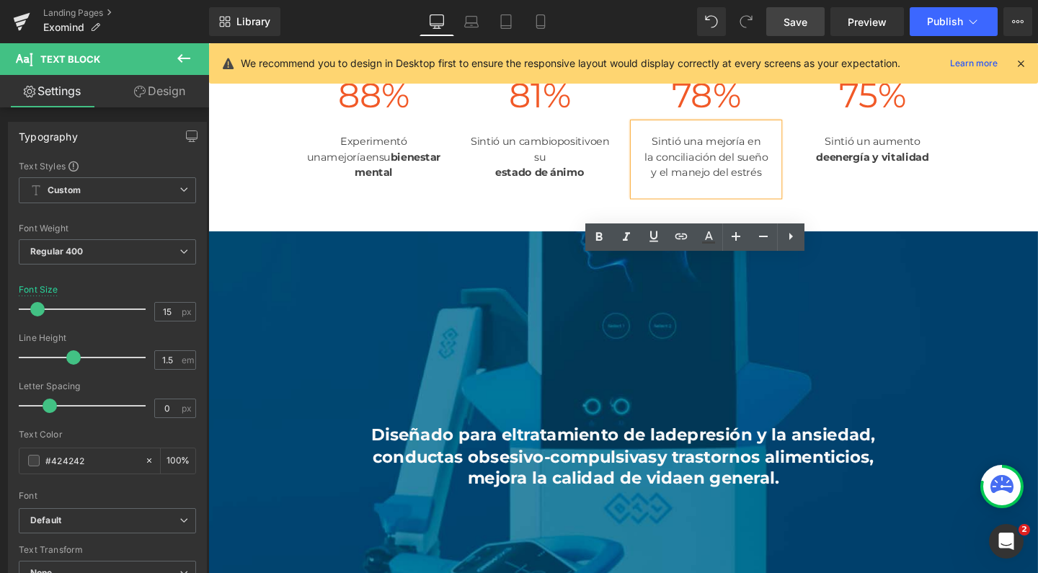
click at [742, 188] on div "y el manejo del estrés" at bounding box center [731, 180] width 153 height 17
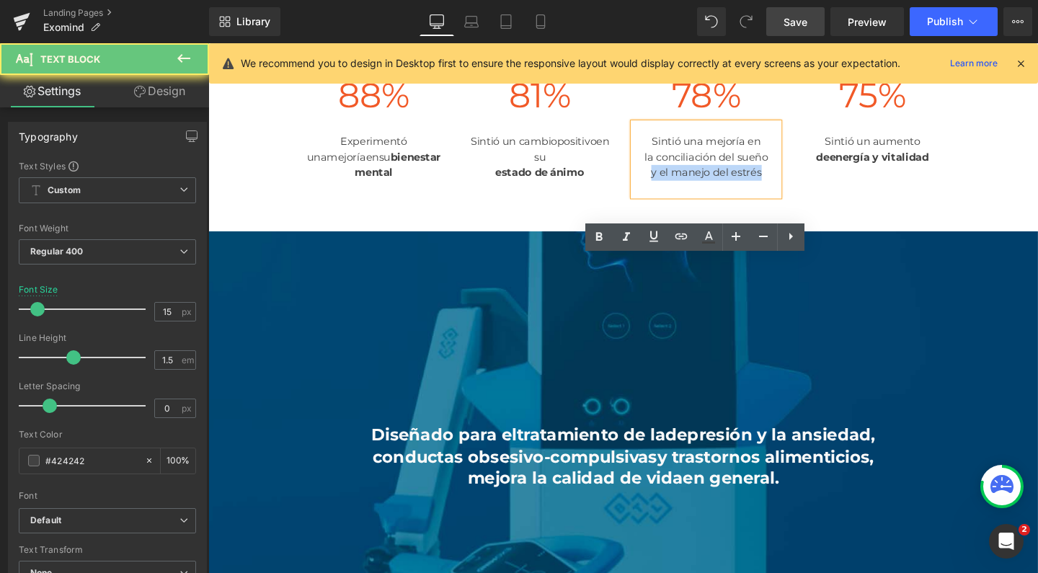
drag, startPoint x: 756, startPoint y: 407, endPoint x: 662, endPoint y: 377, distance: 98.3
click at [662, 188] on div "y el manejo del estrés" at bounding box center [731, 180] width 153 height 17
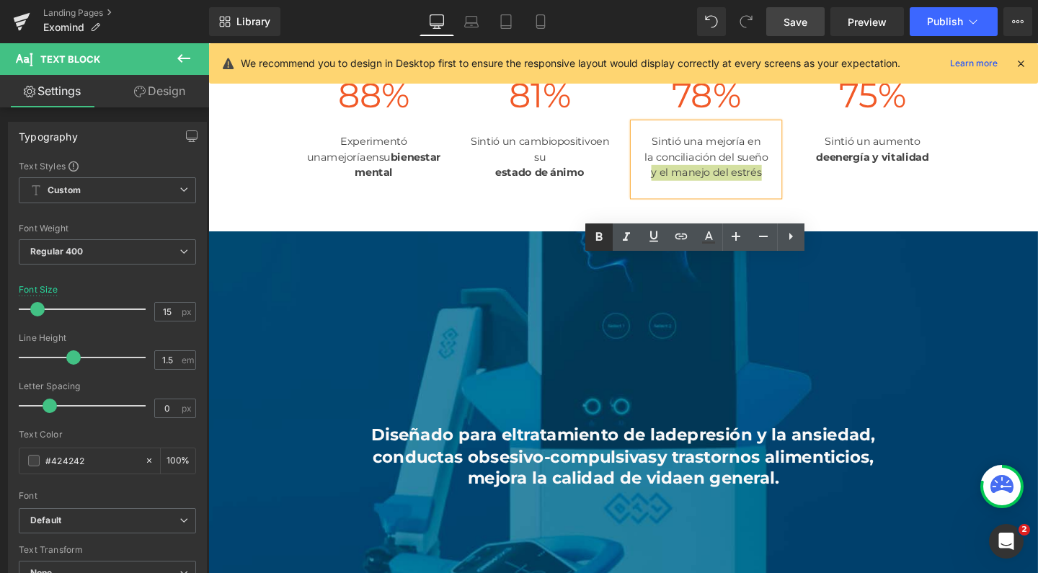
click at [603, 241] on icon at bounding box center [599, 237] width 17 height 17
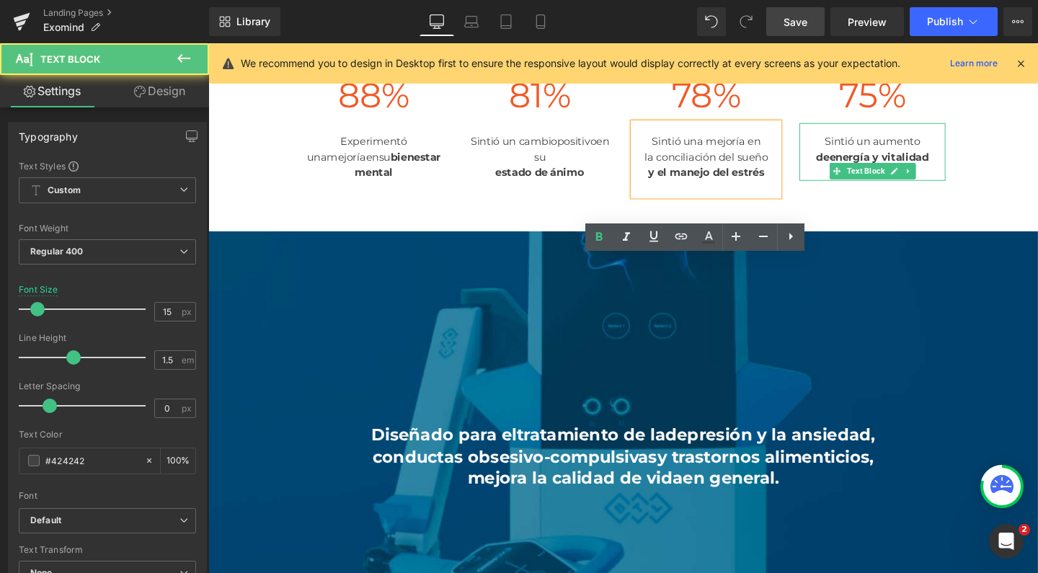
click at [955, 172] on div "de energía y vitalidad" at bounding box center [906, 164] width 153 height 17
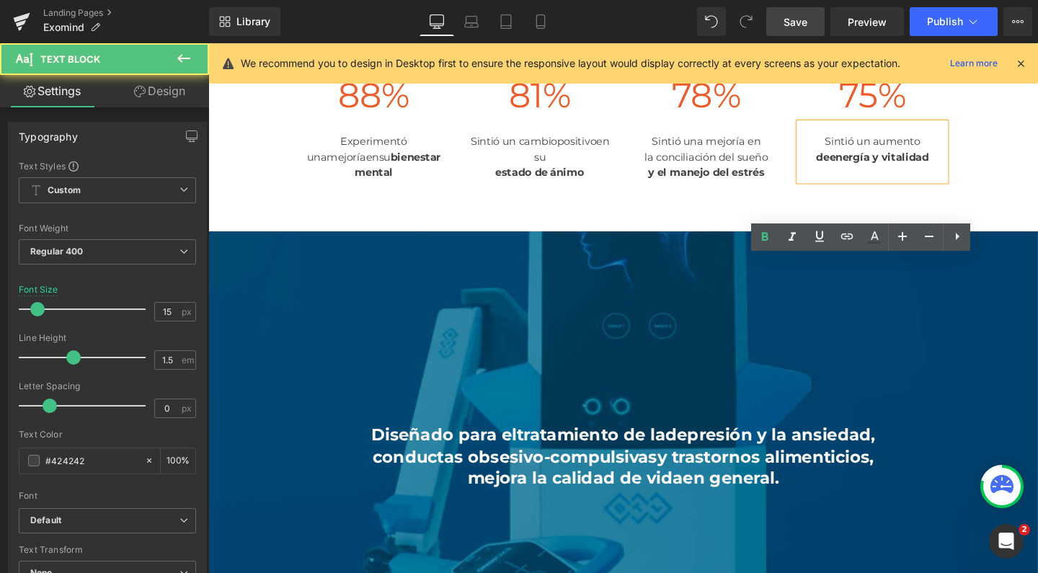
click at [938, 170] on span "energía y vitalidad" at bounding box center [914, 163] width 105 height 14
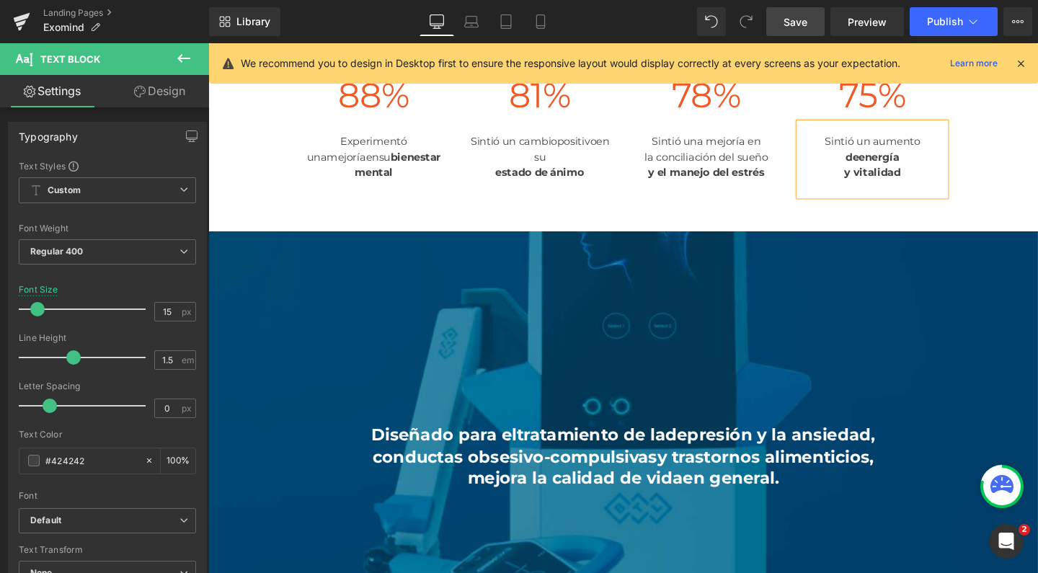
click at [877, 186] on span "y vitalidad" at bounding box center [906, 179] width 59 height 14
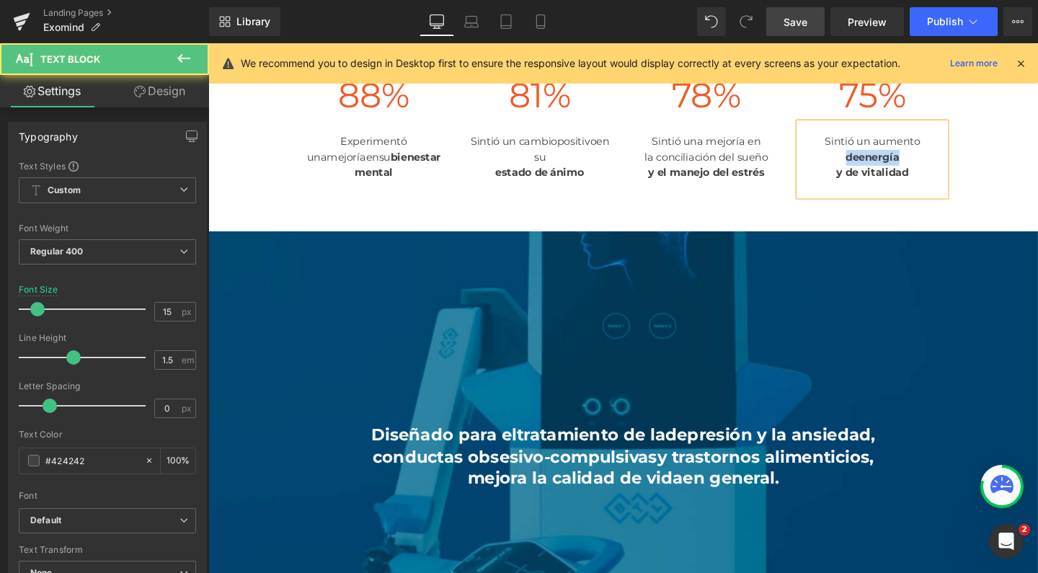
drag, startPoint x: 945, startPoint y: 317, endPoint x: 828, endPoint y: 313, distance: 116.9
click at [830, 172] on div "de energía" at bounding box center [906, 164] width 153 height 17
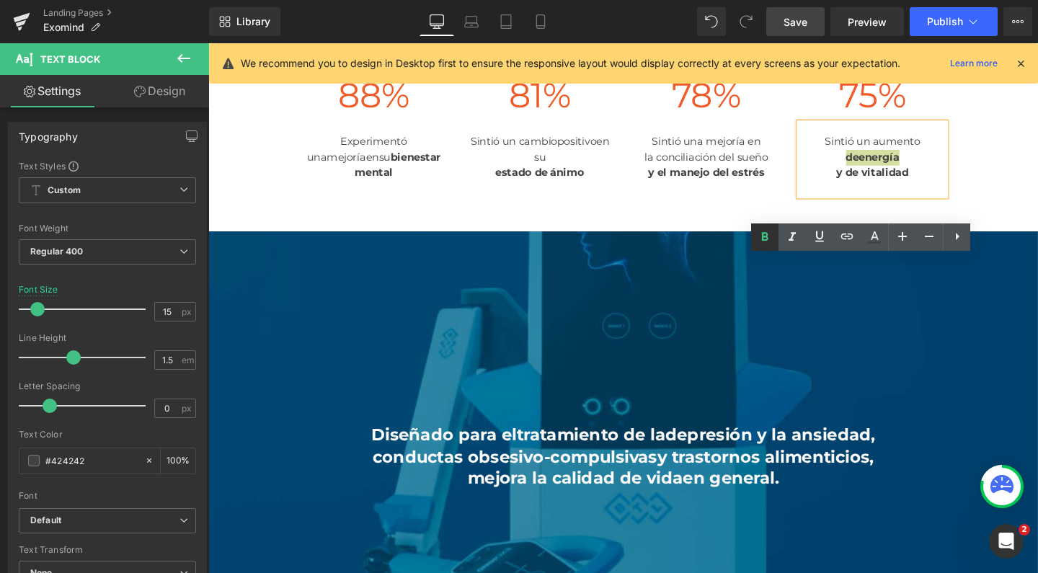
click at [767, 237] on icon at bounding box center [765, 236] width 6 height 9
click at [718, 221] on span "Text Block" at bounding box center [724, 211] width 45 height 17
click at [545, 199] on span "Text Block" at bounding box center [549, 190] width 45 height 17
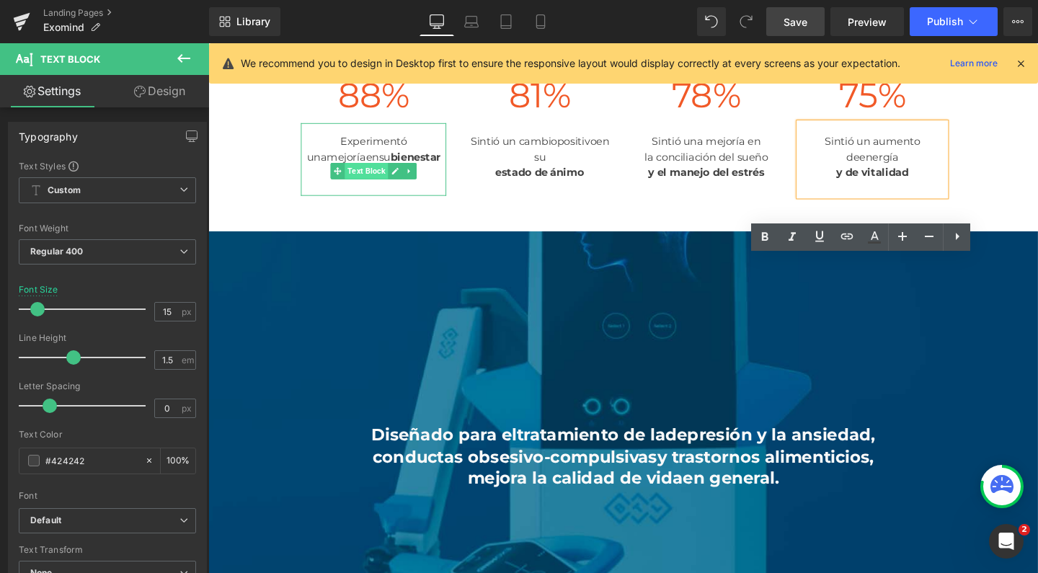
click at [368, 187] on span "Text Block" at bounding box center [374, 177] width 45 height 17
click at [535, 27] on icon at bounding box center [541, 21] width 14 height 14
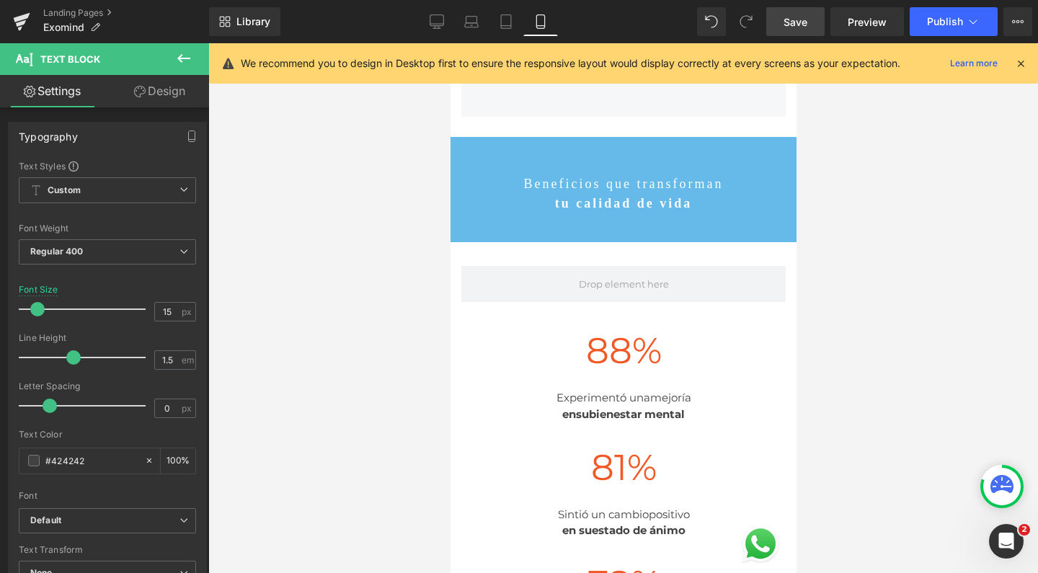
type input "100"
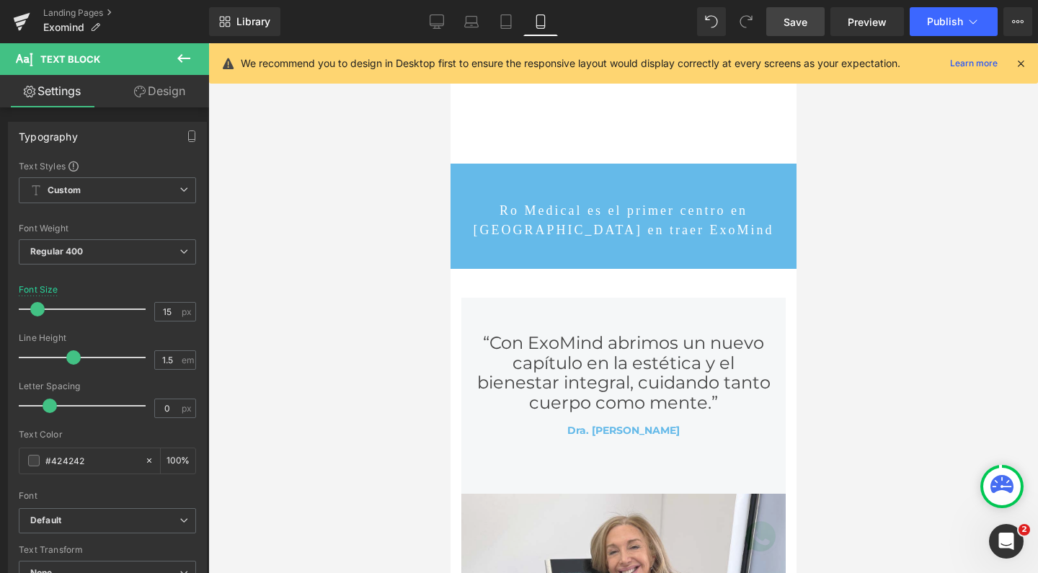
scroll to position [4052, 0]
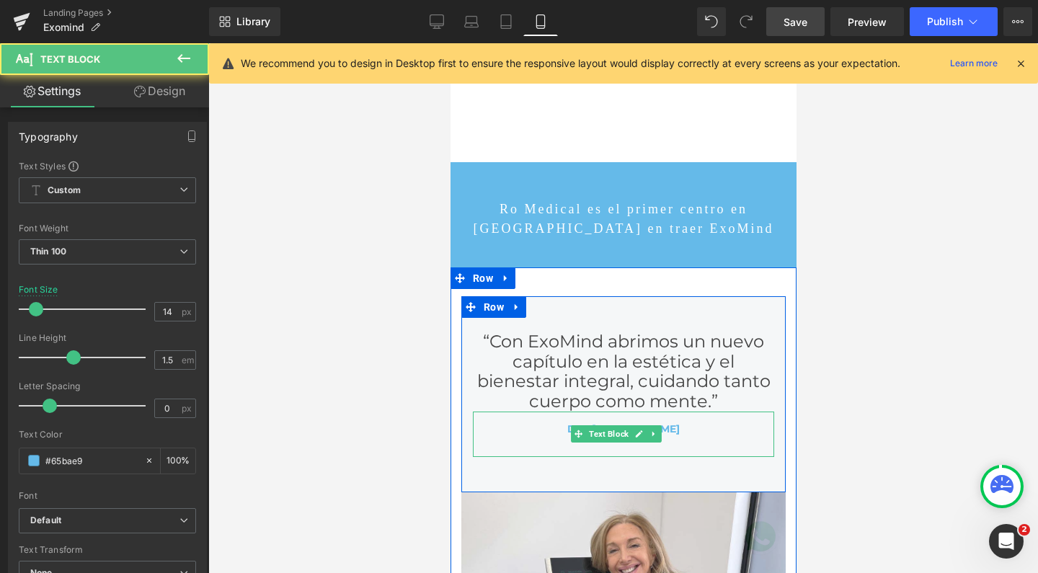
click at [545, 412] on div "Dra. [PERSON_NAME]" at bounding box center [622, 434] width 301 height 45
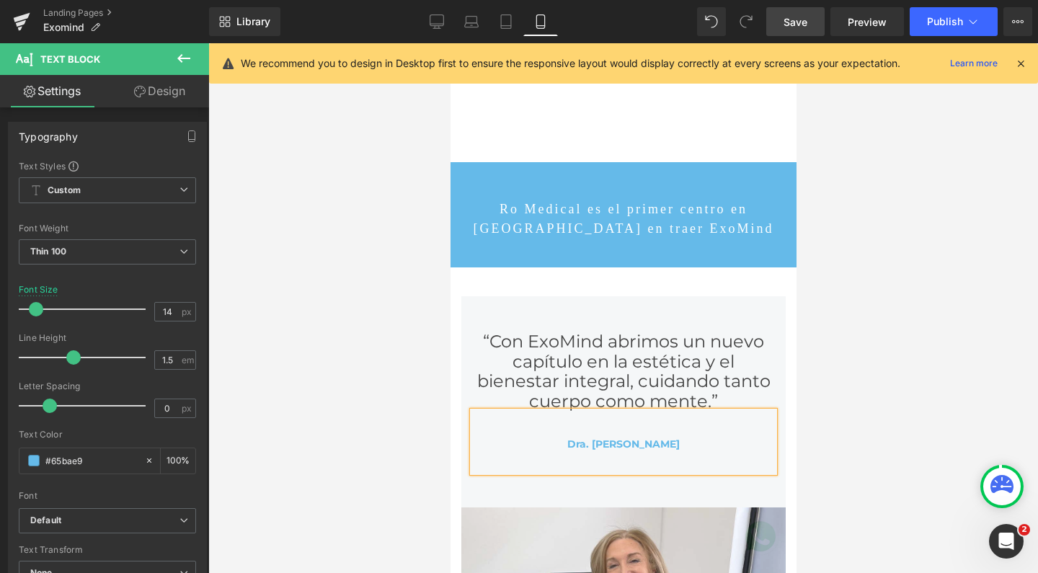
scroll to position [7863, 332]
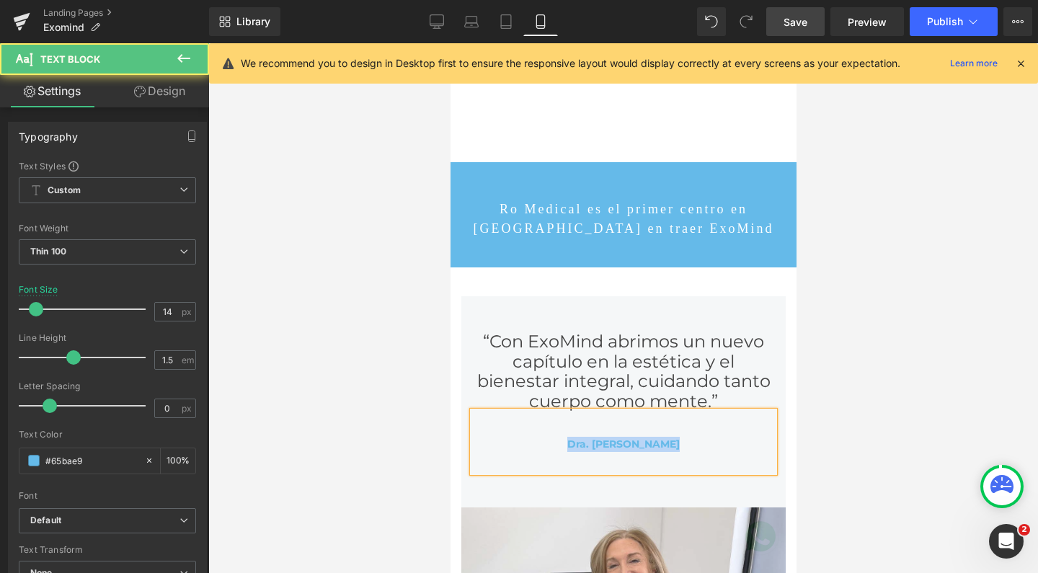
drag, startPoint x: 678, startPoint y: 412, endPoint x: 541, endPoint y: 412, distance: 137.0
click at [541, 412] on div "Dra. [PERSON_NAME]" at bounding box center [622, 442] width 301 height 61
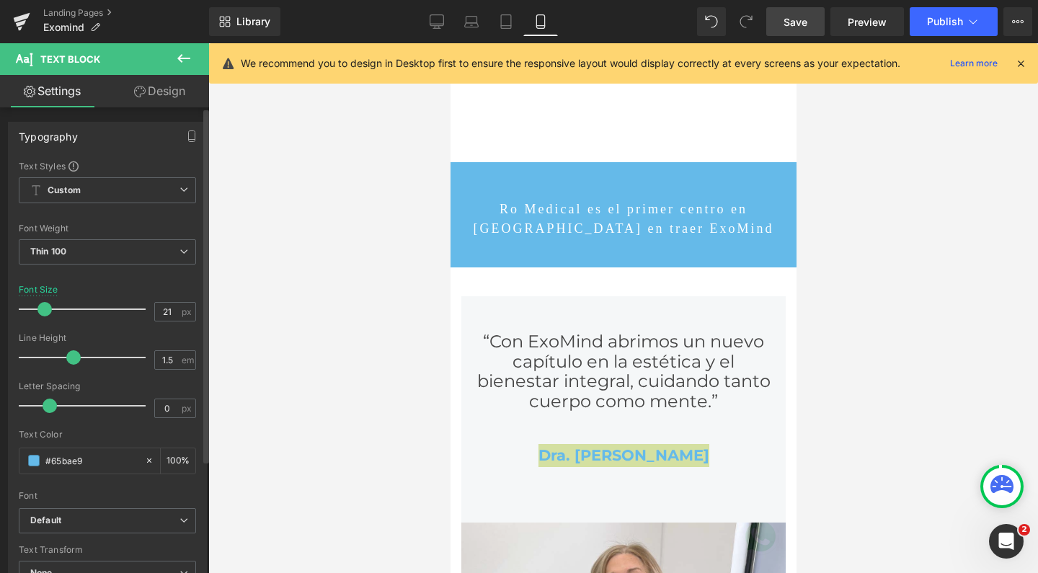
scroll to position [7877, 332]
drag, startPoint x: 37, startPoint y: 309, endPoint x: 45, endPoint y: 311, distance: 8.8
click at [45, 311] on span at bounding box center [44, 309] width 14 height 14
click at [440, 26] on icon at bounding box center [437, 20] width 14 height 11
type input "33"
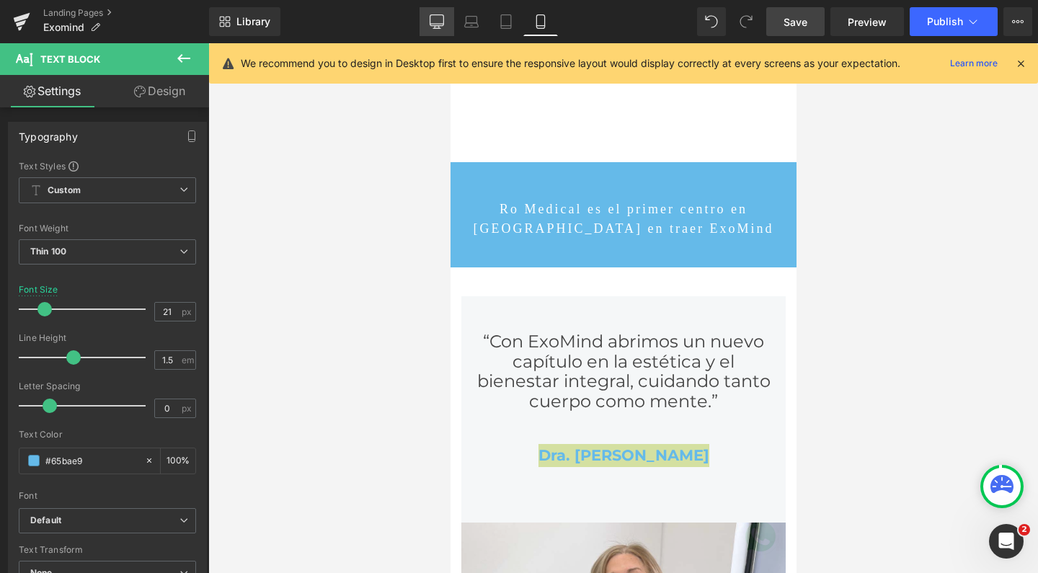
type input "100"
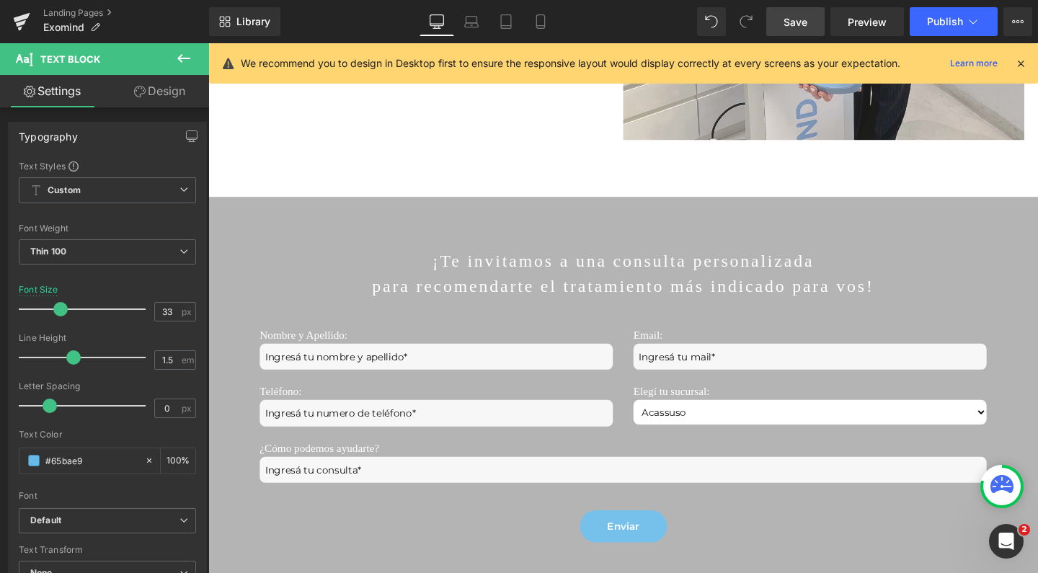
scroll to position [6271, 858]
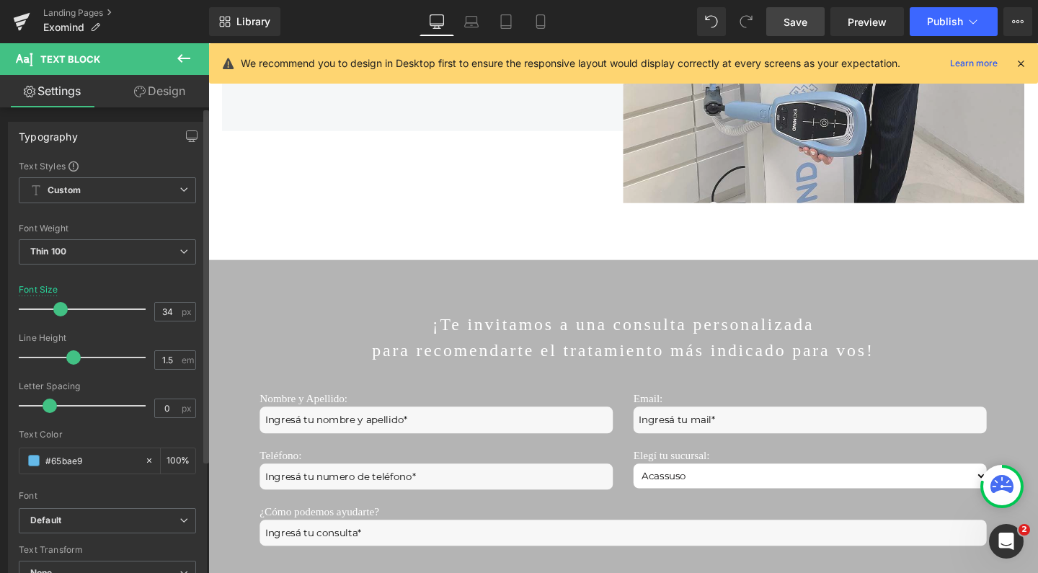
type input "33"
click at [63, 310] on span at bounding box center [60, 309] width 14 height 14
click at [802, 32] on link "Save" at bounding box center [795, 21] width 58 height 29
click at [943, 19] on span "Publish" at bounding box center [945, 22] width 36 height 12
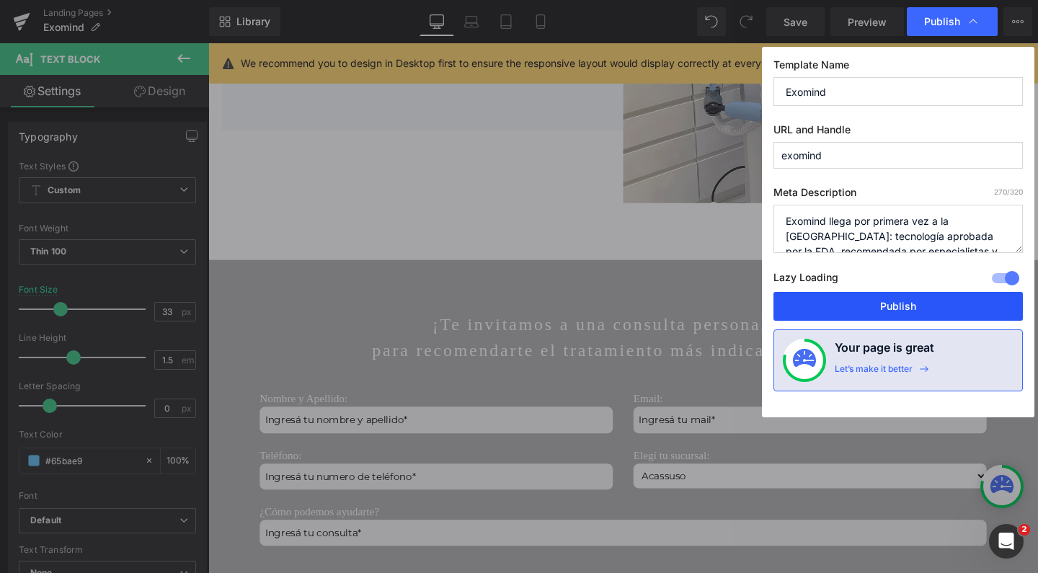
click at [821, 306] on button "Publish" at bounding box center [898, 306] width 249 height 29
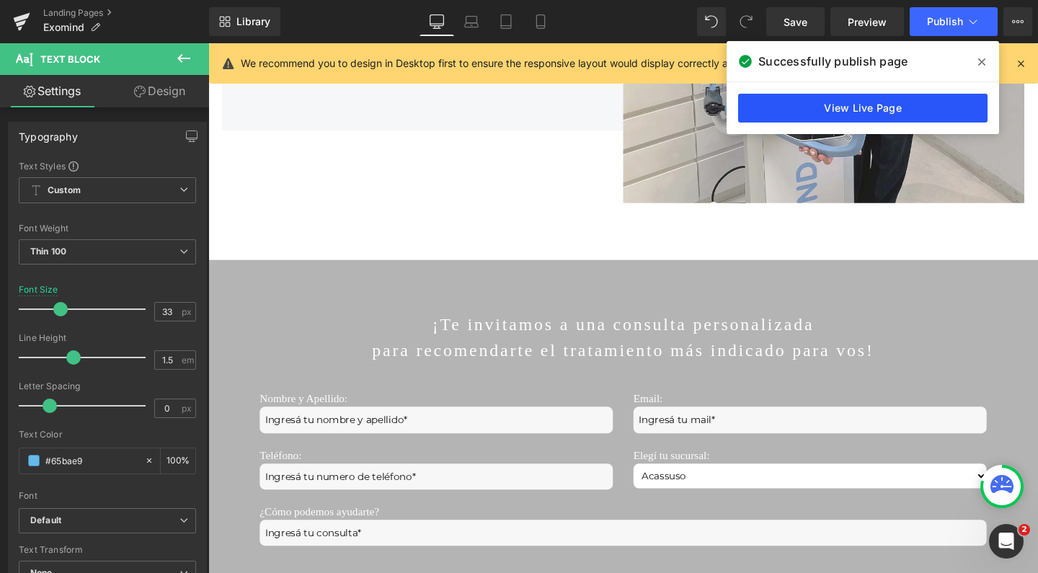
click at [771, 102] on link "View Live Page" at bounding box center [862, 108] width 249 height 29
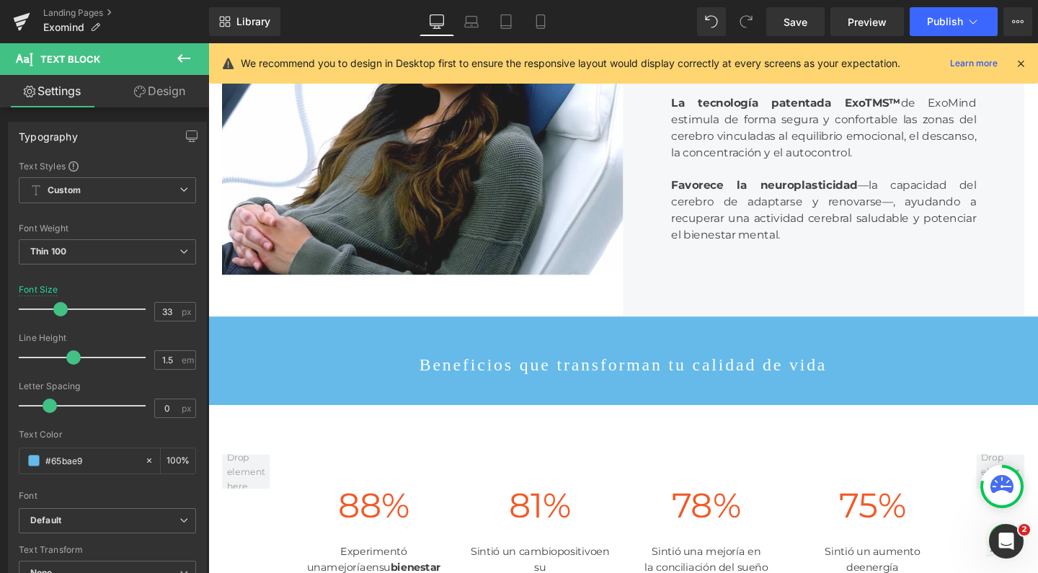
scroll to position [97, 0]
